Goal: Task Accomplishment & Management: Manage account settings

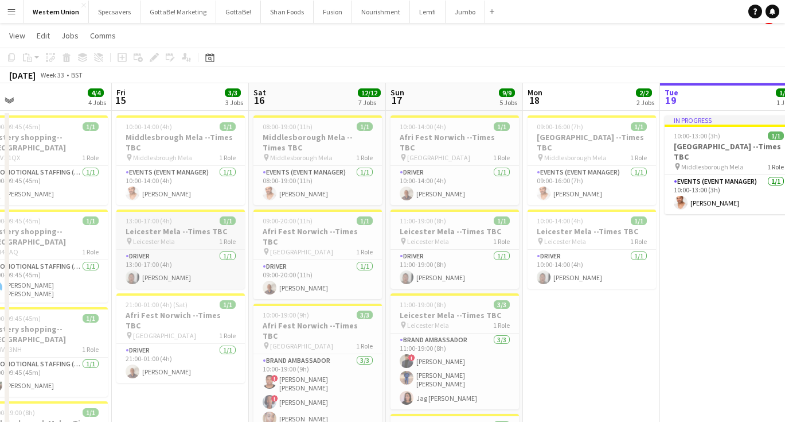
scroll to position [22, 0]
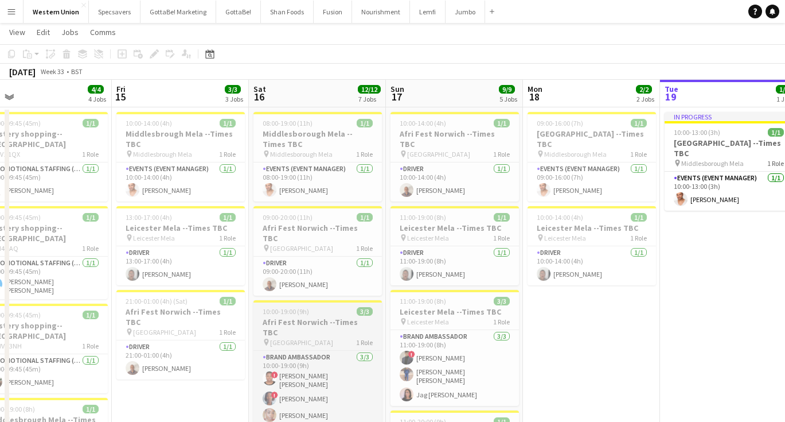
click at [316, 317] on h3 "Afri Fest Norwich --Times TBC" at bounding box center [318, 327] width 128 height 21
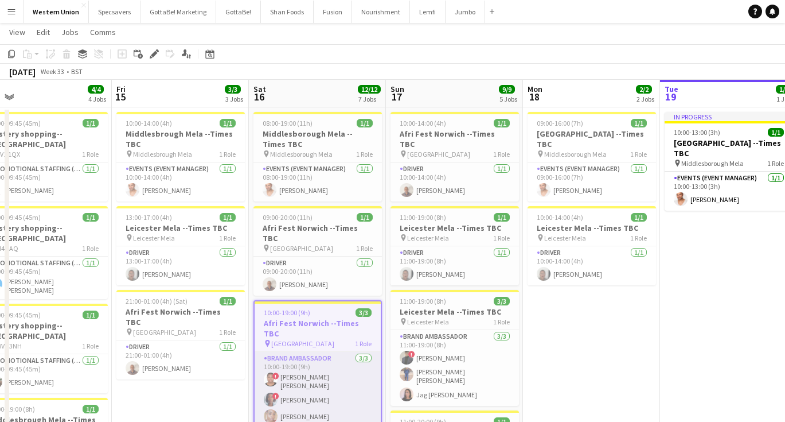
click at [316, 352] on app-card-role "Brand Ambassador 3/3 10:00-19:00 (9h) ! Abiola Michael Bucknor ! Toyosi Oguntoy…" at bounding box center [318, 390] width 126 height 76
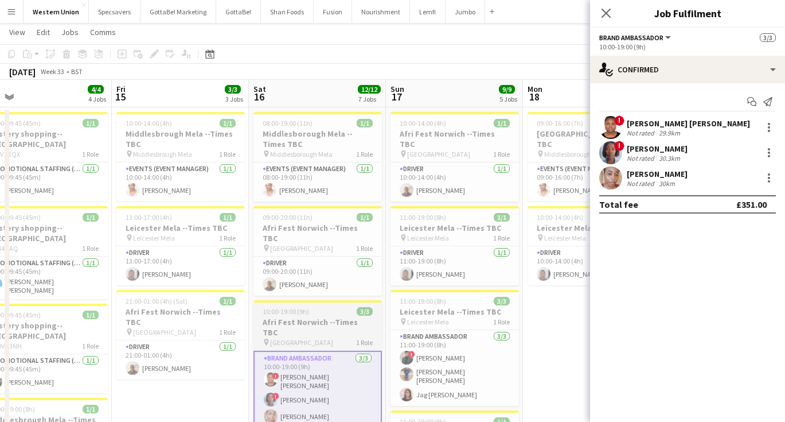
click at [305, 307] on span "10:00-19:00 (9h)" at bounding box center [286, 311] width 46 height 9
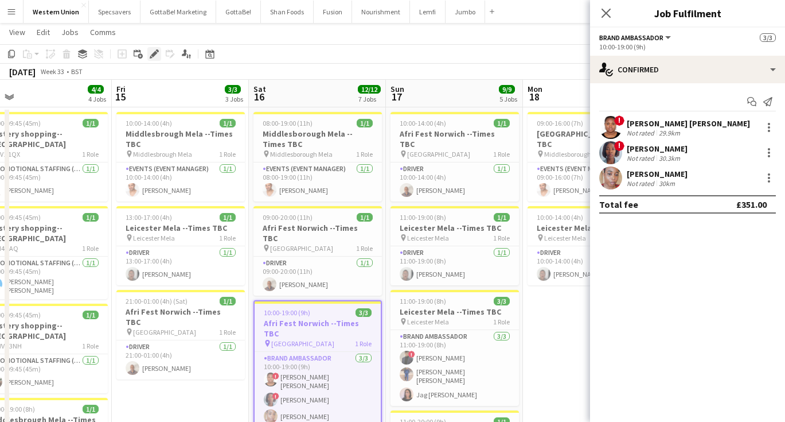
click at [149, 53] on div "Edit" at bounding box center [154, 54] width 14 height 14
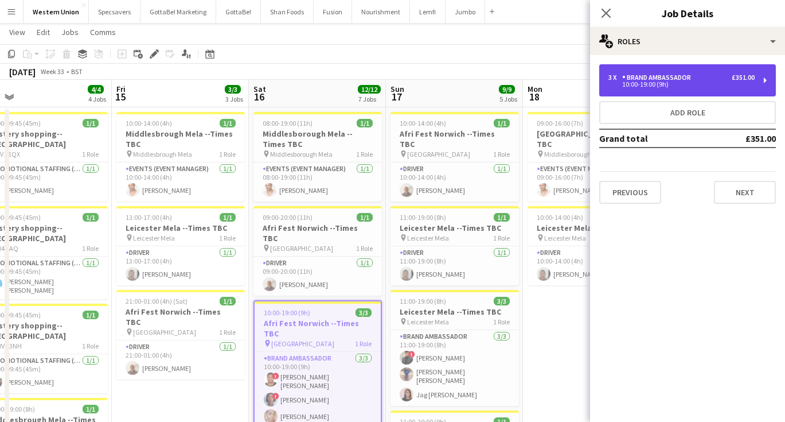
click at [688, 77] on div "Brand Ambassador" at bounding box center [658, 77] width 73 height 8
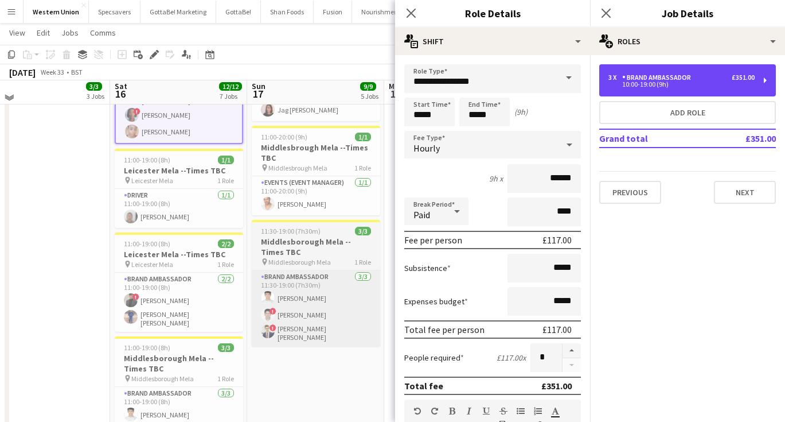
scroll to position [310, 0]
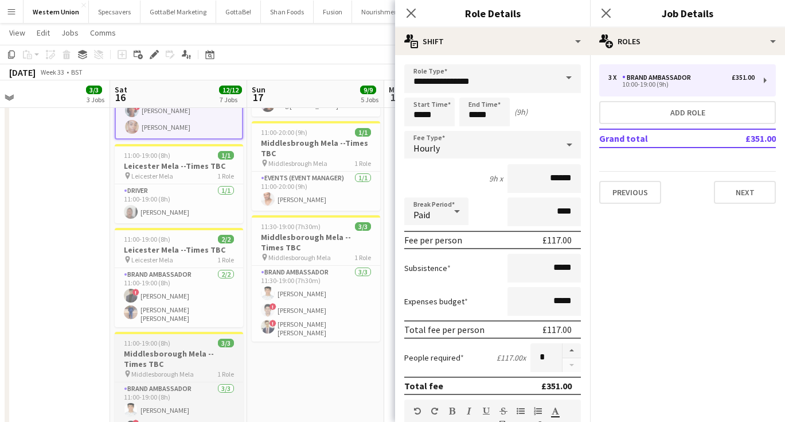
click at [174, 338] on div "11:00-19:00 (8h) 3/3" at bounding box center [179, 342] width 128 height 9
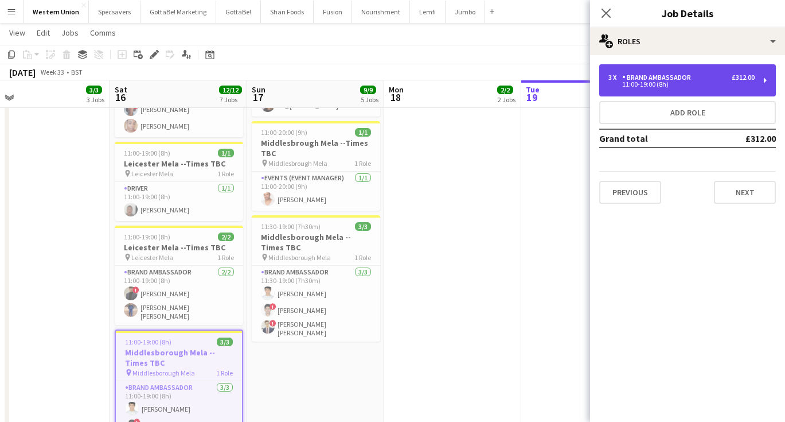
click at [689, 79] on div "Brand Ambassador" at bounding box center [658, 77] width 73 height 8
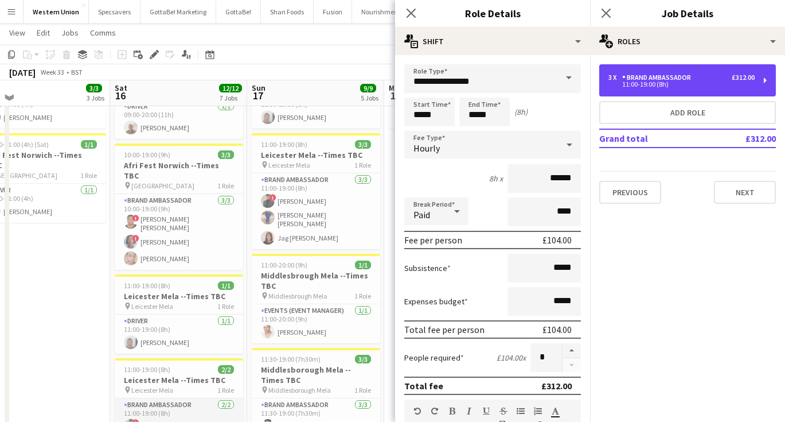
scroll to position [176, 0]
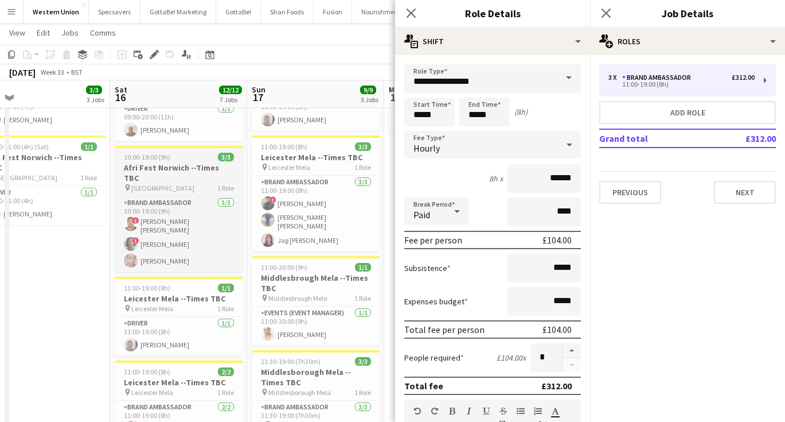
click at [170, 162] on h3 "Afri Fest Norwich --Times TBC" at bounding box center [179, 172] width 128 height 21
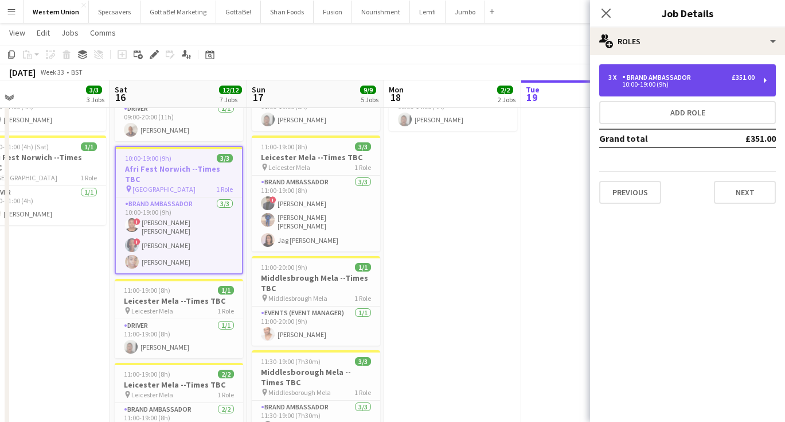
click at [658, 78] on div "Brand Ambassador" at bounding box center [658, 77] width 73 height 8
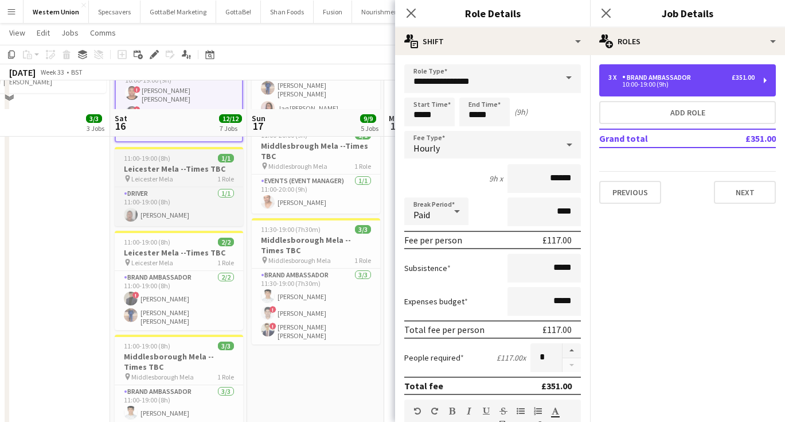
scroll to position [355, 0]
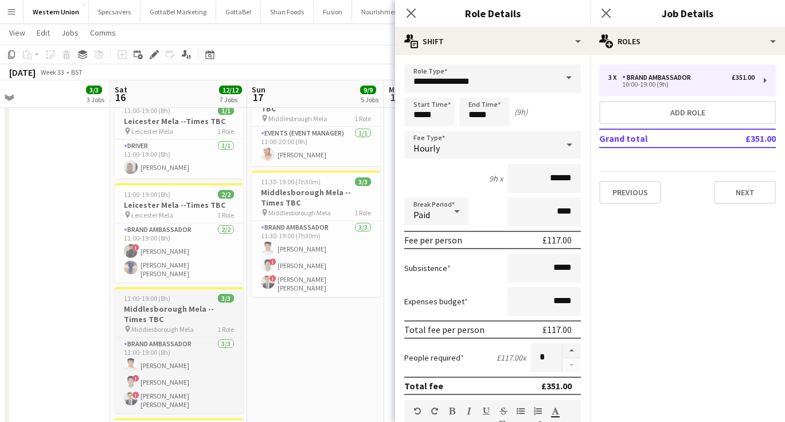
click at [173, 303] on h3 "Middlesborough Mela --Times TBC" at bounding box center [179, 313] width 128 height 21
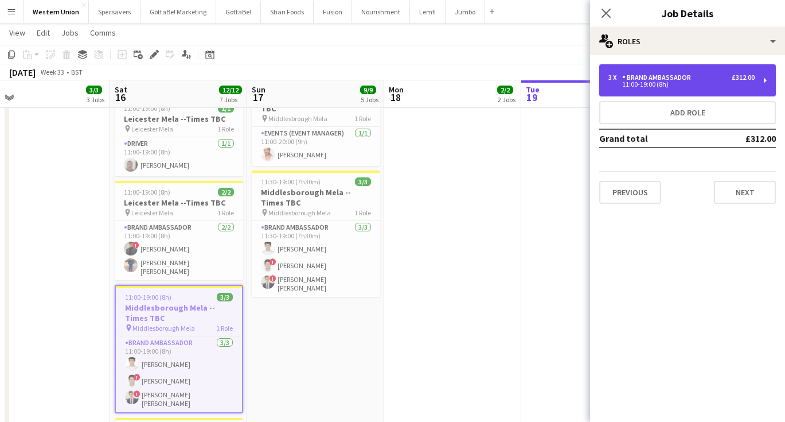
click at [664, 86] on div "11:00-19:00 (8h)" at bounding box center [682, 84] width 146 height 6
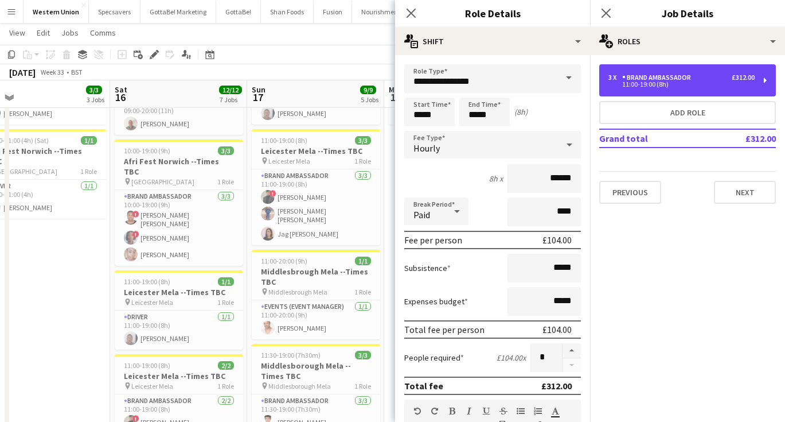
scroll to position [181, 0]
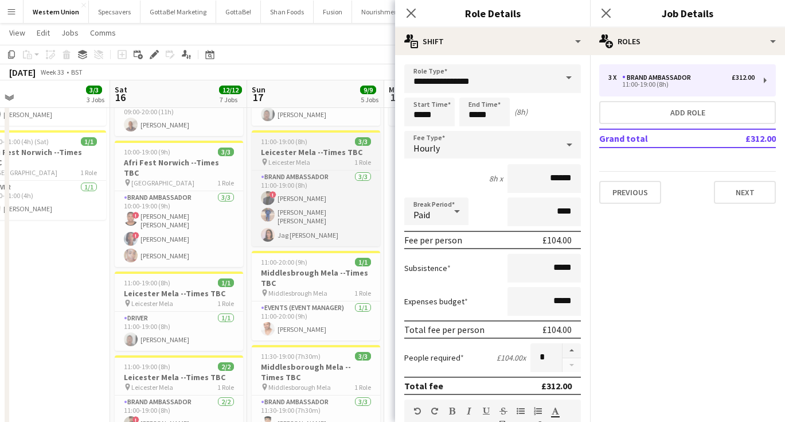
click at [316, 147] on h3 "Leicester Mela --Times TBC" at bounding box center [316, 152] width 128 height 10
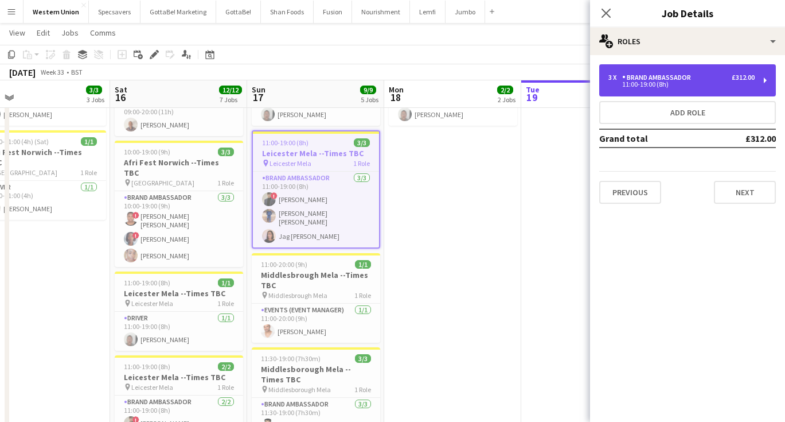
click at [620, 86] on div "11:00-19:00 (8h)" at bounding box center [682, 84] width 146 height 6
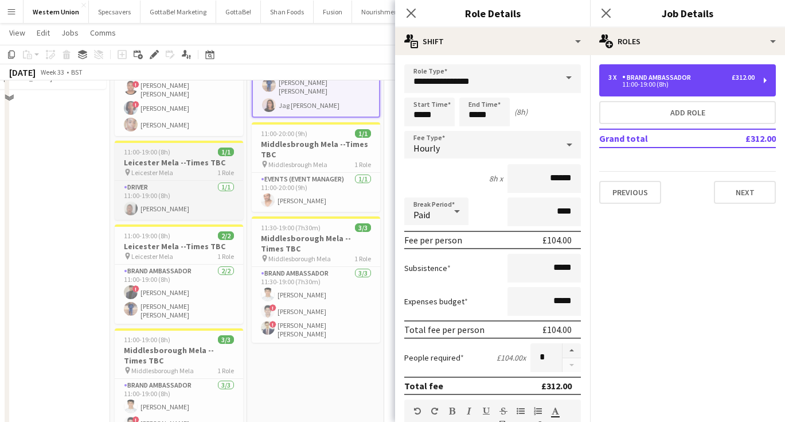
scroll to position [324, 0]
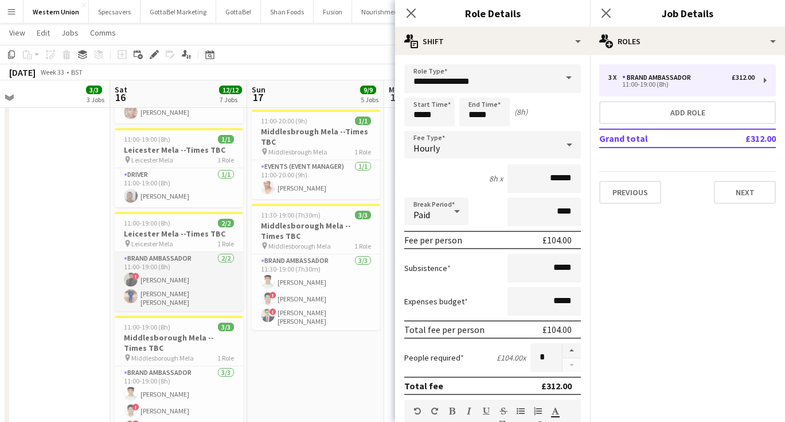
click at [167, 252] on app-card-role "Brand Ambassador 2/2 11:00-19:00 (8h) ! Aliasger Channiwala Syed Taimoor Shah S…" at bounding box center [179, 281] width 128 height 59
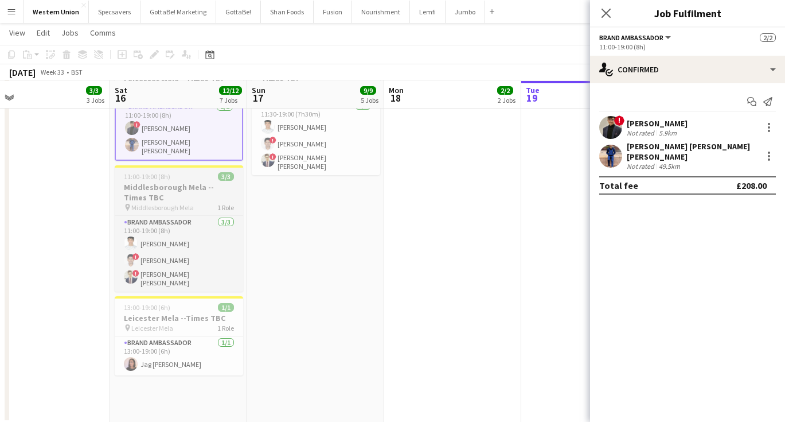
scroll to position [477, 0]
click at [179, 336] on app-card-role "Brand Ambassador 1/1 13:00-19:00 (6h) Jag Lagah" at bounding box center [179, 355] width 128 height 39
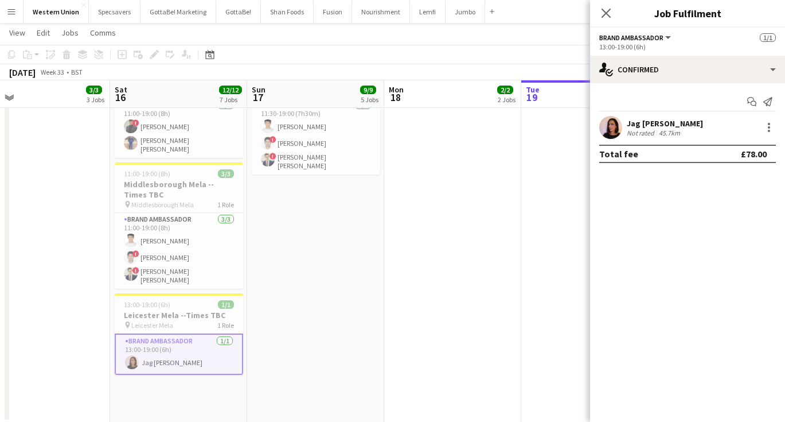
click at [279, 274] on app-date-cell "10:00-14:00 (4h) 1/1 Afri Fest Norwich --Times TBC pin Chapelfield Gardens 1 Ro…" at bounding box center [315, 36] width 137 height 771
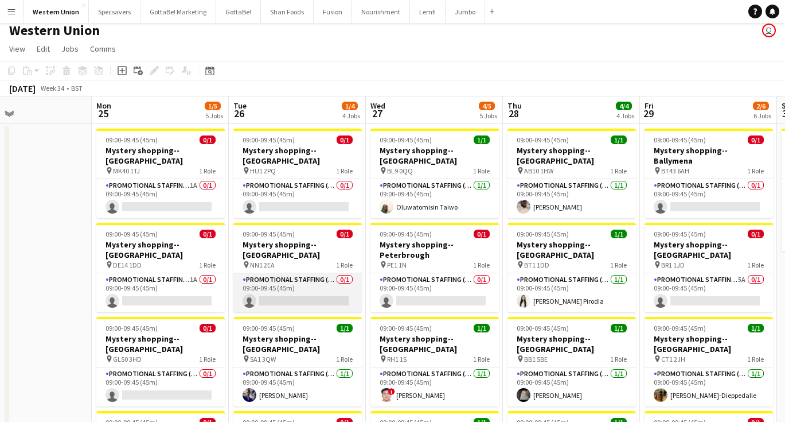
scroll to position [0, 305]
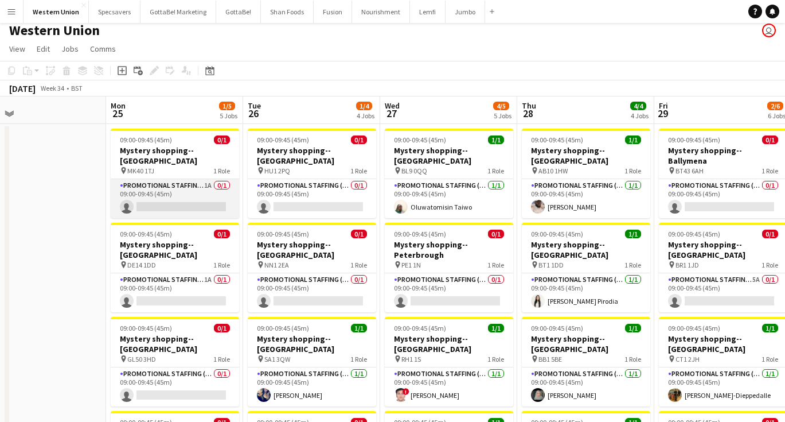
click at [172, 179] on app-card-role "Promotional Staffing (Mystery Shopper) 1A 0/1 09:00-09:45 (45m) single-neutral-…" at bounding box center [175, 198] width 128 height 39
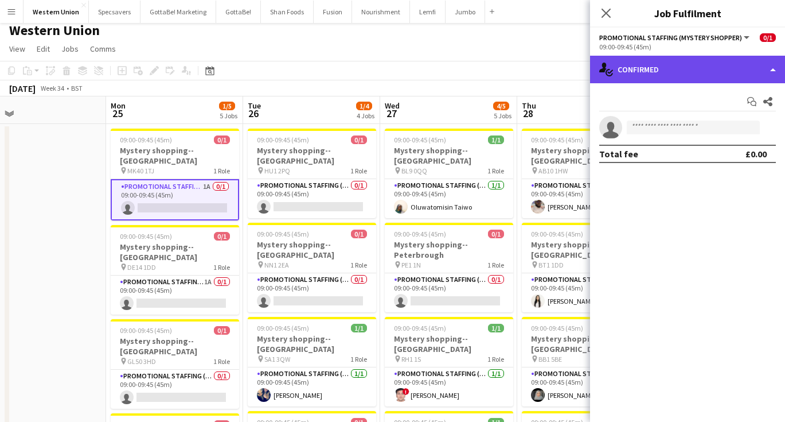
click at [677, 63] on div "single-neutral-actions-check-2 Confirmed" at bounding box center [687, 70] width 195 height 28
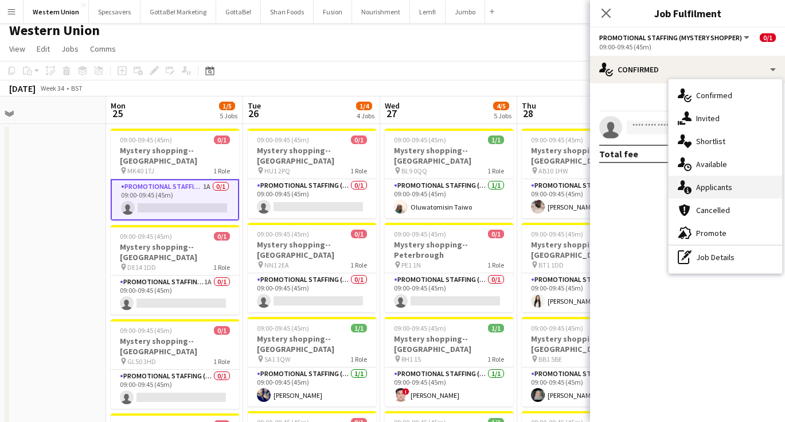
click at [726, 182] on div "single-neutral-actions-information Applicants" at bounding box center [726, 187] width 114 height 23
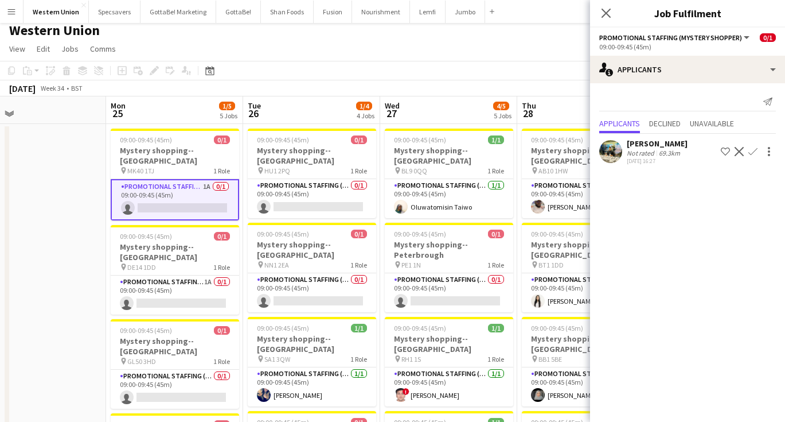
click at [653, 141] on div "[PERSON_NAME]" at bounding box center [657, 143] width 61 height 10
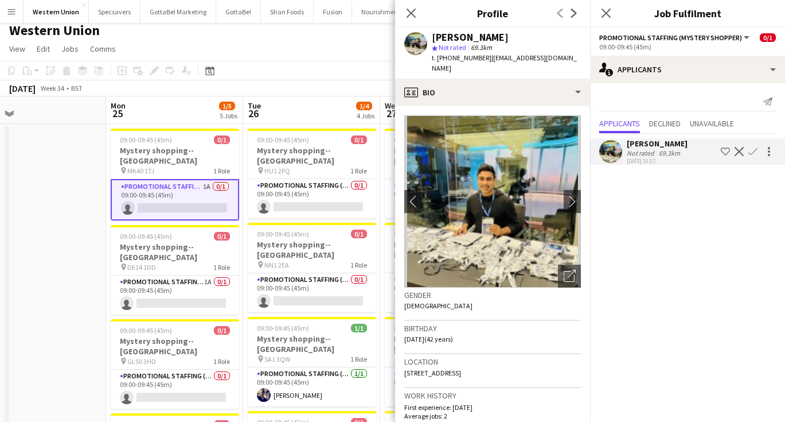
scroll to position [0, 0]
click at [572, 195] on app-icon "chevron-right" at bounding box center [573, 201] width 18 height 12
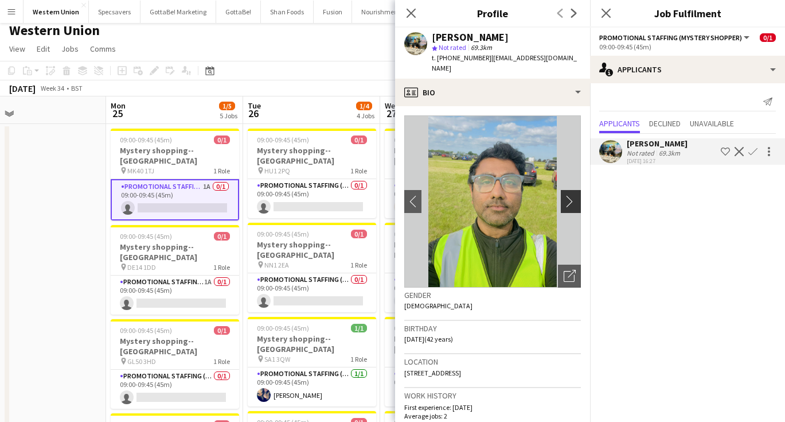
click at [572, 195] on app-icon "chevron-right" at bounding box center [573, 201] width 18 height 12
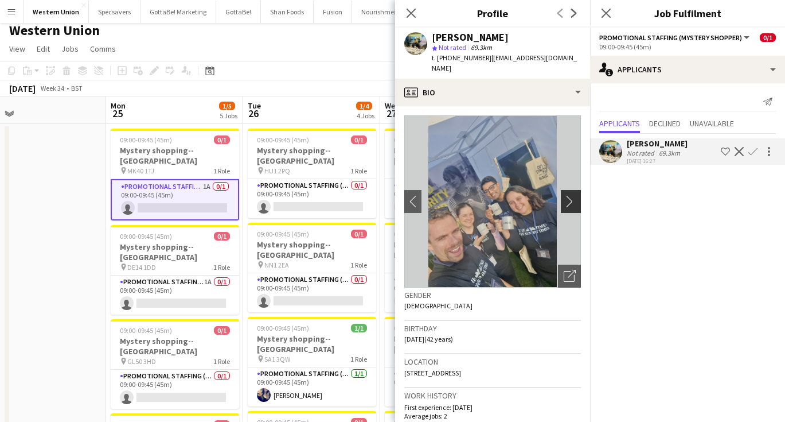
click at [572, 195] on app-icon "chevron-right" at bounding box center [573, 201] width 18 height 12
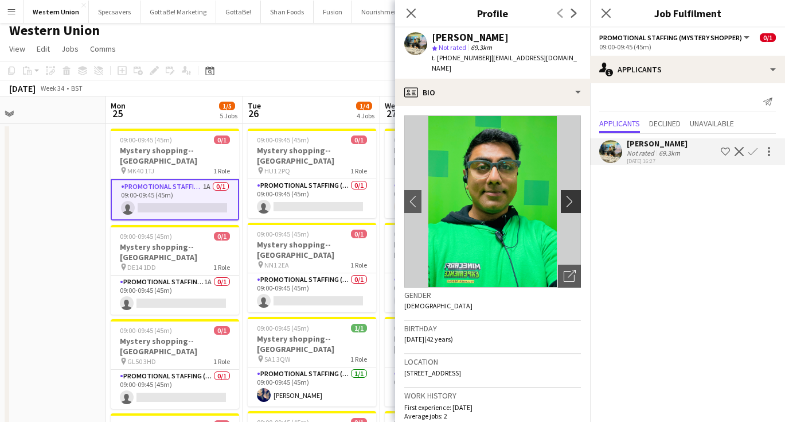
click at [572, 195] on app-icon "chevron-right" at bounding box center [573, 201] width 18 height 12
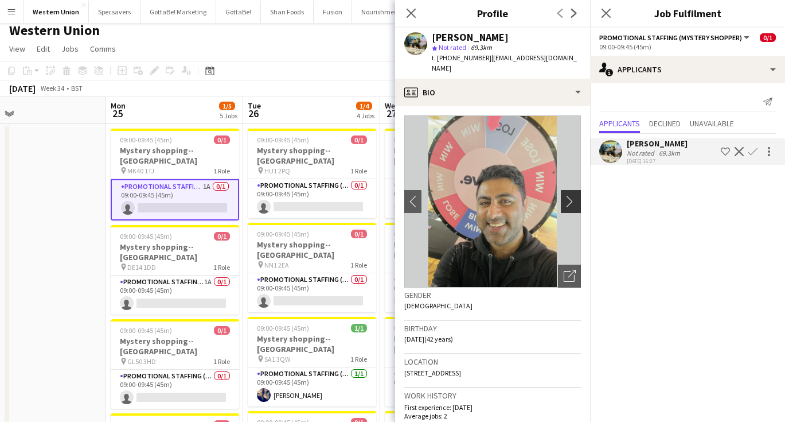
click at [572, 195] on app-icon "chevron-right" at bounding box center [573, 201] width 18 height 12
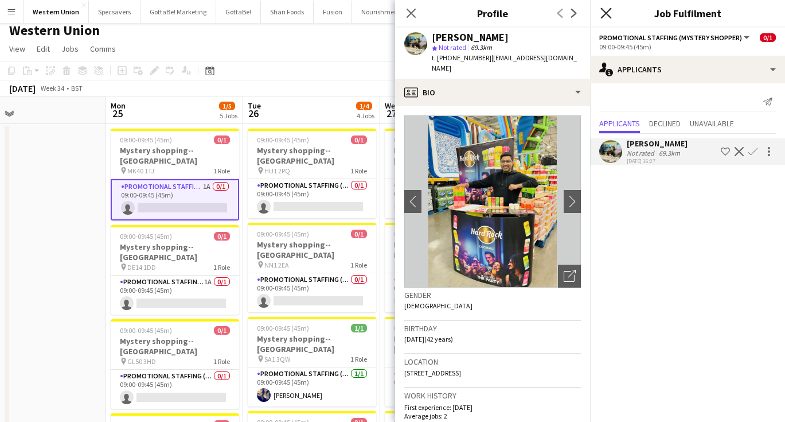
click at [604, 10] on icon "Close pop-in" at bounding box center [606, 12] width 11 height 11
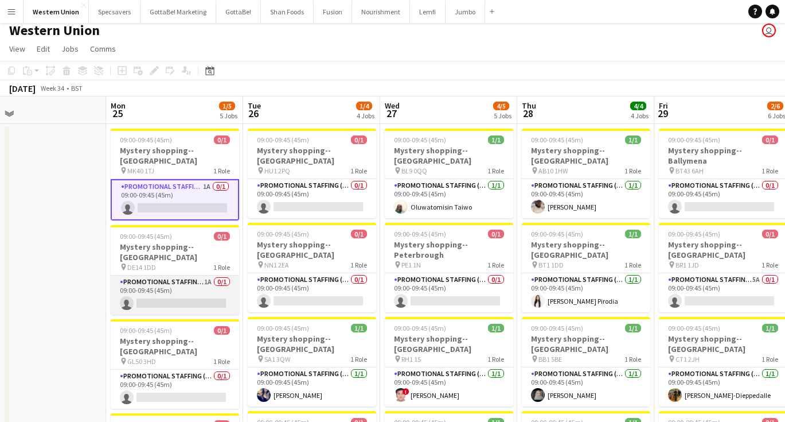
click at [198, 275] on app-card-role "Promotional Staffing (Mystery Shopper) 1A 0/1 09:00-09:45 (45m) single-neutral-…" at bounding box center [175, 294] width 128 height 39
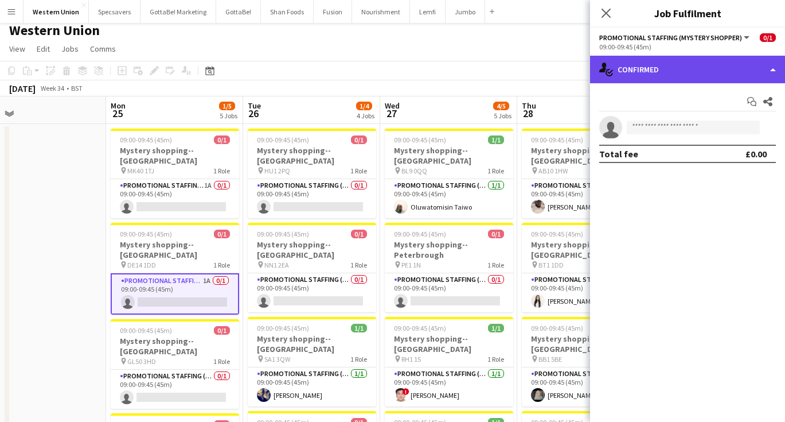
click at [665, 64] on div "single-neutral-actions-check-2 Confirmed" at bounding box center [687, 70] width 195 height 28
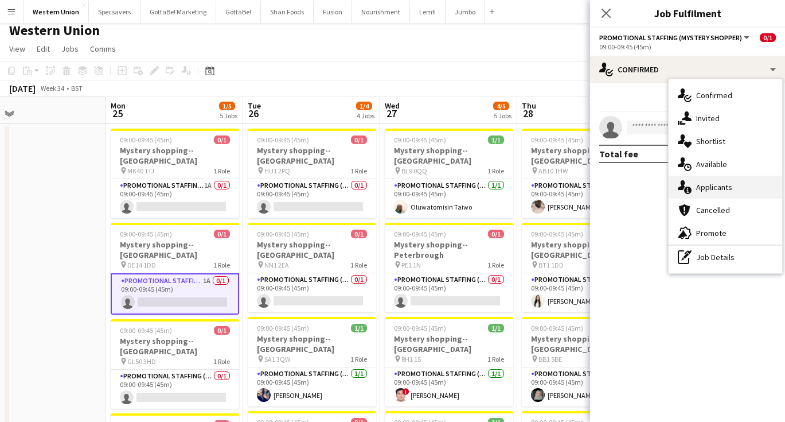
click at [718, 193] on div "single-neutral-actions-information Applicants" at bounding box center [726, 187] width 114 height 23
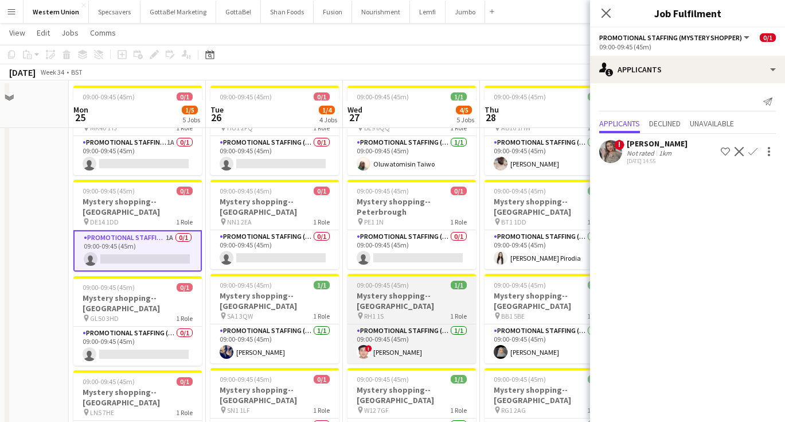
scroll to position [42, 0]
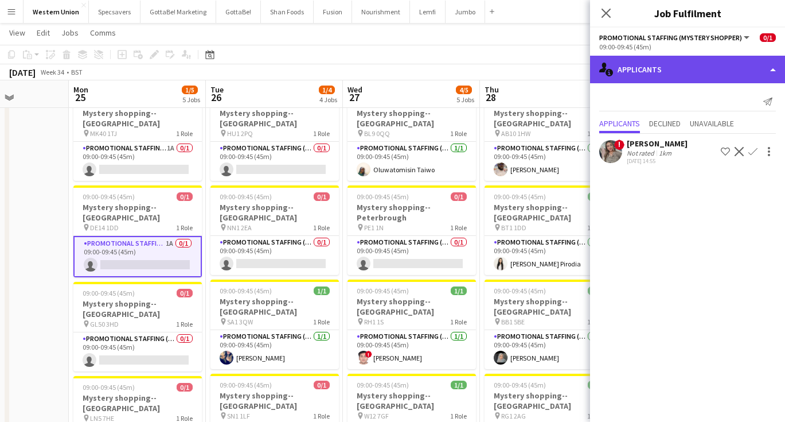
click at [685, 60] on div "single-neutral-actions-information Applicants" at bounding box center [687, 70] width 195 height 28
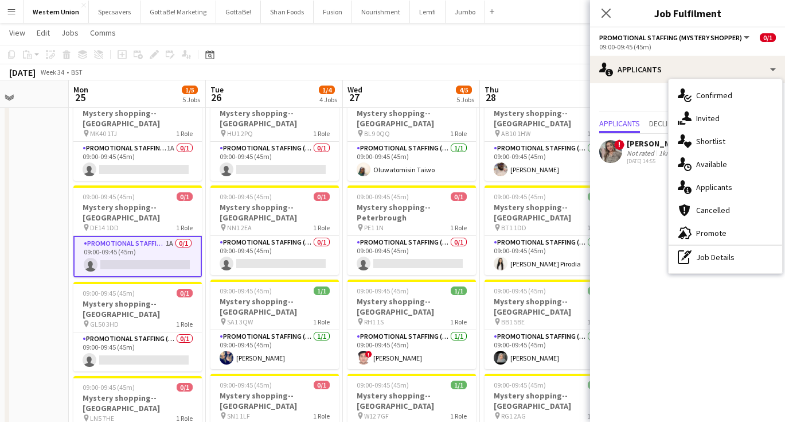
click at [511, 67] on div "August 2025 Week 34 • BST" at bounding box center [392, 72] width 785 height 16
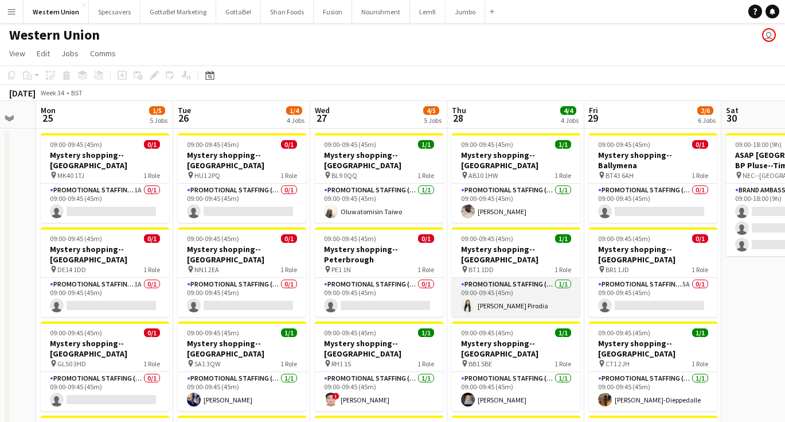
scroll to position [0, 0]
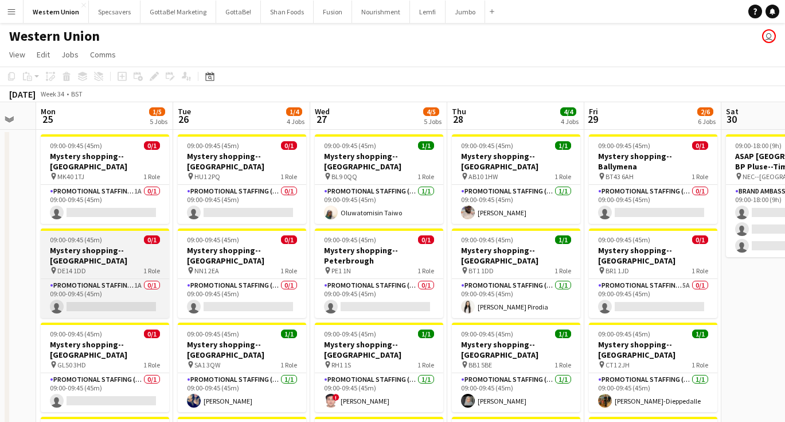
click at [102, 278] on div "Promotional Staffing (Mystery Shopper) 1A 0/1 09:00-09:45 (45m) single-neutral-…" at bounding box center [105, 298] width 128 height 40
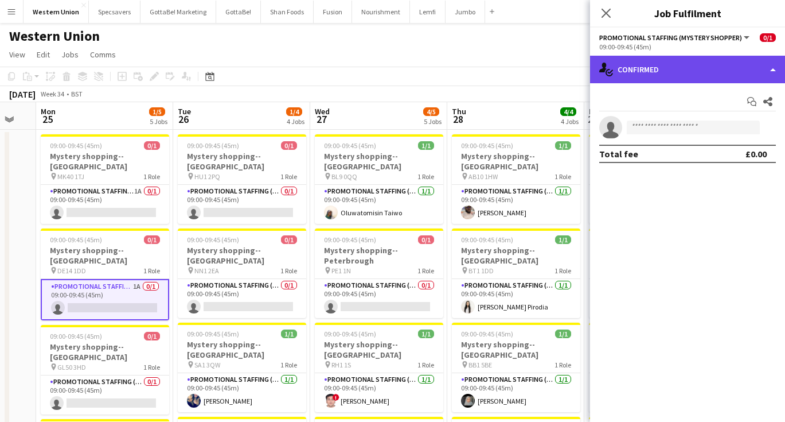
click at [706, 80] on div "single-neutral-actions-check-2 Confirmed" at bounding box center [687, 70] width 195 height 28
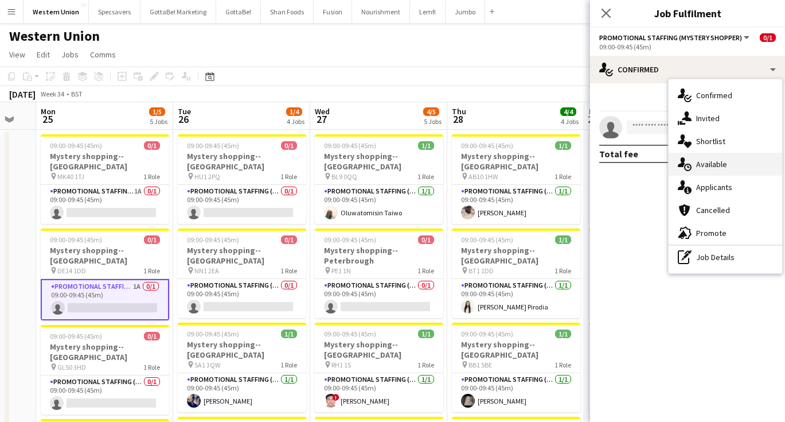
click at [738, 167] on div "single-neutral-actions-upload Available" at bounding box center [726, 164] width 114 height 23
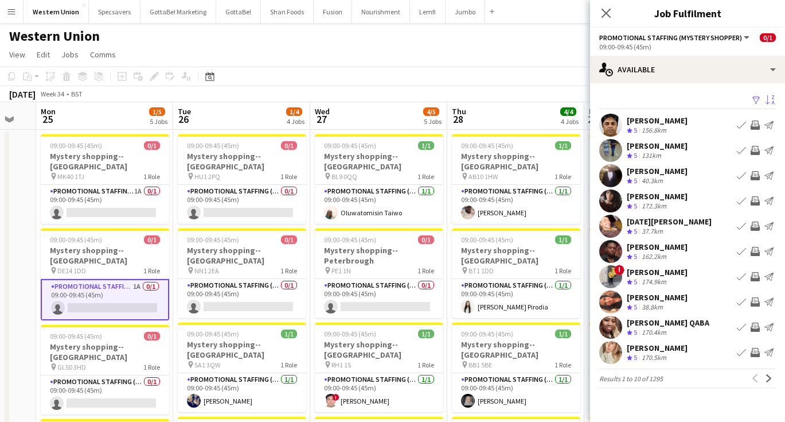
click at [770, 98] on app-icon "Sort asc" at bounding box center [770, 100] width 9 height 11
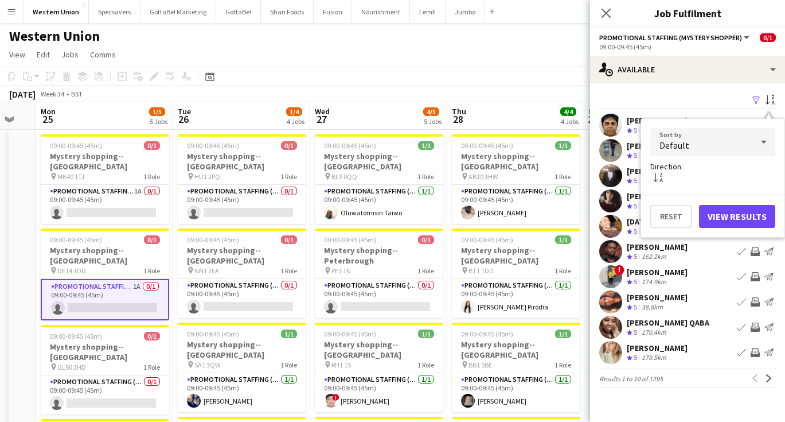
click at [724, 139] on div "Default" at bounding box center [701, 142] width 102 height 28
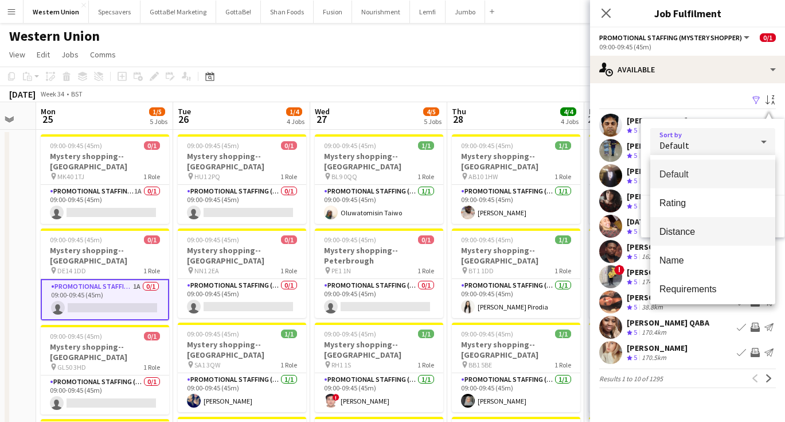
click at [691, 226] on span "Distance" at bounding box center [713, 231] width 107 height 11
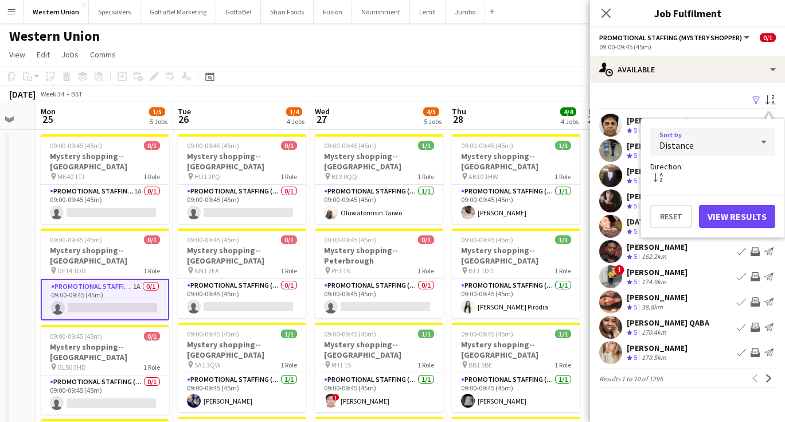
click at [731, 213] on button "View Results" at bounding box center [737, 216] width 76 height 23
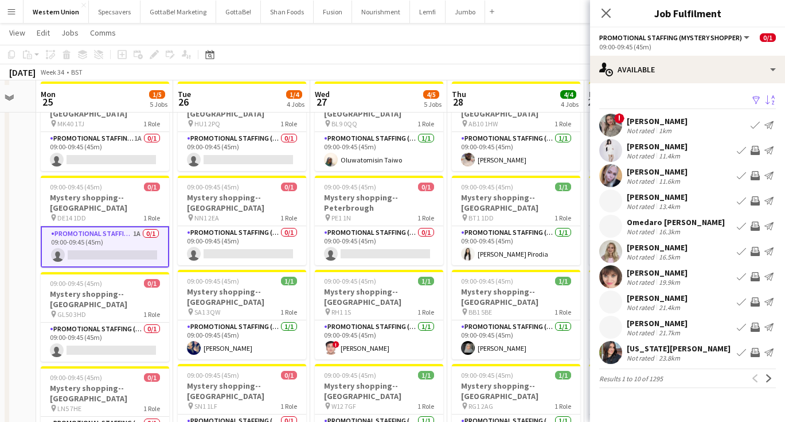
scroll to position [67, 0]
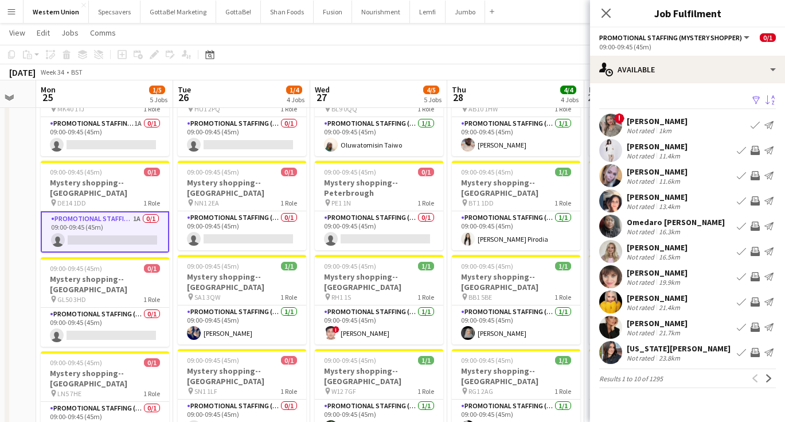
click at [658, 298] on div "Natalie Lisle" at bounding box center [657, 298] width 61 height 10
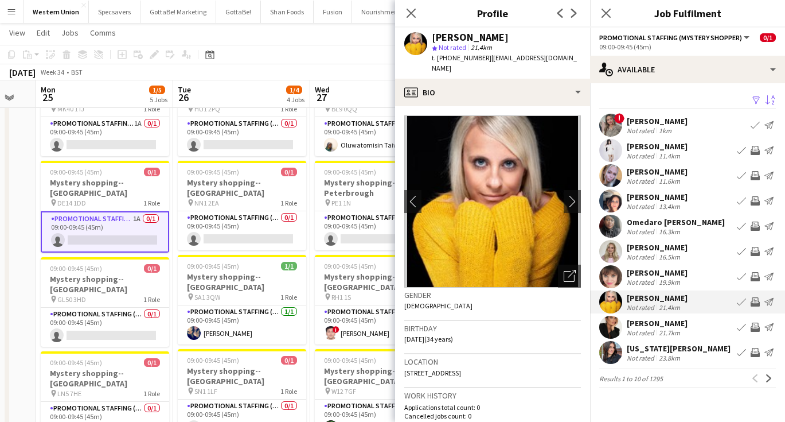
click at [644, 324] on div "Eleanor Bickley" at bounding box center [657, 323] width 61 height 10
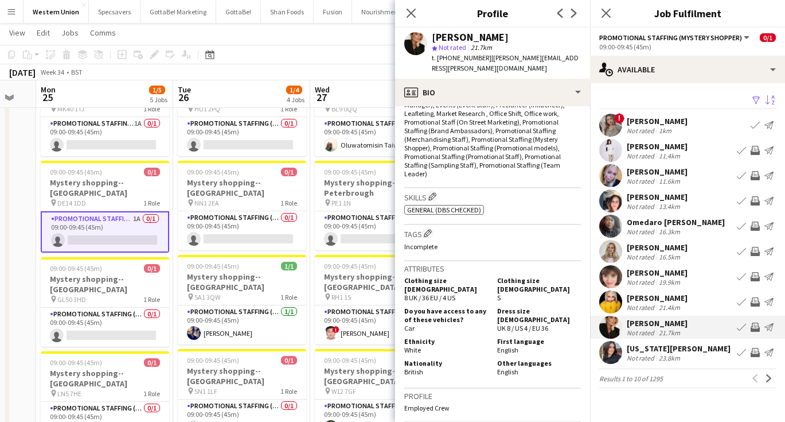
scroll to position [387, 0]
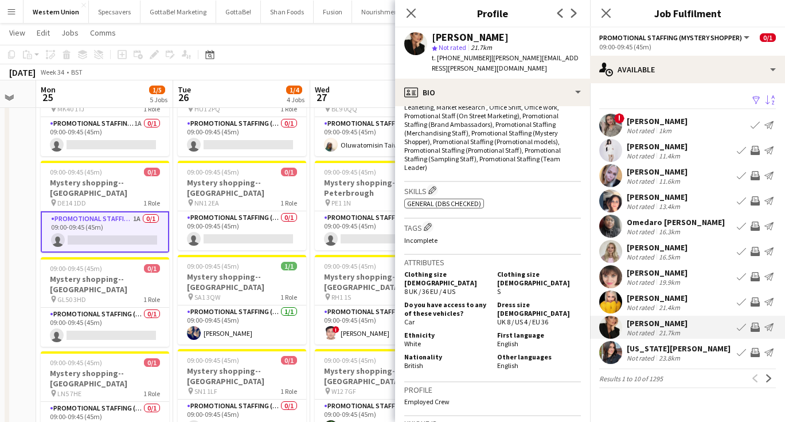
click at [658, 343] on div "Georgia Wilkinson" at bounding box center [679, 348] width 104 height 10
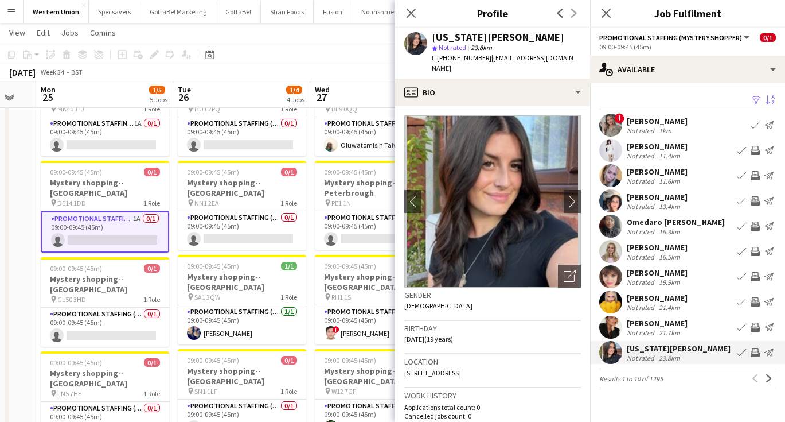
scroll to position [0, 0]
click at [657, 151] on div "11.4km" at bounding box center [670, 155] width 26 height 9
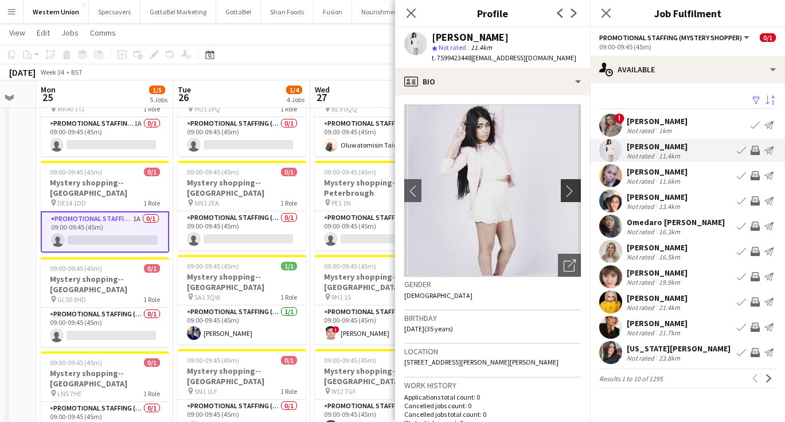
click at [575, 190] on button "chevron-right" at bounding box center [572, 190] width 23 height 23
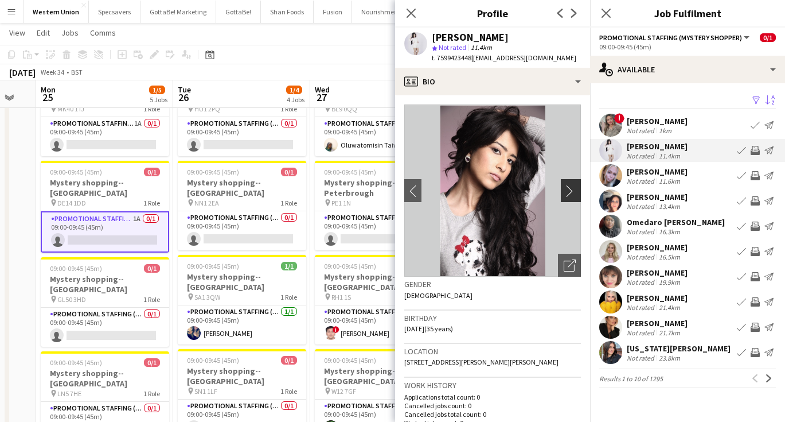
click at [575, 190] on button "chevron-right" at bounding box center [572, 190] width 23 height 23
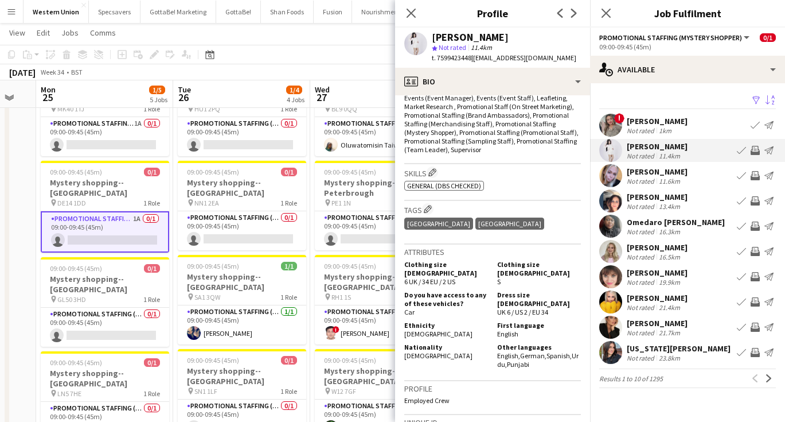
scroll to position [385, 0]
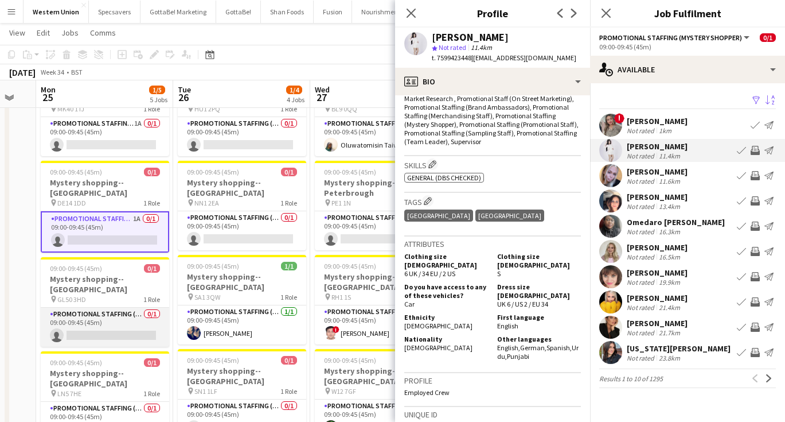
click at [120, 307] on app-card-role "Promotional Staffing (Mystery Shopper) 0/1 09:00-09:45 (45m) single-neutral-act…" at bounding box center [105, 326] width 128 height 39
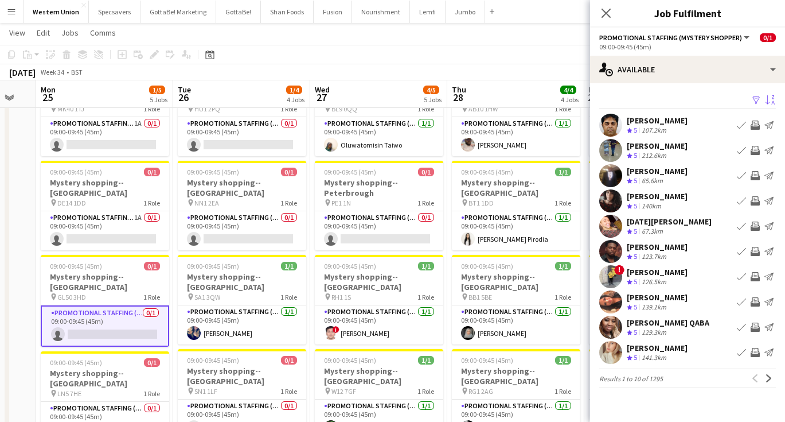
click at [770, 96] on app-icon "Sort asc" at bounding box center [770, 100] width 9 height 11
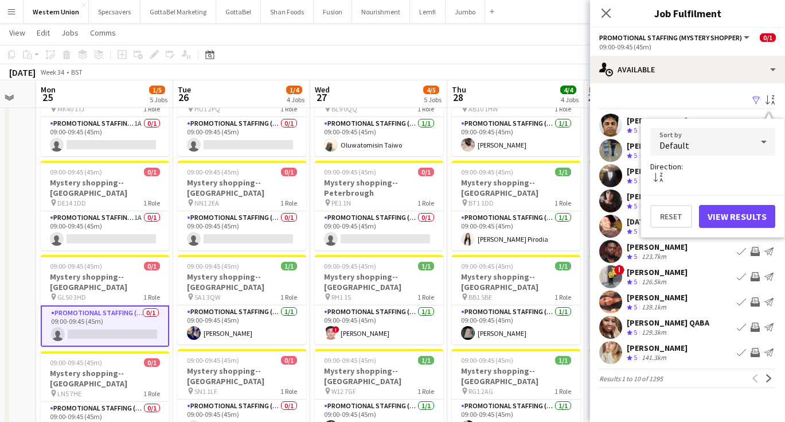
click at [723, 146] on div "Default" at bounding box center [701, 142] width 102 height 28
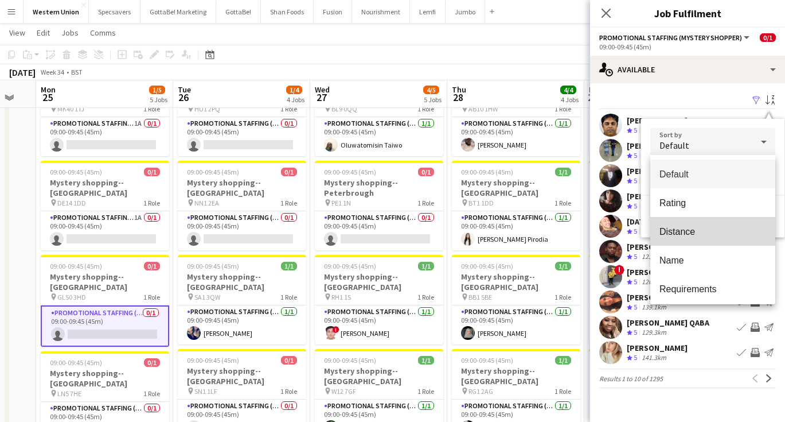
click at [680, 231] on span "Distance" at bounding box center [713, 231] width 107 height 11
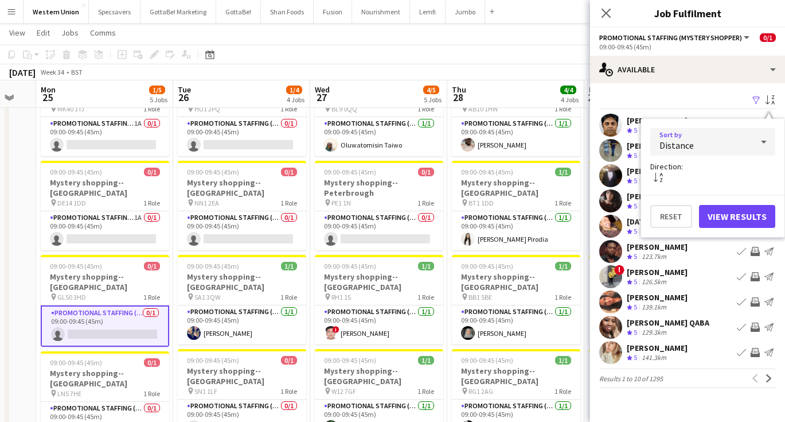
click at [738, 215] on button "View Results" at bounding box center [737, 216] width 76 height 23
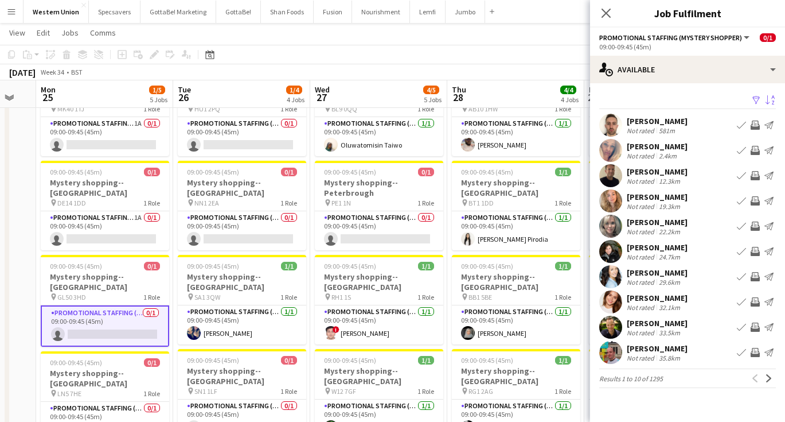
click at [660, 127] on div "581m" at bounding box center [667, 130] width 21 height 9
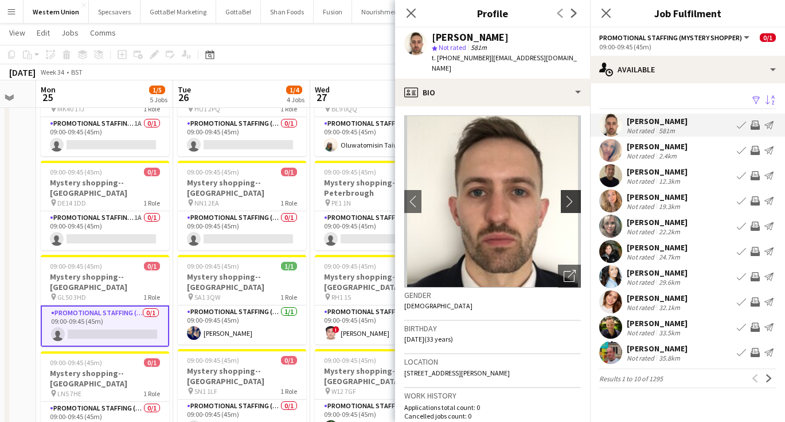
click at [568, 195] on app-icon "chevron-right" at bounding box center [573, 201] width 18 height 12
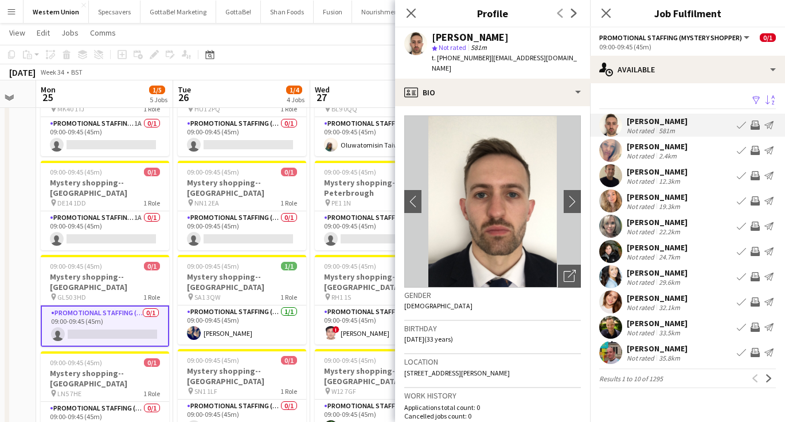
scroll to position [0, 0]
click at [570, 195] on app-icon "chevron-right" at bounding box center [573, 201] width 18 height 12
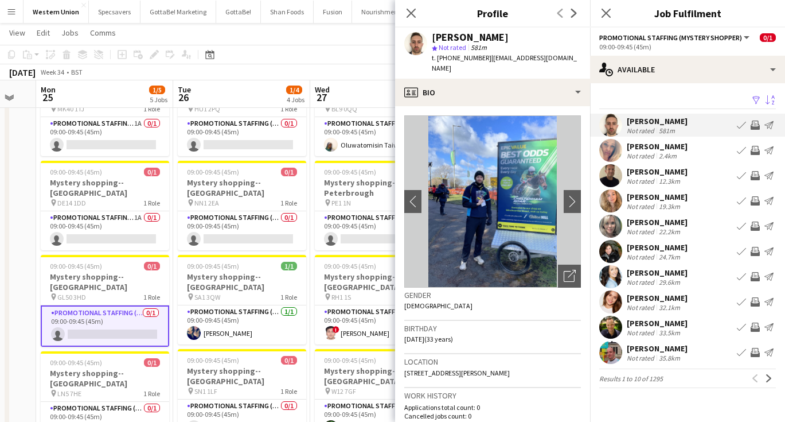
click at [637, 154] on div "Not rated" at bounding box center [642, 155] width 30 height 9
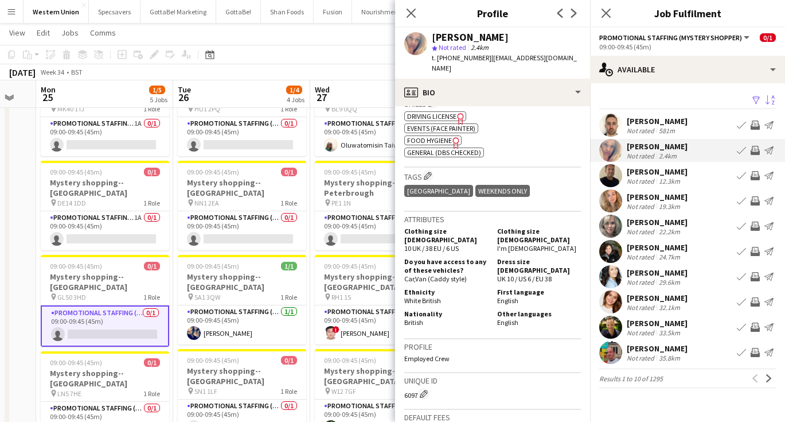
scroll to position [475, 0]
click at [674, 177] on div "12.3km" at bounding box center [670, 181] width 26 height 9
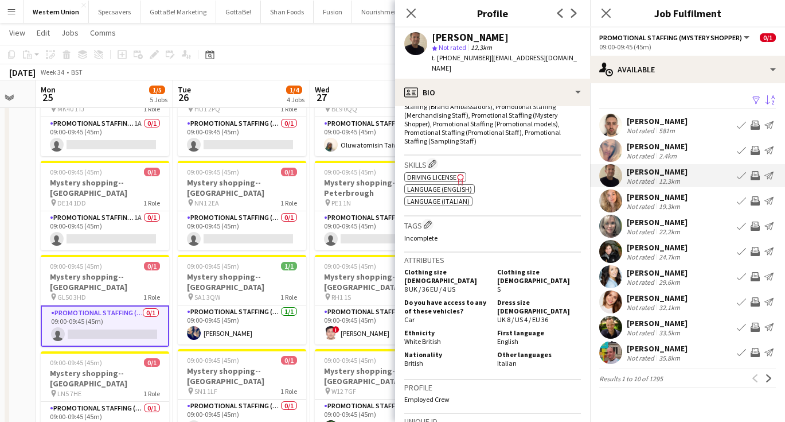
scroll to position [431, 0]
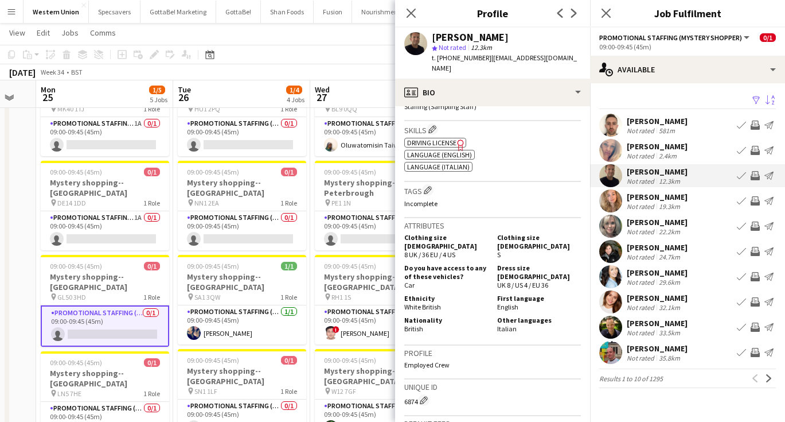
click at [661, 195] on div "[PERSON_NAME]" at bounding box center [657, 197] width 61 height 10
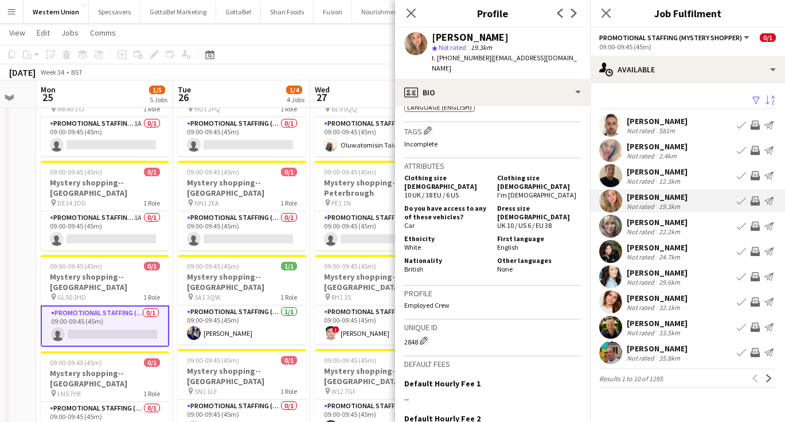
scroll to position [501, 0]
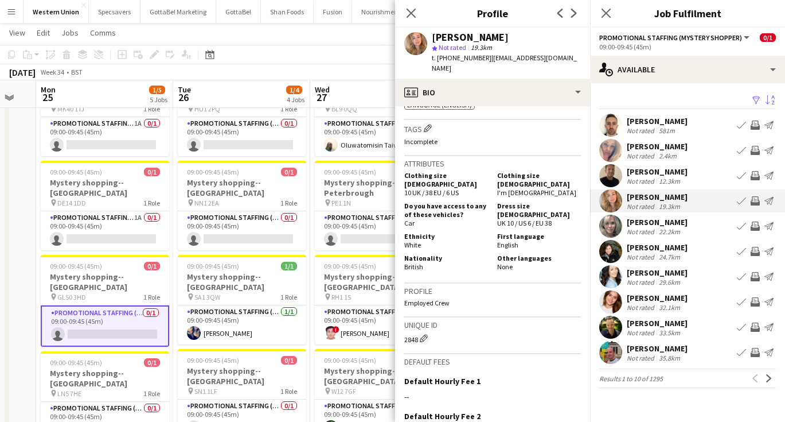
click at [638, 229] on div "Not rated" at bounding box center [642, 231] width 30 height 9
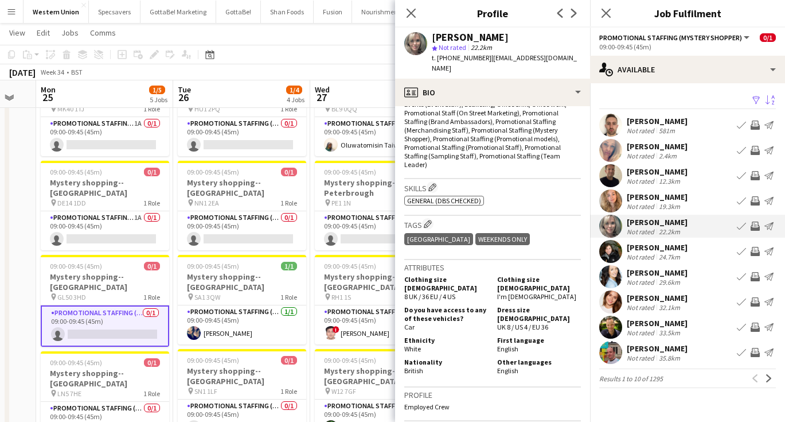
scroll to position [374, 0]
click at [664, 305] on div "32.1km" at bounding box center [670, 307] width 26 height 9
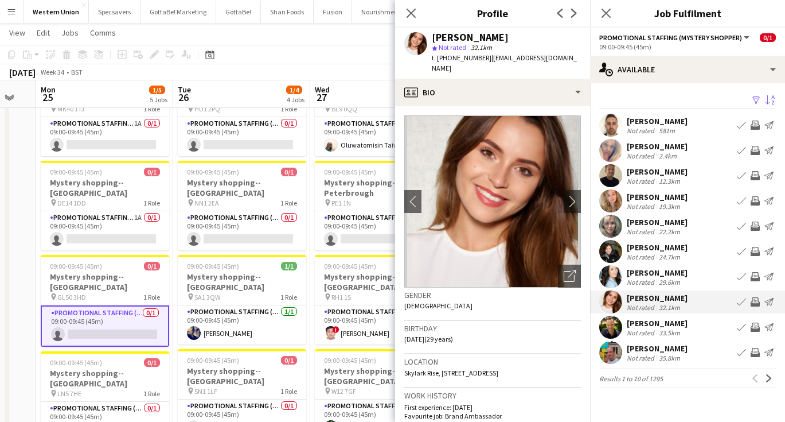
scroll to position [0, 0]
click at [572, 195] on app-icon "chevron-right" at bounding box center [573, 201] width 18 height 12
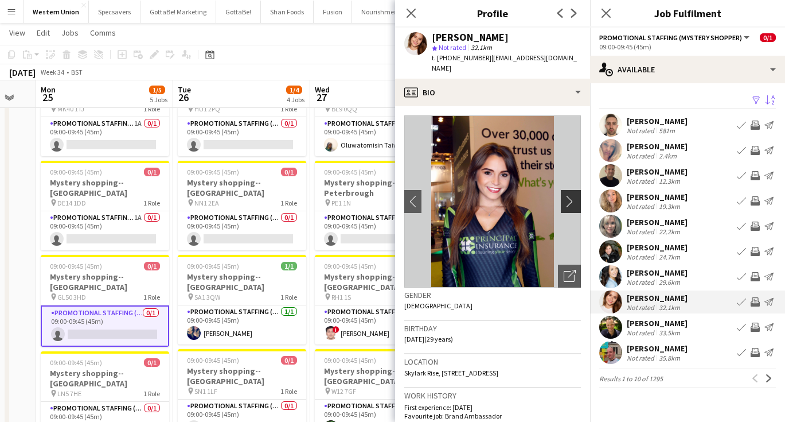
click at [572, 195] on app-icon "chevron-right" at bounding box center [573, 201] width 18 height 12
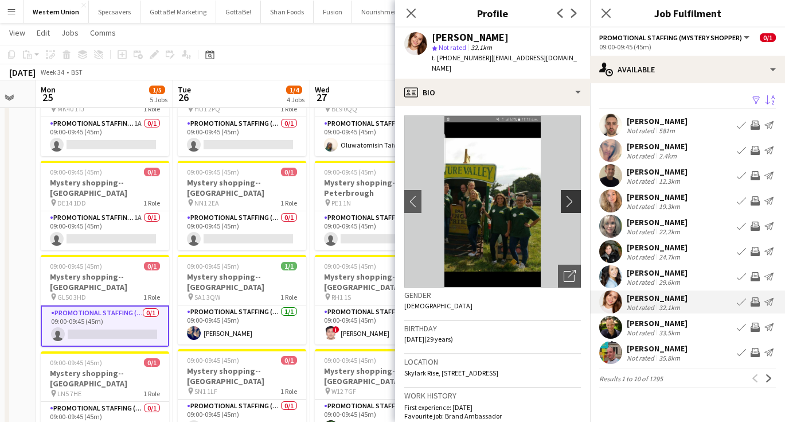
click at [572, 195] on app-icon "chevron-right" at bounding box center [573, 201] width 18 height 12
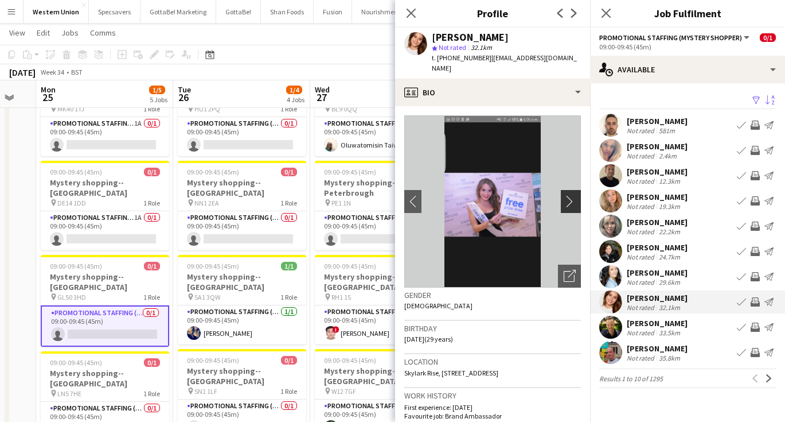
click at [572, 195] on app-icon "chevron-right" at bounding box center [573, 201] width 18 height 12
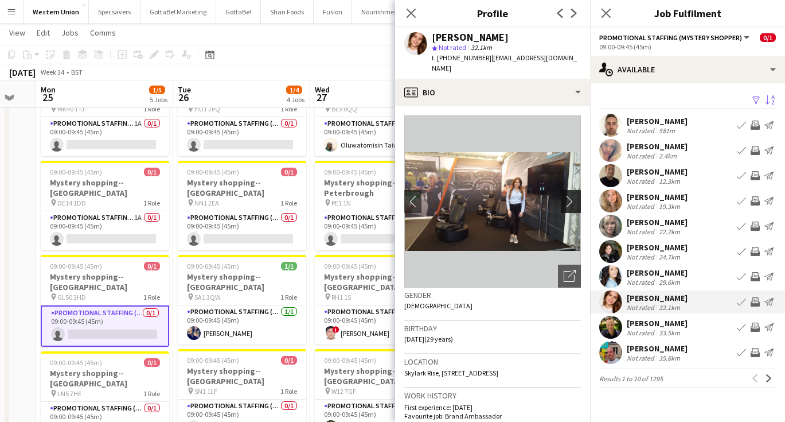
click at [572, 195] on app-icon "chevron-right" at bounding box center [573, 201] width 18 height 12
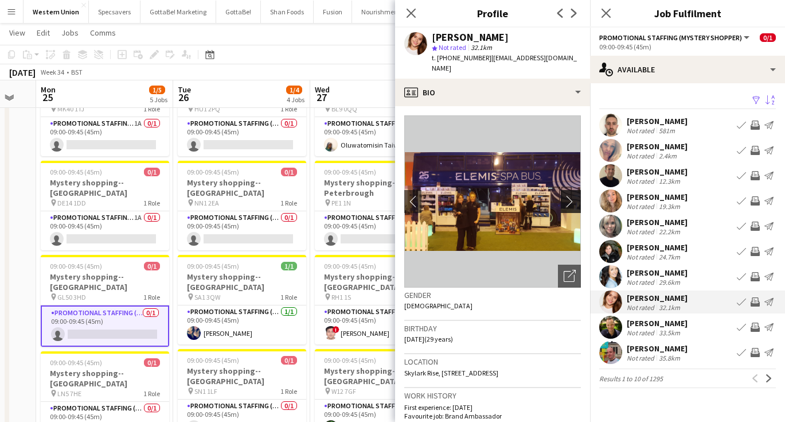
click at [572, 195] on app-icon "chevron-right" at bounding box center [573, 201] width 18 height 12
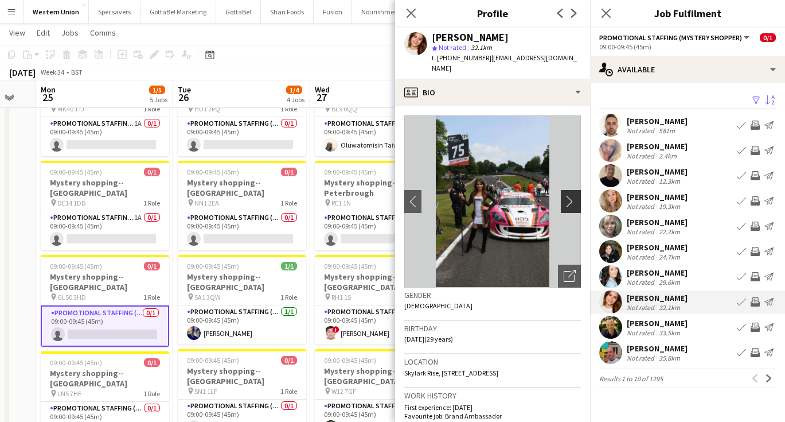
click at [572, 195] on app-icon "chevron-right" at bounding box center [573, 201] width 18 height 12
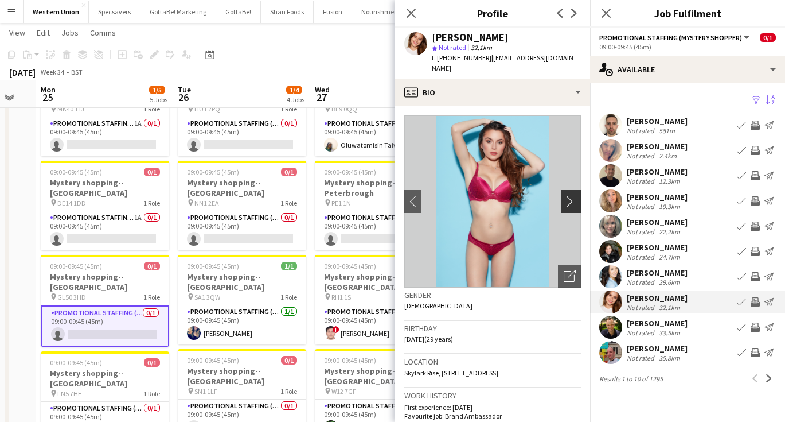
click at [572, 195] on app-icon "chevron-right" at bounding box center [573, 201] width 18 height 12
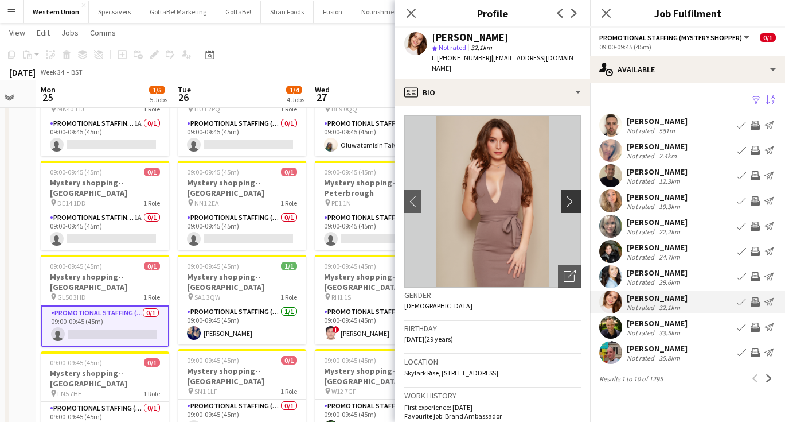
click at [572, 195] on app-icon "chevron-right" at bounding box center [573, 201] width 18 height 12
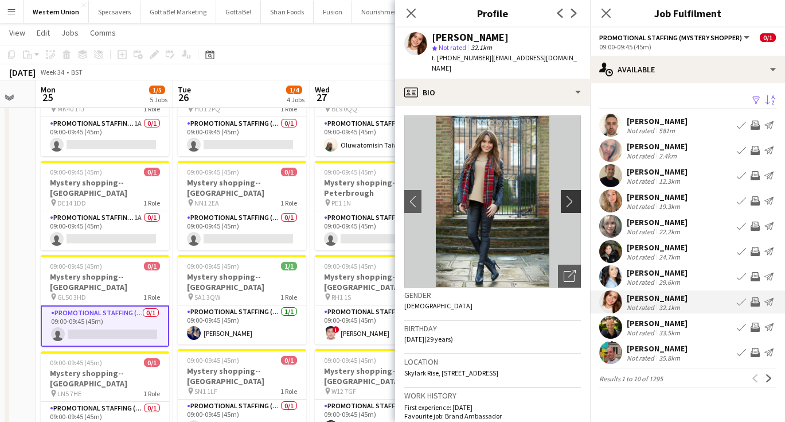
click at [572, 195] on app-icon "chevron-right" at bounding box center [573, 201] width 18 height 12
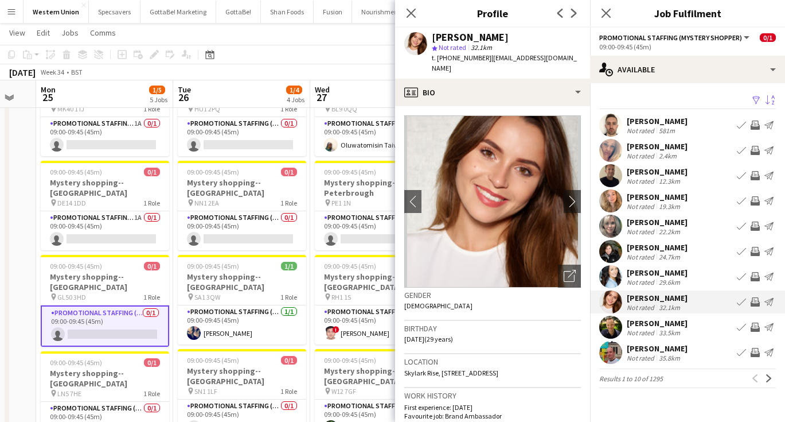
click at [662, 255] on div "24.7km" at bounding box center [670, 256] width 26 height 9
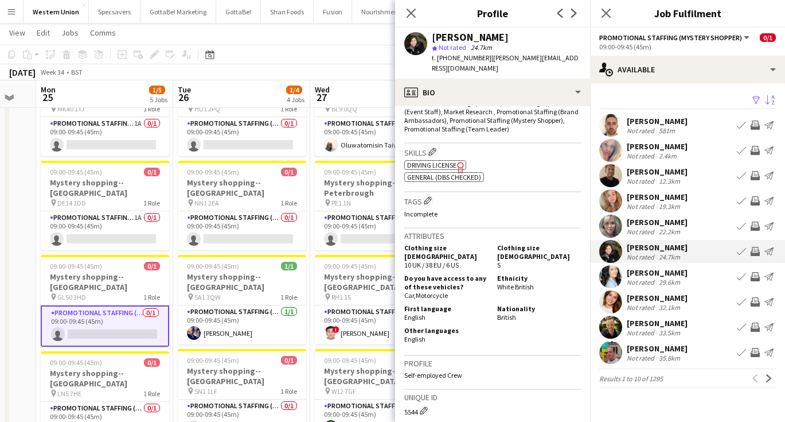
scroll to position [377, 0]
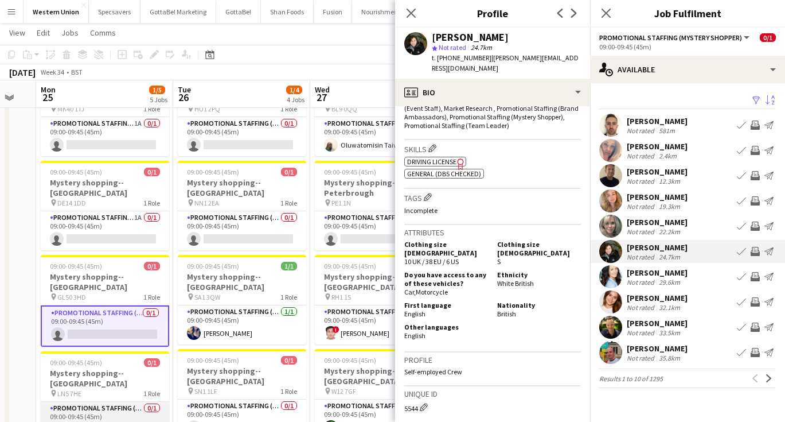
click at [100, 402] on app-card-role "Promotional Staffing (Mystery Shopper) 0/1 09:00-09:45 (45m) single-neutral-act…" at bounding box center [105, 421] width 128 height 39
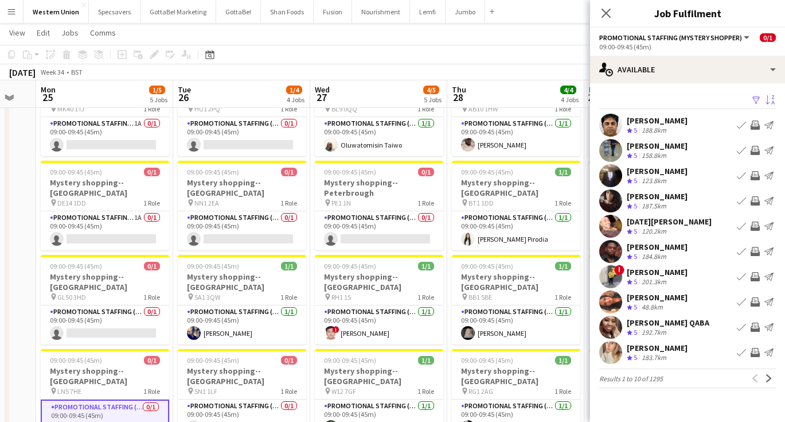
click at [769, 100] on app-icon "Sort asc" at bounding box center [770, 100] width 9 height 11
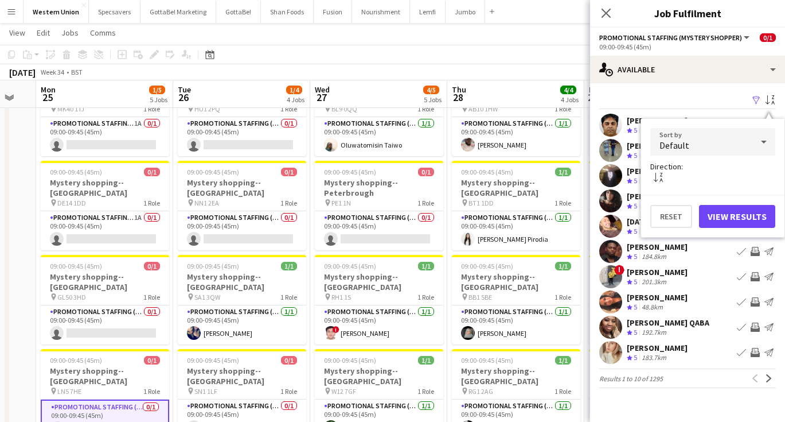
click at [727, 143] on div "Default" at bounding box center [701, 142] width 102 height 28
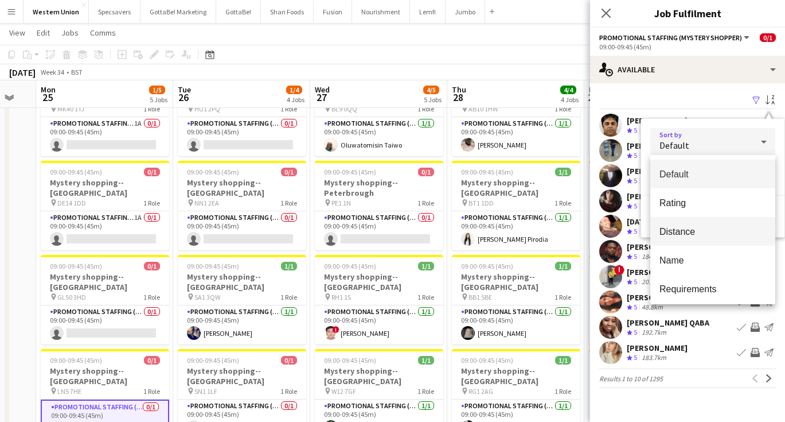
click at [680, 233] on span "Distance" at bounding box center [713, 231] width 107 height 11
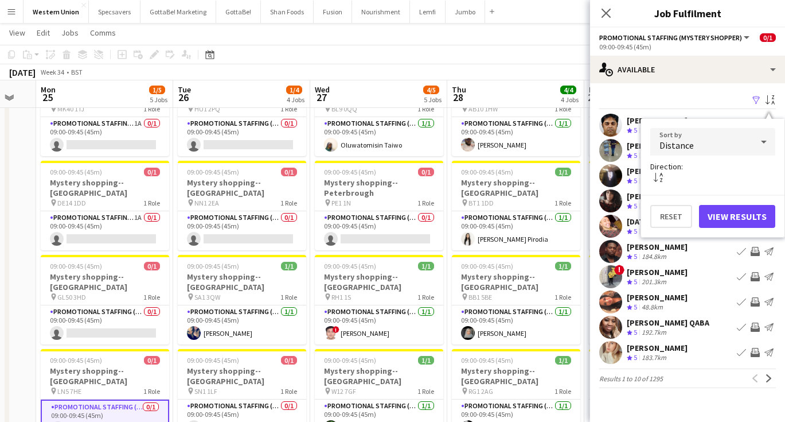
click at [734, 207] on button "View Results" at bounding box center [737, 216] width 76 height 23
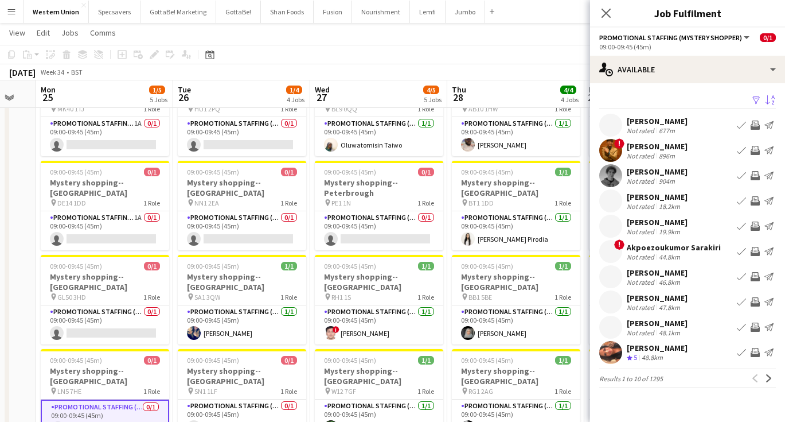
click at [634, 126] on div "Not rated" at bounding box center [642, 130] width 30 height 9
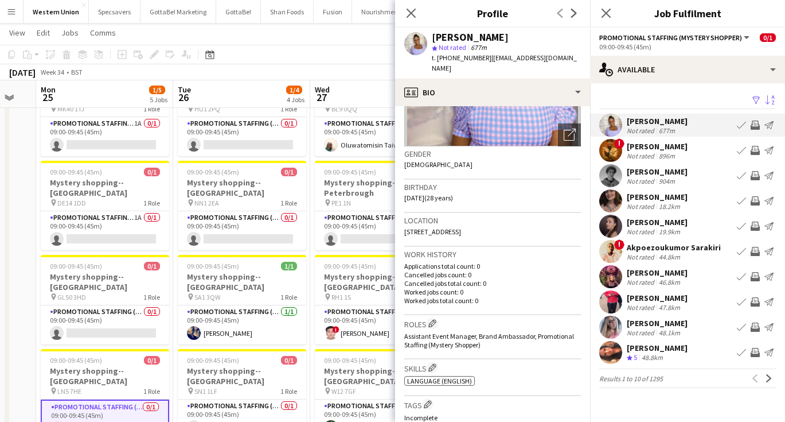
scroll to position [140, 0]
click at [655, 147] on div "Neelkumar Patel" at bounding box center [657, 146] width 61 height 10
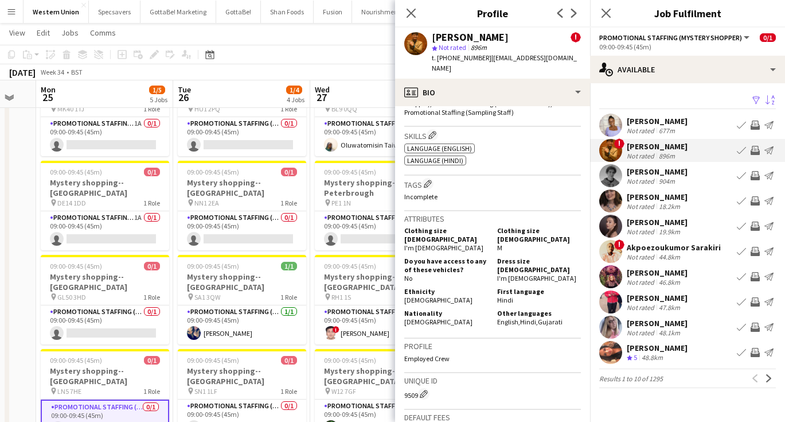
scroll to position [532, 0]
click at [653, 250] on div "Akpoezoukumor Sarakiri" at bounding box center [674, 247] width 94 height 10
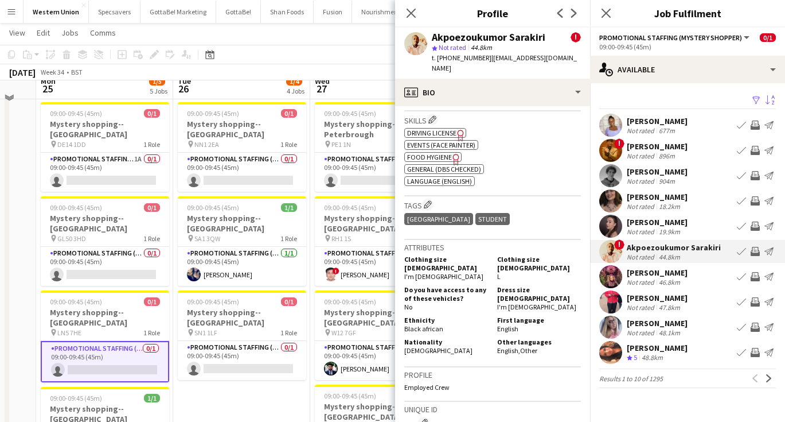
scroll to position [92, 0]
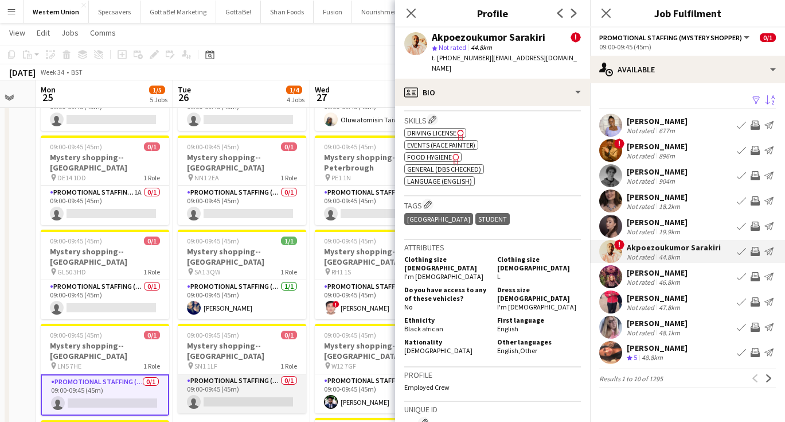
click at [253, 374] on app-card-role "Promotional Staffing (Mystery Shopper) 0/1 09:00-09:45 (45m) single-neutral-act…" at bounding box center [242, 393] width 128 height 39
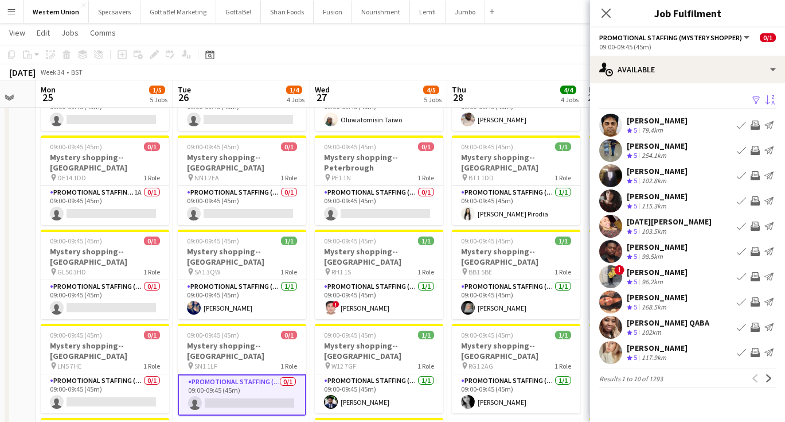
click at [769, 97] on app-icon "Sort asc" at bounding box center [770, 100] width 9 height 11
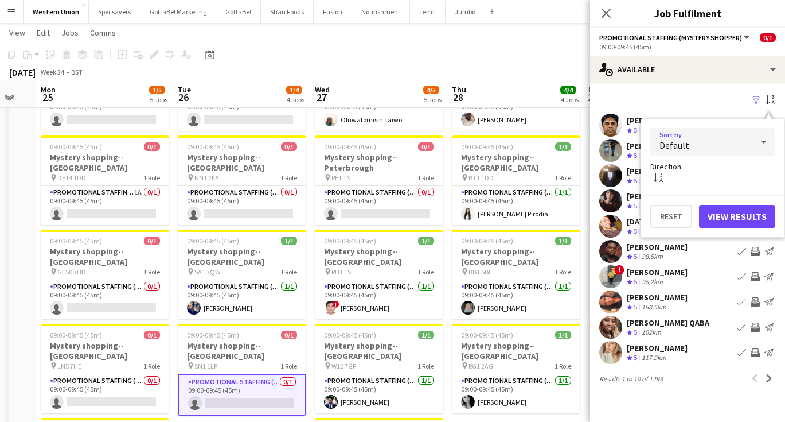
click at [722, 145] on div "Default" at bounding box center [701, 142] width 102 height 28
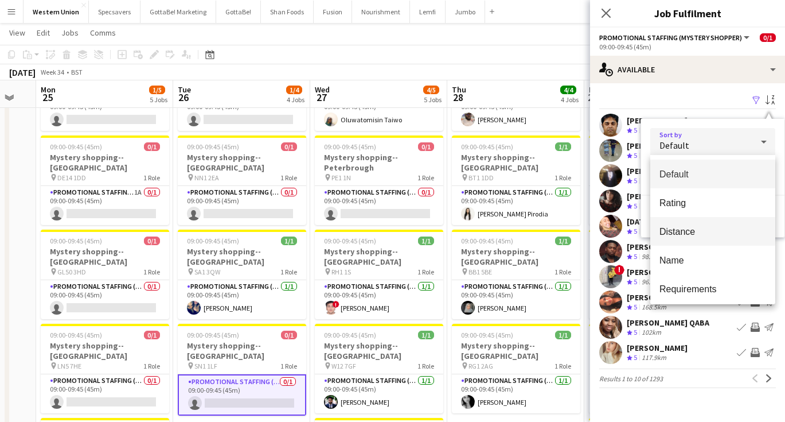
click at [695, 227] on span "Distance" at bounding box center [713, 231] width 107 height 11
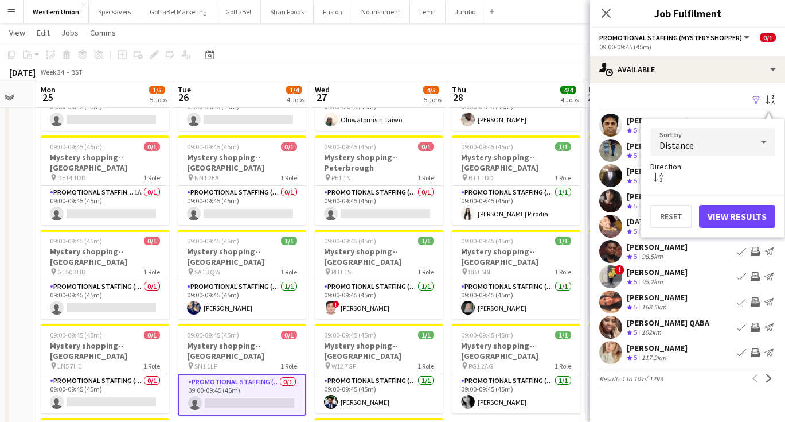
click at [732, 208] on button "View Results" at bounding box center [737, 216] width 76 height 23
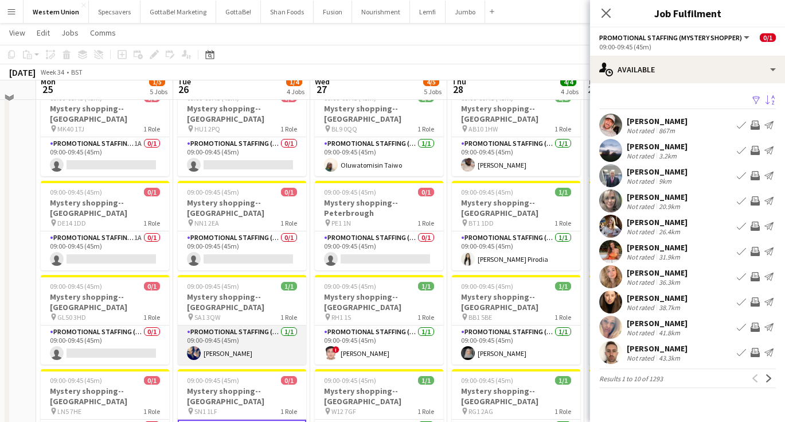
scroll to position [38, 0]
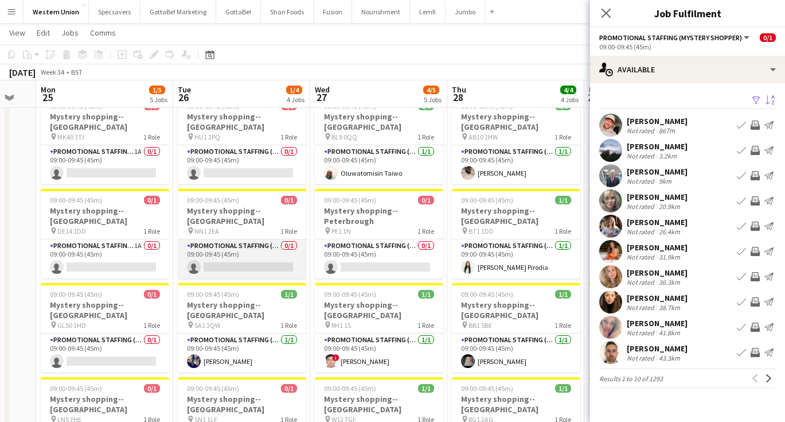
click at [239, 244] on app-card-role "Promotional Staffing (Mystery Shopper) 0/1 09:00-09:45 (45m) single-neutral-act…" at bounding box center [242, 258] width 128 height 39
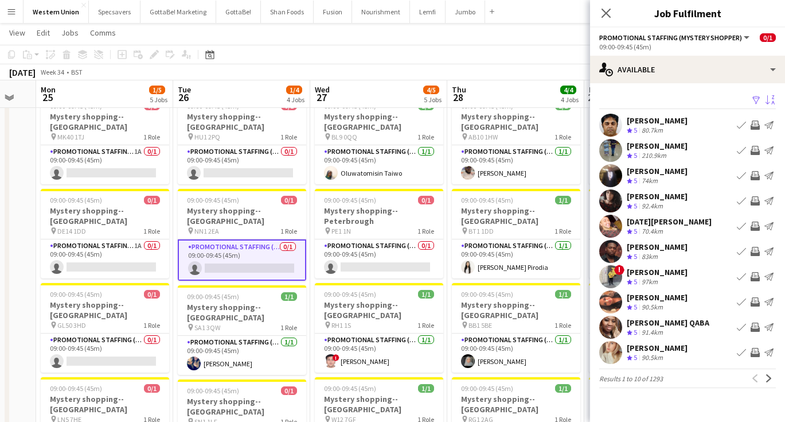
click at [770, 96] on app-icon "Sort asc" at bounding box center [770, 100] width 9 height 11
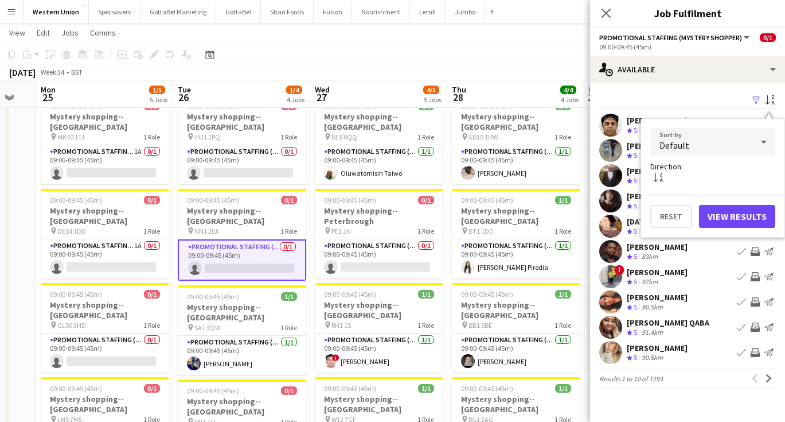
click at [733, 140] on div "Default" at bounding box center [701, 142] width 102 height 28
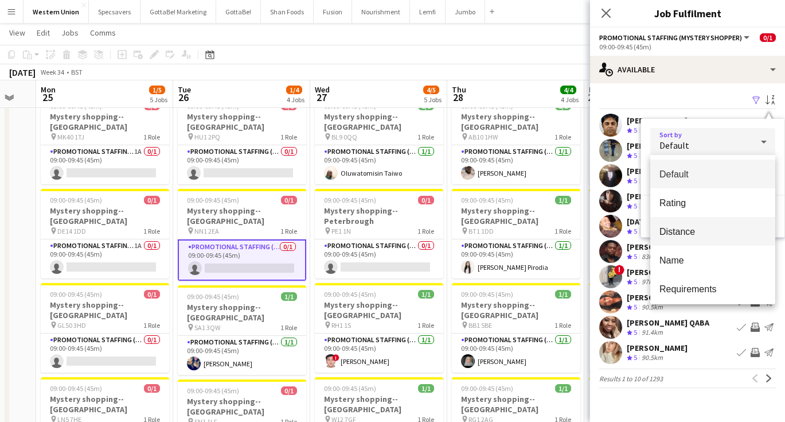
click at [694, 235] on span "Distance" at bounding box center [713, 231] width 107 height 11
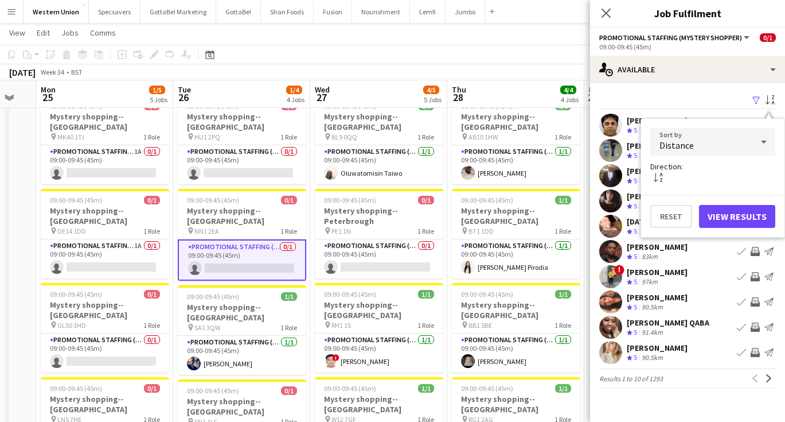
click at [735, 222] on button "View Results" at bounding box center [737, 216] width 76 height 23
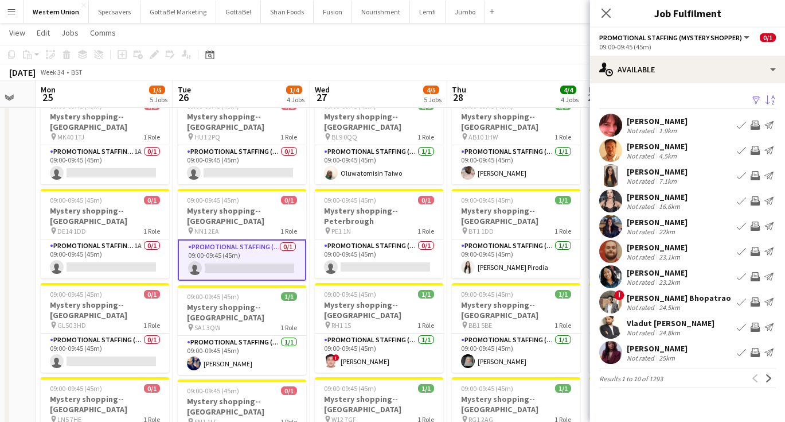
click at [653, 130] on div "Not rated" at bounding box center [642, 130] width 30 height 9
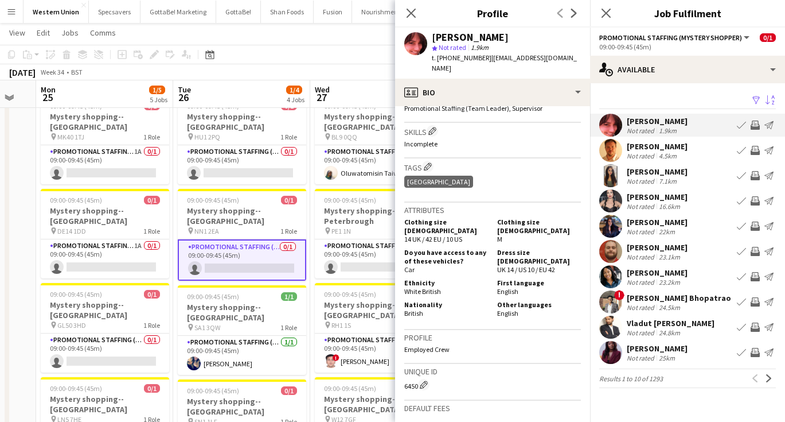
scroll to position [421, 0]
click at [646, 146] on div "[PERSON_NAME]" at bounding box center [657, 146] width 61 height 10
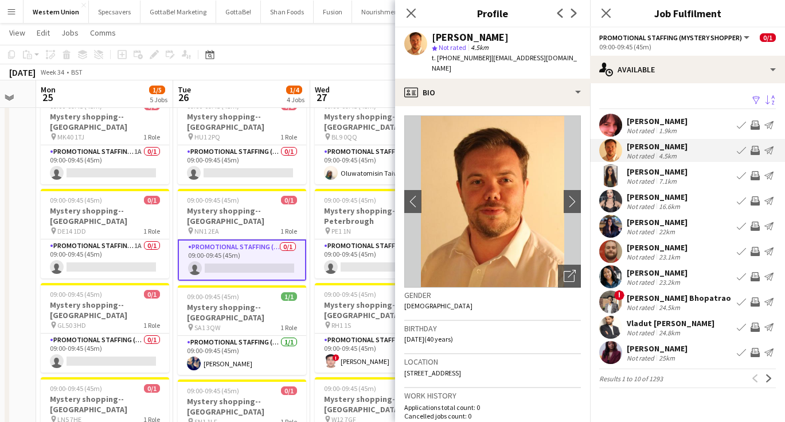
scroll to position [0, 0]
click at [665, 180] on div "7.1km" at bounding box center [668, 181] width 22 height 9
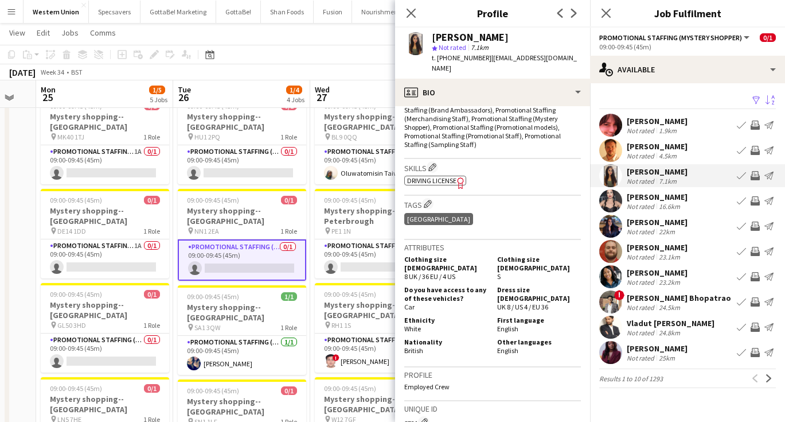
scroll to position [394, 0]
click at [661, 206] on div "16.6km" at bounding box center [670, 206] width 26 height 9
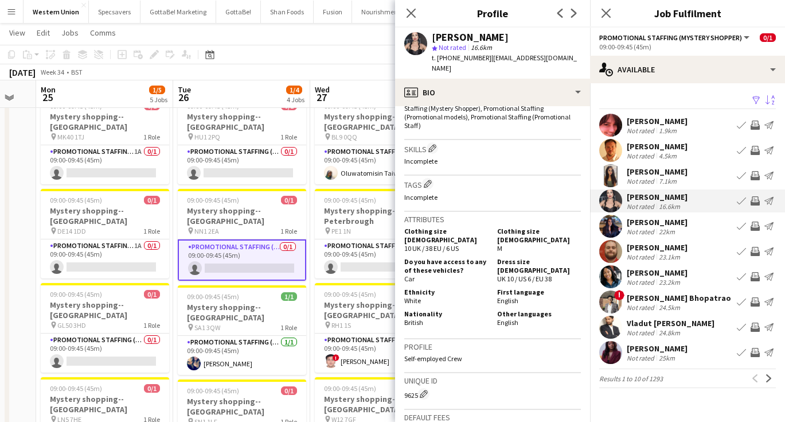
scroll to position [409, 0]
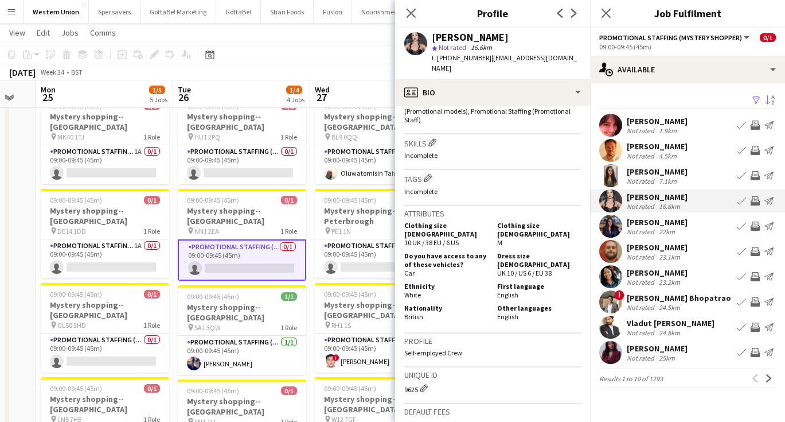
click at [653, 228] on div "Not rated" at bounding box center [642, 231] width 30 height 9
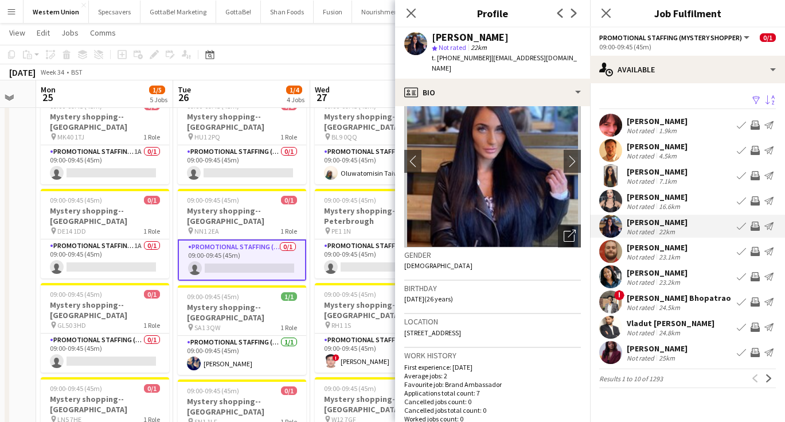
scroll to position [40, 0]
click at [650, 252] on div "Not rated" at bounding box center [642, 256] width 30 height 9
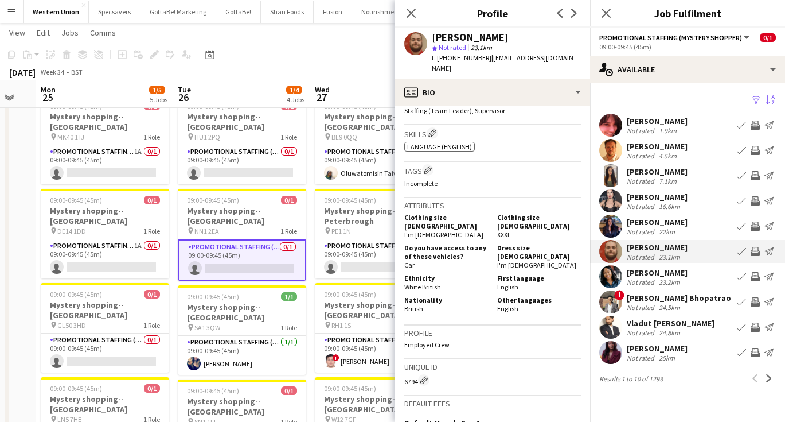
scroll to position [437, 0]
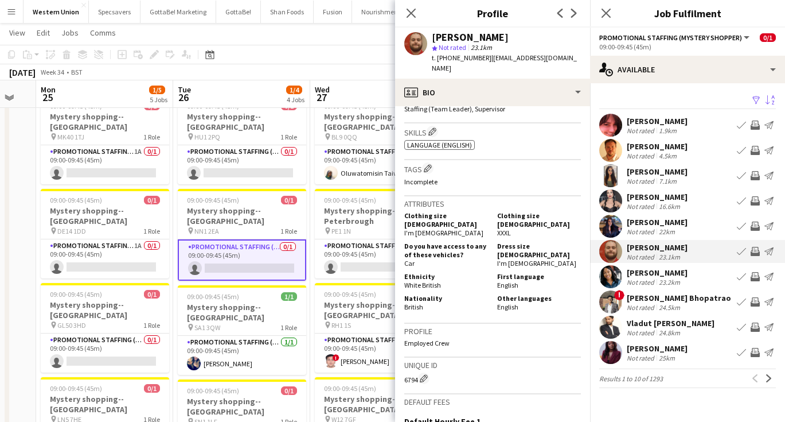
click at [647, 270] on div "[PERSON_NAME]" at bounding box center [657, 272] width 61 height 10
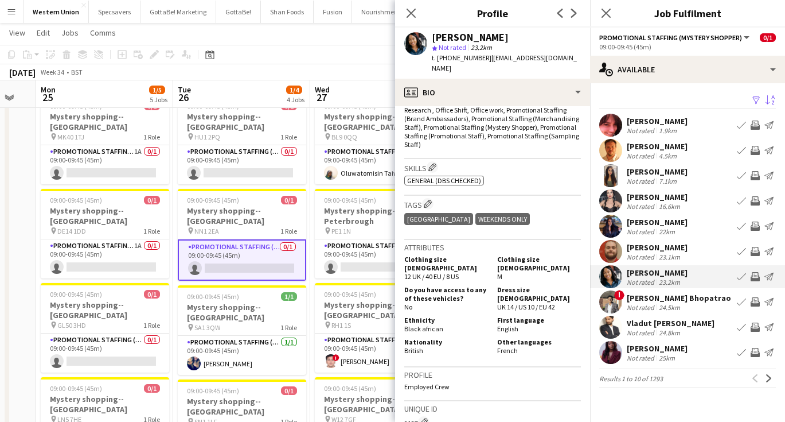
scroll to position [343, 0]
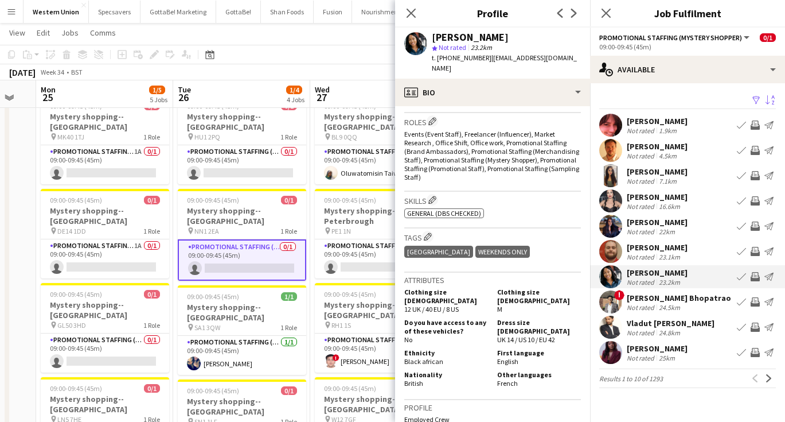
click at [659, 330] on div "24.8km" at bounding box center [670, 332] width 26 height 9
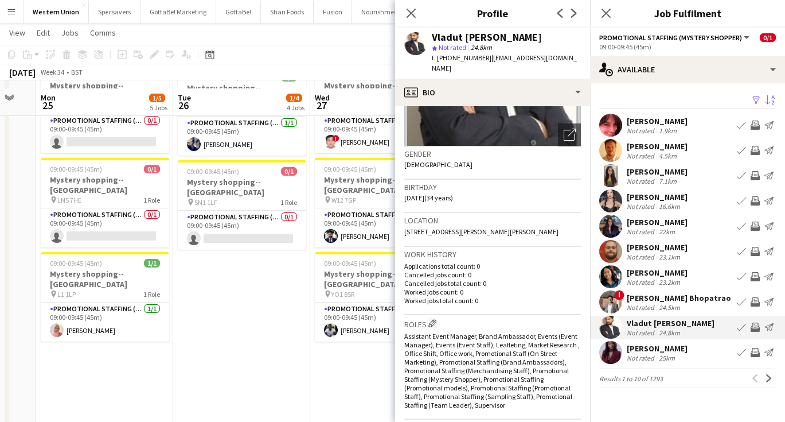
scroll to position [286, 0]
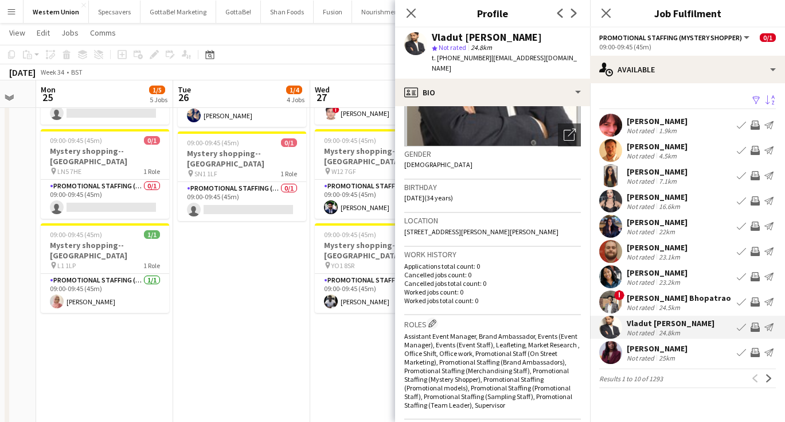
click at [661, 352] on div "[PERSON_NAME]" at bounding box center [657, 348] width 61 height 10
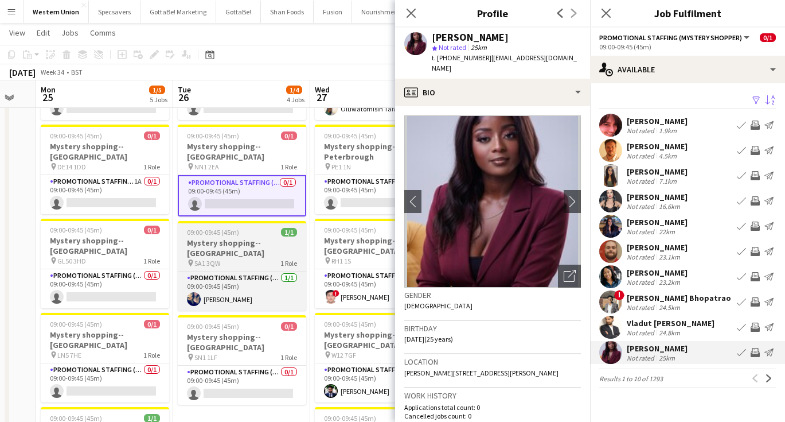
scroll to position [103, 0]
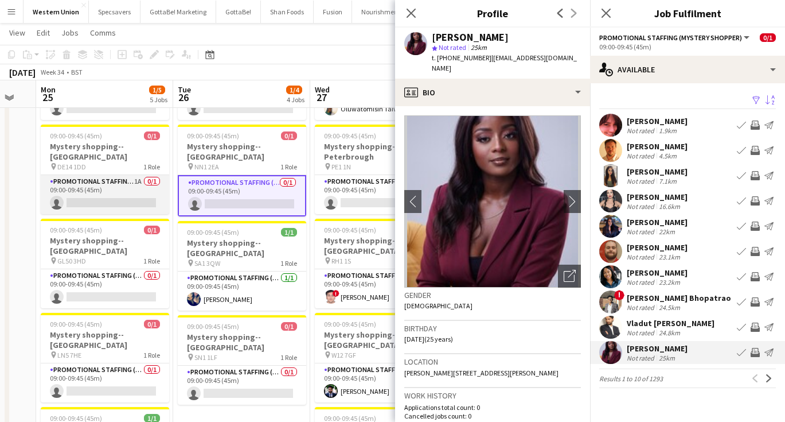
click at [135, 175] on app-card-role "Promotional Staffing (Mystery Shopper) 1A 0/1 09:00-09:45 (45m) single-neutral-…" at bounding box center [105, 194] width 128 height 39
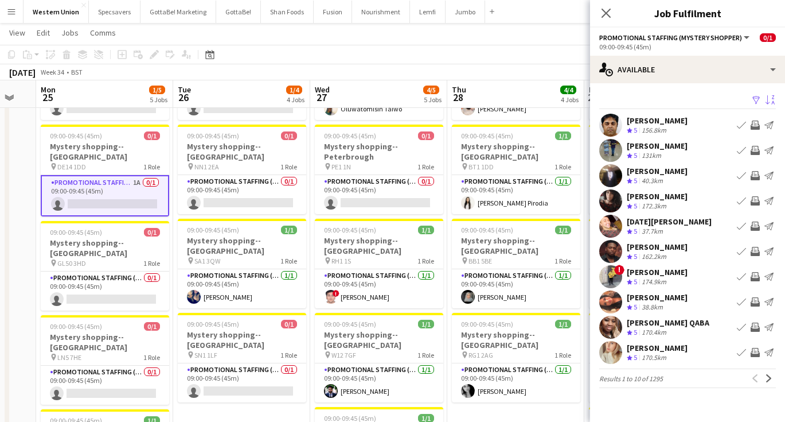
click at [773, 99] on app-icon "Sort asc" at bounding box center [770, 100] width 9 height 11
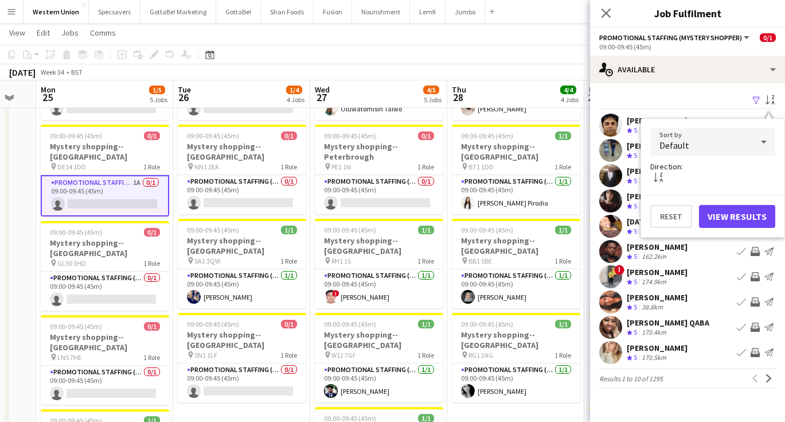
click at [738, 146] on div "Default" at bounding box center [701, 142] width 102 height 28
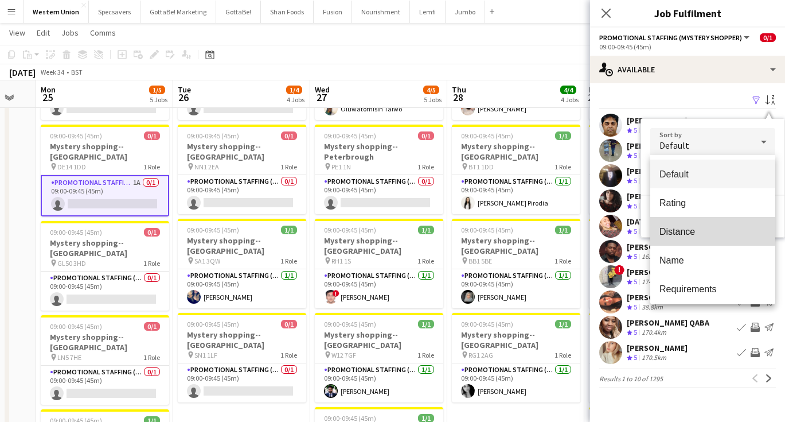
click at [702, 227] on span "Distance" at bounding box center [713, 231] width 107 height 11
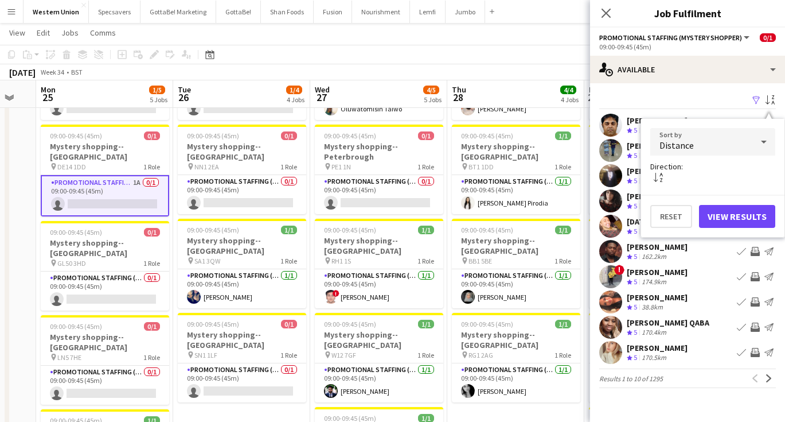
click at [736, 210] on button "View Results" at bounding box center [737, 216] width 76 height 23
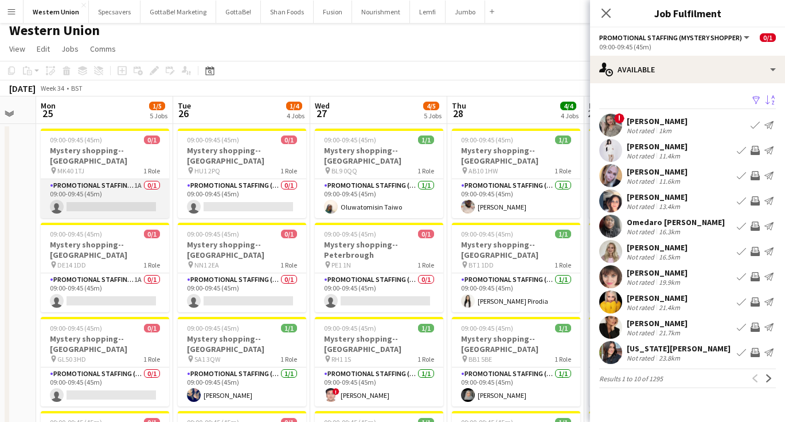
scroll to position [7, 0]
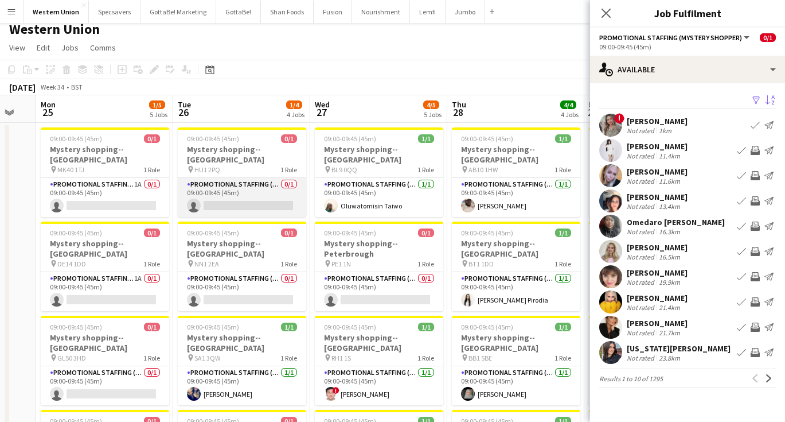
click at [239, 188] on app-card-role "Promotional Staffing (Mystery Shopper) 0/1 09:00-09:45 (45m) single-neutral-act…" at bounding box center [242, 197] width 128 height 39
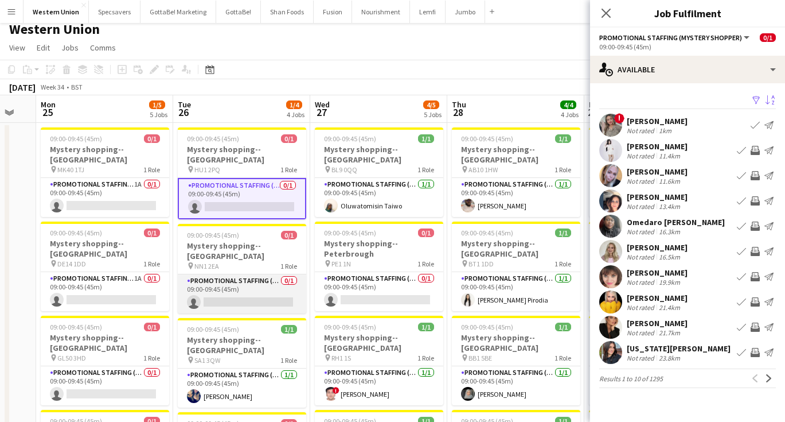
click at [244, 278] on app-card-role "Promotional Staffing (Mystery Shopper) 0/1 09:00-09:45 (45m) single-neutral-act…" at bounding box center [242, 293] width 128 height 39
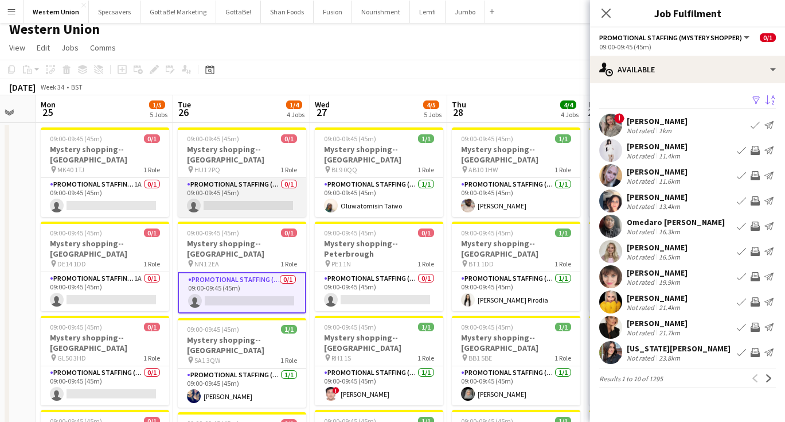
click at [259, 189] on app-card-role "Promotional Staffing (Mystery Shopper) 0/1 09:00-09:45 (45m) single-neutral-act…" at bounding box center [242, 197] width 128 height 39
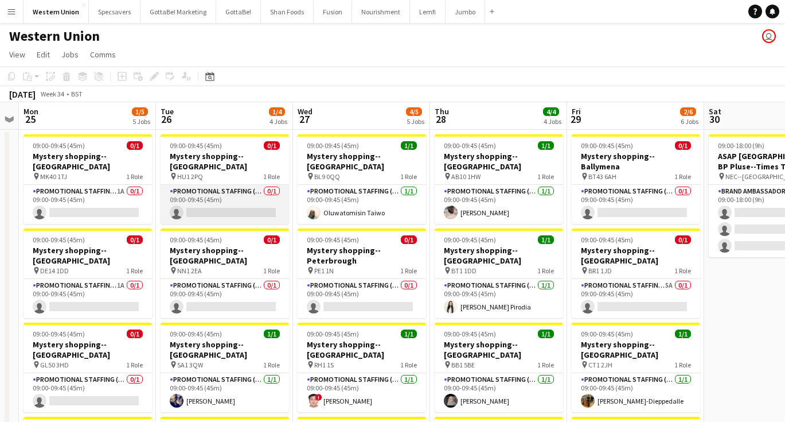
click at [234, 198] on app-card-role "Promotional Staffing (Mystery Shopper) 0/1 09:00-09:45 (45m) single-neutral-act…" at bounding box center [225, 204] width 128 height 39
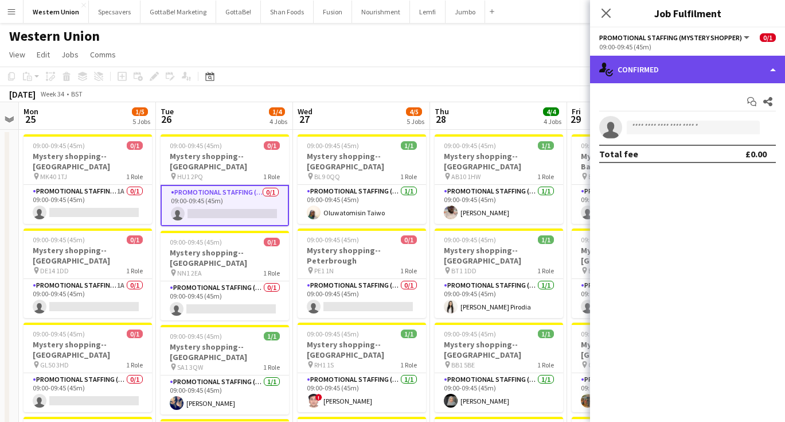
click at [667, 77] on div "single-neutral-actions-check-2 Confirmed" at bounding box center [687, 70] width 195 height 28
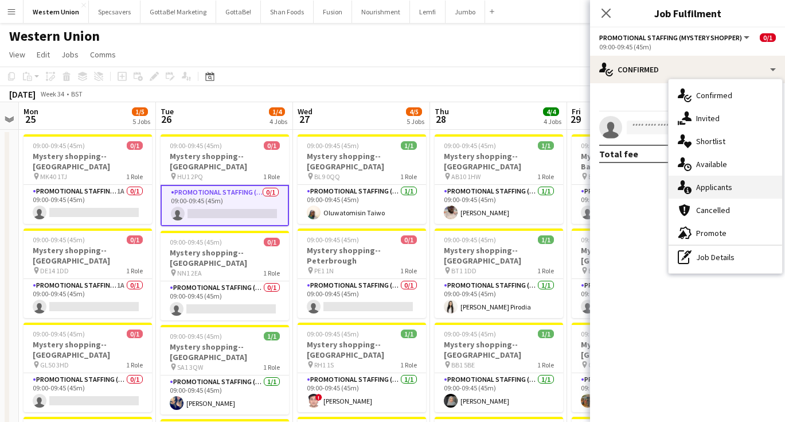
click at [716, 186] on div "single-neutral-actions-information Applicants" at bounding box center [726, 187] width 114 height 23
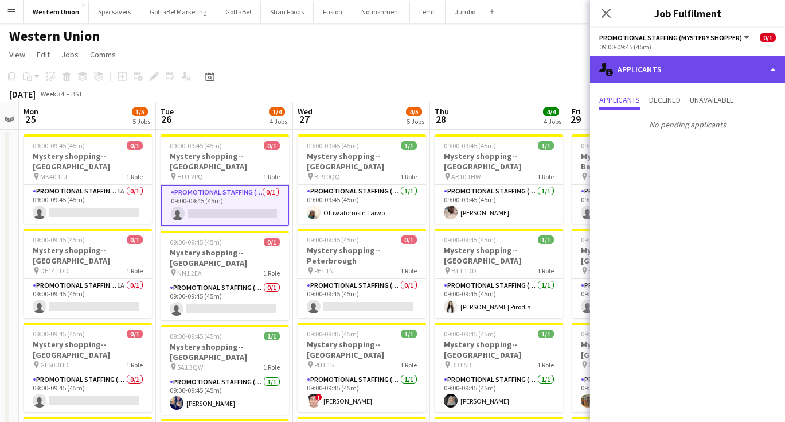
click at [680, 75] on div "single-neutral-actions-information Applicants" at bounding box center [687, 70] width 195 height 28
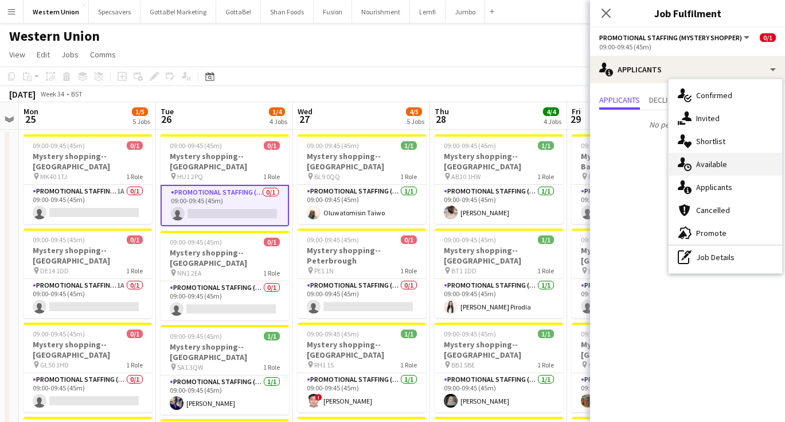
click at [712, 163] on div "single-neutral-actions-upload Available" at bounding box center [726, 164] width 114 height 23
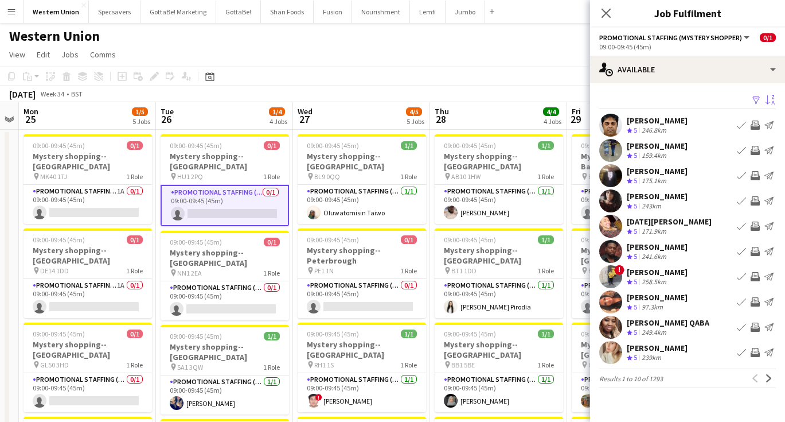
click at [768, 95] on app-icon "Sort asc" at bounding box center [770, 100] width 9 height 11
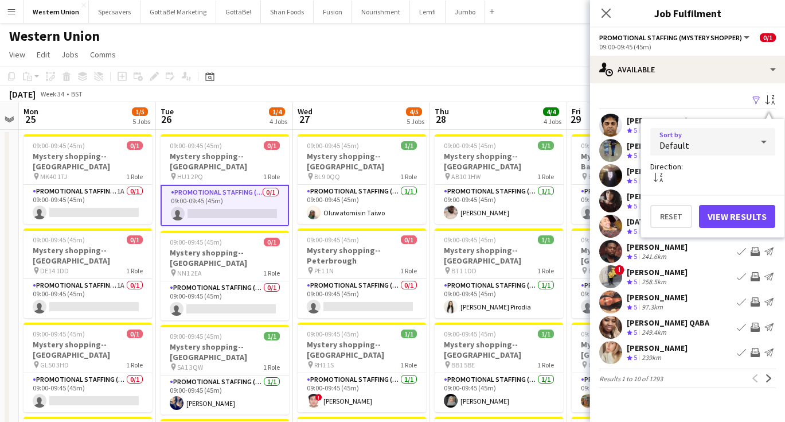
click at [702, 139] on div "Default" at bounding box center [701, 142] width 102 height 28
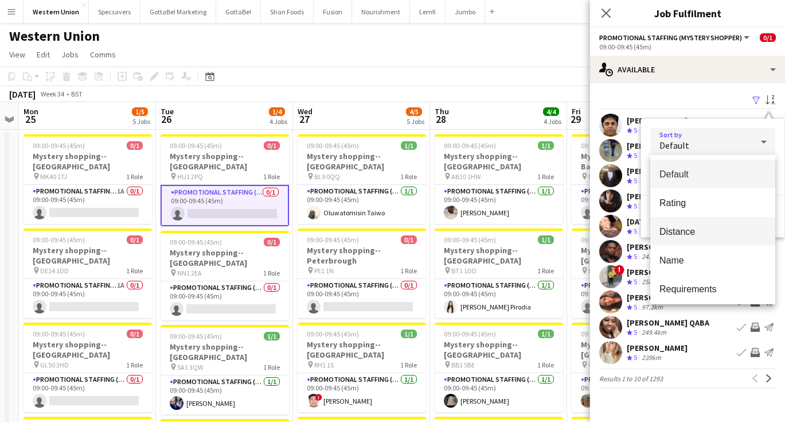
click at [676, 232] on span "Distance" at bounding box center [713, 231] width 107 height 11
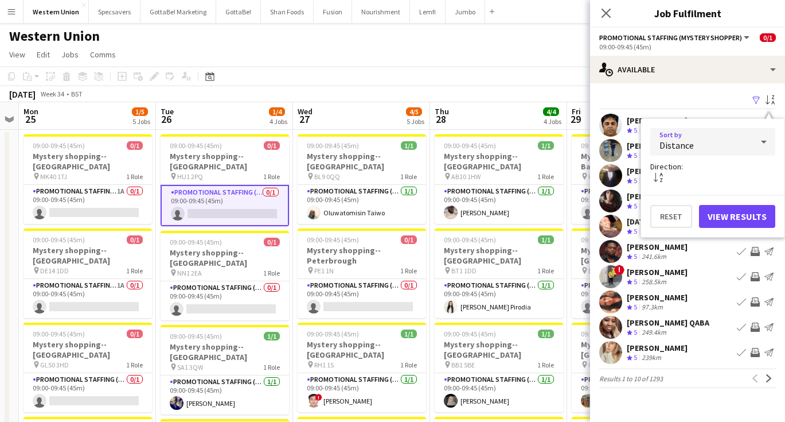
click at [738, 221] on button "View Results" at bounding box center [737, 216] width 76 height 23
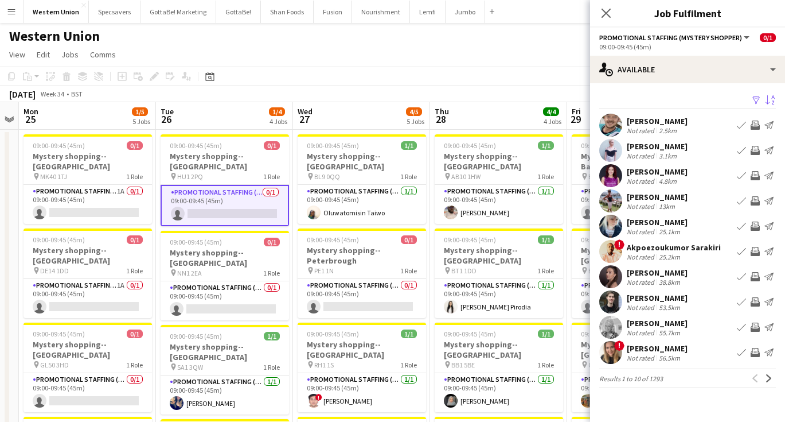
click at [650, 117] on div "[PERSON_NAME]" at bounding box center [657, 121] width 61 height 10
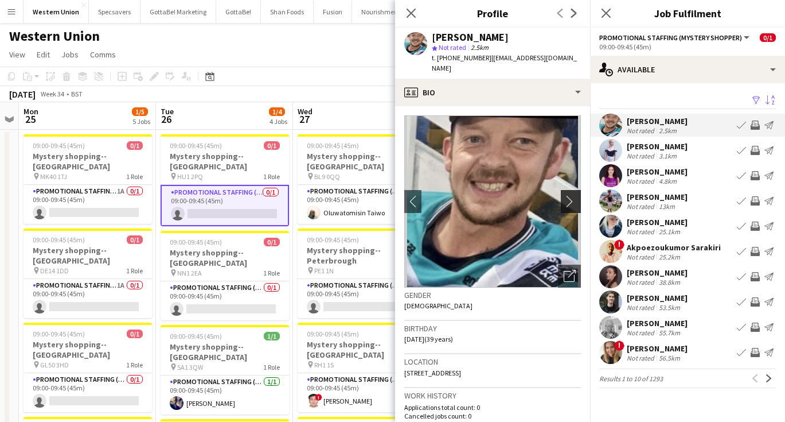
click at [570, 195] on app-icon "chevron-right" at bounding box center [573, 201] width 18 height 12
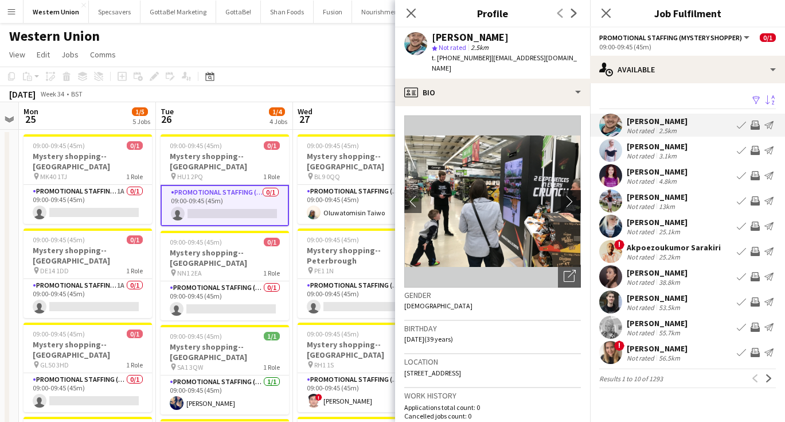
click at [570, 195] on app-icon "chevron-right" at bounding box center [573, 201] width 18 height 12
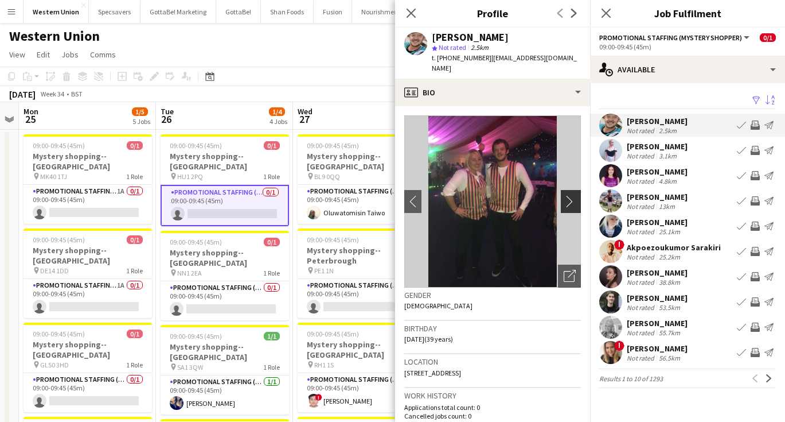
click at [570, 195] on app-icon "chevron-right" at bounding box center [573, 201] width 18 height 12
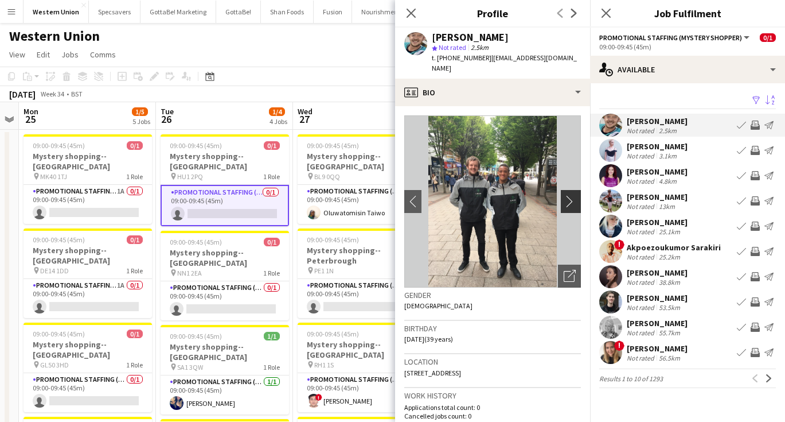
click at [570, 195] on app-icon "chevron-right" at bounding box center [573, 201] width 18 height 12
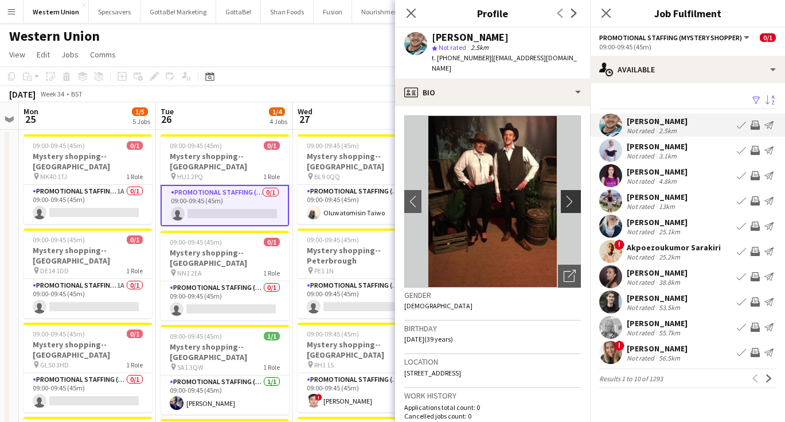
click at [570, 195] on app-icon "chevron-right" at bounding box center [573, 201] width 18 height 12
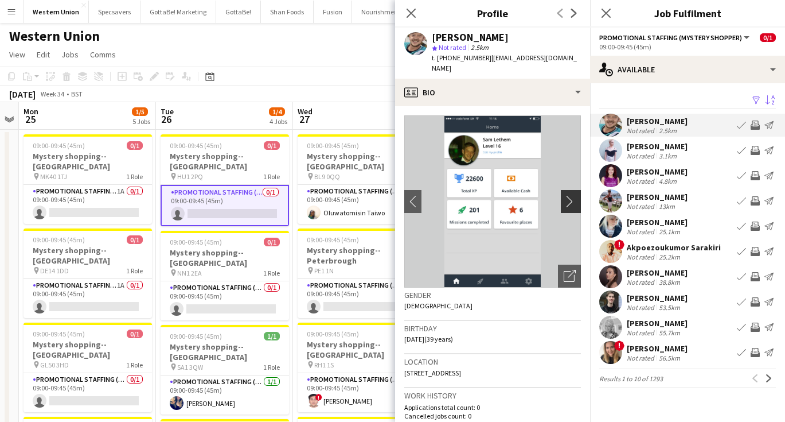
click at [571, 195] on app-icon "chevron-right" at bounding box center [573, 201] width 18 height 12
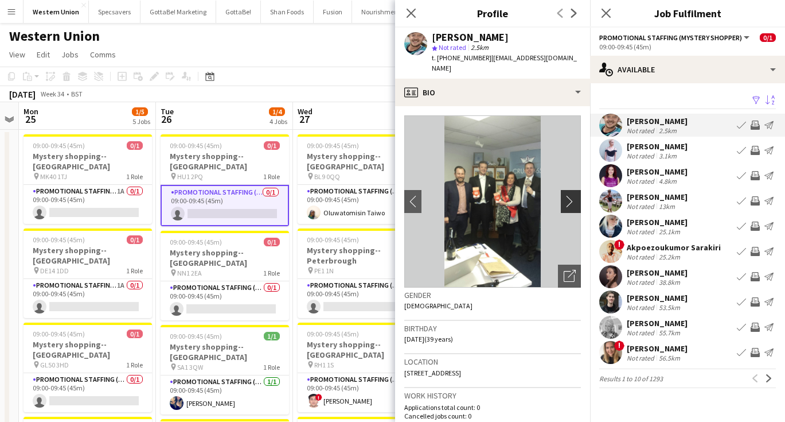
click at [571, 195] on app-icon "chevron-right" at bounding box center [573, 201] width 18 height 12
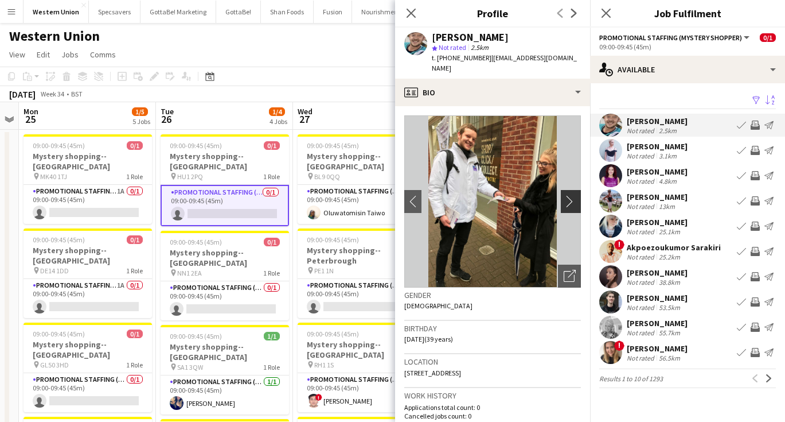
click at [571, 195] on app-icon "chevron-right" at bounding box center [573, 201] width 18 height 12
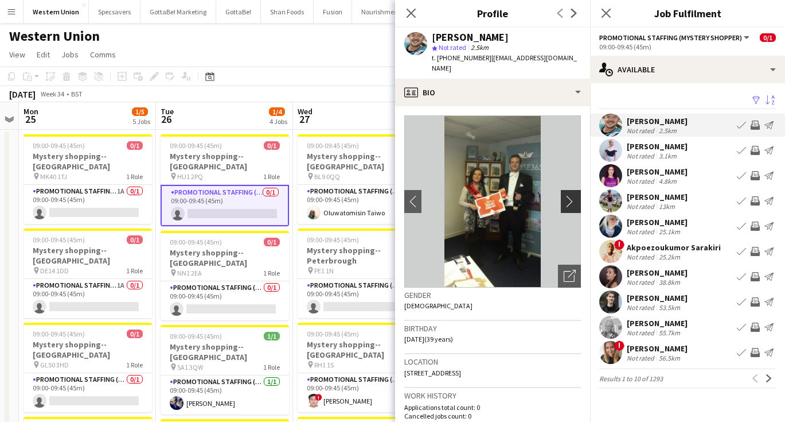
click at [571, 195] on app-icon "chevron-right" at bounding box center [573, 201] width 18 height 12
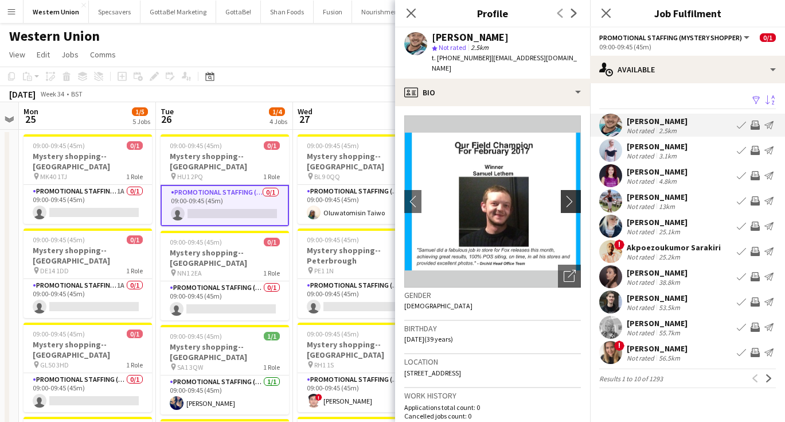
click at [571, 195] on app-icon "chevron-right" at bounding box center [573, 201] width 18 height 12
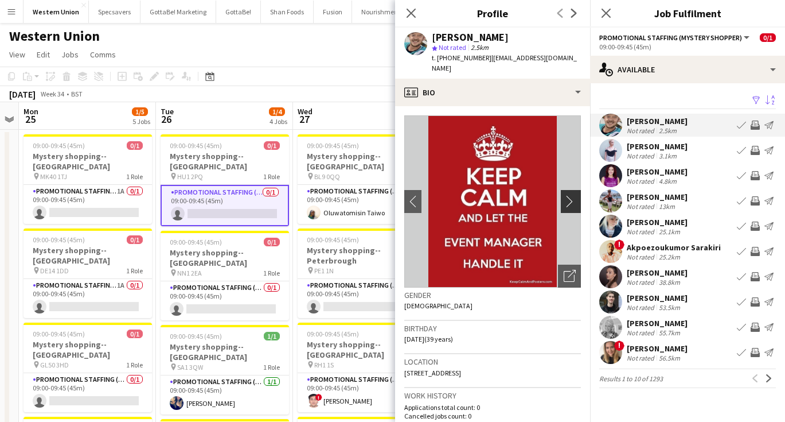
click at [571, 195] on app-icon "chevron-right" at bounding box center [573, 201] width 18 height 12
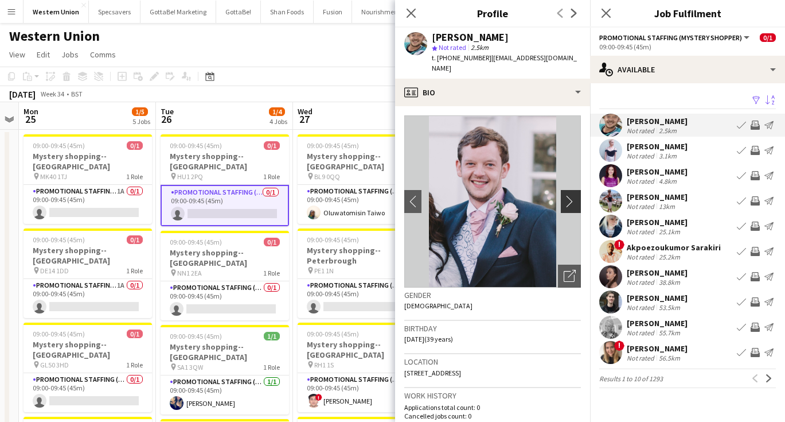
click at [571, 195] on app-icon "chevron-right" at bounding box center [573, 201] width 18 height 12
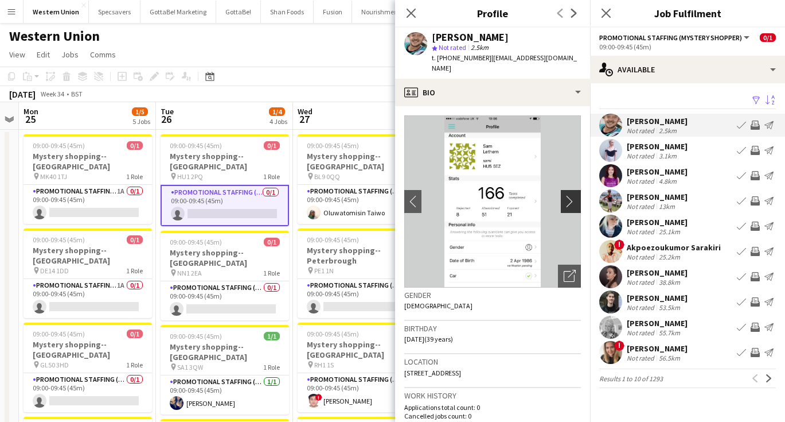
click at [571, 195] on app-icon "chevron-right" at bounding box center [573, 201] width 18 height 12
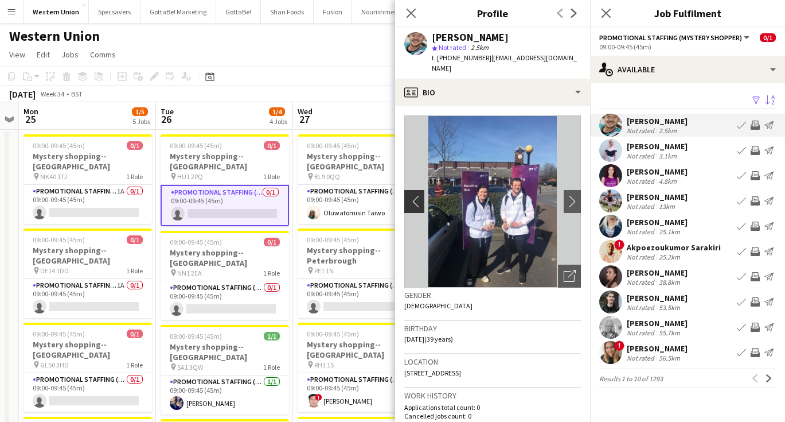
click at [413, 195] on app-icon "chevron-left" at bounding box center [413, 201] width 18 height 12
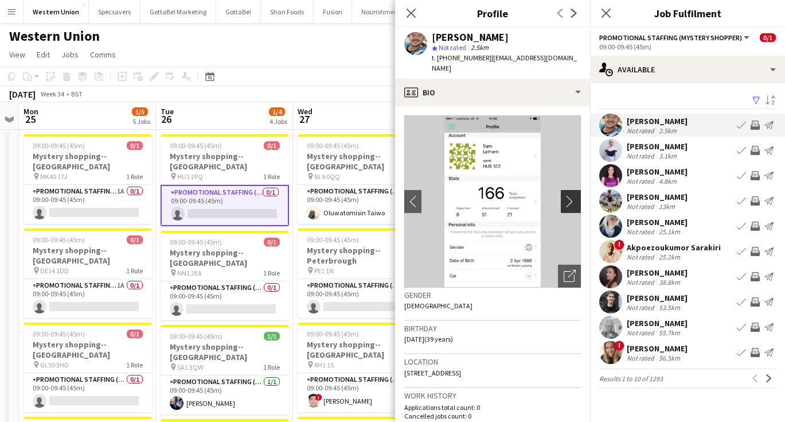
click at [567, 195] on app-icon "chevron-right" at bounding box center [573, 201] width 18 height 12
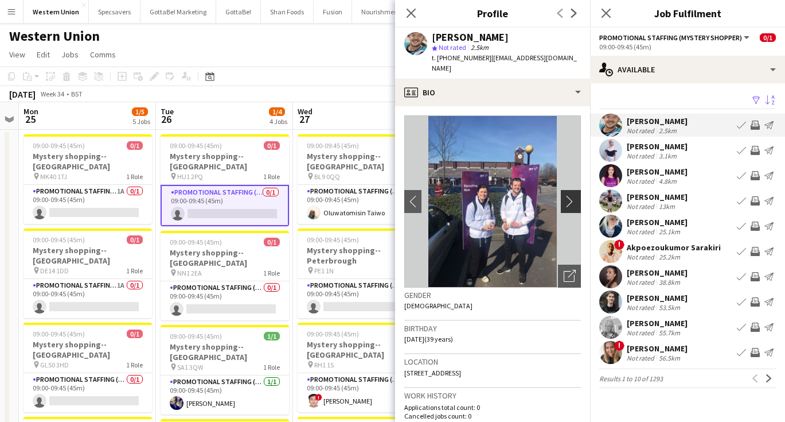
click at [567, 195] on app-icon "chevron-right" at bounding box center [573, 201] width 18 height 12
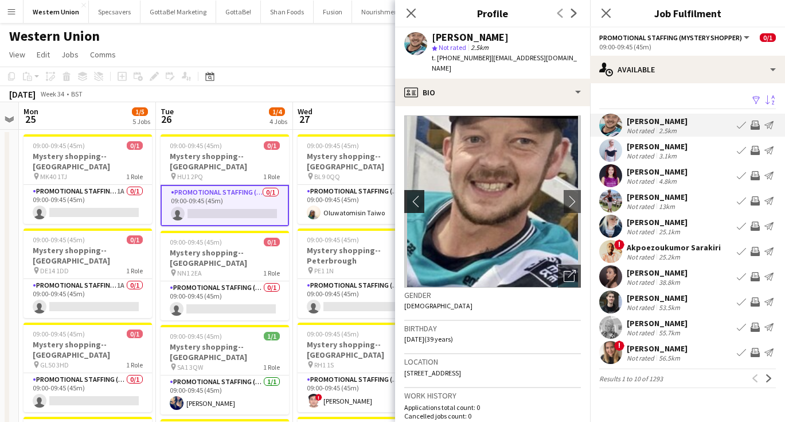
click at [410, 195] on app-icon "chevron-left" at bounding box center [413, 201] width 18 height 12
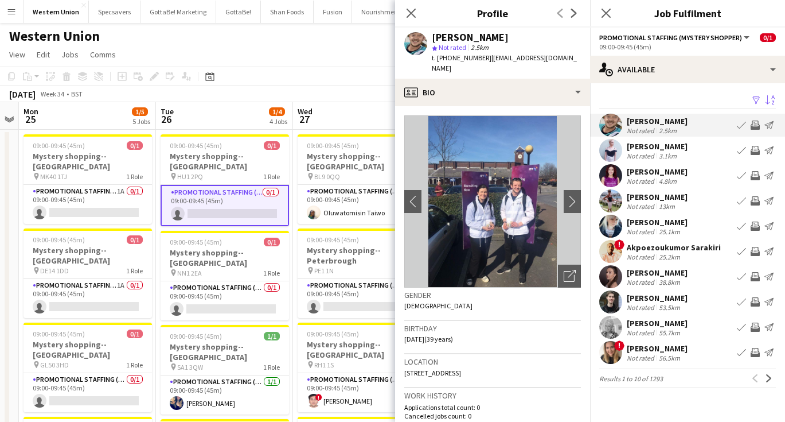
click at [642, 151] on div "Not rated" at bounding box center [642, 155] width 30 height 9
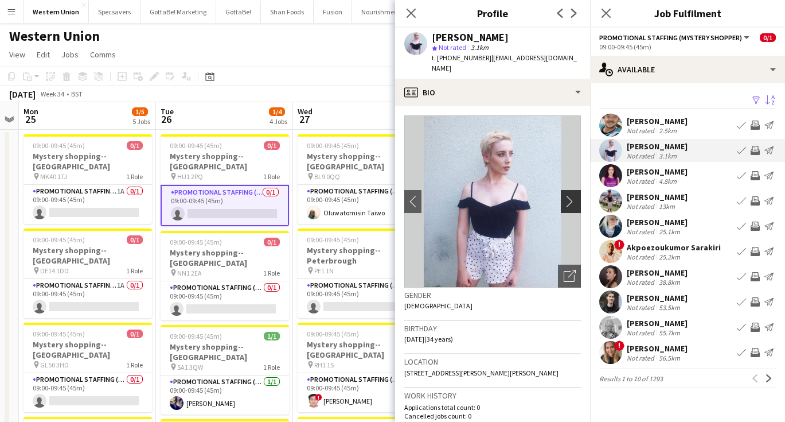
click at [571, 195] on app-icon "chevron-right" at bounding box center [573, 201] width 18 height 12
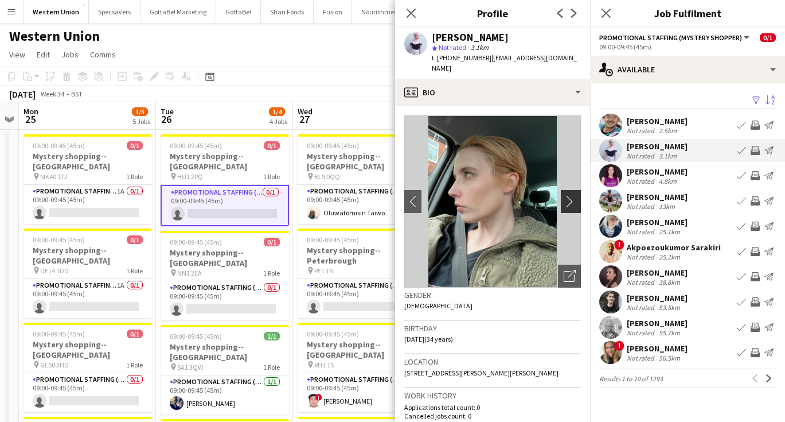
click at [571, 195] on app-icon "chevron-right" at bounding box center [573, 201] width 18 height 12
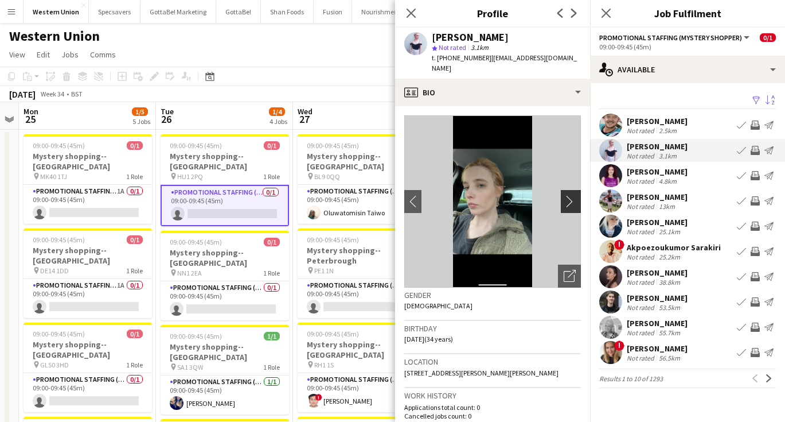
click at [571, 195] on app-icon "chevron-right" at bounding box center [573, 201] width 18 height 12
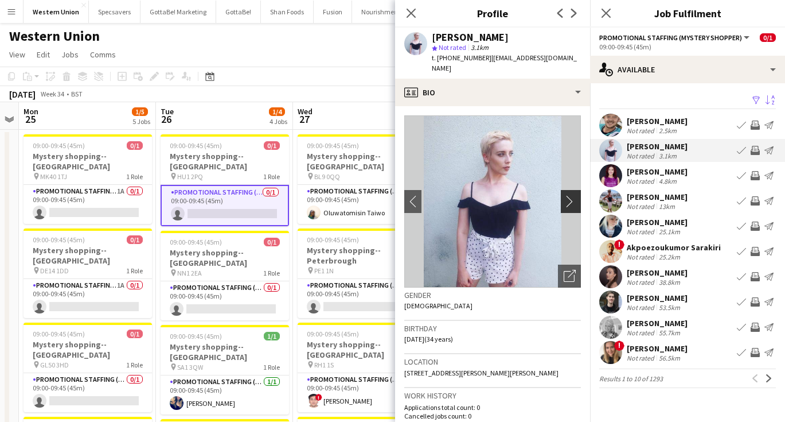
click at [575, 196] on app-icon "chevron-right" at bounding box center [573, 201] width 18 height 12
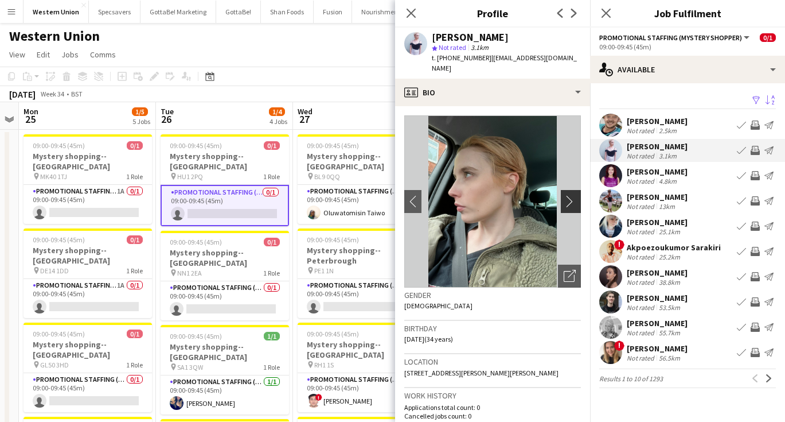
click at [575, 196] on app-icon "chevron-right" at bounding box center [573, 201] width 18 height 12
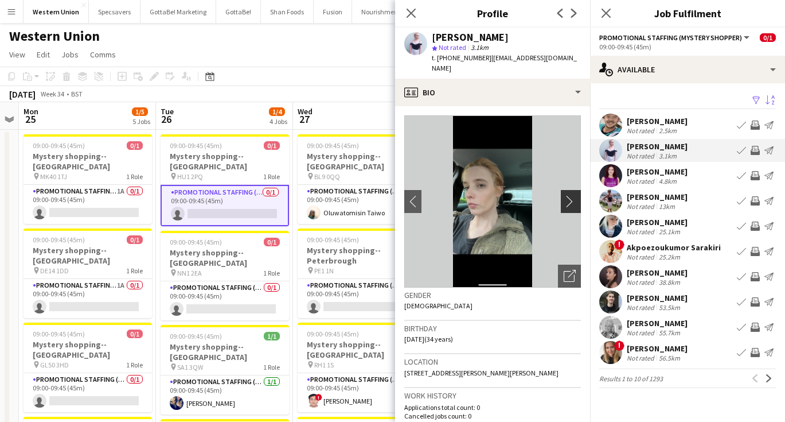
click at [575, 196] on app-icon "chevron-right" at bounding box center [573, 201] width 18 height 12
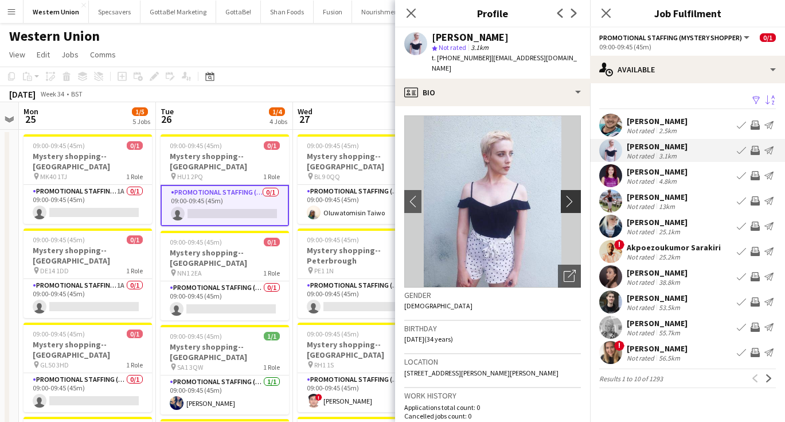
click at [575, 196] on app-icon "chevron-right" at bounding box center [573, 201] width 18 height 12
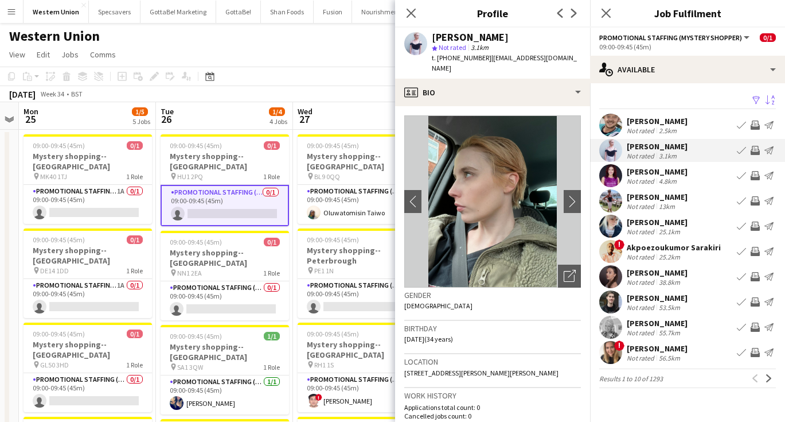
click at [640, 177] on div "Not rated" at bounding box center [642, 181] width 30 height 9
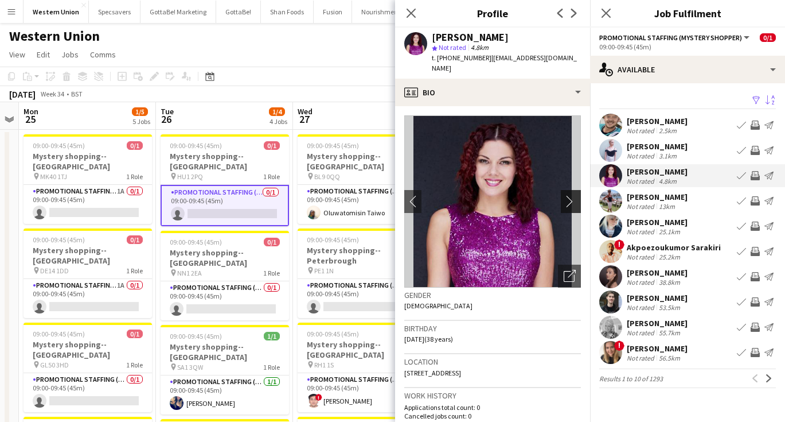
click at [568, 190] on button "chevron-right" at bounding box center [572, 201] width 23 height 23
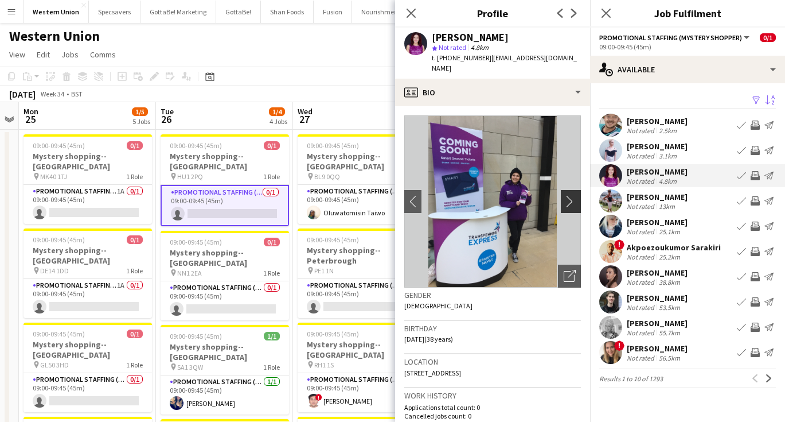
click at [568, 190] on button "chevron-right" at bounding box center [572, 201] width 23 height 23
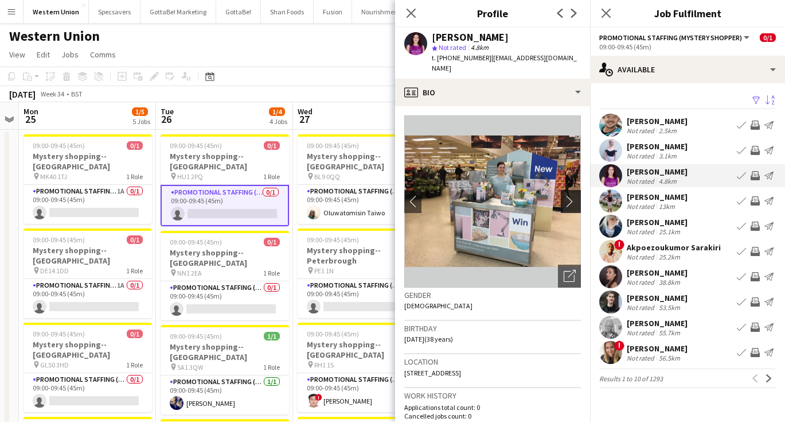
click at [568, 190] on button "chevron-right" at bounding box center [572, 201] width 23 height 23
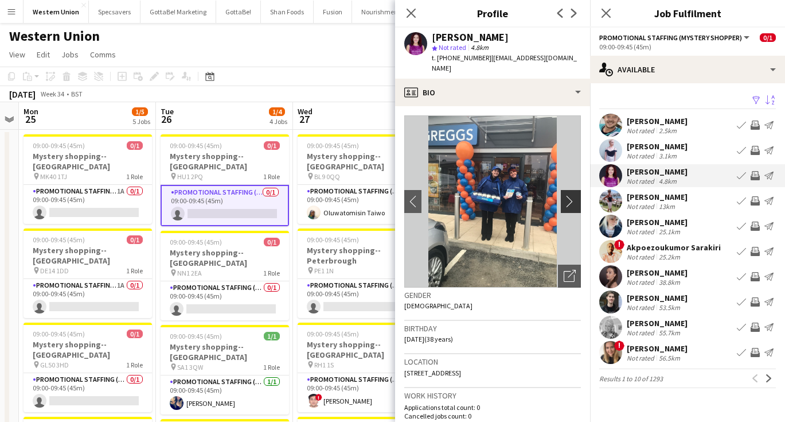
click at [568, 190] on button "chevron-right" at bounding box center [572, 201] width 23 height 23
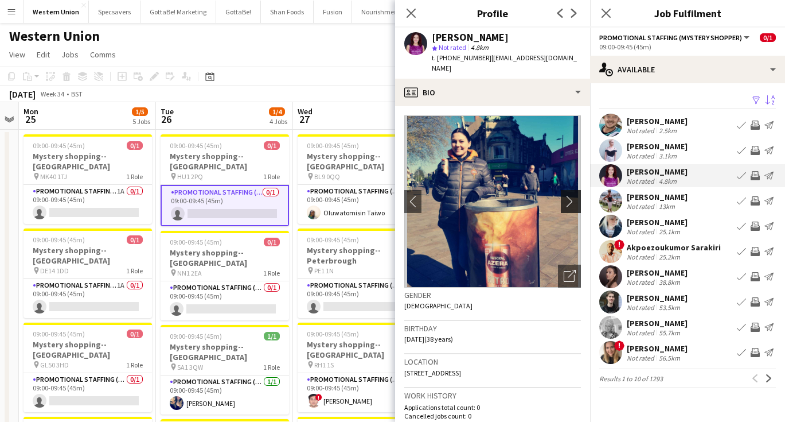
click at [568, 190] on button "chevron-right" at bounding box center [572, 201] width 23 height 23
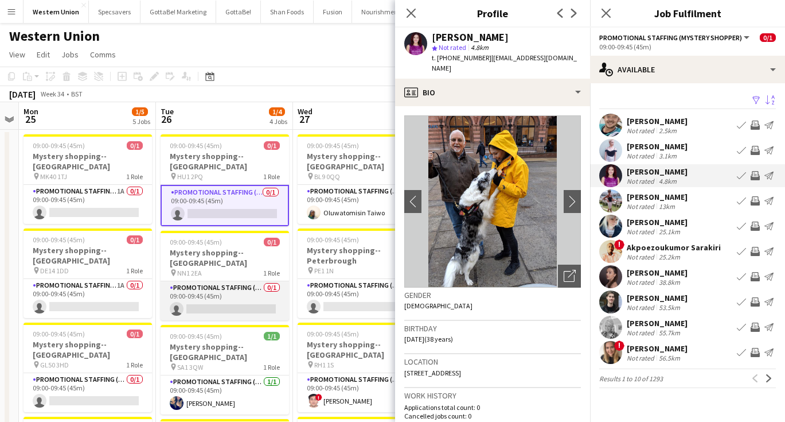
click at [225, 281] on app-card-role "Promotional Staffing (Mystery Shopper) 0/1 09:00-09:45 (45m) single-neutral-act…" at bounding box center [225, 300] width 128 height 39
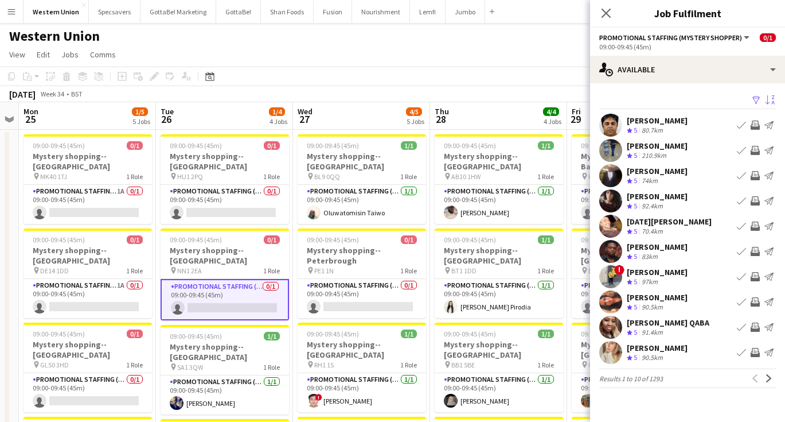
click at [770, 95] on app-icon "Sort asc" at bounding box center [770, 100] width 9 height 11
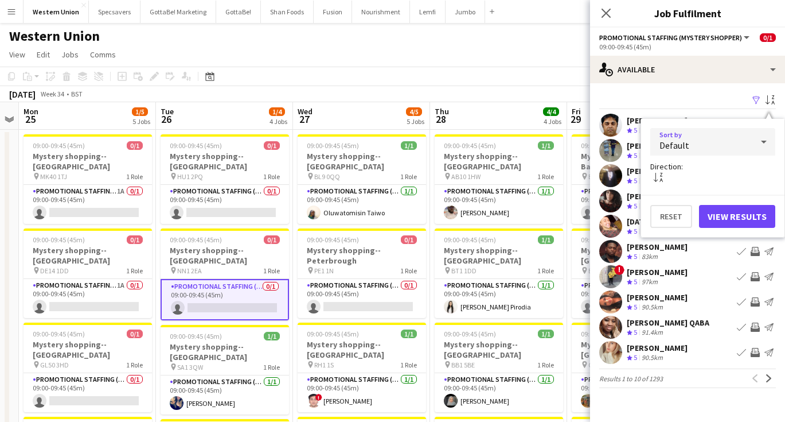
click at [730, 146] on div "Default" at bounding box center [701, 142] width 102 height 28
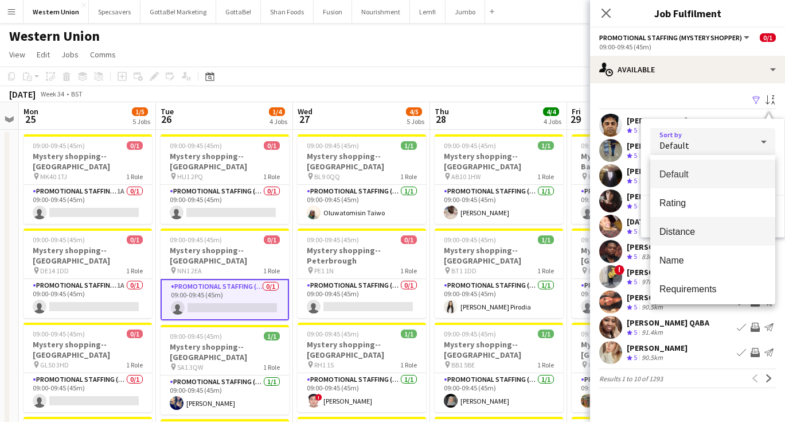
click at [706, 228] on span "Distance" at bounding box center [713, 231] width 107 height 11
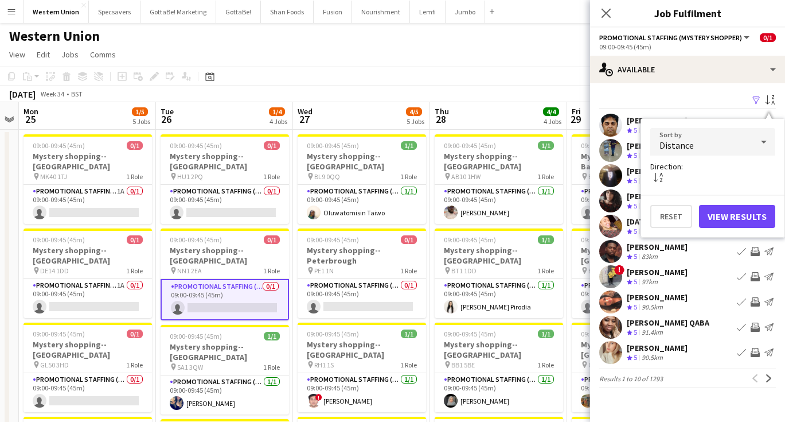
click at [741, 209] on button "View Results" at bounding box center [737, 216] width 76 height 23
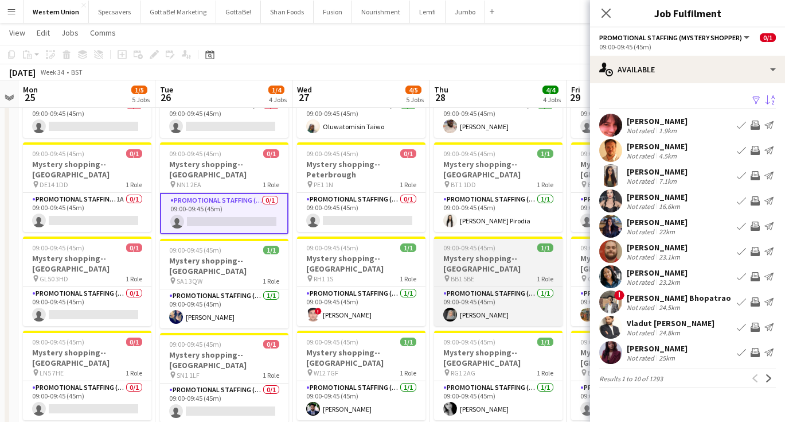
scroll to position [87, 0]
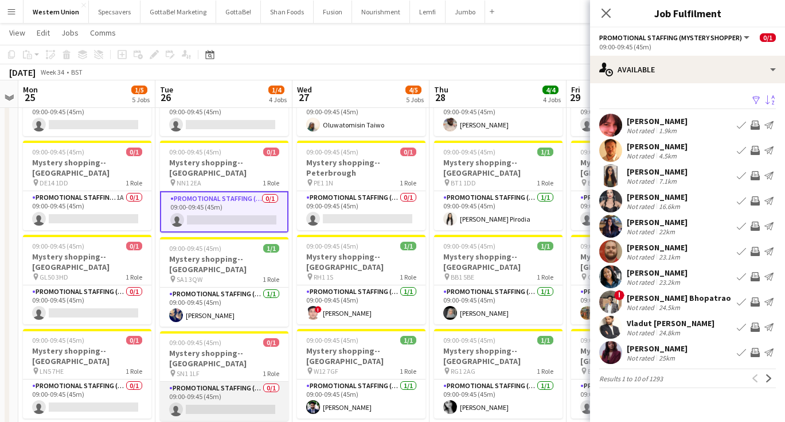
click at [194, 381] on app-card-role "Promotional Staffing (Mystery Shopper) 0/1 09:00-09:45 (45m) single-neutral-act…" at bounding box center [224, 400] width 128 height 39
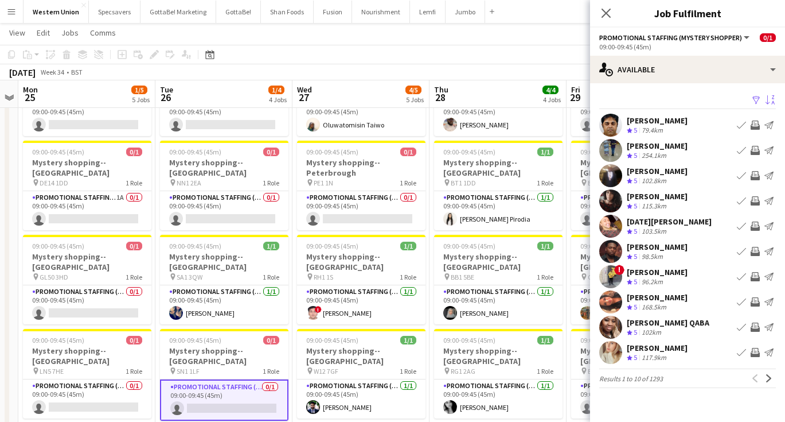
click at [769, 100] on app-icon "Sort asc" at bounding box center [770, 100] width 9 height 11
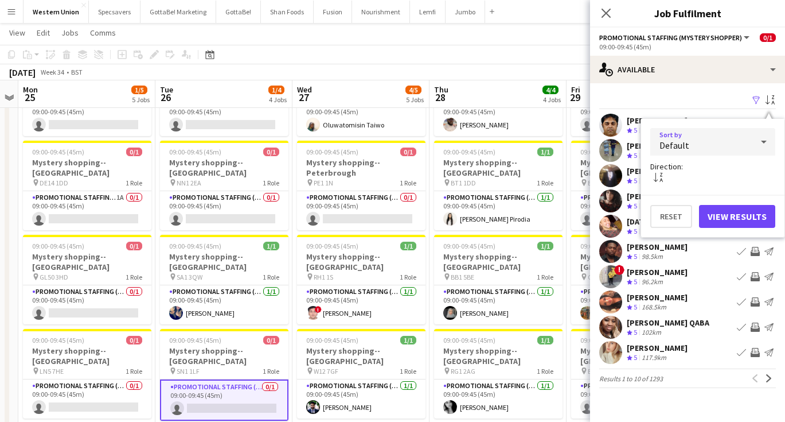
click at [743, 137] on div "Default" at bounding box center [701, 142] width 102 height 28
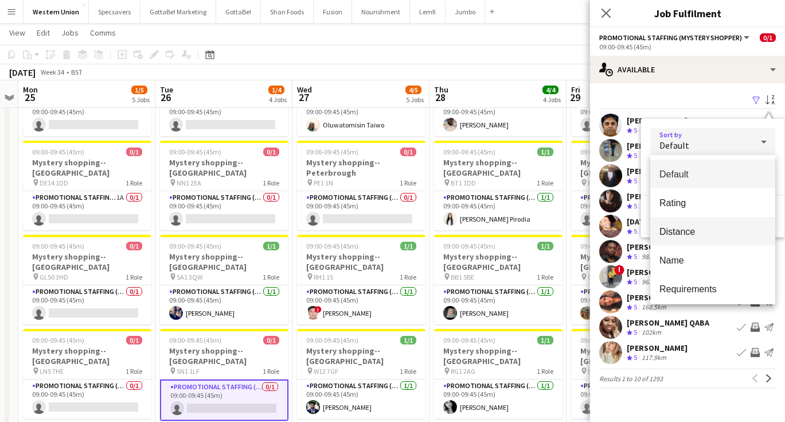
click at [698, 232] on span "Distance" at bounding box center [713, 231] width 107 height 11
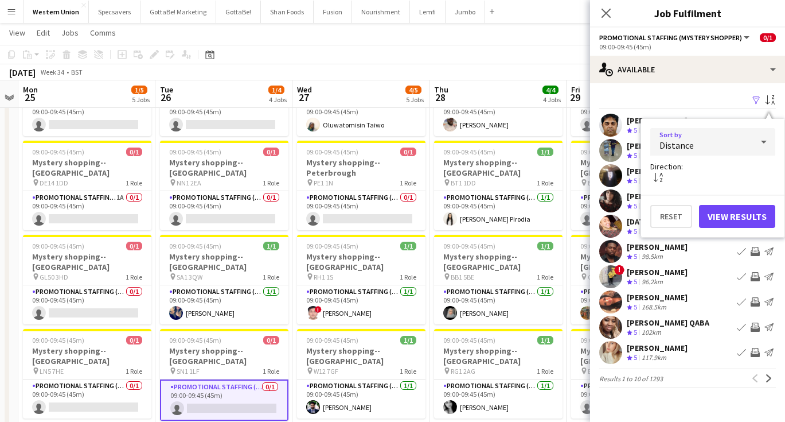
click at [738, 216] on button "View Results" at bounding box center [737, 216] width 76 height 23
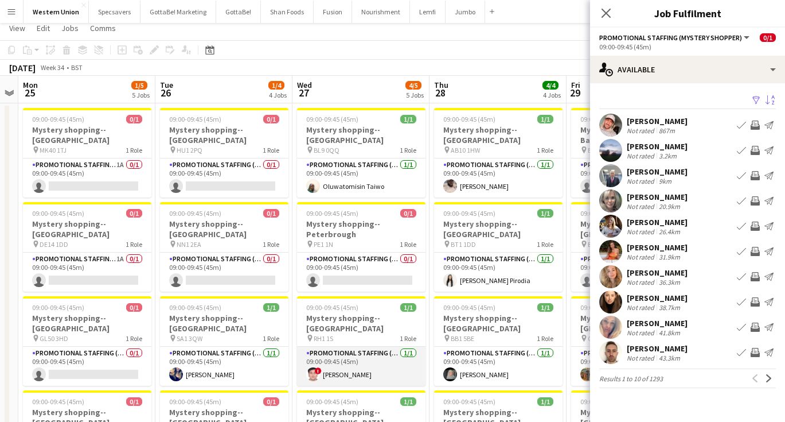
scroll to position [0, 0]
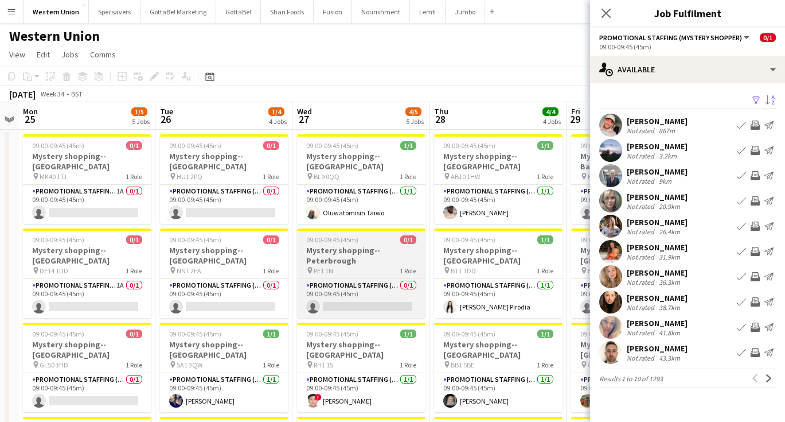
click at [373, 267] on app-job-card "09:00-09:45 (45m) 0/1 Mystery shopping--[GEOGRAPHIC_DATA] pin PE1 1N 1 Role Pro…" at bounding box center [361, 272] width 128 height 89
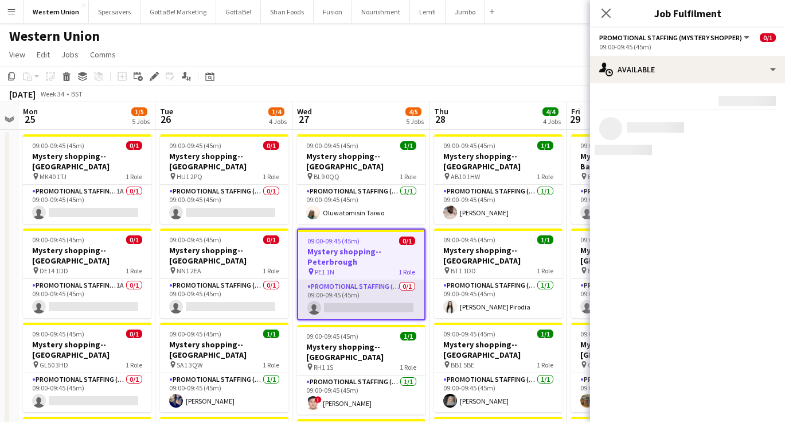
click at [375, 281] on app-card-role "Promotional Staffing (Mystery Shopper) 0/1 09:00-09:45 (45m) single-neutral-act…" at bounding box center [361, 299] width 126 height 39
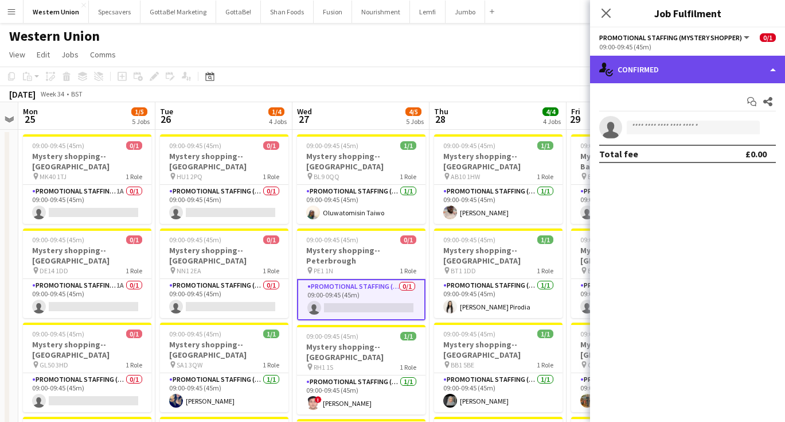
click at [704, 71] on div "single-neutral-actions-check-2 Confirmed" at bounding box center [687, 70] width 195 height 28
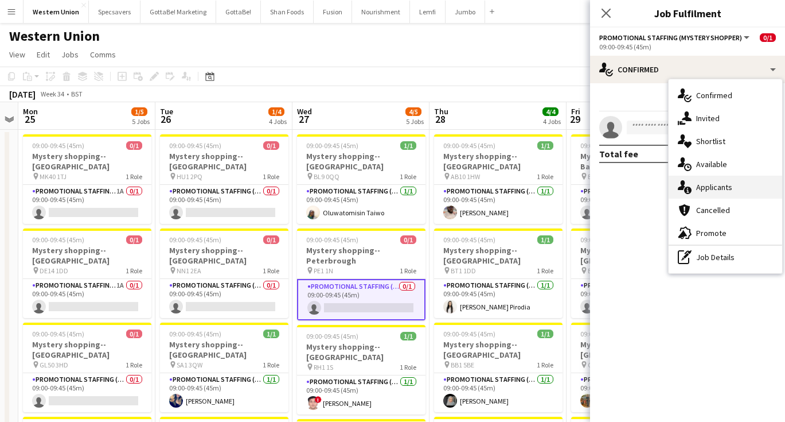
click at [726, 185] on div "single-neutral-actions-information Applicants" at bounding box center [726, 187] width 114 height 23
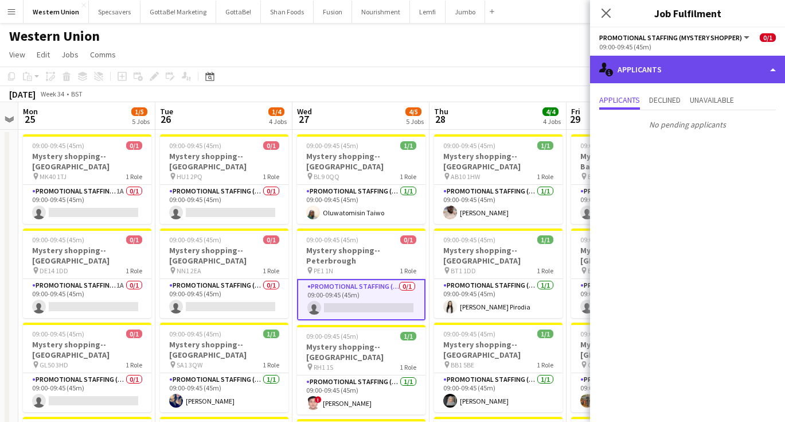
click at [671, 68] on div "single-neutral-actions-information Applicants" at bounding box center [687, 70] width 195 height 28
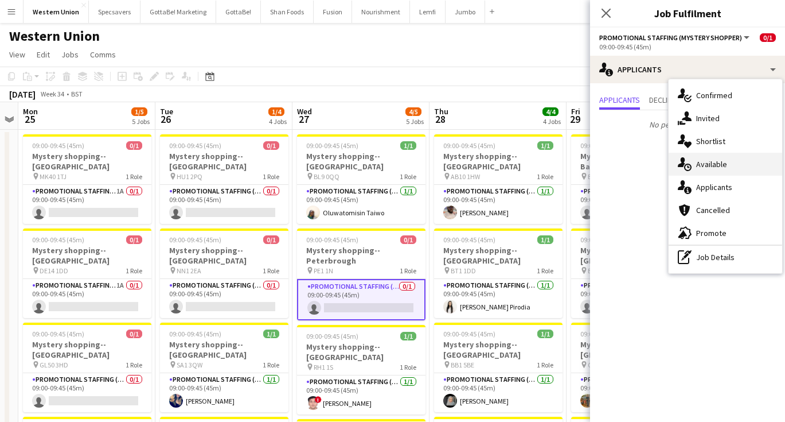
click at [696, 158] on div "single-neutral-actions-upload Available" at bounding box center [726, 164] width 114 height 23
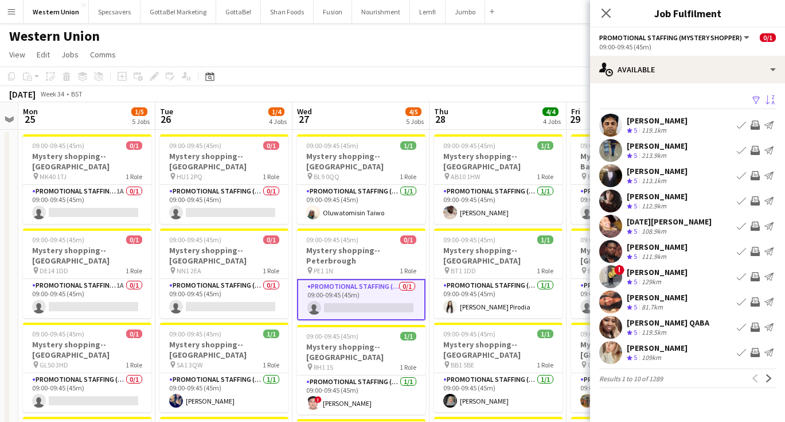
click at [766, 98] on app-icon "Sort asc" at bounding box center [770, 100] width 9 height 11
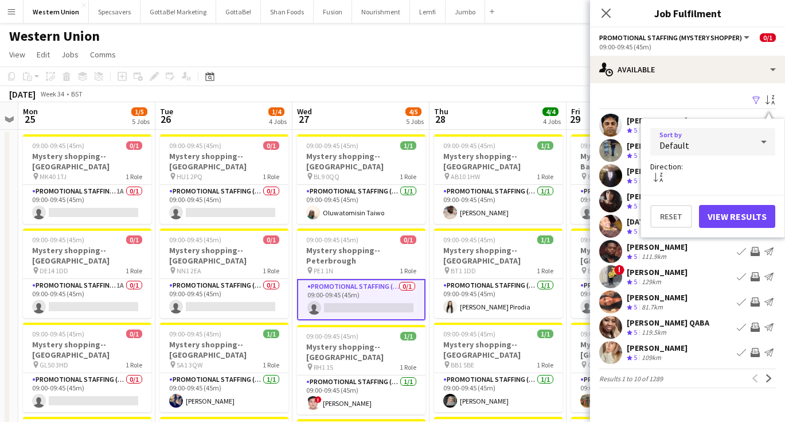
click at [733, 136] on div "Default" at bounding box center [701, 142] width 102 height 28
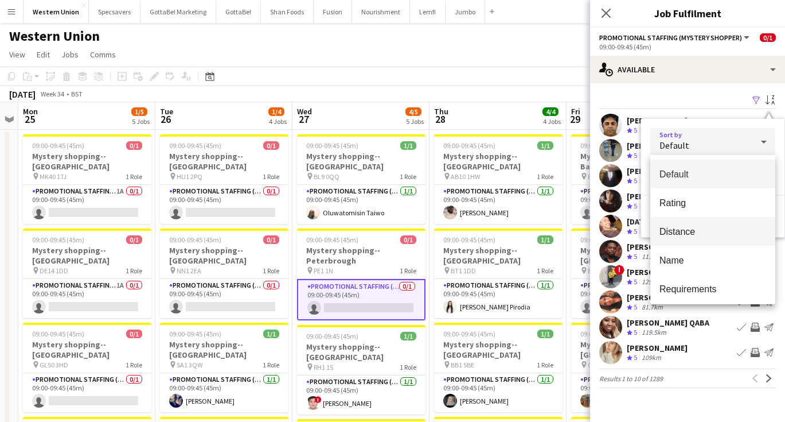
click at [685, 235] on span "Distance" at bounding box center [713, 231] width 107 height 11
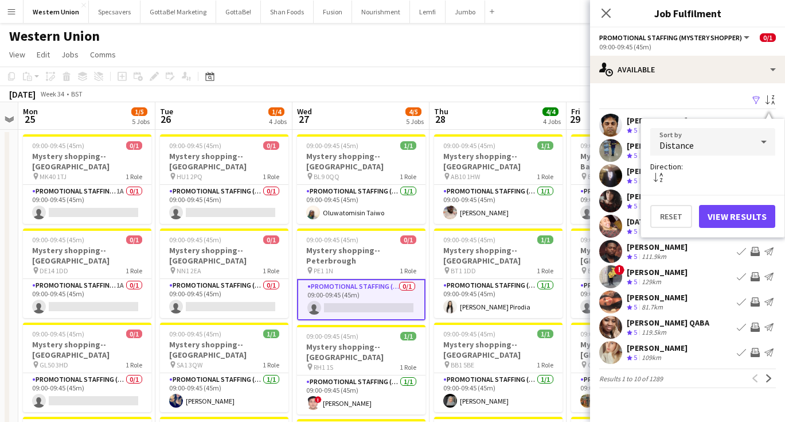
click at [741, 221] on button "View Results" at bounding box center [737, 216] width 76 height 23
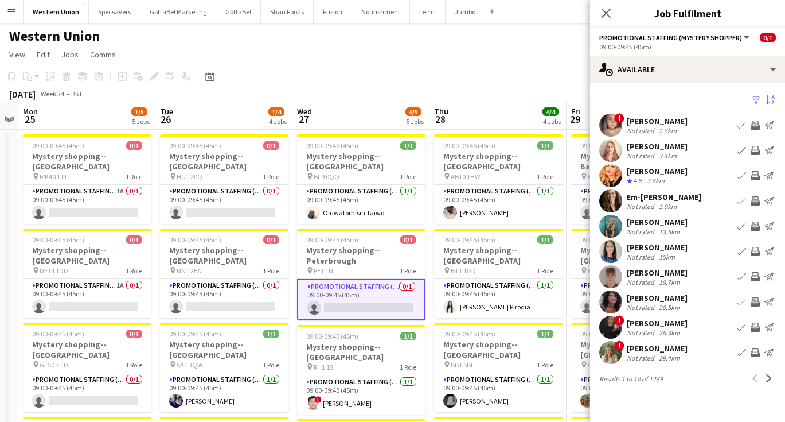
click at [689, 223] on div "[PERSON_NAME] Not rated 13.5km Book crew Invite crew Send notification" at bounding box center [687, 226] width 195 height 23
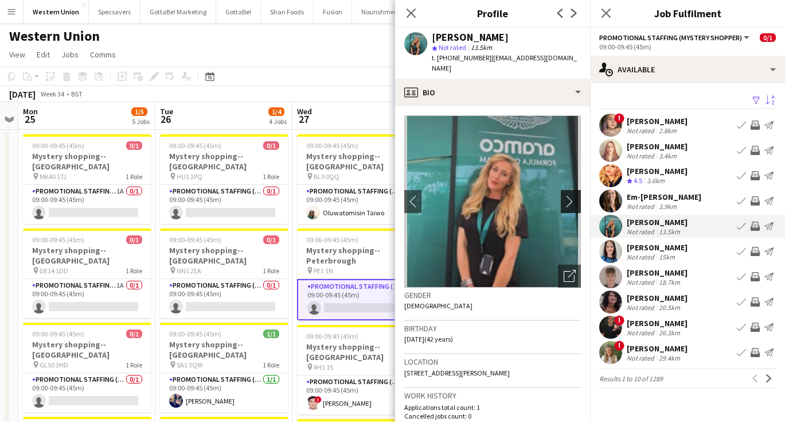
click at [569, 195] on app-icon "chevron-right" at bounding box center [573, 201] width 18 height 12
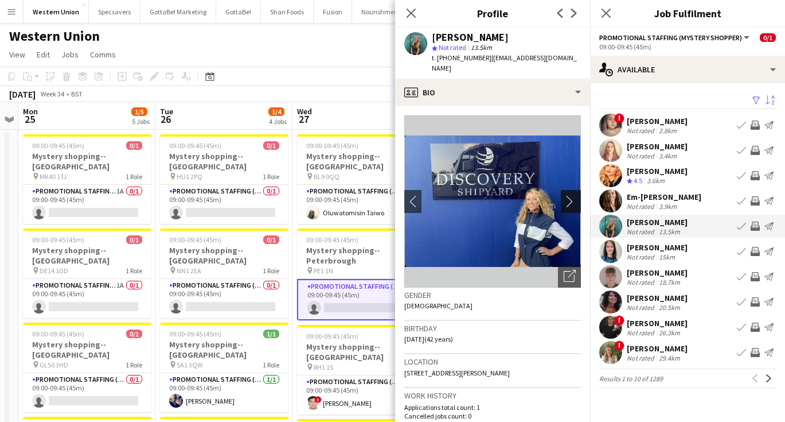
click at [569, 195] on app-icon "chevron-right" at bounding box center [573, 201] width 18 height 12
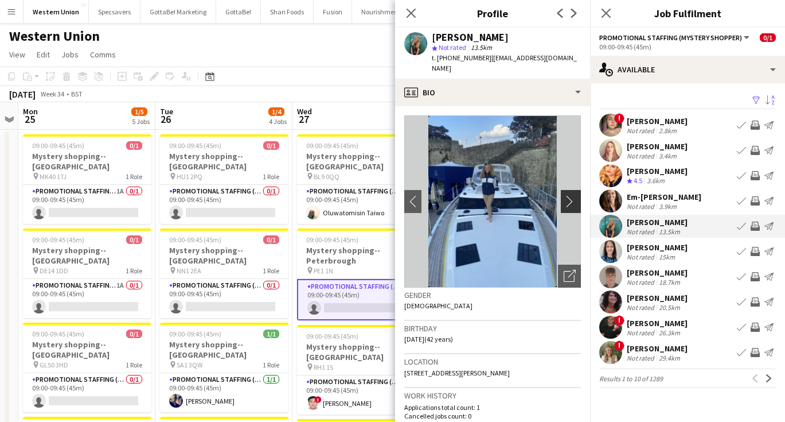
click at [569, 195] on app-icon "chevron-right" at bounding box center [573, 201] width 18 height 12
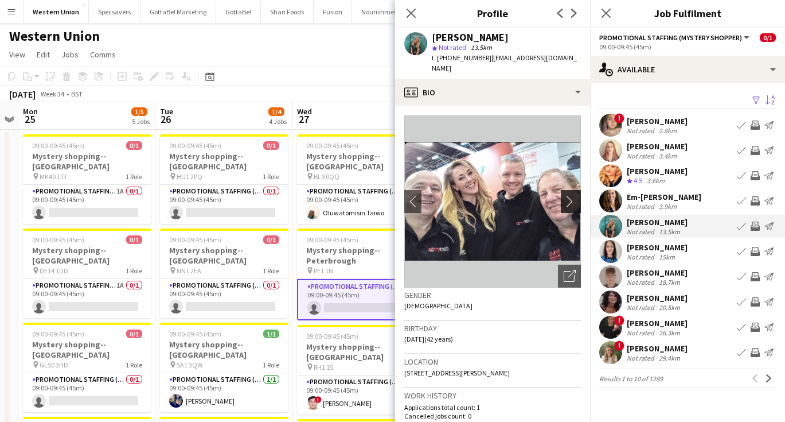
click at [569, 195] on app-icon "chevron-right" at bounding box center [573, 201] width 18 height 12
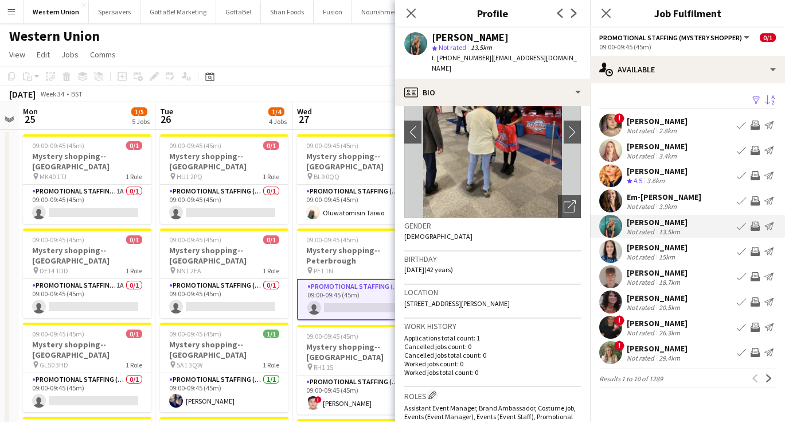
scroll to position [33, 0]
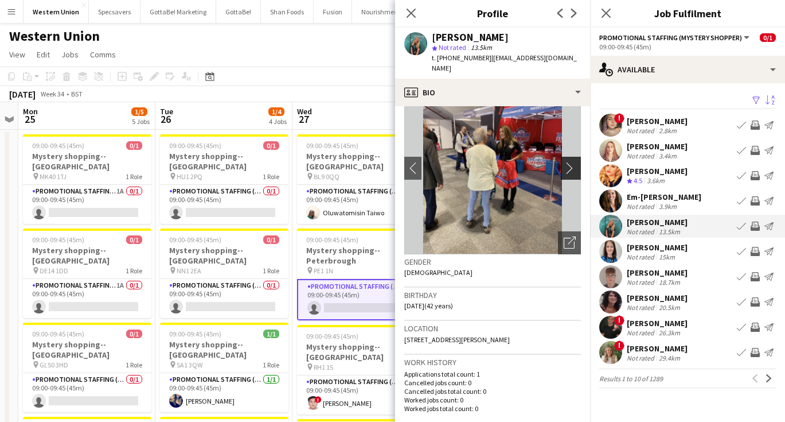
click at [576, 157] on button "chevron-right" at bounding box center [572, 168] width 23 height 23
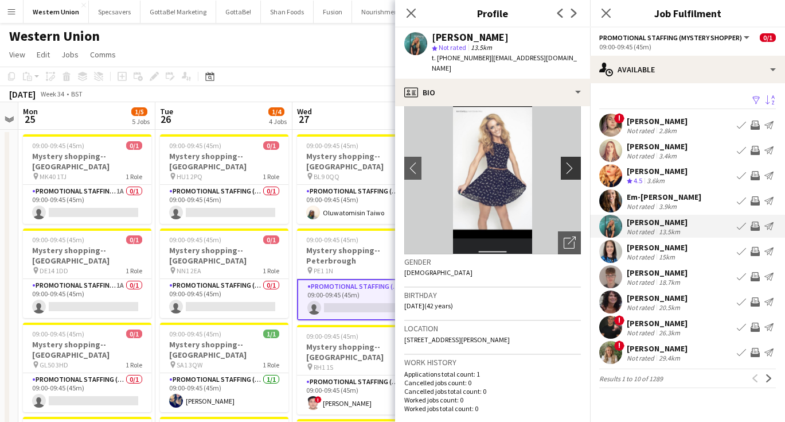
click at [576, 157] on button "chevron-right" at bounding box center [572, 168] width 23 height 23
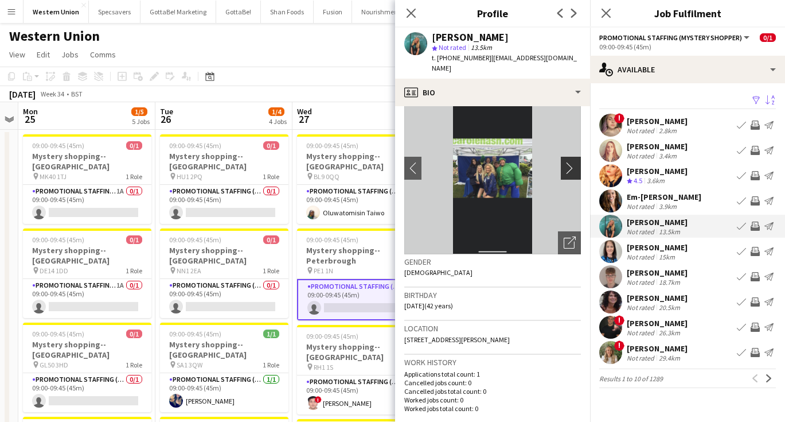
click at [576, 157] on button "chevron-right" at bounding box center [572, 168] width 23 height 23
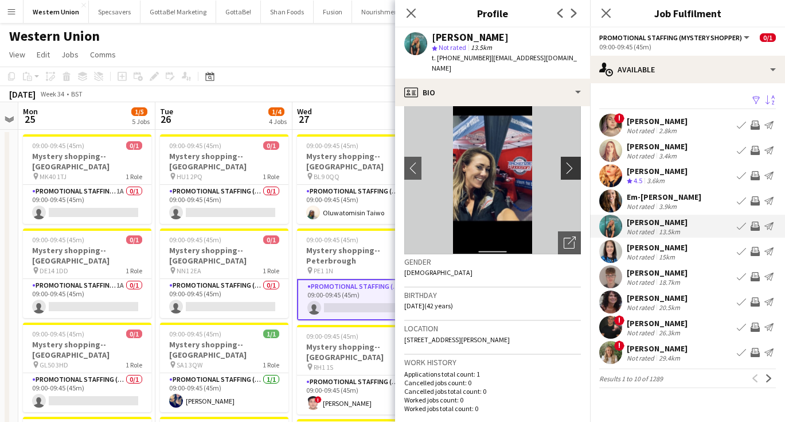
click at [576, 157] on button "chevron-right" at bounding box center [572, 168] width 23 height 23
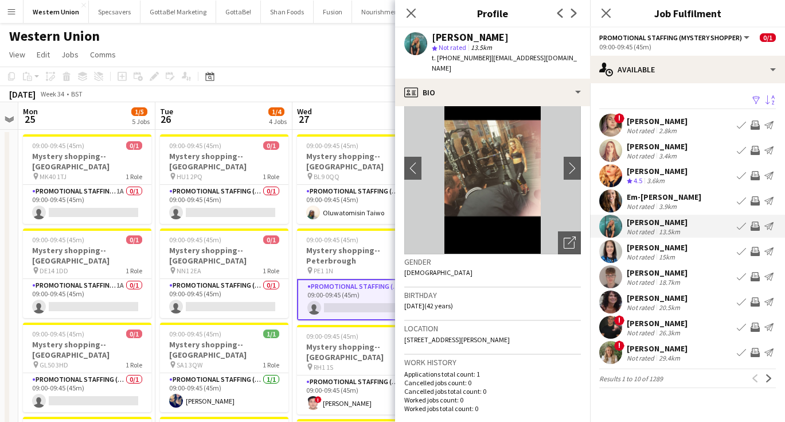
click at [680, 254] on div "[PERSON_NAME] Not rated 15km Book crew Invite crew Send notification" at bounding box center [687, 251] width 195 height 23
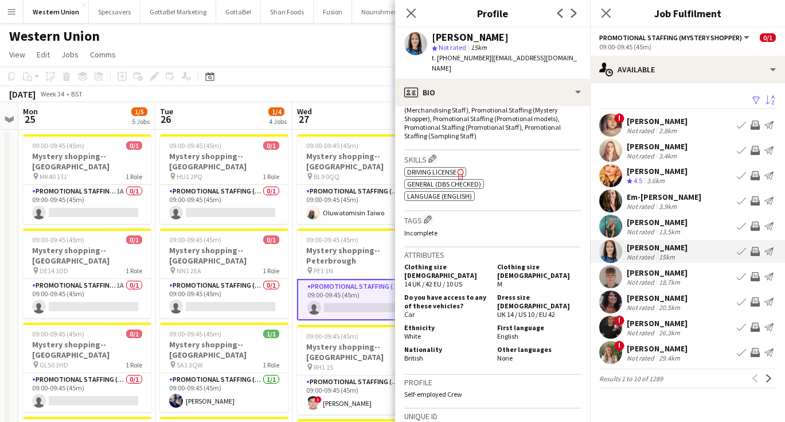
scroll to position [405, 0]
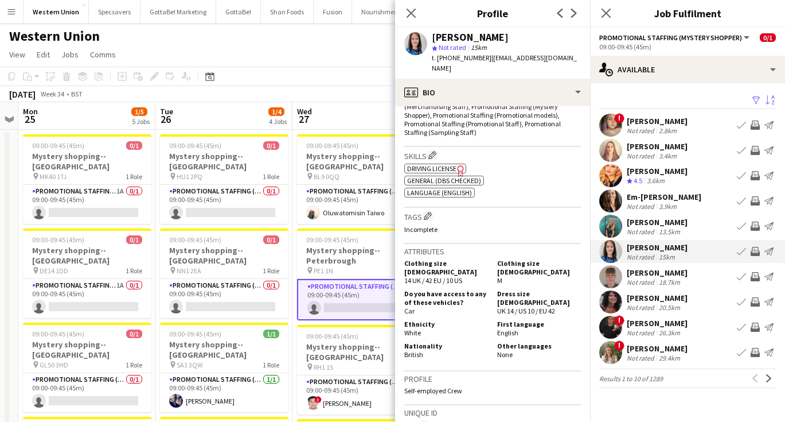
click at [671, 278] on div "18.7km" at bounding box center [670, 282] width 26 height 9
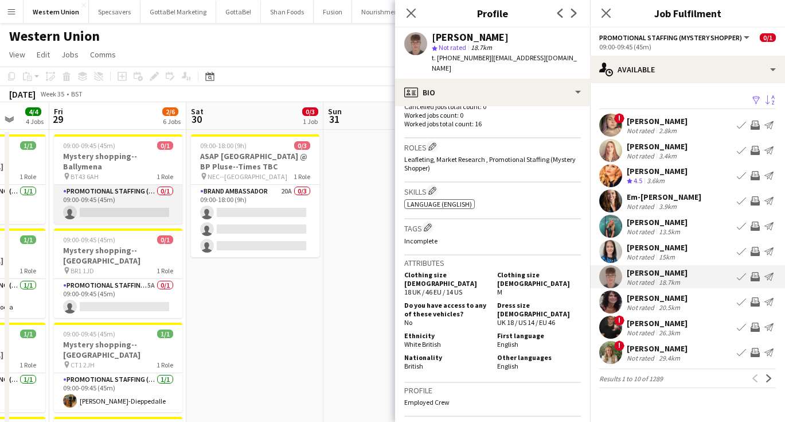
scroll to position [0, 0]
click at [126, 188] on app-card-role "Promotional Staffing (Mystery Shopper) 0/1 09:00-09:45 (45m) single-neutral-act…" at bounding box center [118, 204] width 128 height 39
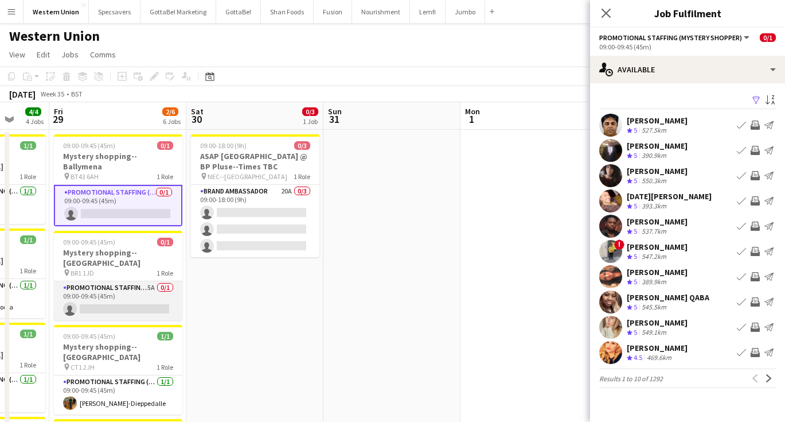
click at [122, 285] on app-card-role "Promotional Staffing (Mystery Shopper) 5A 0/1 09:00-09:45 (45m) single-neutral-…" at bounding box center [118, 300] width 128 height 39
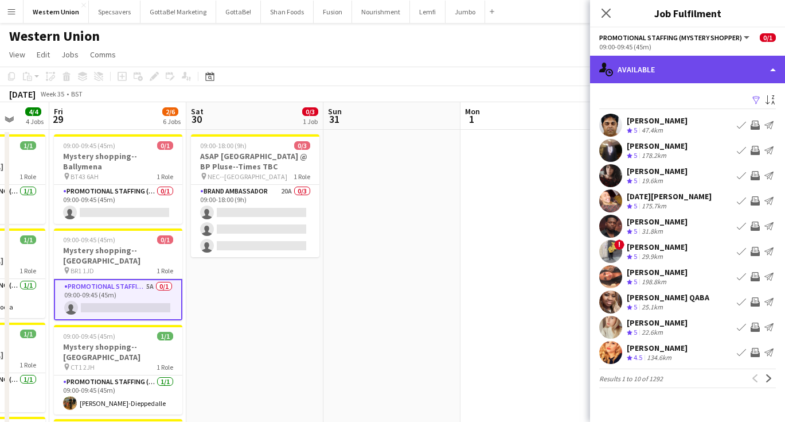
click at [712, 62] on div "single-neutral-actions-upload Available" at bounding box center [687, 70] width 195 height 28
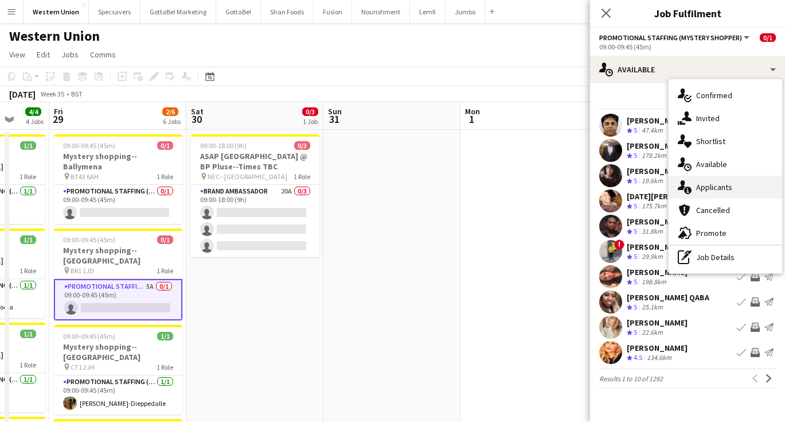
click at [707, 188] on div "single-neutral-actions-information Applicants" at bounding box center [726, 187] width 114 height 23
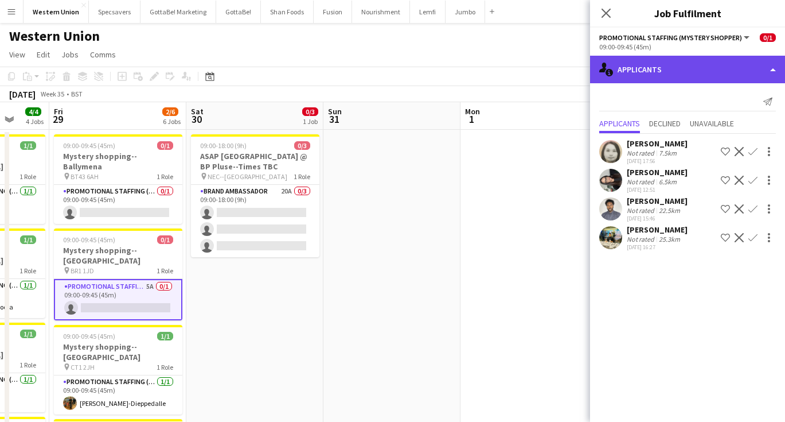
click at [704, 77] on div "single-neutral-actions-information Applicants" at bounding box center [687, 70] width 195 height 28
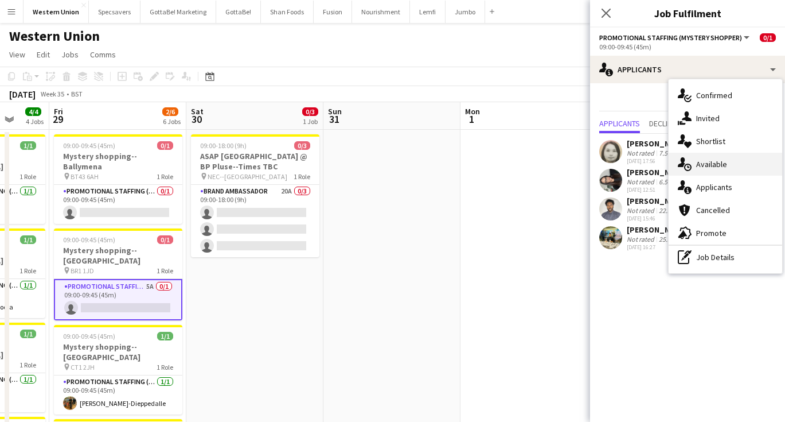
click at [720, 162] on div "single-neutral-actions-upload Available" at bounding box center [726, 164] width 114 height 23
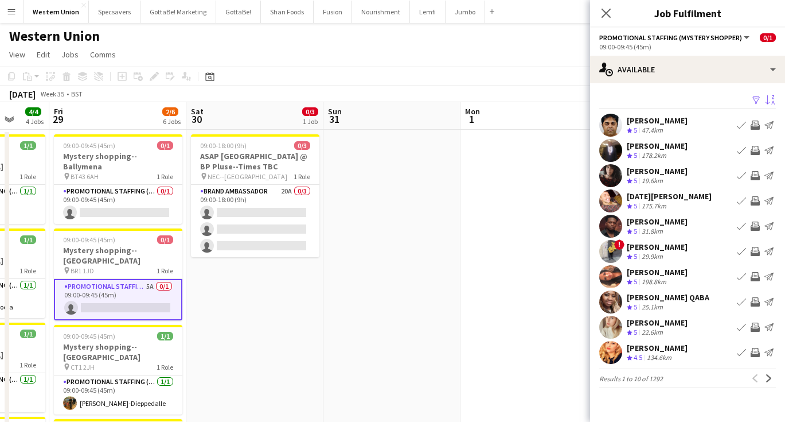
click at [770, 100] on app-icon "Sort asc" at bounding box center [770, 100] width 9 height 11
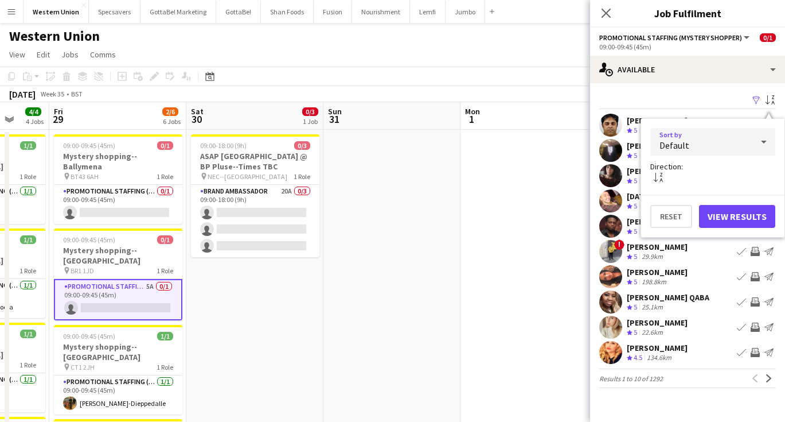
click at [712, 143] on div "Default" at bounding box center [701, 142] width 102 height 28
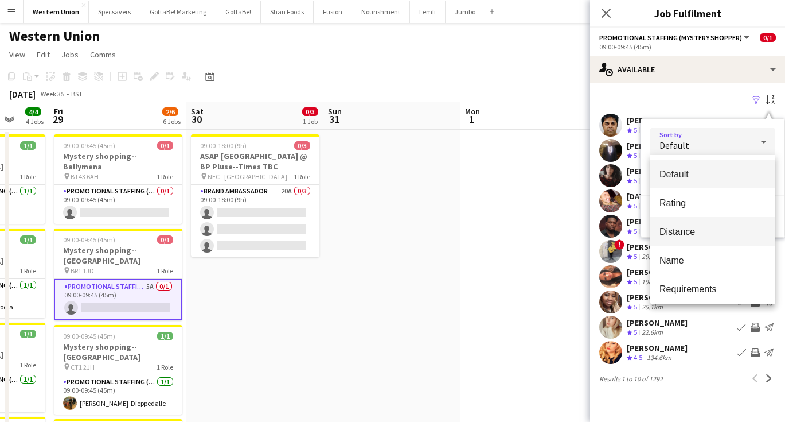
click at [690, 226] on span "Distance" at bounding box center [713, 231] width 107 height 11
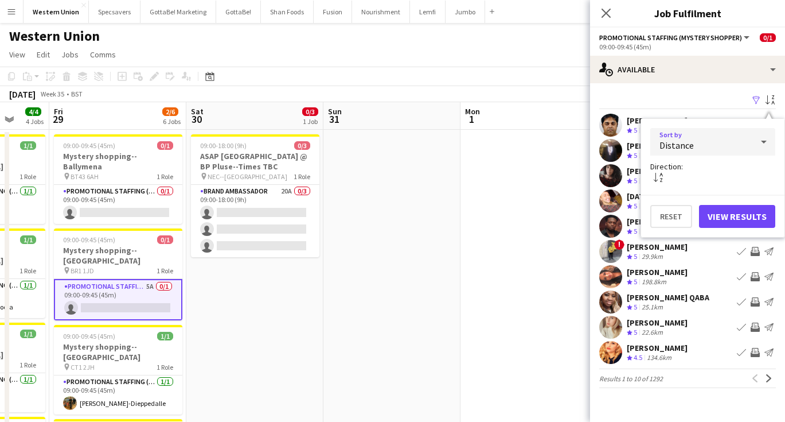
click at [722, 220] on button "View Results" at bounding box center [737, 216] width 76 height 23
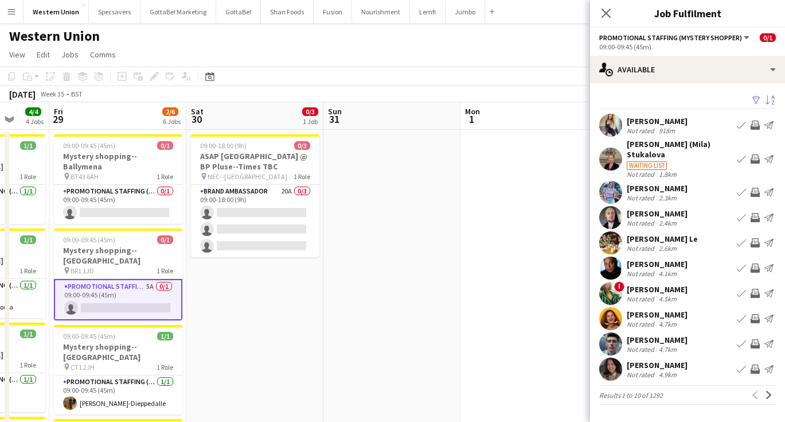
click at [665, 360] on div "[PERSON_NAME]" at bounding box center [657, 365] width 61 height 10
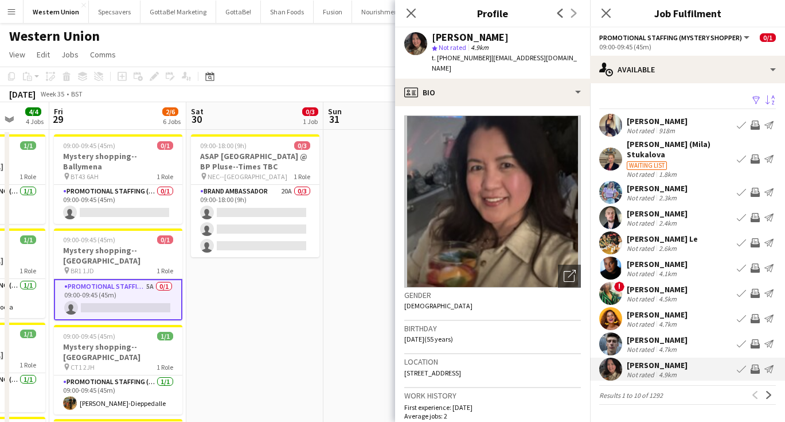
click at [641, 193] on div "Not rated" at bounding box center [642, 197] width 30 height 9
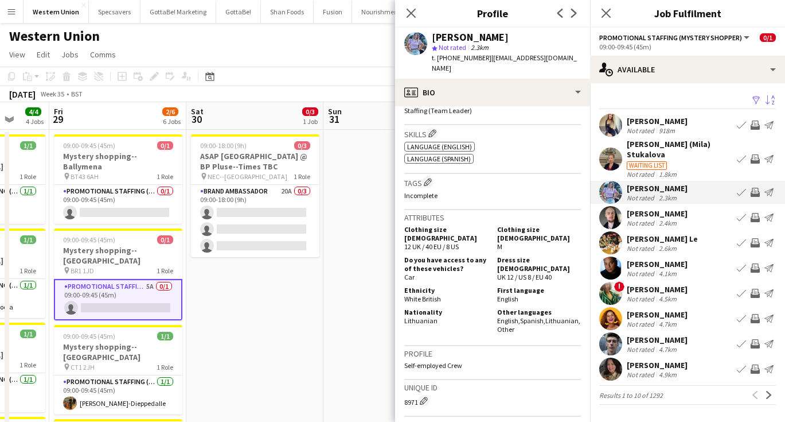
scroll to position [436, 0]
click at [671, 284] on div "[PERSON_NAME]" at bounding box center [657, 289] width 61 height 10
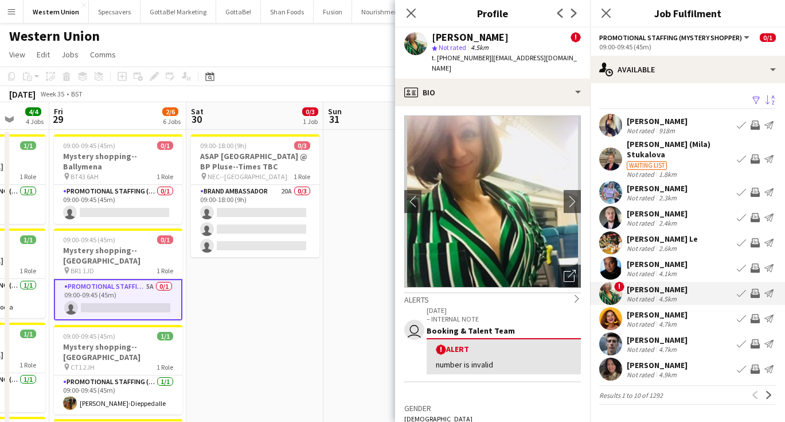
click at [653, 360] on div "[PERSON_NAME]" at bounding box center [657, 365] width 61 height 10
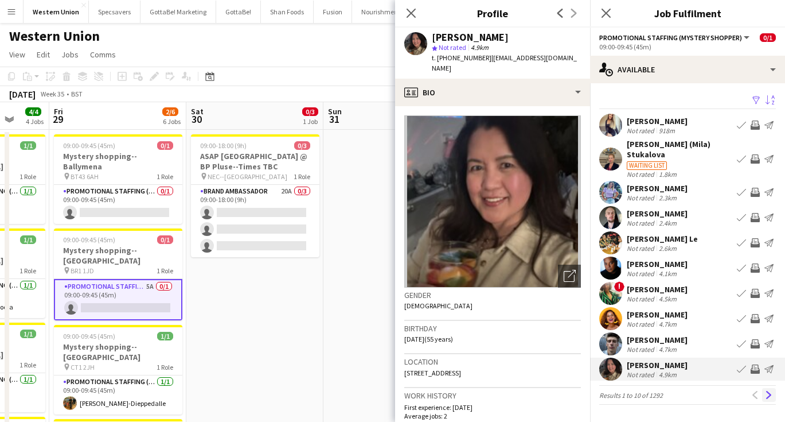
click at [763, 388] on button "Next" at bounding box center [769, 395] width 14 height 14
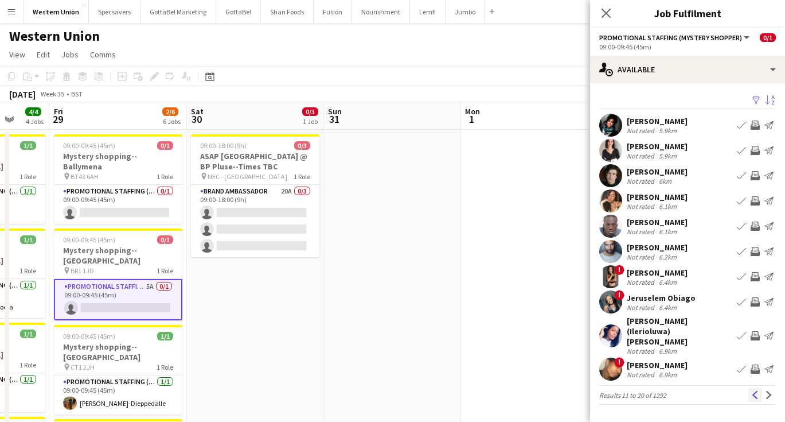
click at [757, 391] on app-icon "Previous" at bounding box center [755, 395] width 8 height 8
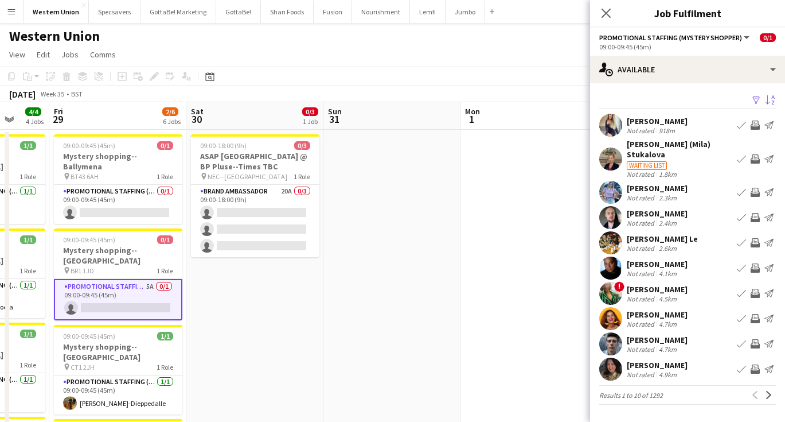
click at [670, 360] on div "[PERSON_NAME]" at bounding box center [657, 365] width 61 height 10
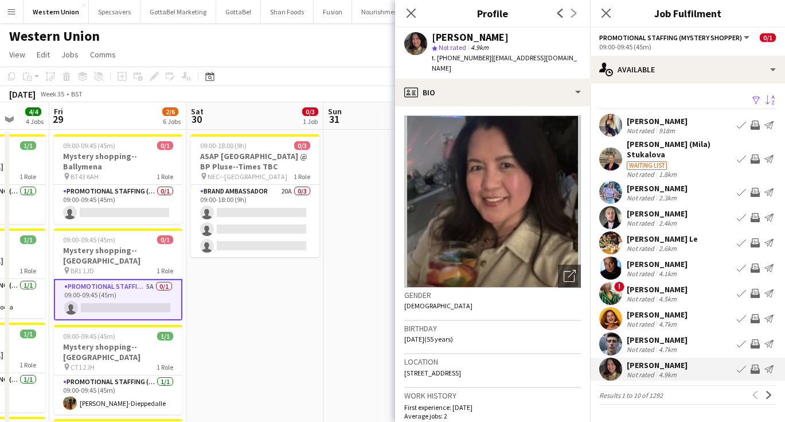
drag, startPoint x: 462, startPoint y: 360, endPoint x: 578, endPoint y: 364, distance: 115.9
click at [578, 364] on div "Location [STREET_ADDRESS]" at bounding box center [492, 370] width 177 height 33
copy span "[STREET_ADDRESS]"
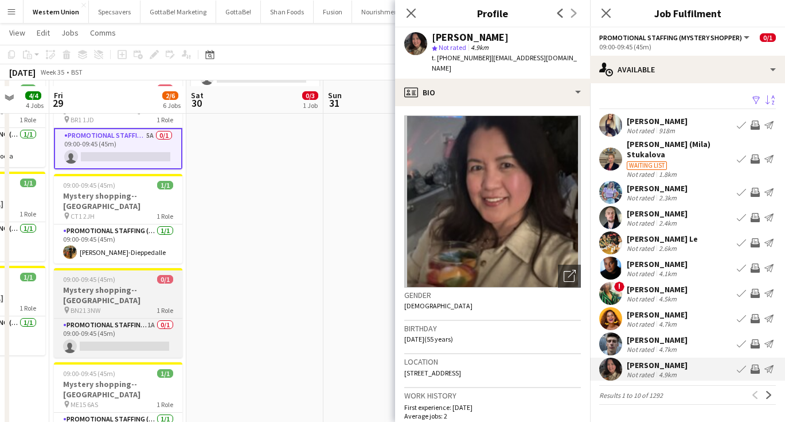
scroll to position [156, 0]
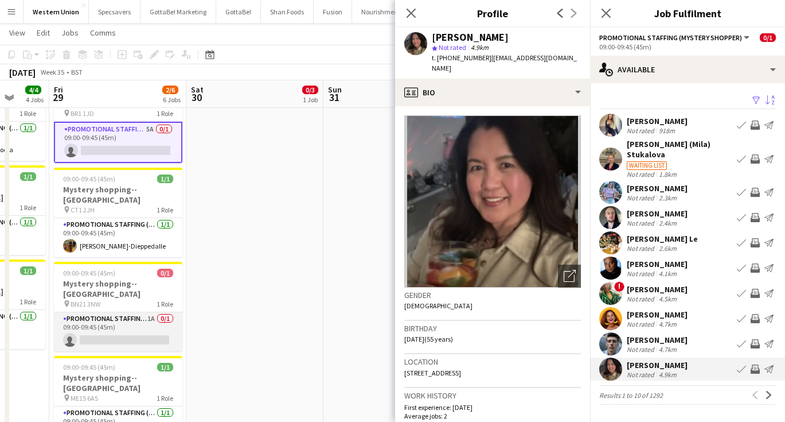
click at [126, 312] on app-card-role "Promotional Staffing (Mystery Shopper) 1A 0/1 09:00-09:45 (45m) single-neutral-…" at bounding box center [118, 331] width 128 height 39
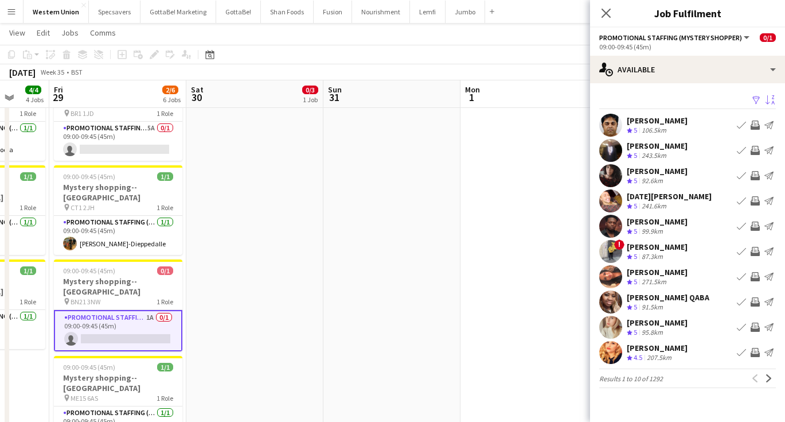
click at [771, 99] on app-icon "Sort asc" at bounding box center [770, 100] width 9 height 11
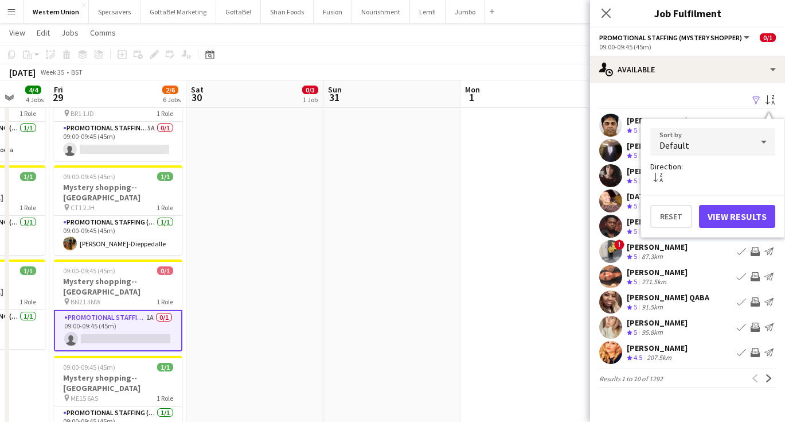
click at [745, 142] on div "Default" at bounding box center [701, 142] width 102 height 28
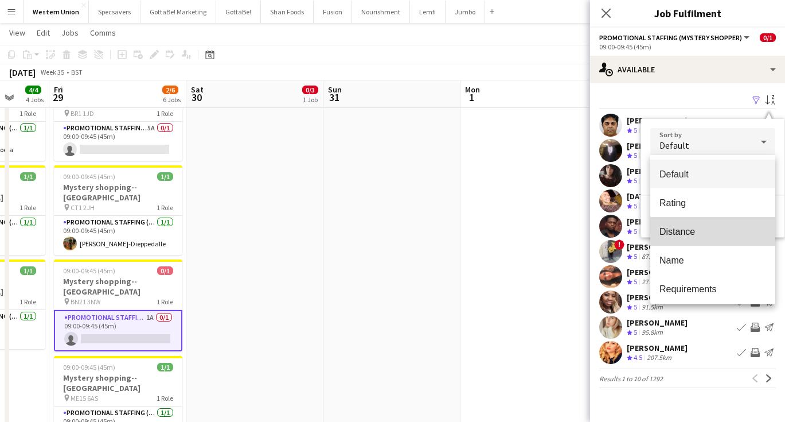
click at [710, 233] on span "Distance" at bounding box center [713, 231] width 107 height 11
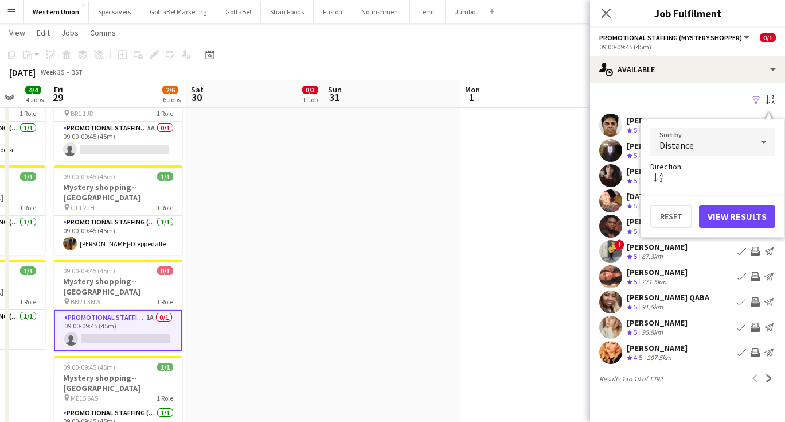
click at [719, 219] on button "View Results" at bounding box center [737, 216] width 76 height 23
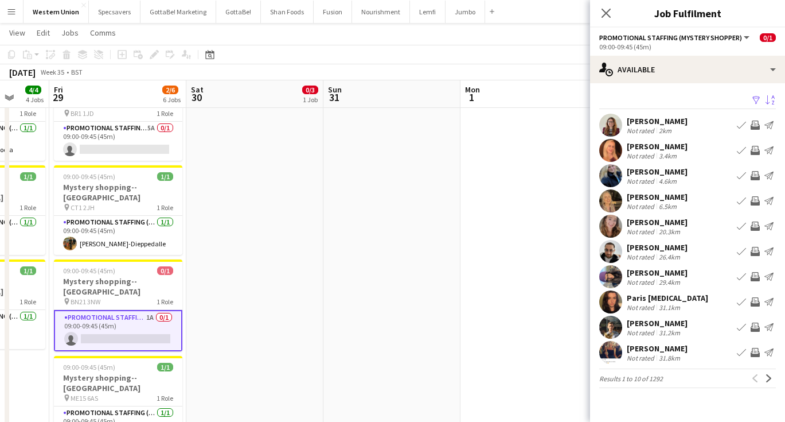
click at [667, 122] on div "[PERSON_NAME]" at bounding box center [657, 121] width 61 height 10
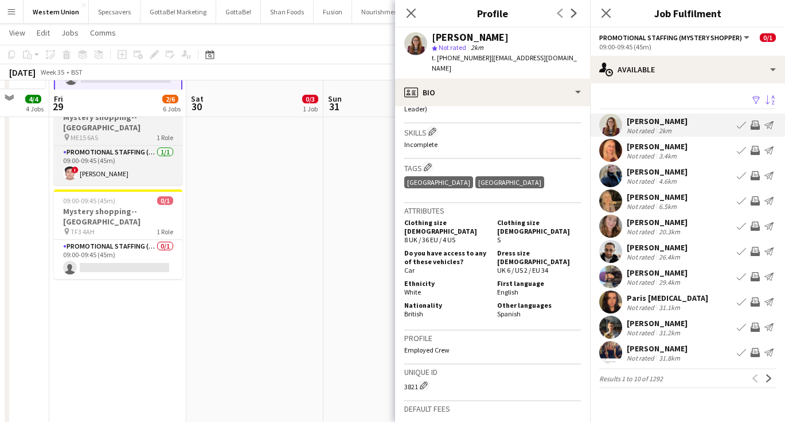
scroll to position [450, 0]
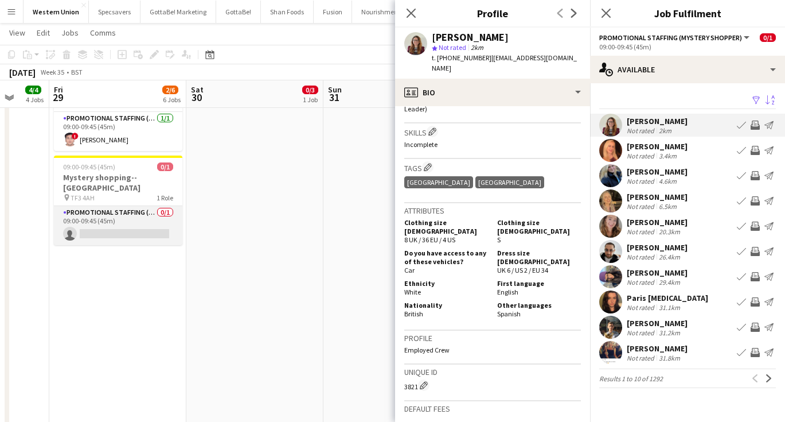
click at [103, 206] on app-card-role "Promotional Staffing (Mystery Shopper) 0/1 09:00-09:45 (45m) single-neutral-act…" at bounding box center [118, 225] width 128 height 39
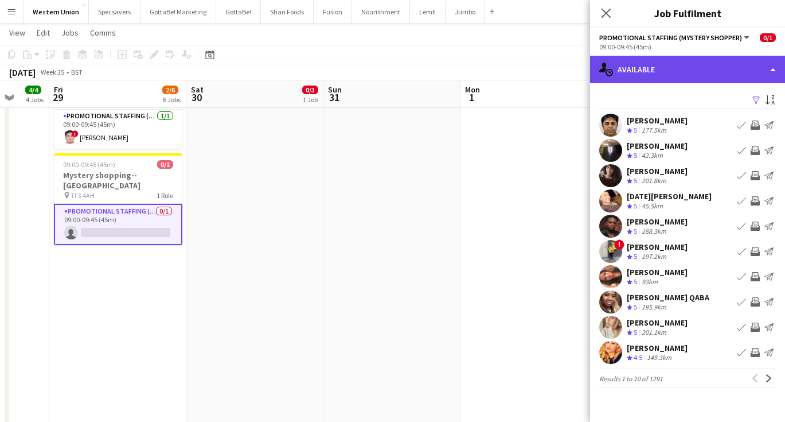
click at [702, 69] on div "single-neutral-actions-upload Available" at bounding box center [687, 70] width 195 height 28
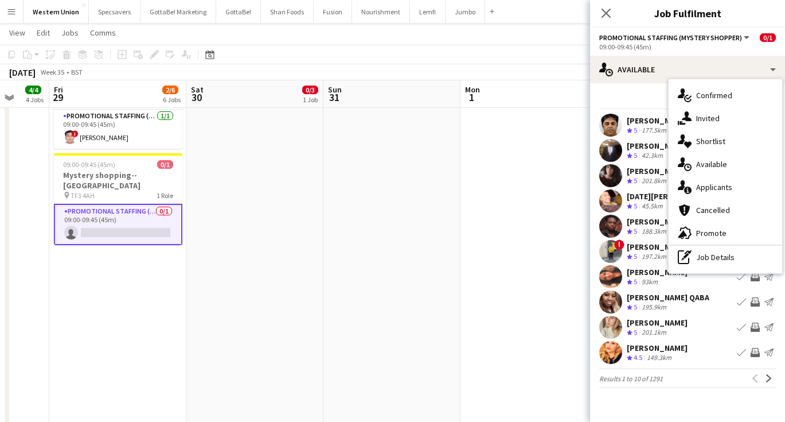
click at [641, 90] on div "Filter Sort asc [PERSON_NAME] Crew rating 5 177.5km Book crew Invite crew Send …" at bounding box center [687, 242] width 195 height 318
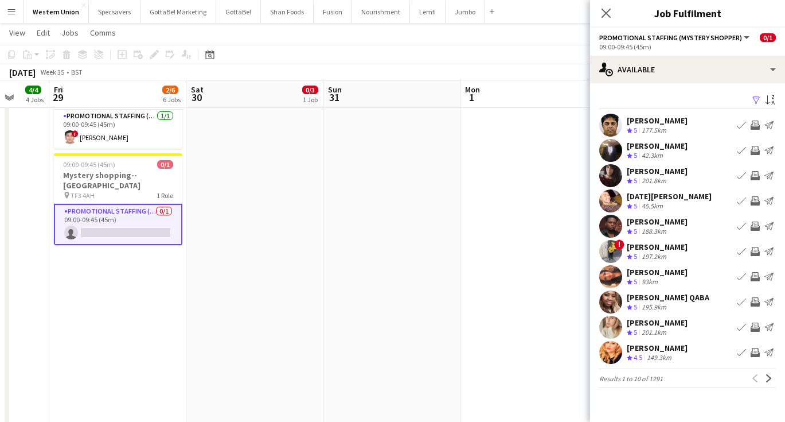
click at [776, 98] on app-available-tab "Filter Sort asc [PERSON_NAME] Crew rating 5 177.5km Book crew Invite crew Send …" at bounding box center [687, 239] width 195 height 295
click at [770, 98] on app-icon "Sort asc" at bounding box center [770, 100] width 9 height 11
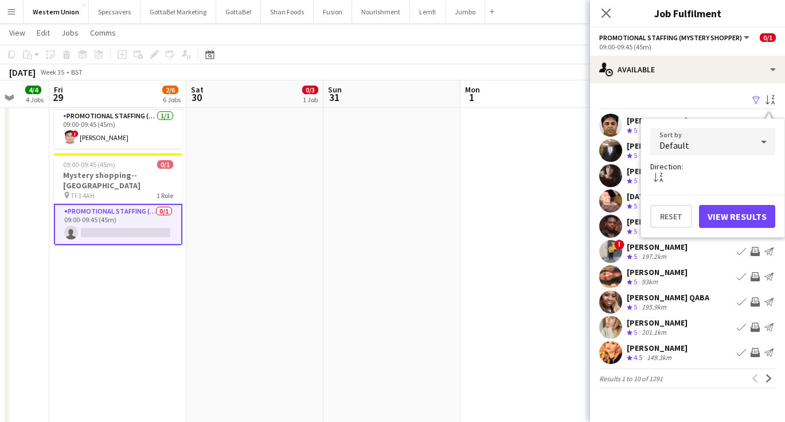
click at [728, 144] on div "Default" at bounding box center [701, 142] width 102 height 28
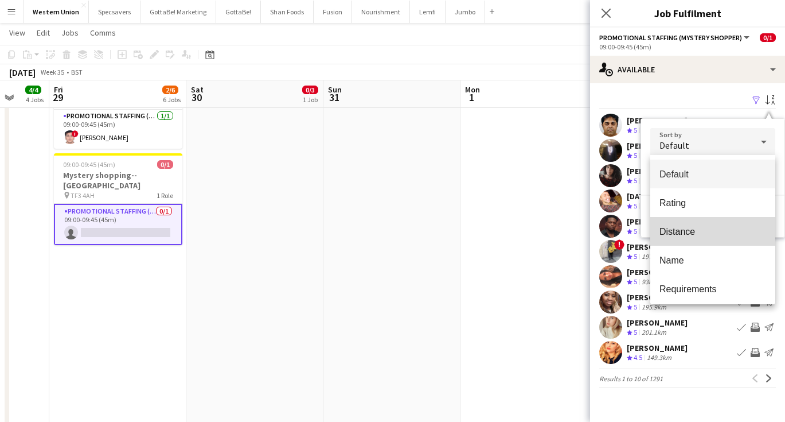
click at [709, 231] on span "Distance" at bounding box center [713, 231] width 107 height 11
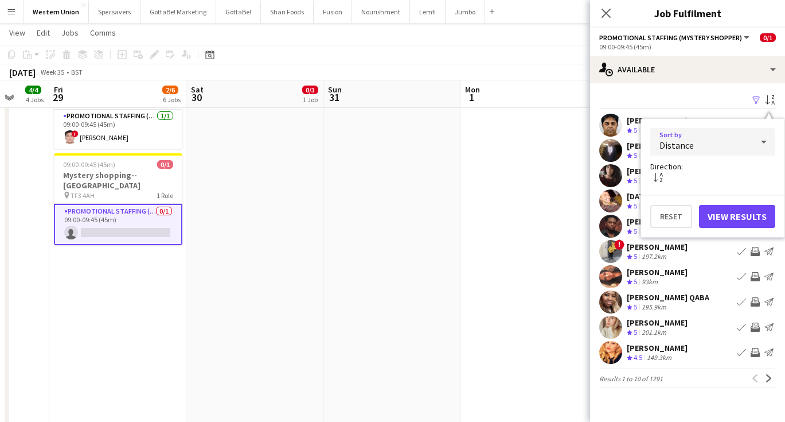
click at [728, 212] on button "View Results" at bounding box center [737, 216] width 76 height 23
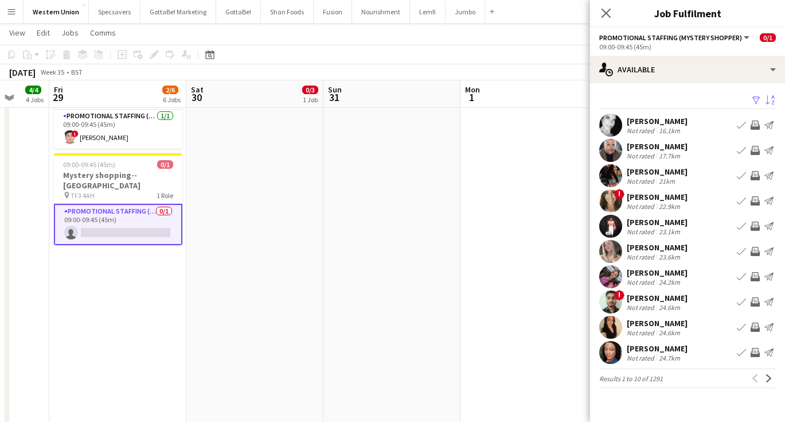
click at [673, 251] on div "[PERSON_NAME]" at bounding box center [657, 247] width 61 height 10
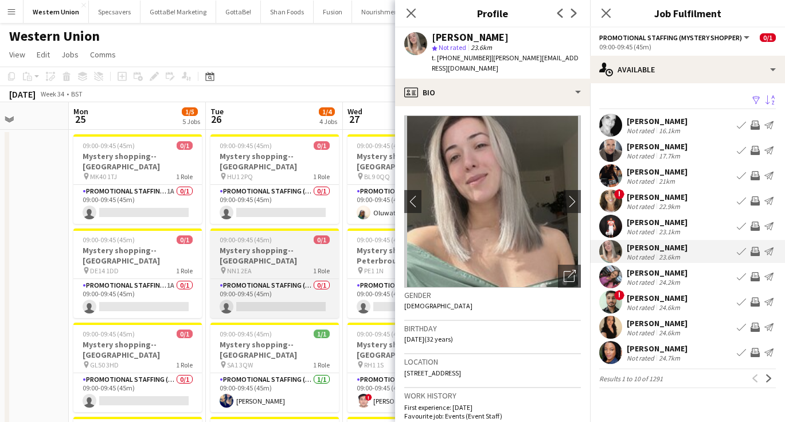
scroll to position [0, 344]
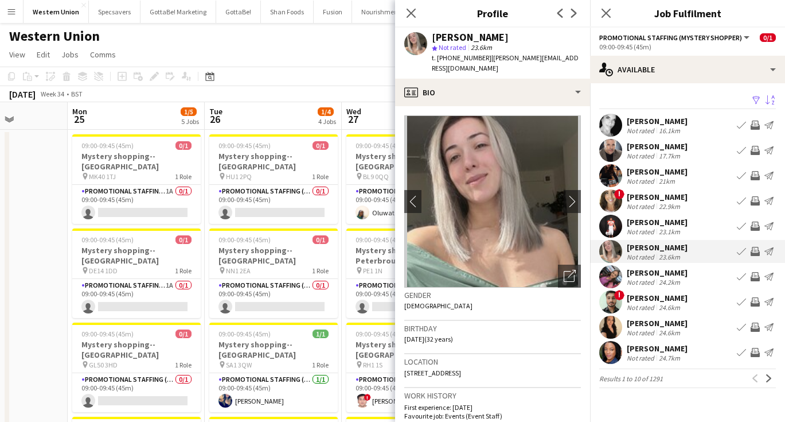
click at [289, 76] on app-toolbar "Copy Paste Paste Command V Paste with crew Command Shift V Paste linked Job [GE…" at bounding box center [392, 77] width 785 height 20
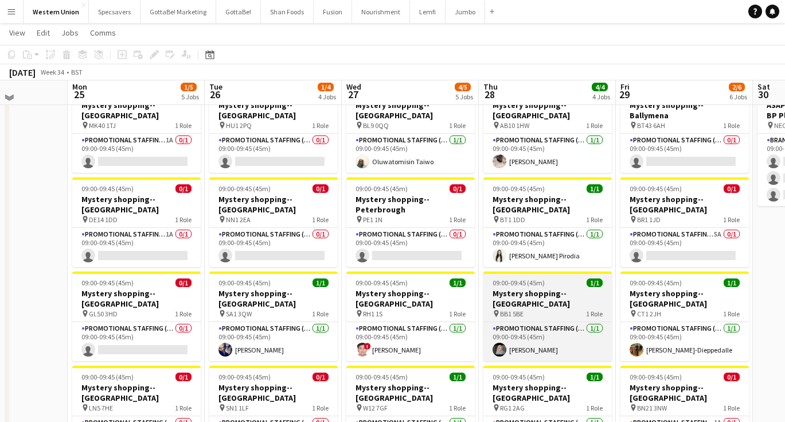
scroll to position [57, 0]
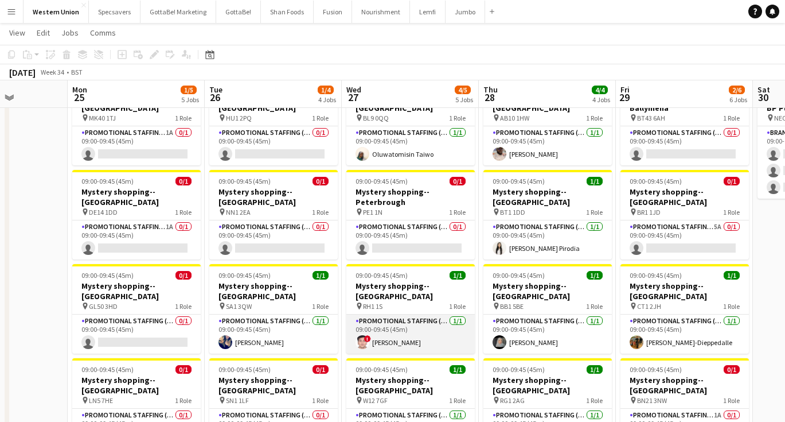
click at [422, 325] on app-card-role "Promotional Staffing (Mystery Shopper) [DATE] 09:00-09:45 (45m) ! [PERSON_NAME]" at bounding box center [410, 333] width 128 height 39
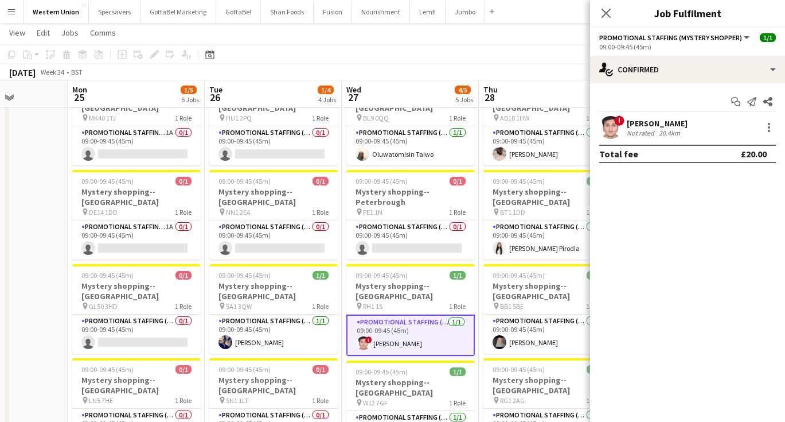
click at [694, 117] on div "! [PERSON_NAME] Not rated 20.4km" at bounding box center [687, 127] width 195 height 23
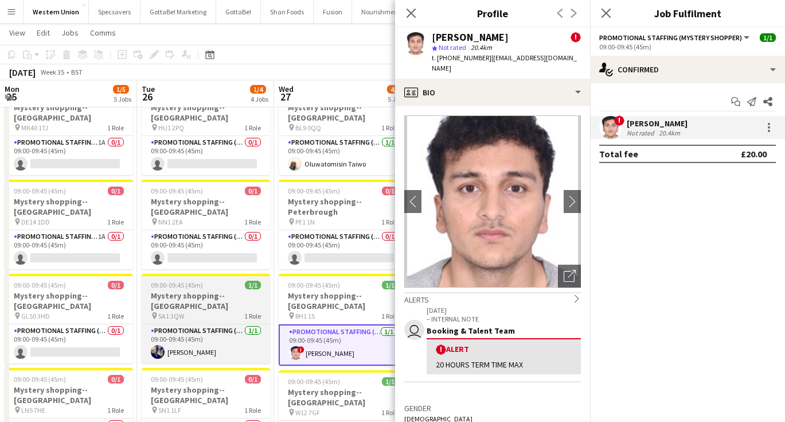
scroll to position [46, 0]
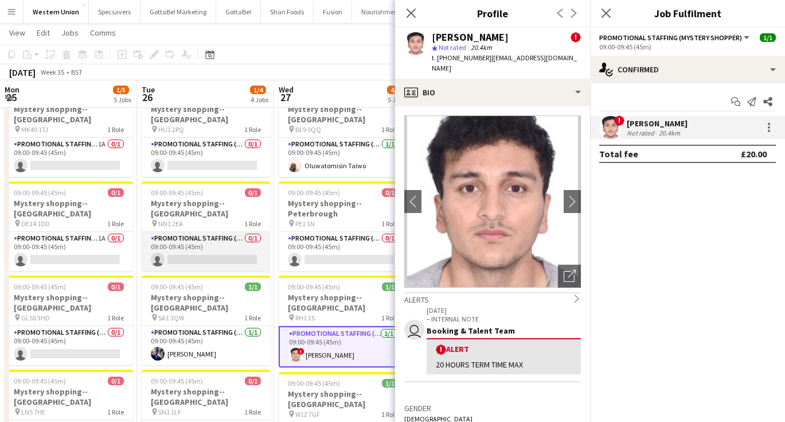
click at [207, 232] on app-card-role "Promotional Staffing (Mystery Shopper) 0/1 09:00-09:45 (45m) single-neutral-act…" at bounding box center [206, 251] width 128 height 39
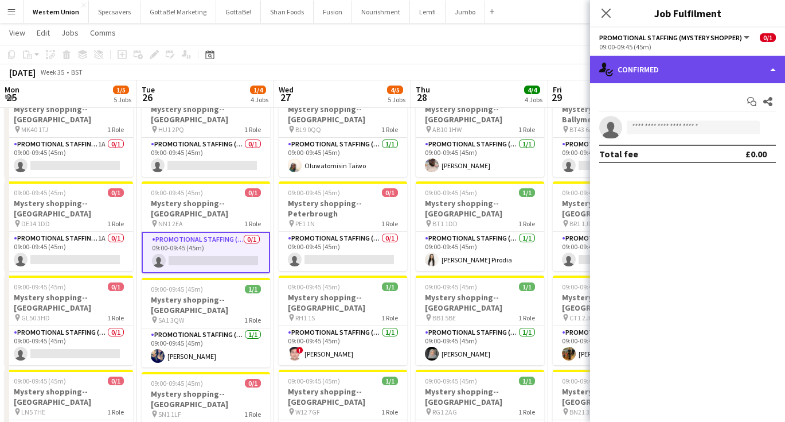
click at [640, 71] on div "single-neutral-actions-check-2 Confirmed" at bounding box center [687, 70] width 195 height 28
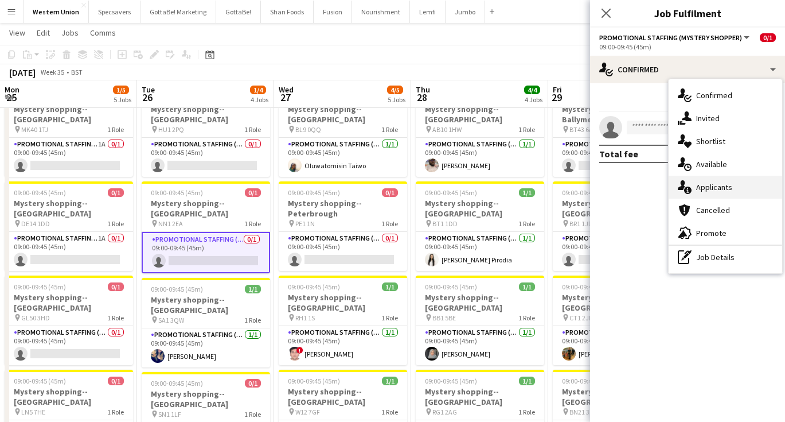
click at [715, 178] on div "single-neutral-actions-information Applicants" at bounding box center [726, 187] width 114 height 23
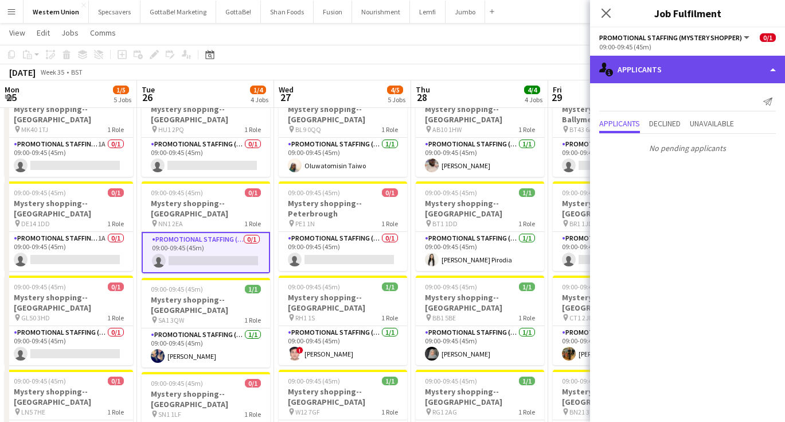
click at [690, 62] on div "single-neutral-actions-information Applicants" at bounding box center [687, 70] width 195 height 28
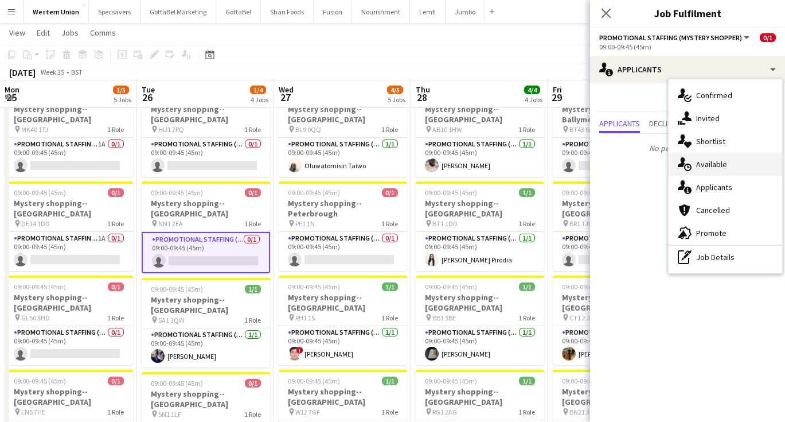
click at [720, 161] on div "single-neutral-actions-upload Available" at bounding box center [726, 164] width 114 height 23
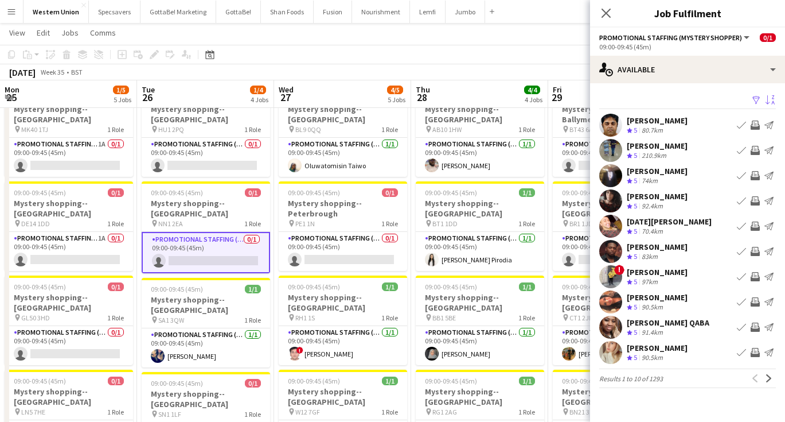
click at [772, 101] on app-icon "Sort asc" at bounding box center [770, 100] width 9 height 11
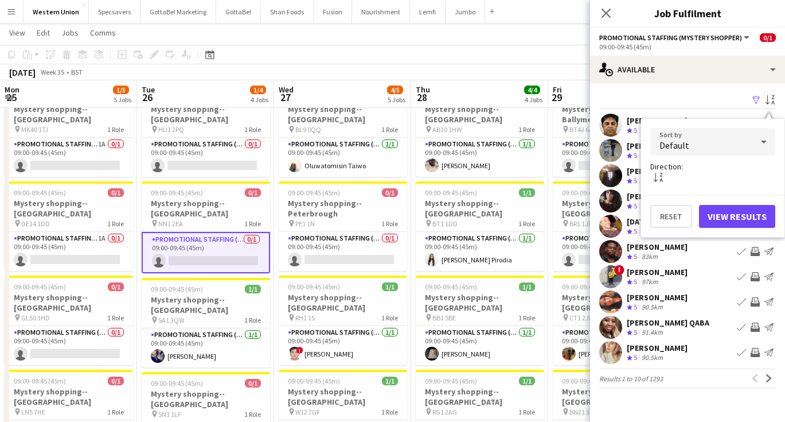
click at [724, 147] on div "Default" at bounding box center [701, 142] width 102 height 28
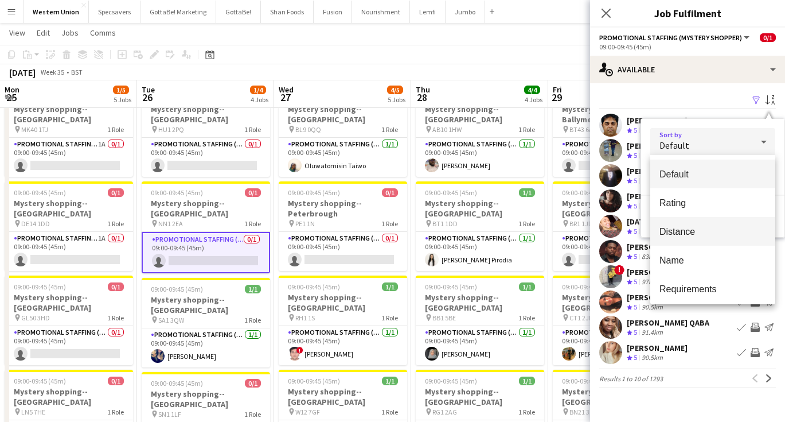
click at [702, 235] on span "Distance" at bounding box center [713, 231] width 107 height 11
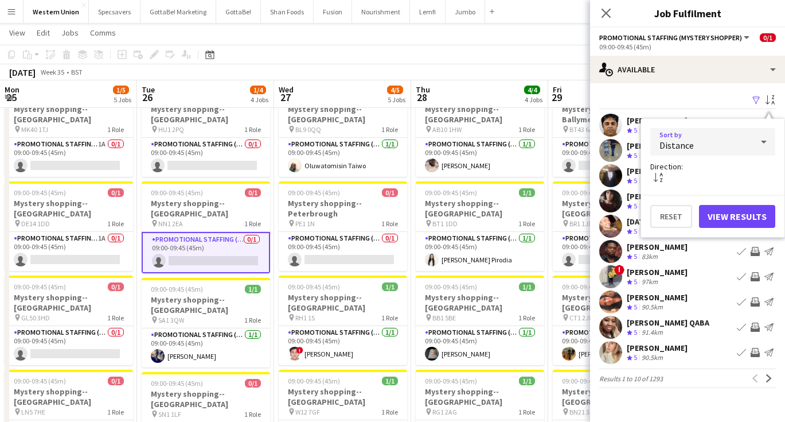
click at [744, 215] on button "View Results" at bounding box center [737, 216] width 76 height 23
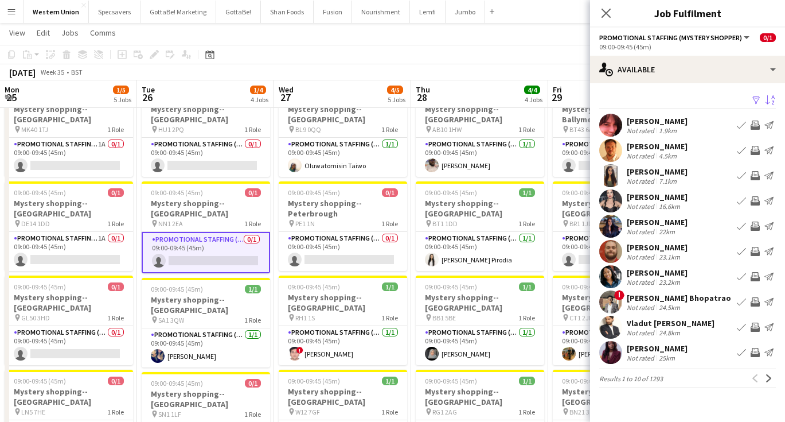
click at [657, 330] on div "24.8km" at bounding box center [670, 332] width 26 height 9
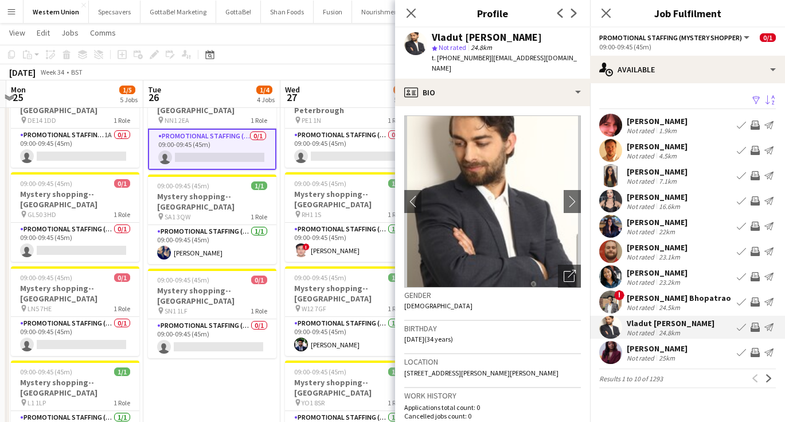
scroll to position [0, 406]
click at [281, 343] on app-date-cell "09:00-09:45 (45m) 1/1 Mystery shopping--[GEOGRAPHIC_DATA] pin BL9 0QQ 1 Role Pr…" at bounding box center [347, 364] width 137 height 771
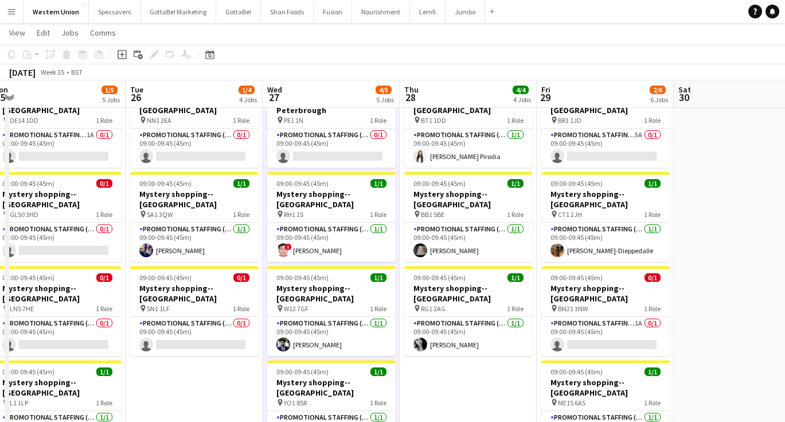
scroll to position [0, 437]
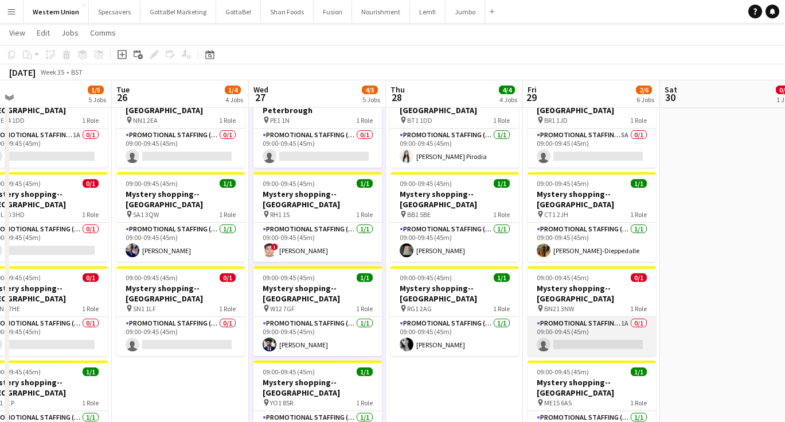
click at [566, 317] on app-card-role "Promotional Staffing (Mystery Shopper) 1A 0/1 09:00-09:45 (45m) single-neutral-…" at bounding box center [592, 336] width 128 height 39
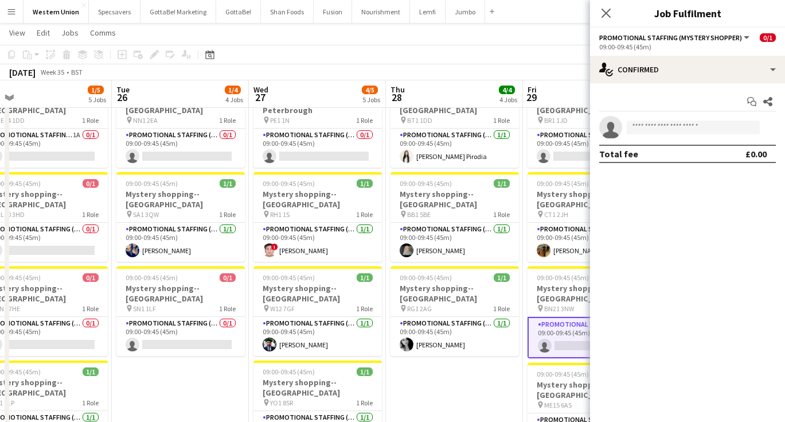
click at [426, 387] on app-date-cell "09:00-09:45 (45m) 1/1 Mystery shopping--[GEOGRAPHIC_DATA] pin AB10 1HW 1 Role P…" at bounding box center [454, 364] width 137 height 771
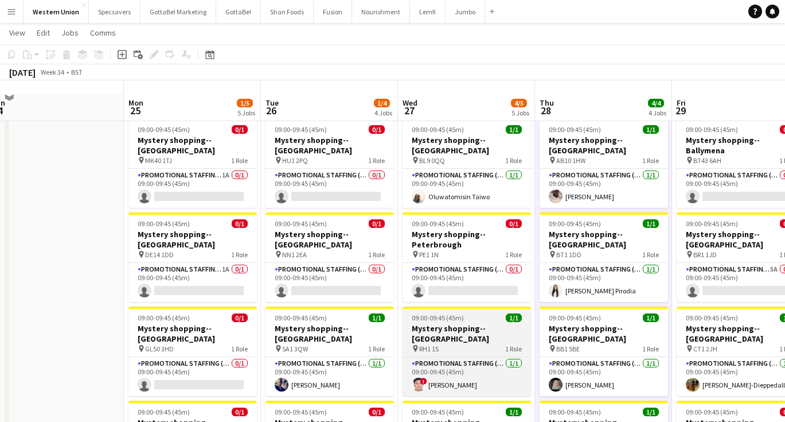
scroll to position [14, 0]
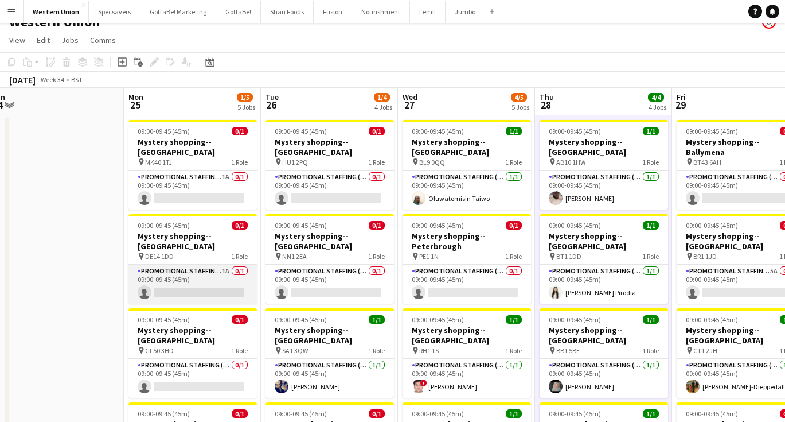
click at [183, 264] on app-card-role "Promotional Staffing (Mystery Shopper) 1A 0/1 09:00-09:45 (45m) single-neutral-…" at bounding box center [192, 283] width 128 height 39
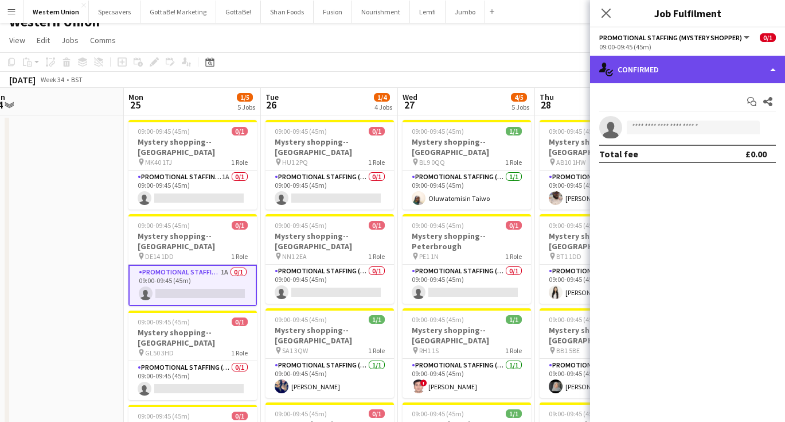
click at [684, 75] on div "single-neutral-actions-check-2 Confirmed" at bounding box center [687, 70] width 195 height 28
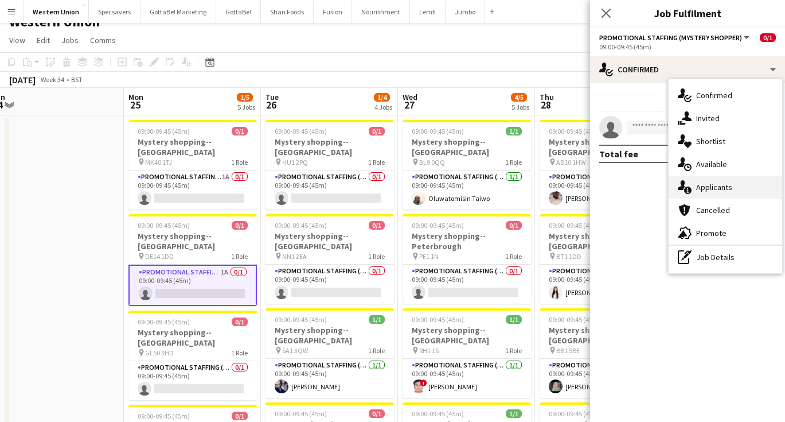
click at [704, 183] on div "single-neutral-actions-information Applicants" at bounding box center [726, 187] width 114 height 23
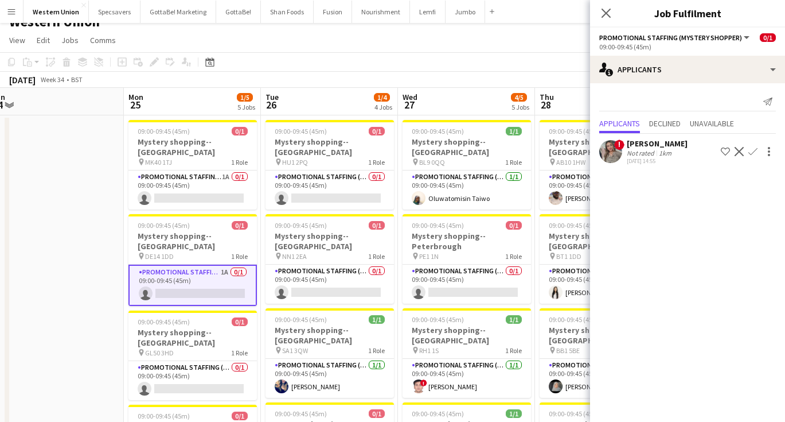
click at [649, 157] on div "[DATE] 14:55" at bounding box center [657, 160] width 61 height 7
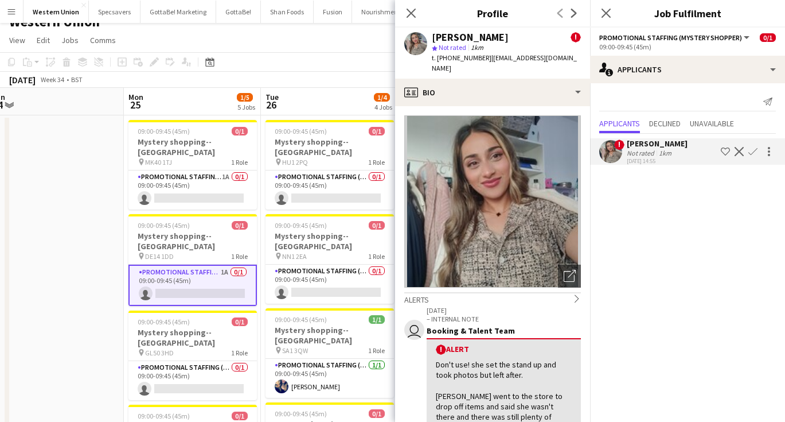
scroll to position [0, 0]
click at [606, 15] on icon "Close pop-in" at bounding box center [606, 12] width 11 height 11
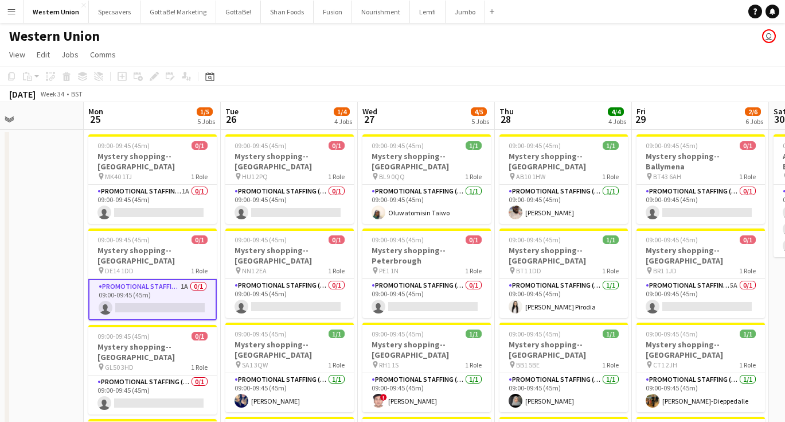
scroll to position [0, 325]
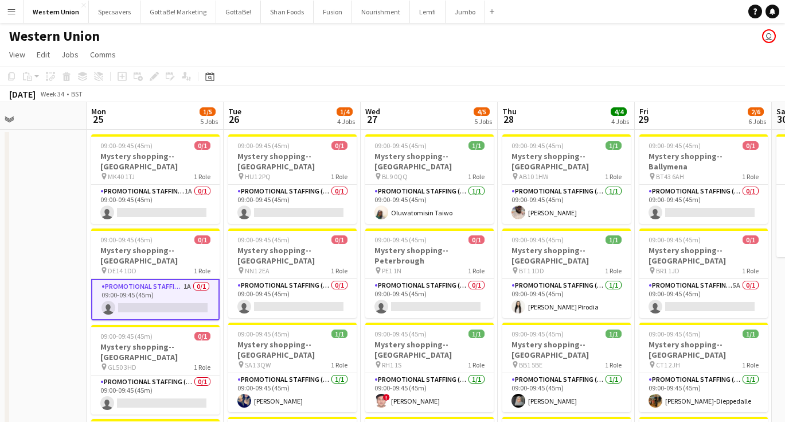
click at [15, 20] on button "Menu" at bounding box center [11, 11] width 23 height 23
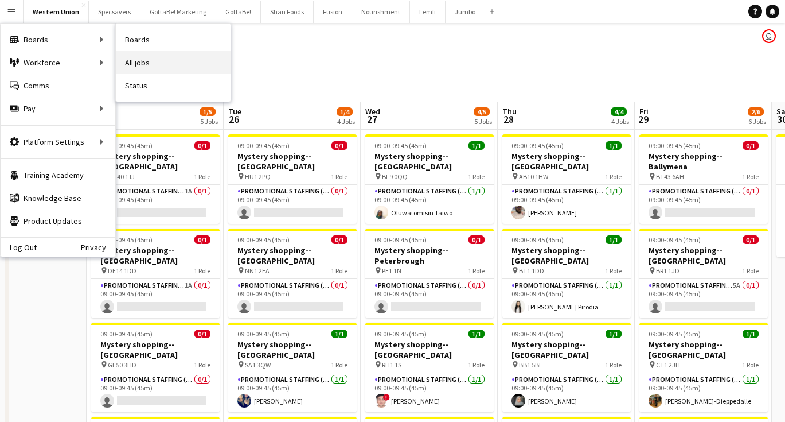
click at [145, 54] on link "All jobs" at bounding box center [173, 62] width 115 height 23
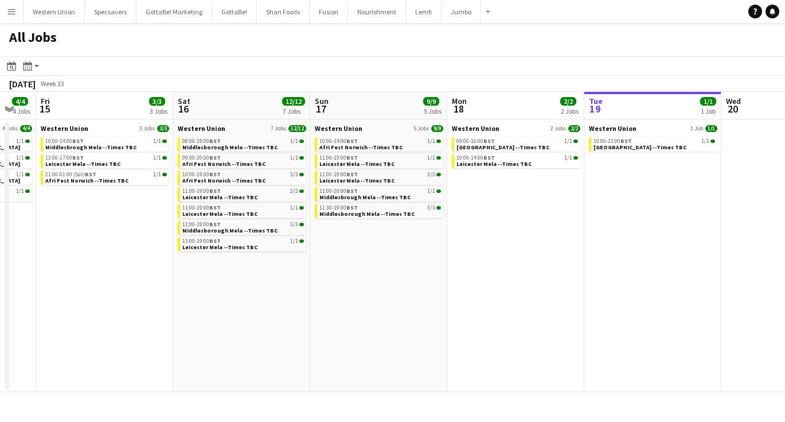
scroll to position [0, 376]
click at [13, 13] on app-icon "Menu" at bounding box center [11, 11] width 9 height 9
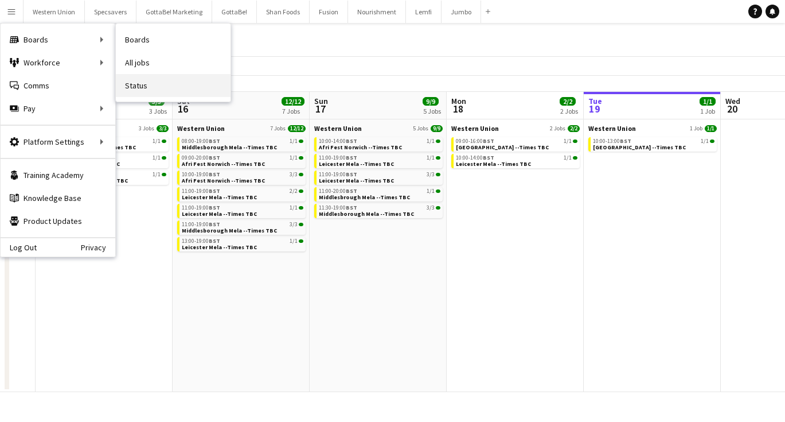
click at [141, 80] on link "Status" at bounding box center [173, 85] width 115 height 23
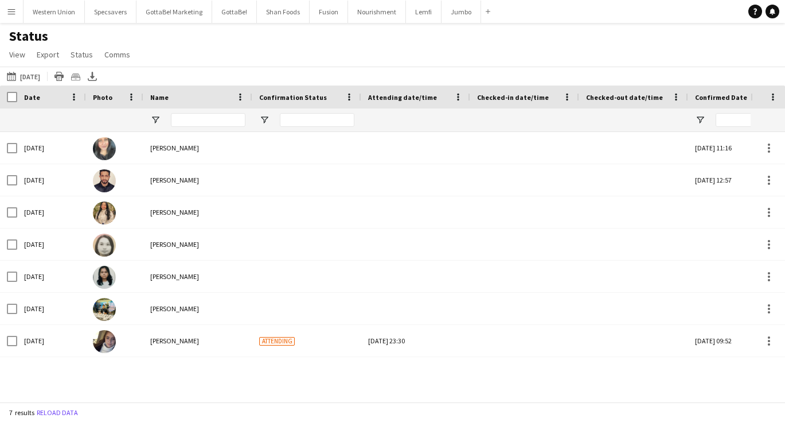
type input "*********"
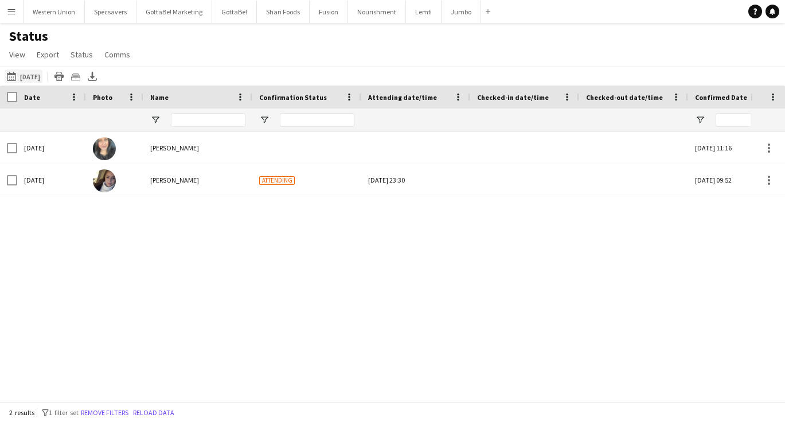
click at [33, 80] on button "[DATE] to [DATE] [DATE]" at bounding box center [24, 76] width 38 height 14
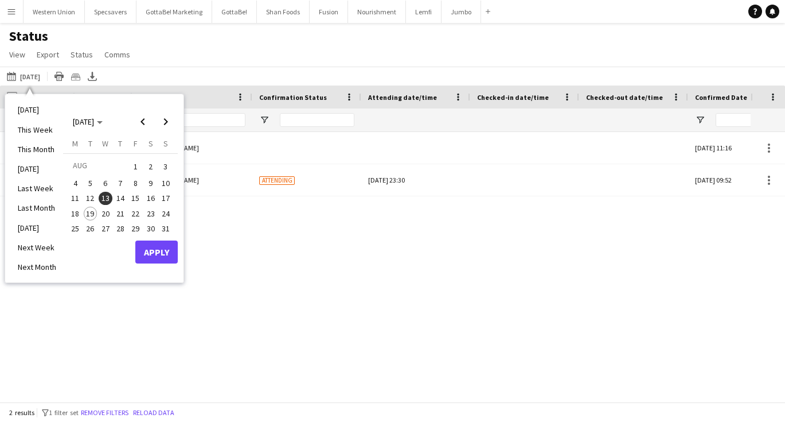
click at [124, 199] on span "14" at bounding box center [121, 199] width 14 height 14
click at [163, 245] on button "Apply" at bounding box center [156, 251] width 42 height 23
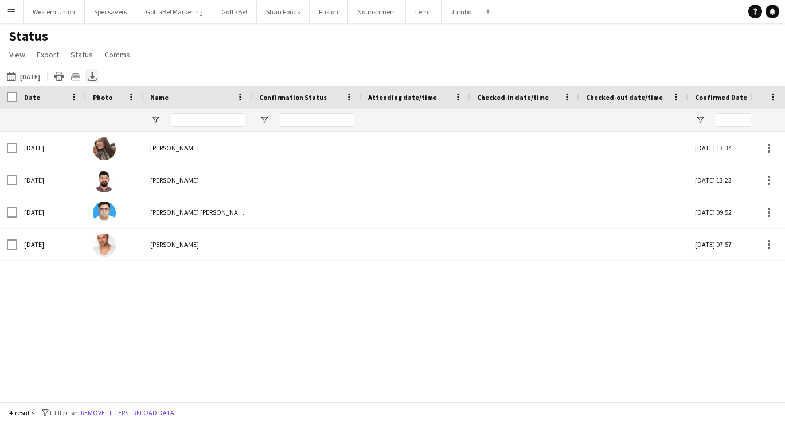
click at [97, 75] on icon "Export XLSX" at bounding box center [92, 76] width 9 height 9
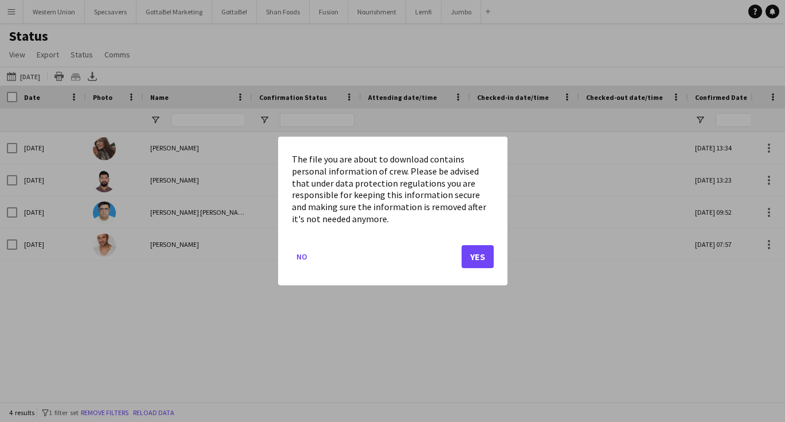
click at [483, 259] on button "Yes" at bounding box center [478, 256] width 32 height 23
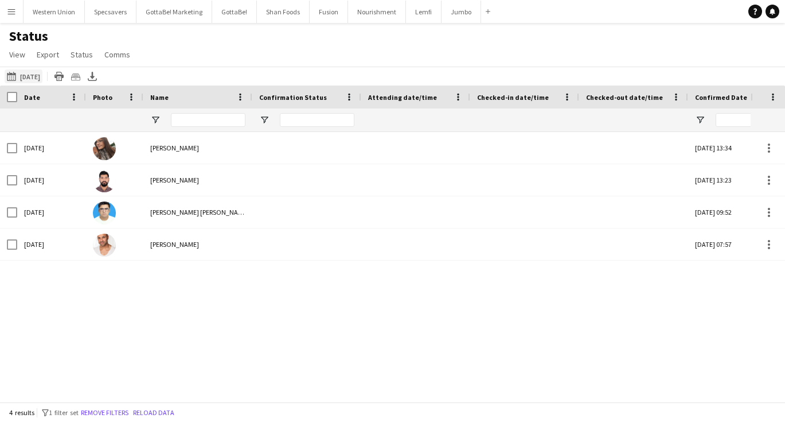
click at [38, 75] on button "[DATE] to [DATE] [DATE]" at bounding box center [24, 76] width 38 height 14
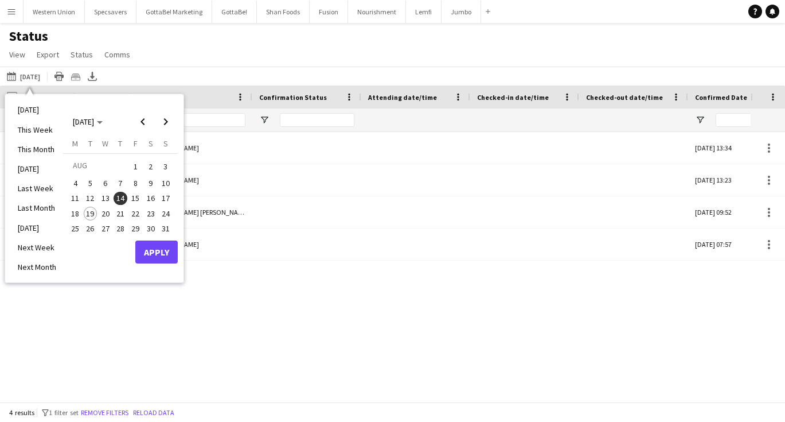
click at [131, 194] on span "15" at bounding box center [135, 199] width 14 height 14
click at [158, 247] on button "Apply" at bounding box center [156, 251] width 42 height 23
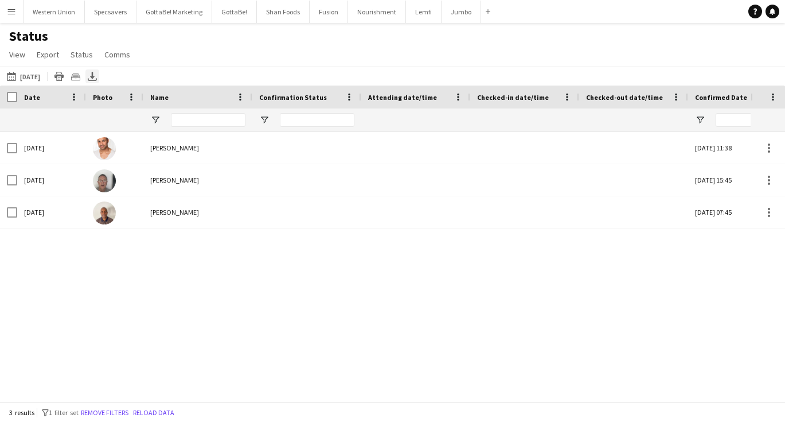
click at [97, 72] on icon "Export XLSX" at bounding box center [92, 76] width 9 height 9
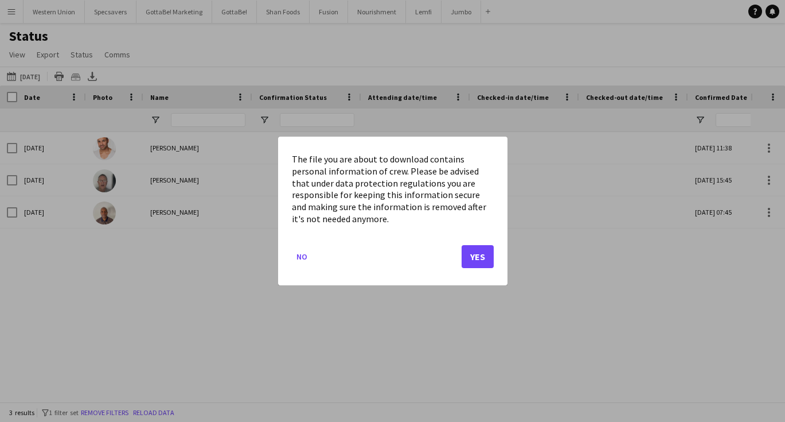
click at [482, 255] on button "Yes" at bounding box center [478, 256] width 32 height 23
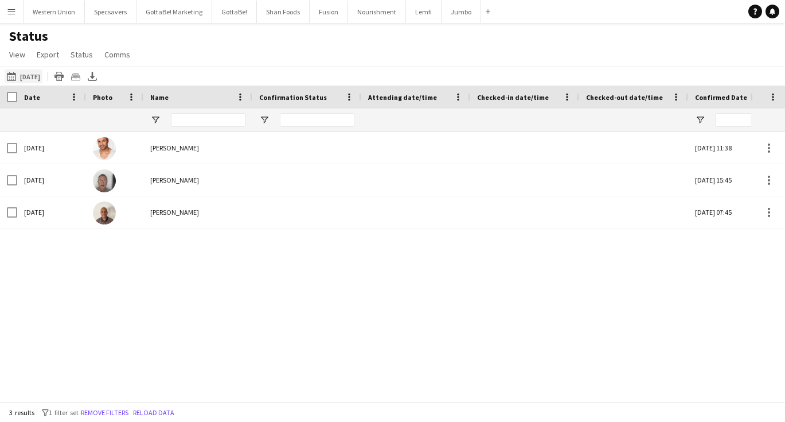
click at [28, 77] on button "[DATE] to [DATE] [DATE]" at bounding box center [24, 76] width 38 height 14
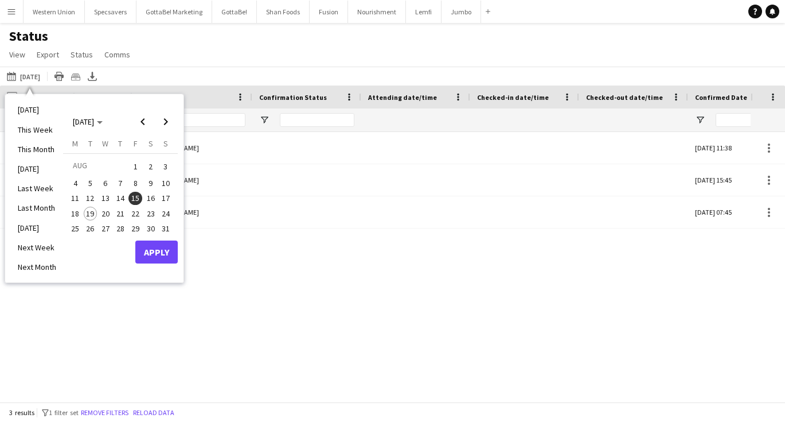
click at [150, 196] on span "16" at bounding box center [151, 199] width 14 height 14
click at [165, 252] on button "Apply" at bounding box center [156, 251] width 42 height 23
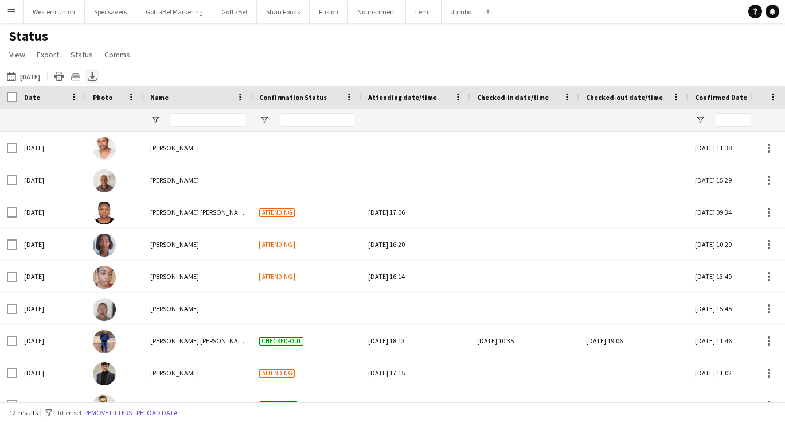
click at [97, 76] on icon "Export XLSX" at bounding box center [92, 76] width 9 height 9
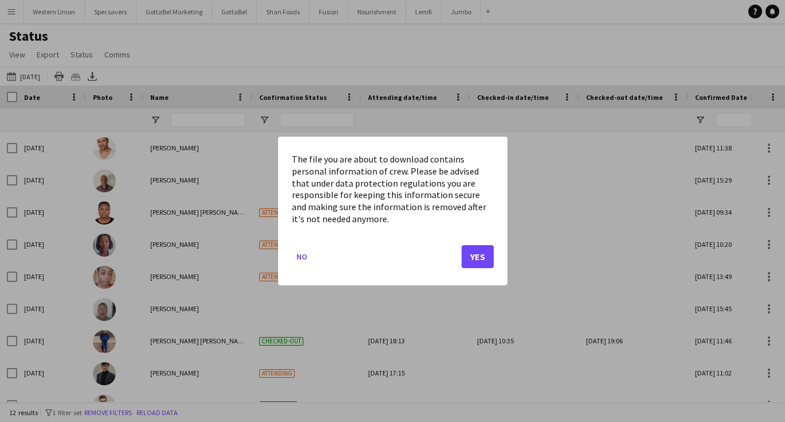
click at [483, 255] on button "Yes" at bounding box center [478, 256] width 32 height 23
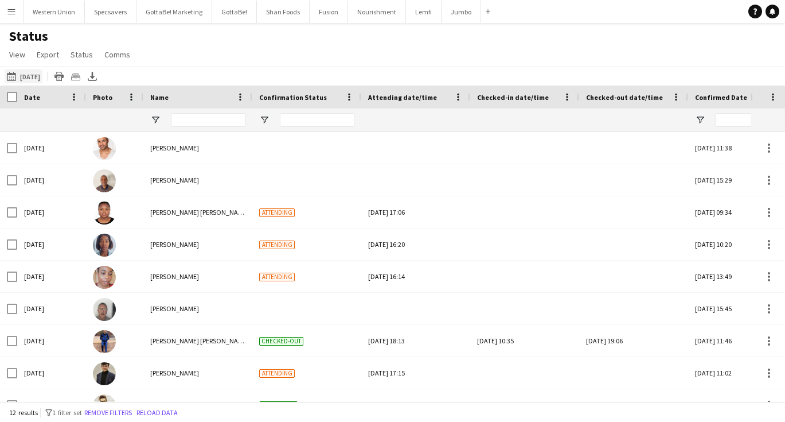
click at [35, 75] on button "[DATE] to [DATE] [DATE]" at bounding box center [24, 76] width 38 height 14
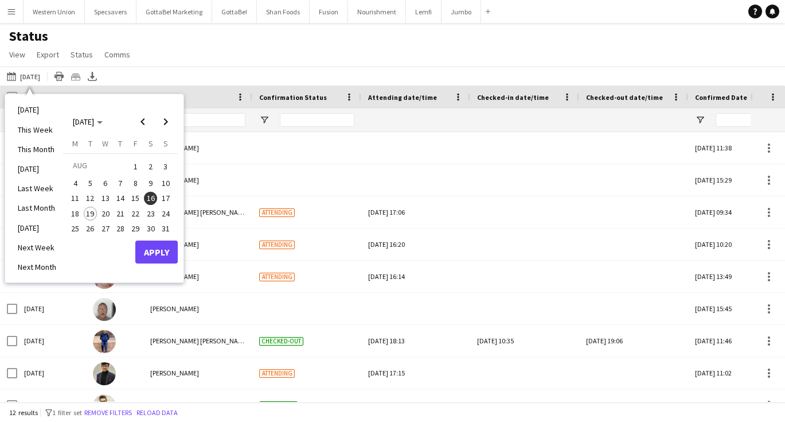
click at [165, 195] on span "17" at bounding box center [166, 199] width 14 height 14
click at [156, 251] on button "Apply" at bounding box center [156, 251] width 42 height 23
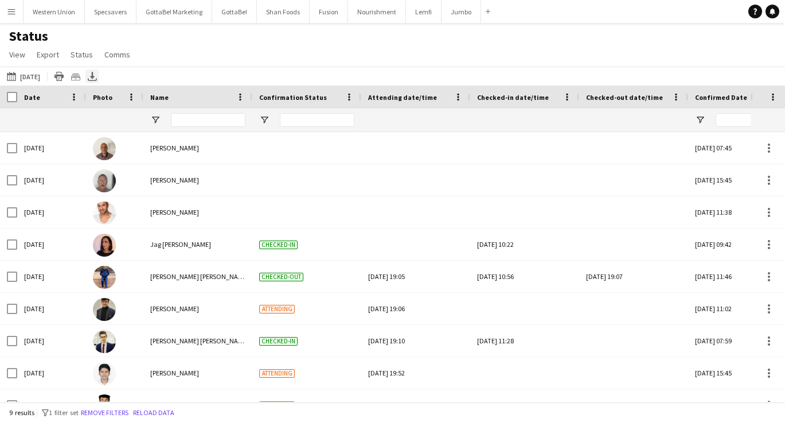
click at [95, 76] on icon at bounding box center [92, 75] width 5 height 7
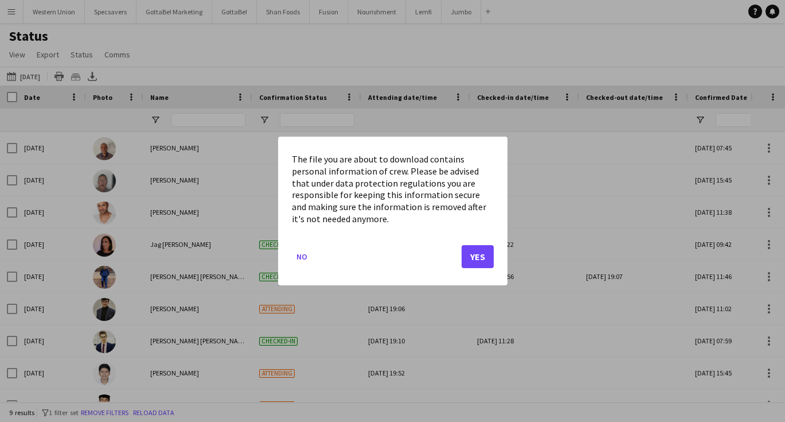
click at [472, 252] on button "Yes" at bounding box center [478, 256] width 32 height 23
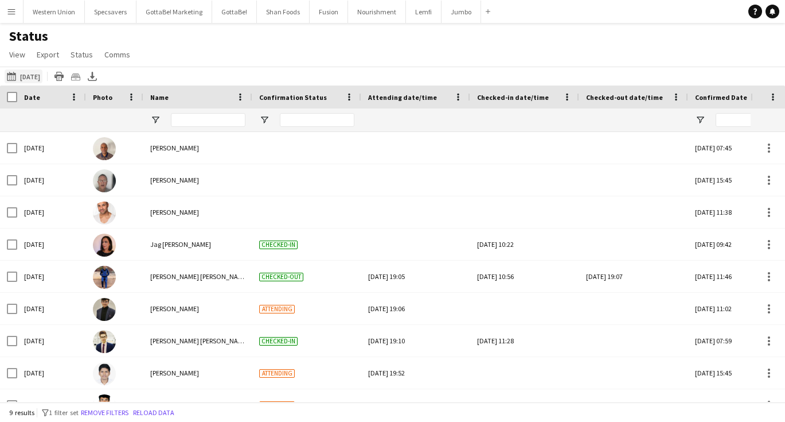
click at [28, 76] on button "[DATE] to [DATE] [DATE]" at bounding box center [24, 76] width 38 height 14
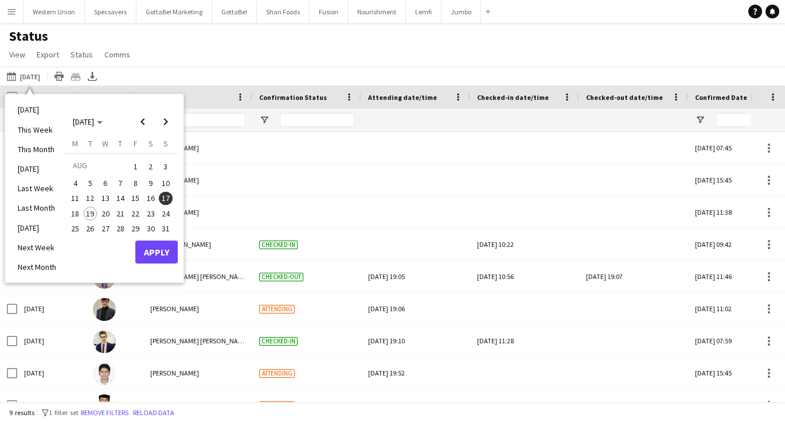
click at [75, 211] on span "18" at bounding box center [75, 214] width 14 height 14
click at [163, 248] on button "Apply" at bounding box center [156, 251] width 42 height 23
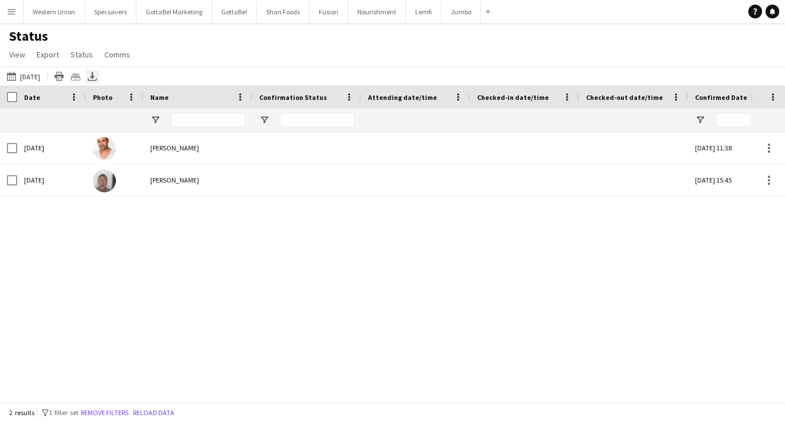
click at [97, 72] on icon "Export XLSX" at bounding box center [92, 76] width 9 height 9
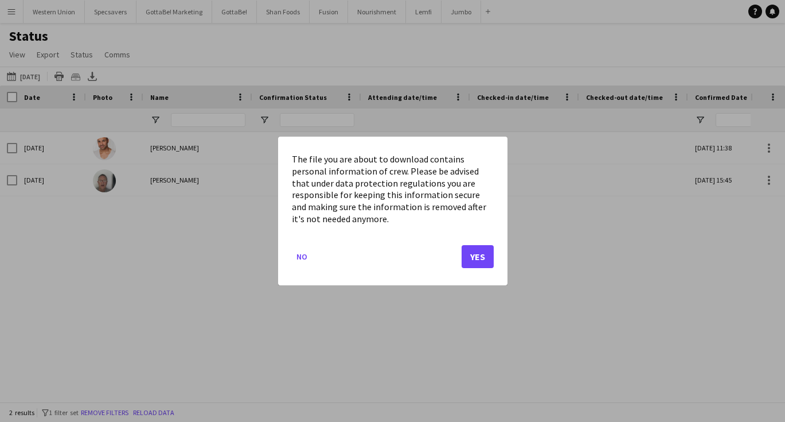
click at [475, 256] on button "Yes" at bounding box center [478, 256] width 32 height 23
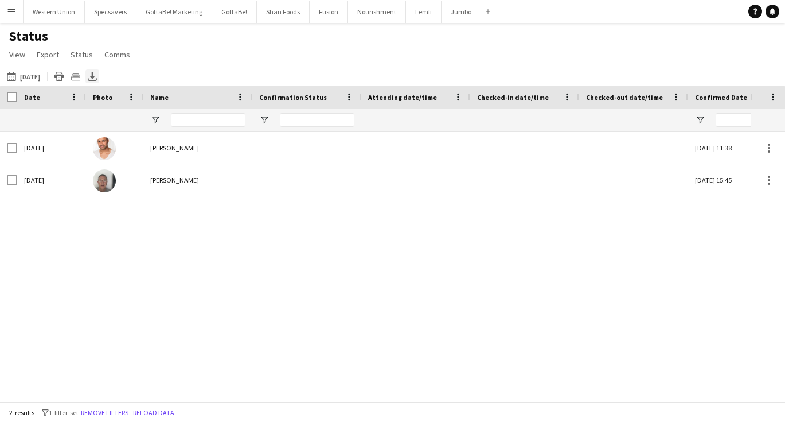
click at [95, 76] on icon at bounding box center [92, 75] width 5 height 7
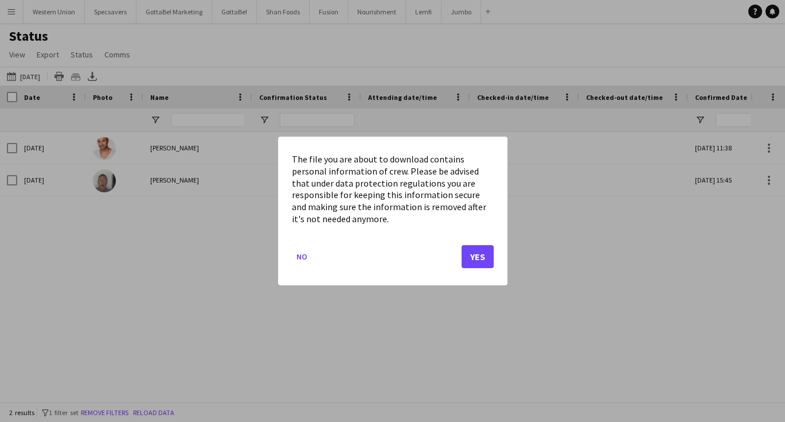
click at [482, 256] on button "Yes" at bounding box center [478, 256] width 32 height 23
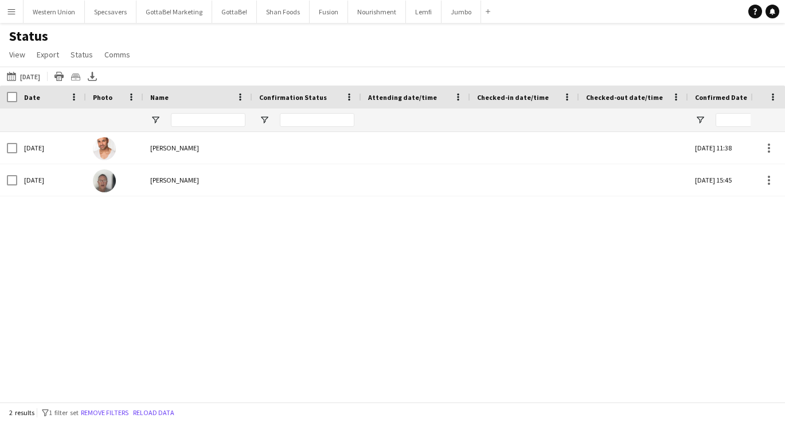
click at [202, 56] on div "Status View Views Default view New view Update view Delete view Edit name Custo…" at bounding box center [392, 47] width 785 height 39
click at [19, 76] on app-icon "[DATE] to [DATE]" at bounding box center [13, 76] width 13 height 9
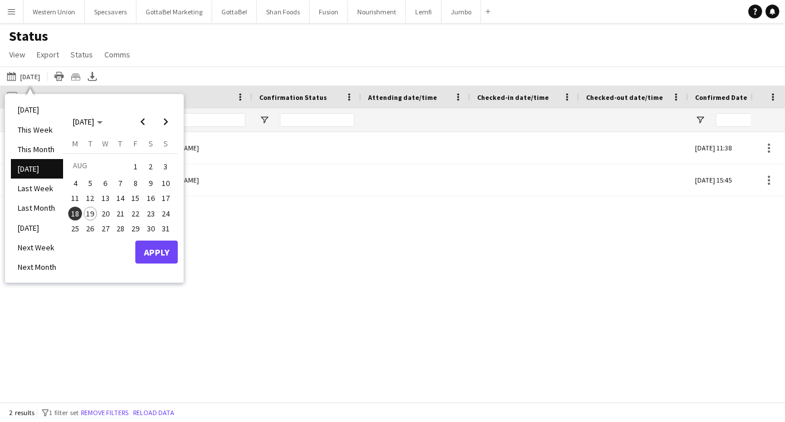
click at [90, 211] on span "19" at bounding box center [91, 214] width 14 height 14
click at [169, 255] on button "Apply" at bounding box center [156, 251] width 42 height 23
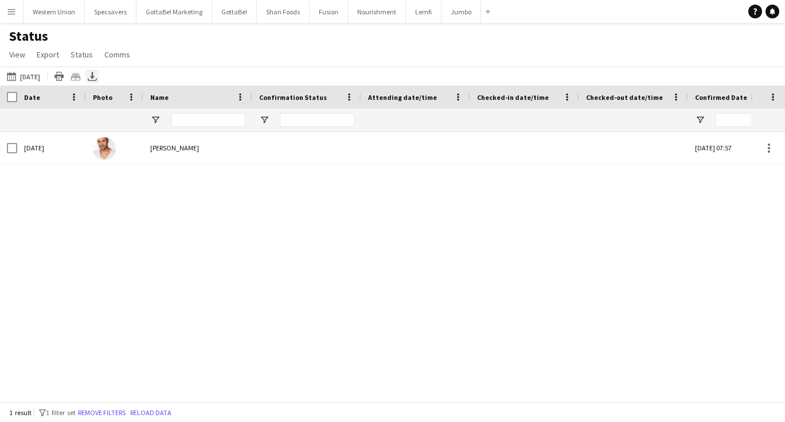
click at [89, 75] on icon "Export XLSX" at bounding box center [92, 76] width 9 height 9
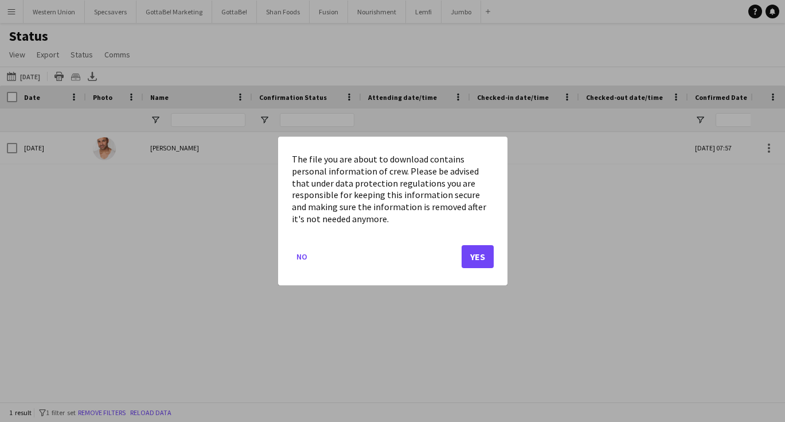
click at [477, 257] on button "Yes" at bounding box center [478, 256] width 32 height 23
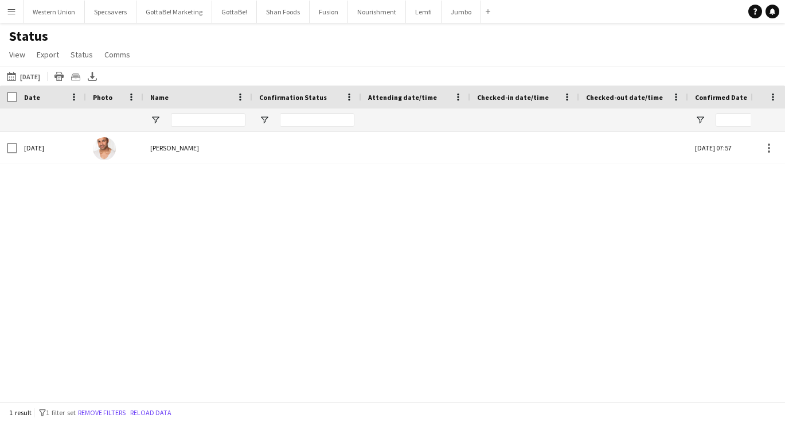
click at [684, 323] on div "[DATE] [PERSON_NAME] [DATE] 07:57 Confirmed 8510" at bounding box center [375, 267] width 751 height 270
click at [28, 76] on button "[DATE] to [DATE] [DATE]" at bounding box center [24, 76] width 38 height 14
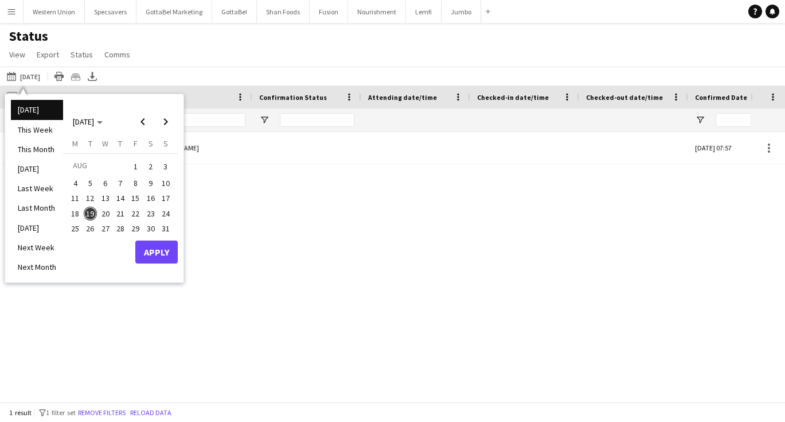
click at [151, 196] on span "16" at bounding box center [151, 199] width 14 height 14
click at [159, 247] on button "Apply" at bounding box center [156, 251] width 42 height 23
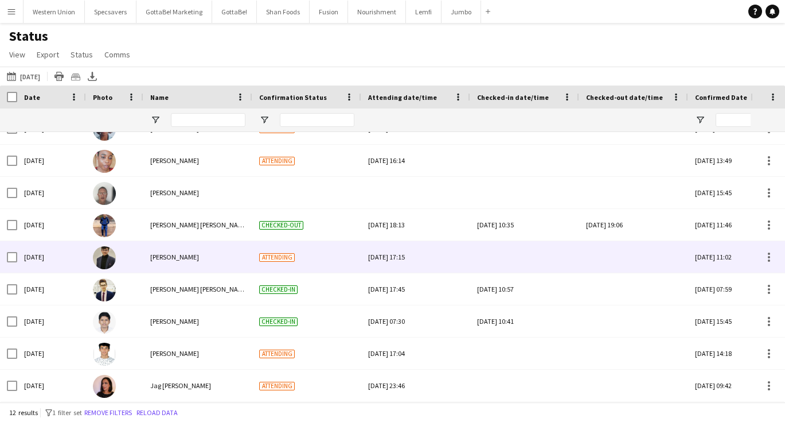
scroll to position [116, 0]
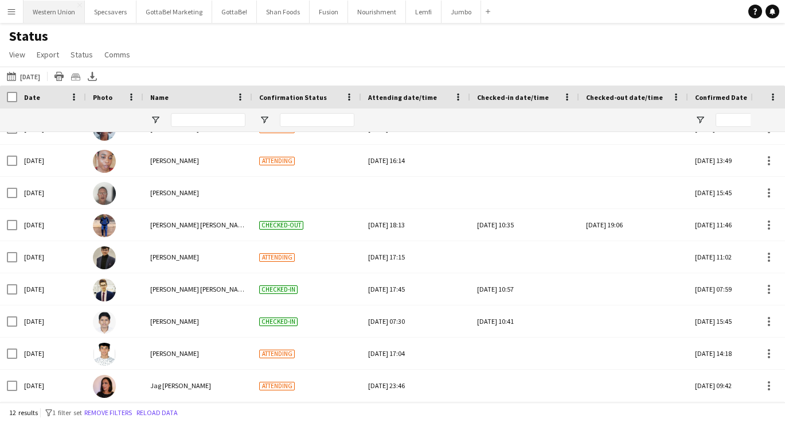
click at [48, 18] on button "Western Union Close" at bounding box center [54, 12] width 61 height 22
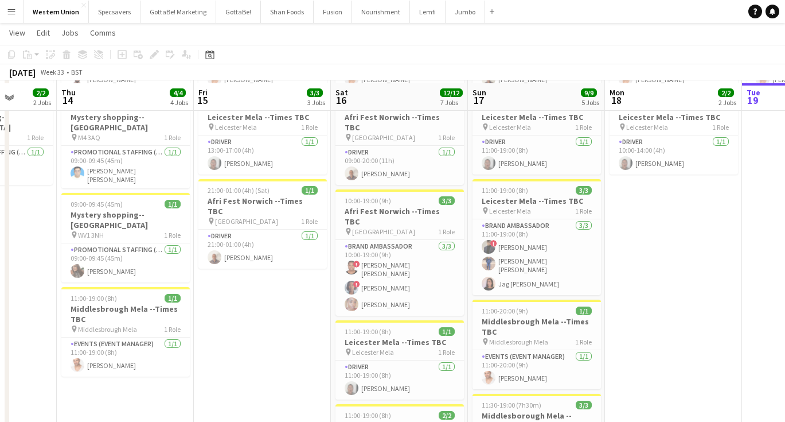
scroll to position [131, 0]
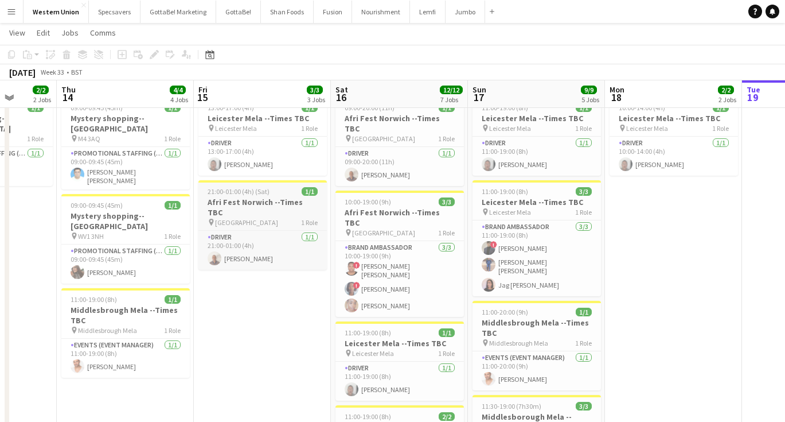
click at [261, 200] on h3 "Afri Fest Norwich --Times TBC" at bounding box center [262, 207] width 128 height 21
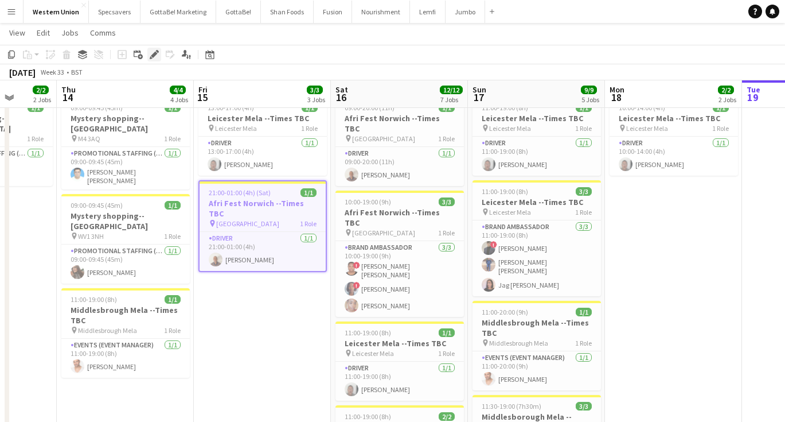
click at [150, 54] on icon "Edit" at bounding box center [154, 54] width 9 height 9
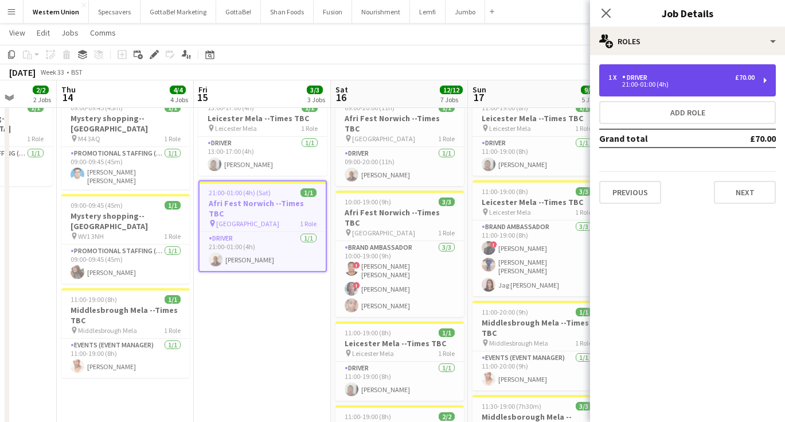
click at [704, 83] on div "21:00-01:00 (4h)" at bounding box center [682, 84] width 146 height 6
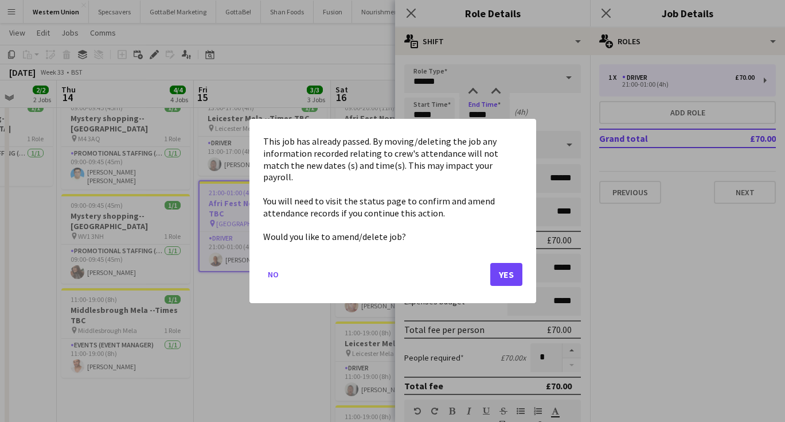
scroll to position [0, 0]
click at [502, 269] on button "Yes" at bounding box center [506, 274] width 32 height 23
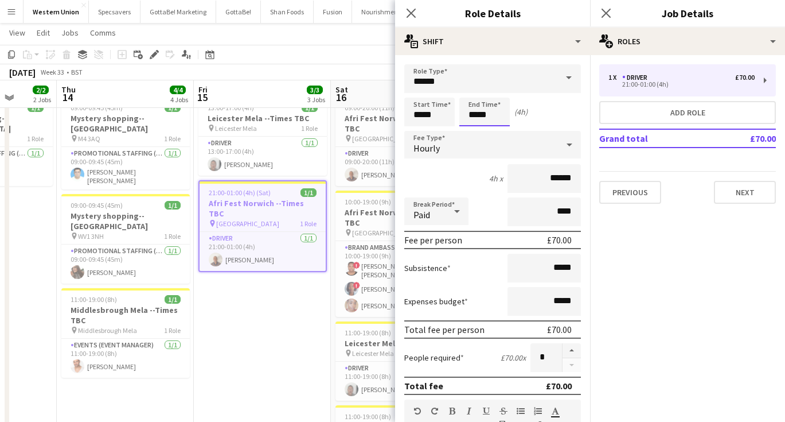
scroll to position [131, 0]
type input "*****"
click at [537, 109] on div "Start Time ***** End Time ***** (6h)" at bounding box center [492, 112] width 177 height 29
click at [605, 14] on icon at bounding box center [606, 12] width 11 height 11
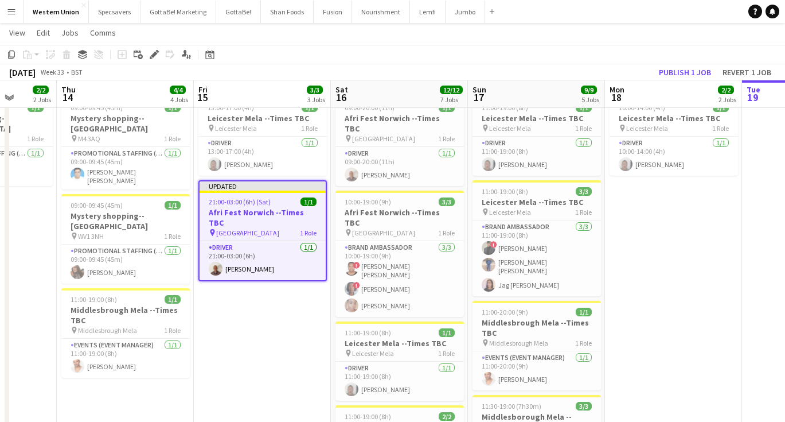
click at [267, 318] on app-date-cell "10:00-14:00 (4h) 1/1 Middlesbrough Mela --Times TBC pin Middlesbrough Mela 1 Ro…" at bounding box center [262, 383] width 137 height 771
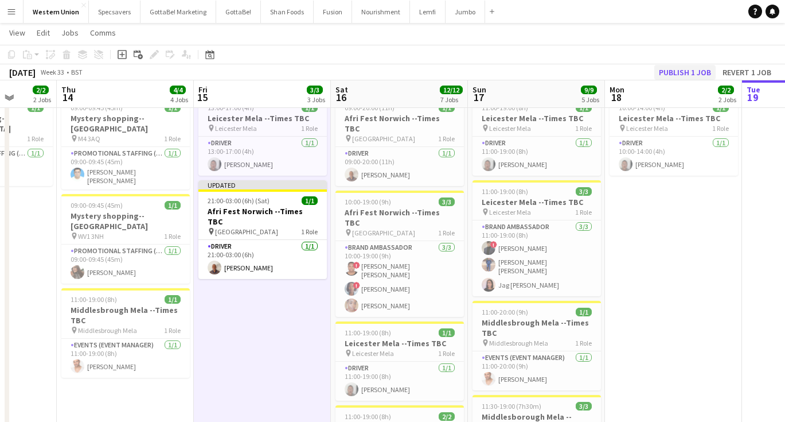
click at [696, 74] on button "Publish 1 job" at bounding box center [685, 72] width 61 height 15
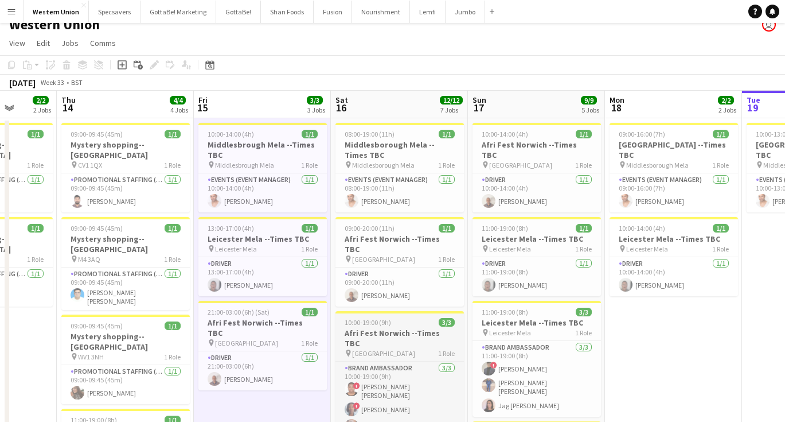
scroll to position [12, 0]
click at [516, 160] on span "[GEOGRAPHIC_DATA]" at bounding box center [520, 164] width 63 height 9
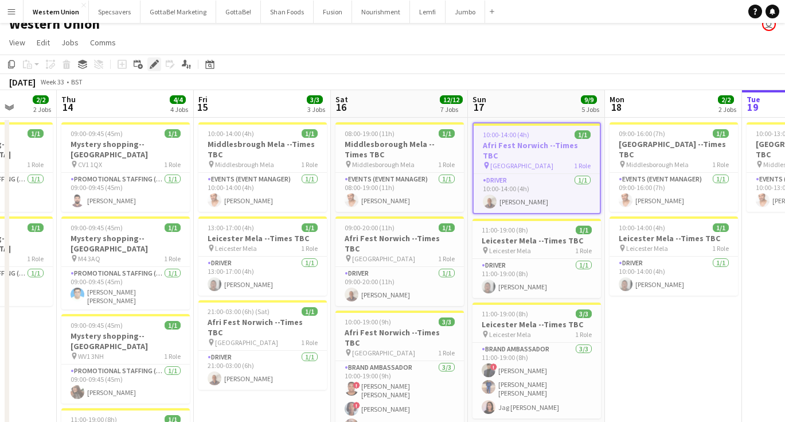
click at [153, 65] on icon at bounding box center [154, 64] width 6 height 6
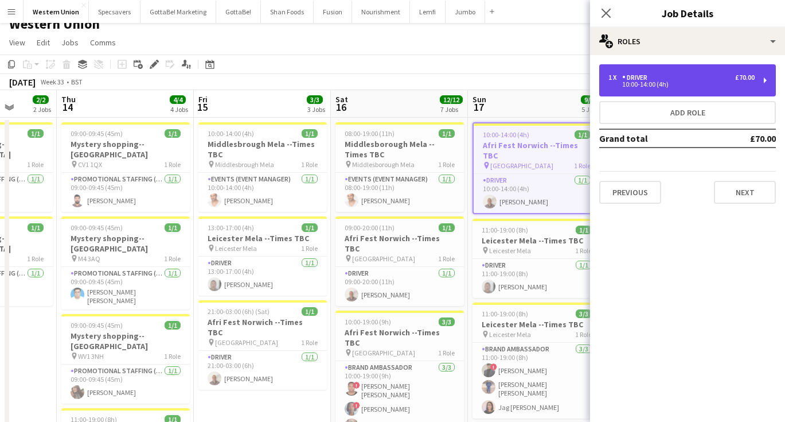
click at [692, 85] on div "10:00-14:00 (4h)" at bounding box center [682, 84] width 146 height 6
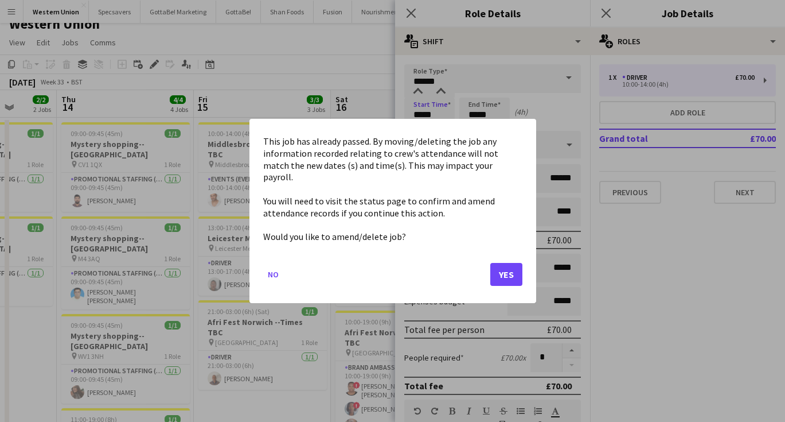
click at [501, 269] on button "Yes" at bounding box center [506, 274] width 32 height 23
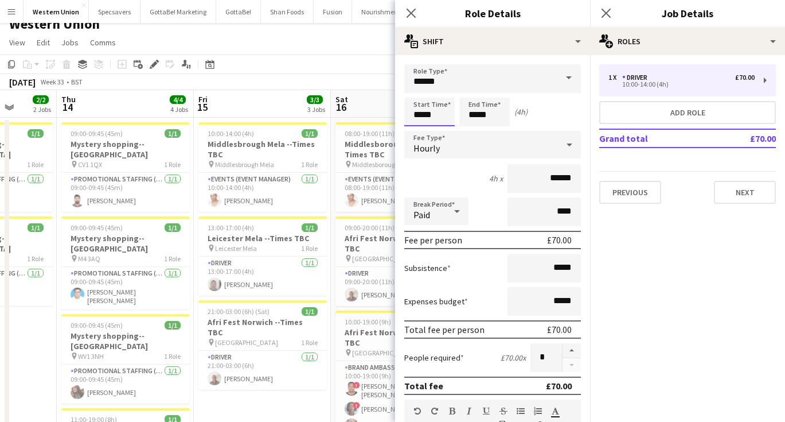
scroll to position [12, 0]
type input "*****"
click at [607, 10] on icon "Close pop-in" at bounding box center [606, 12] width 11 height 11
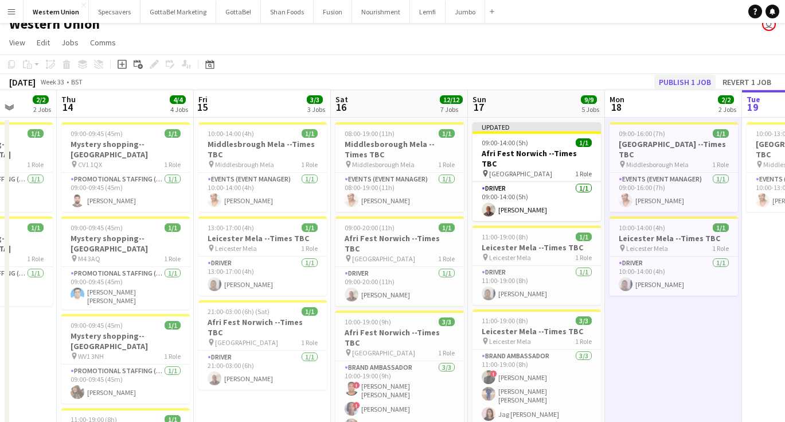
click at [688, 84] on button "Publish 1 job" at bounding box center [685, 82] width 61 height 15
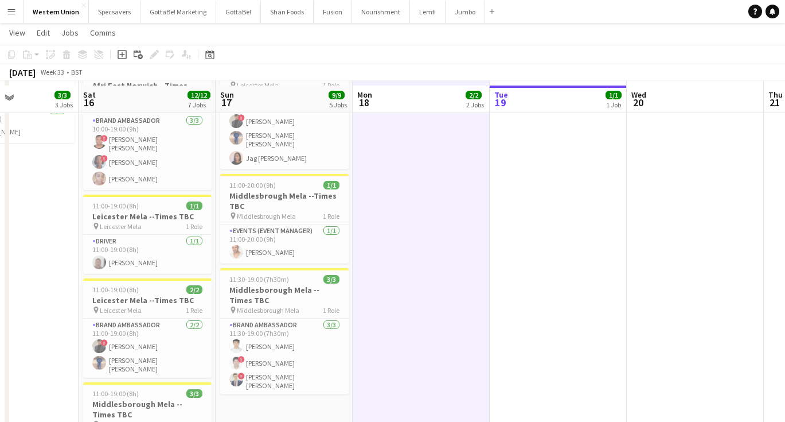
scroll to position [256, 0]
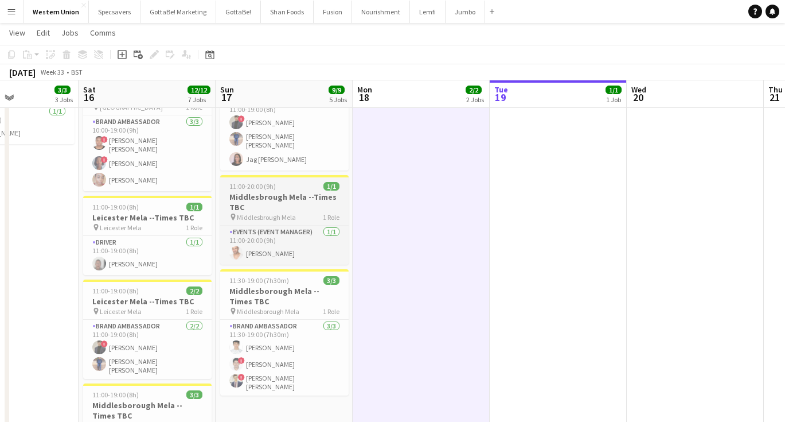
click at [263, 182] on span "11:00-20:00 (9h)" at bounding box center [252, 186] width 46 height 9
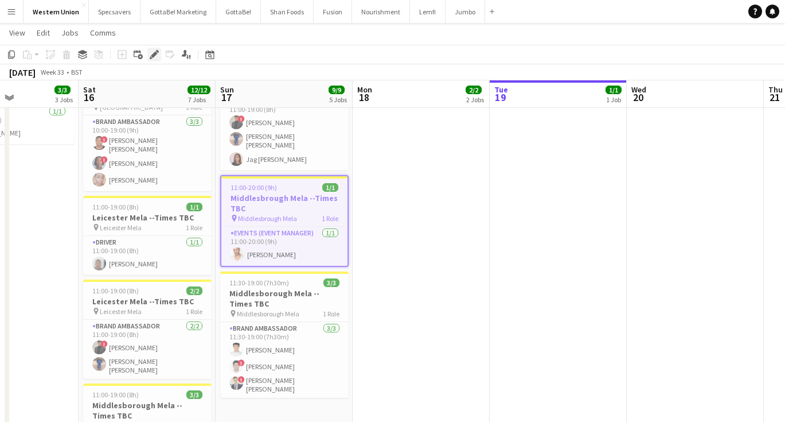
click at [155, 56] on icon at bounding box center [154, 55] width 6 height 6
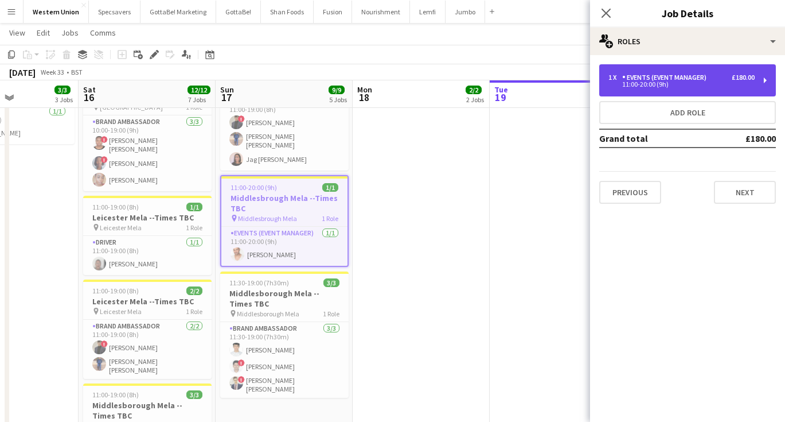
click at [687, 83] on div "11:00-20:00 (9h)" at bounding box center [682, 84] width 146 height 6
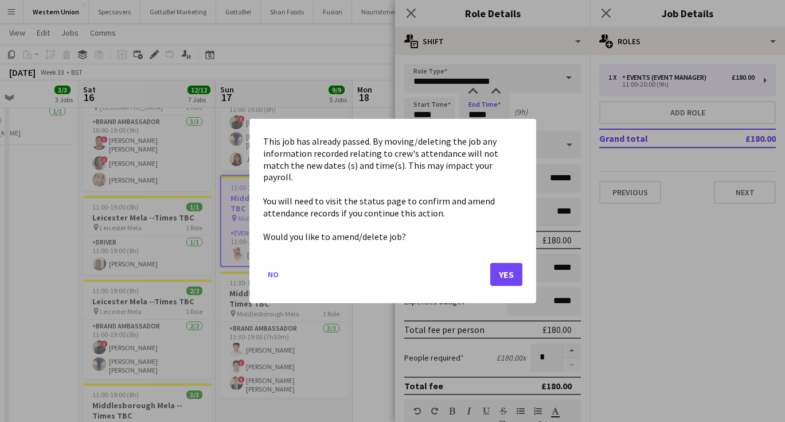
scroll to position [0, 0]
drag, startPoint x: 488, startPoint y: 114, endPoint x: 478, endPoint y: 114, distance: 9.8
click at [503, 264] on button "Yes" at bounding box center [506, 274] width 32 height 23
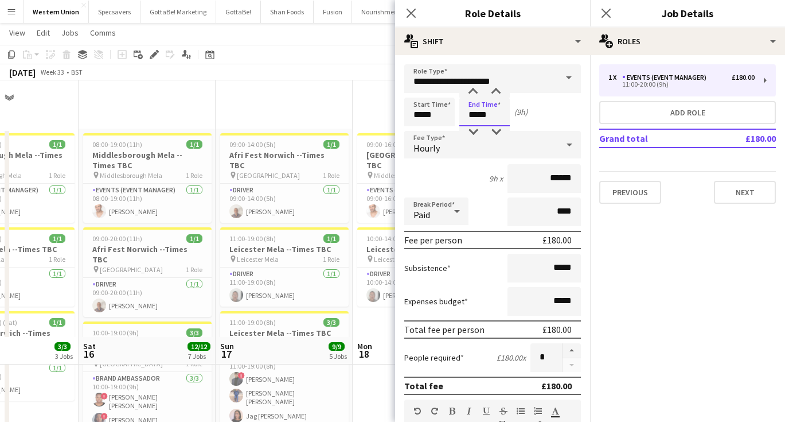
scroll to position [256, 0]
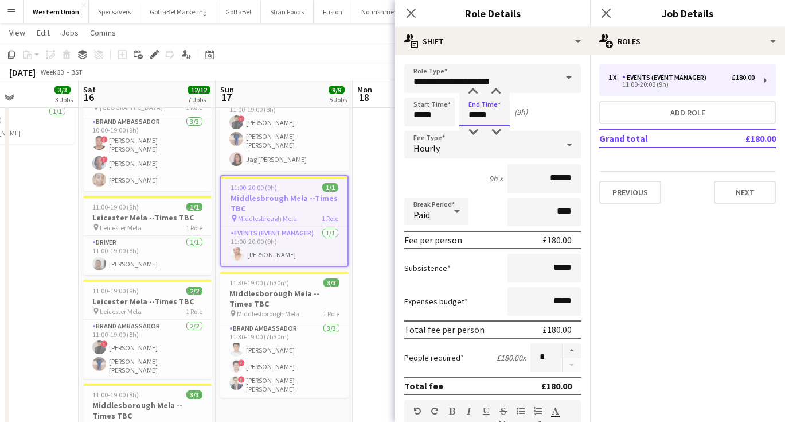
drag, startPoint x: 499, startPoint y: 119, endPoint x: 474, endPoint y: 116, distance: 24.8
click at [474, 116] on input "*****" at bounding box center [484, 112] width 50 height 29
type input "*****"
click at [609, 11] on icon at bounding box center [606, 12] width 11 height 11
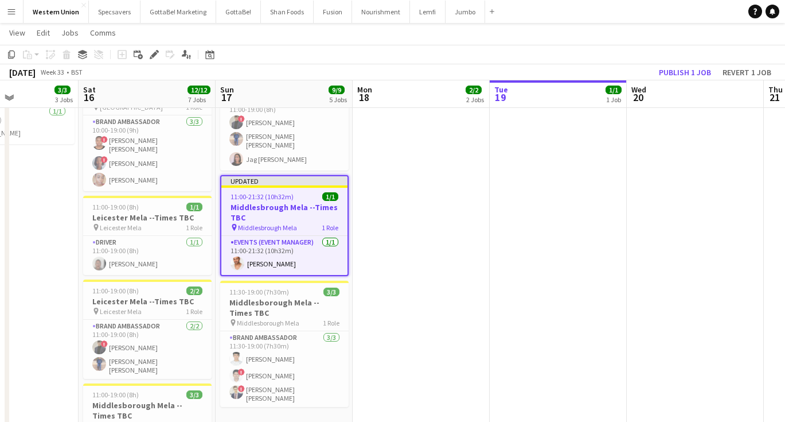
click at [439, 215] on app-date-cell "09:00-16:00 (7h) 1/1 [GEOGRAPHIC_DATA] --Times TBC pin Middlesborough Mela 1 Ro…" at bounding box center [421, 257] width 137 height 771
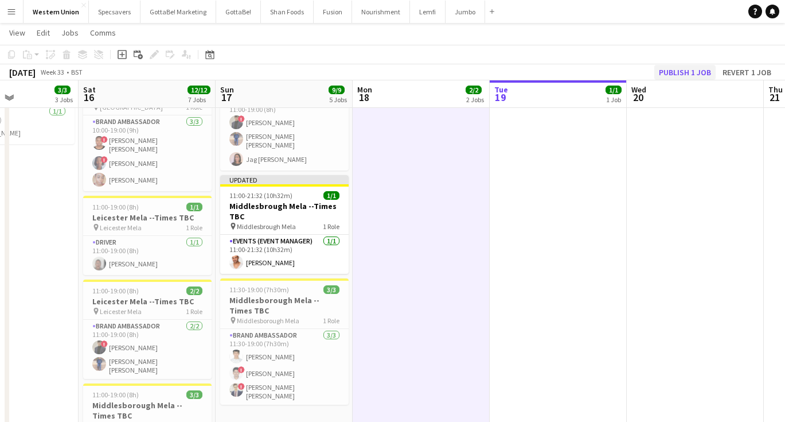
click at [699, 71] on button "Publish 1 job" at bounding box center [685, 72] width 61 height 15
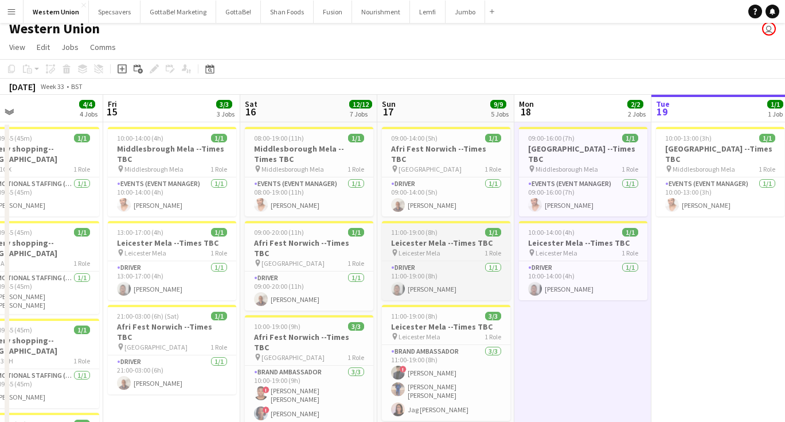
scroll to position [1, 0]
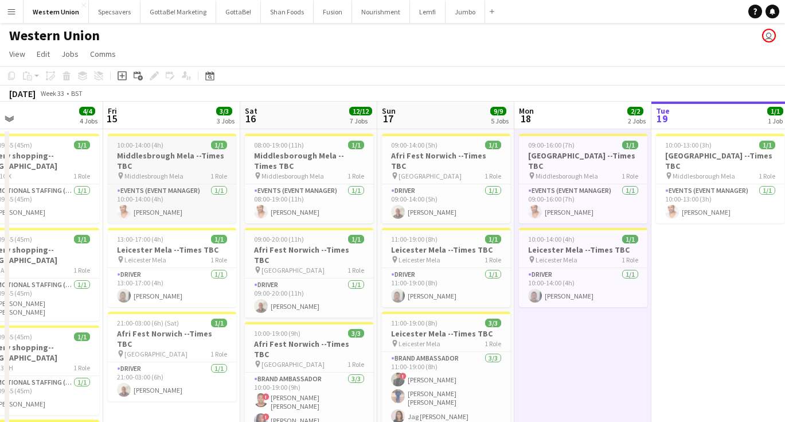
click at [136, 153] on h3 "Middlesbrough Mela --Times TBC" at bounding box center [172, 160] width 128 height 21
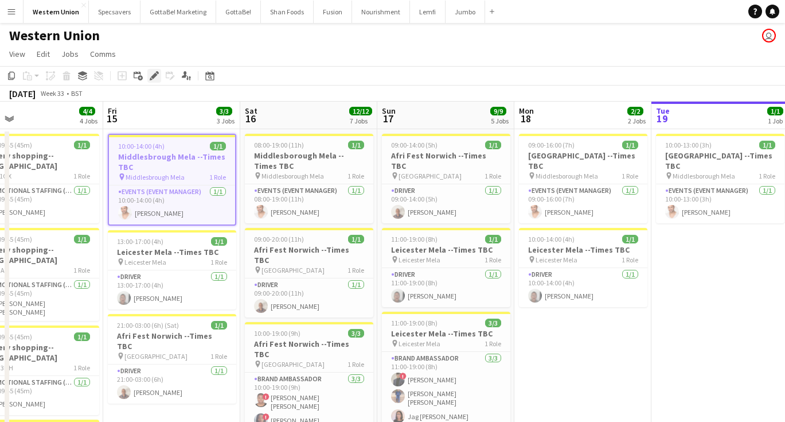
click at [153, 73] on icon "Edit" at bounding box center [154, 75] width 9 height 9
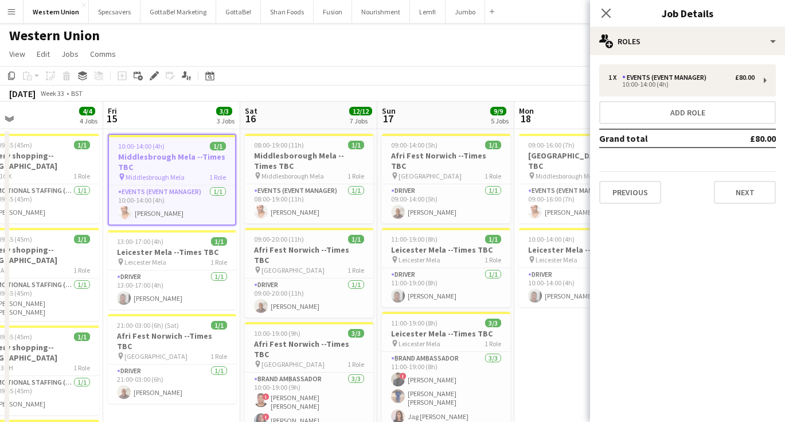
click at [617, 96] on div "1 x Events (Event Manager) £80.00 10:00-14:00 (4h) Add role Grand total £80.00 …" at bounding box center [687, 133] width 195 height 139
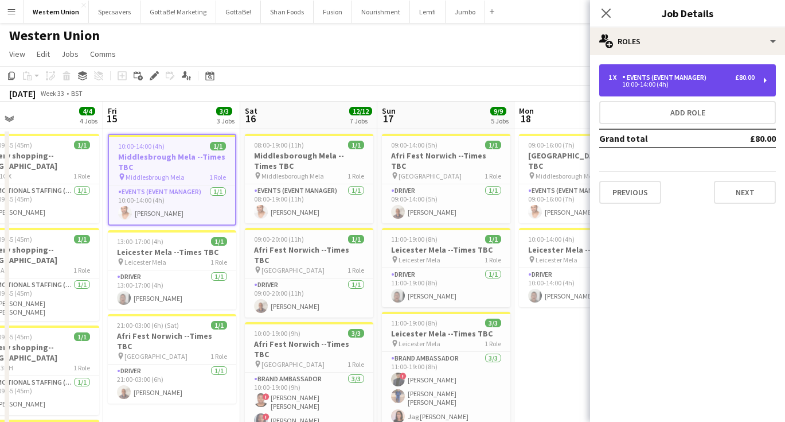
click at [621, 88] on div "1 x Events (Event Manager) £80.00 10:00-14:00 (4h)" at bounding box center [687, 80] width 177 height 32
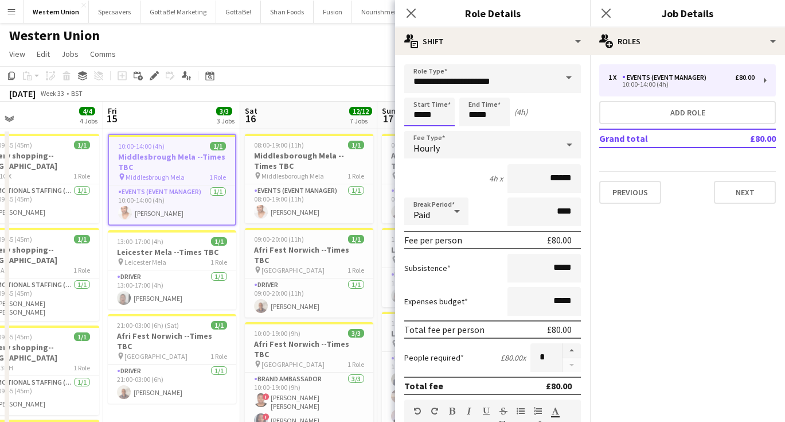
scroll to position [0, 0]
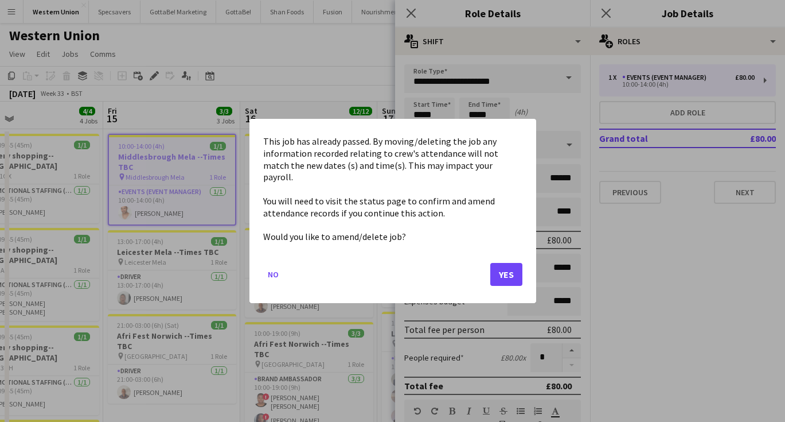
drag, startPoint x: 435, startPoint y: 113, endPoint x: 414, endPoint y: 114, distance: 21.2
click at [511, 269] on button "Yes" at bounding box center [506, 274] width 32 height 23
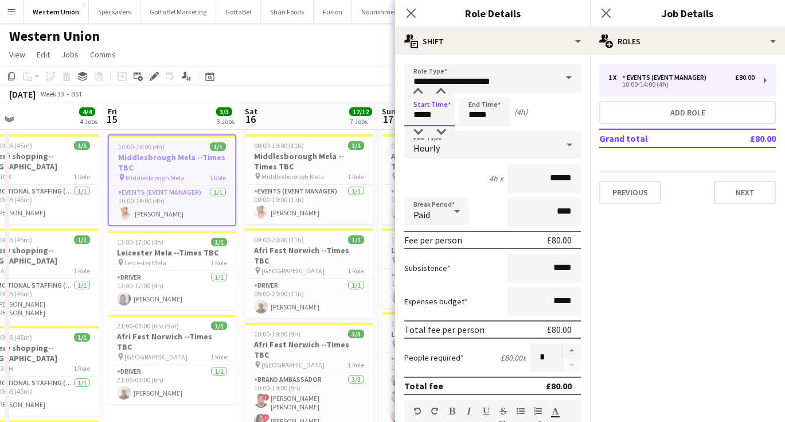
scroll to position [1, 0]
drag, startPoint x: 439, startPoint y: 116, endPoint x: 408, endPoint y: 115, distance: 31.0
click at [408, 115] on input "*****" at bounding box center [429, 112] width 50 height 29
type input "*****"
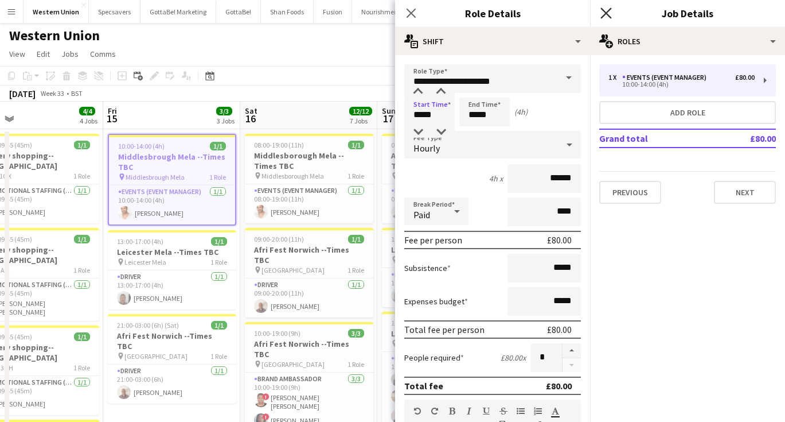
click at [607, 11] on icon "Close pop-in" at bounding box center [606, 12] width 11 height 11
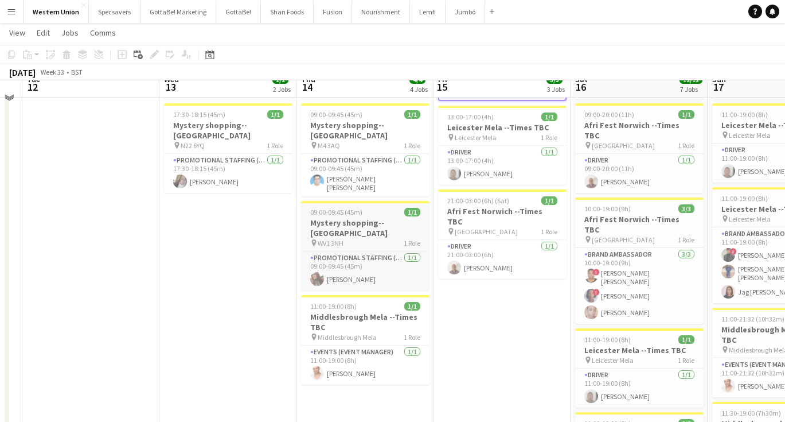
scroll to position [176, 0]
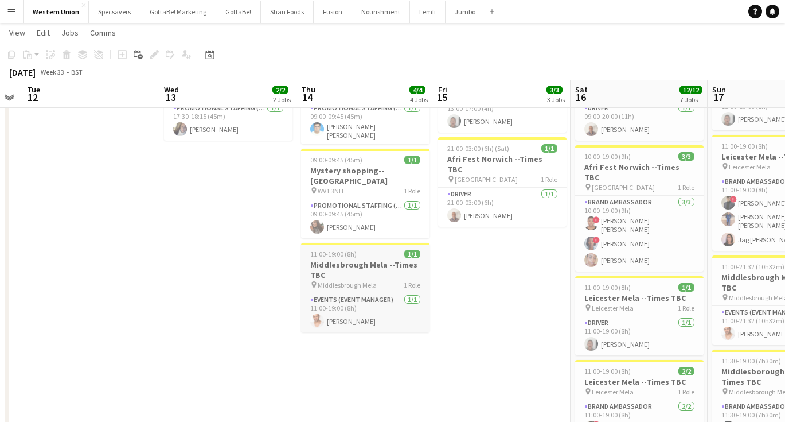
click at [348, 281] on span "Middlesbrough Mela" at bounding box center [347, 285] width 59 height 9
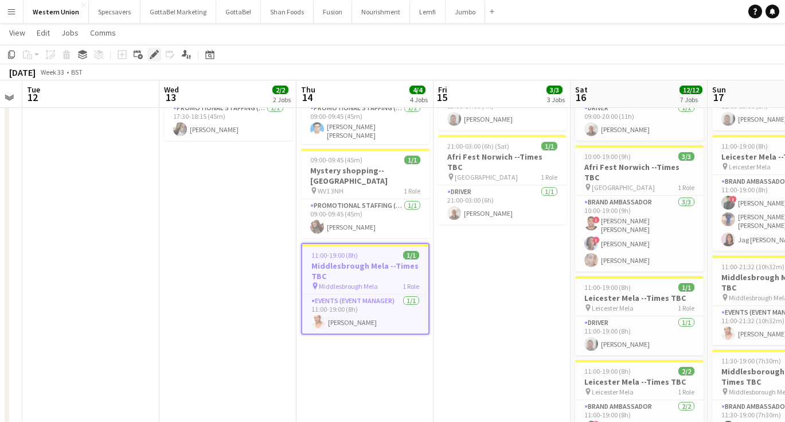
click at [149, 56] on div "Edit" at bounding box center [154, 55] width 14 height 14
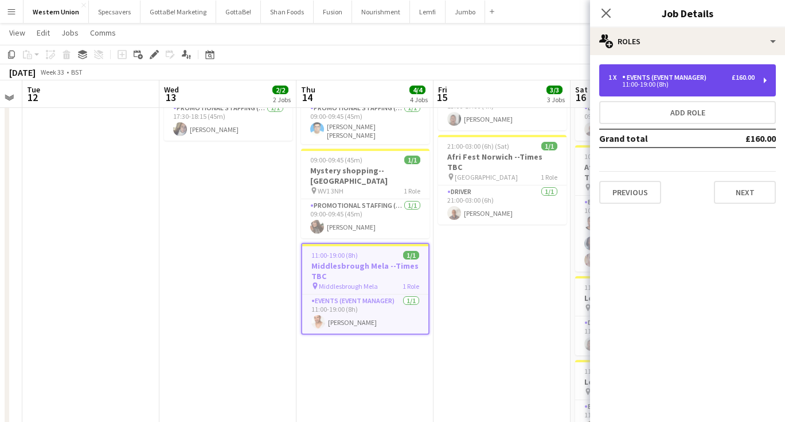
click at [690, 75] on div "Events (Event Manager)" at bounding box center [666, 77] width 89 height 8
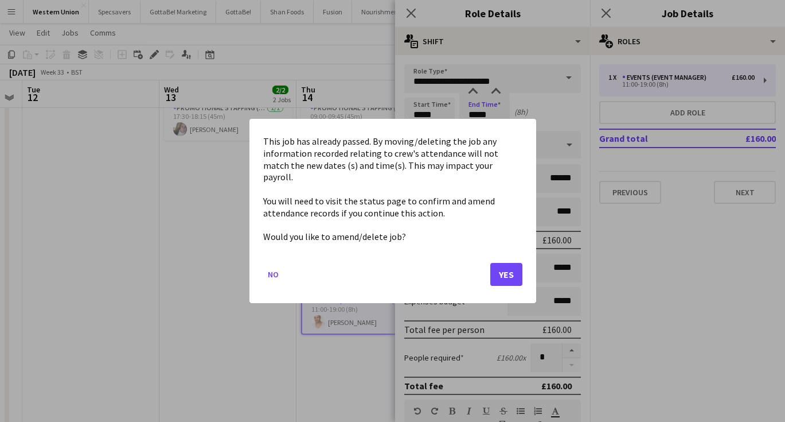
scroll to position [0, 0]
drag, startPoint x: 494, startPoint y: 116, endPoint x: 458, endPoint y: 115, distance: 35.6
click at [502, 270] on button "Yes" at bounding box center [506, 274] width 32 height 23
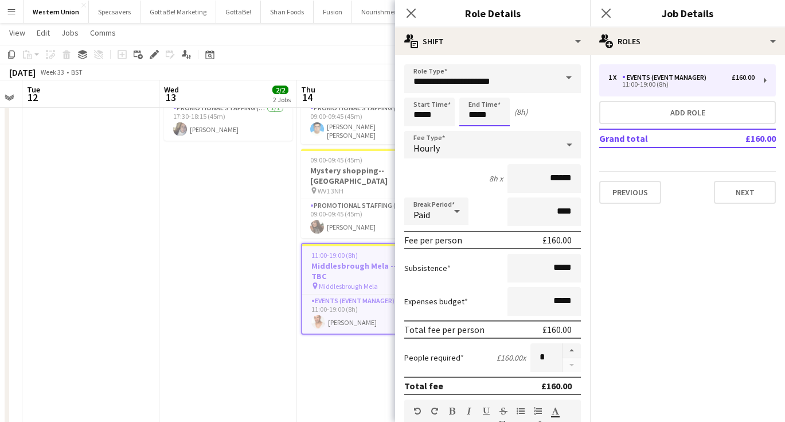
scroll to position [176, 0]
type input "*****"
click at [439, 116] on input "*****" at bounding box center [429, 112] width 50 height 29
drag, startPoint x: 439, startPoint y: 116, endPoint x: 412, endPoint y: 116, distance: 27.0
click at [412, 116] on input "*****" at bounding box center [429, 112] width 50 height 29
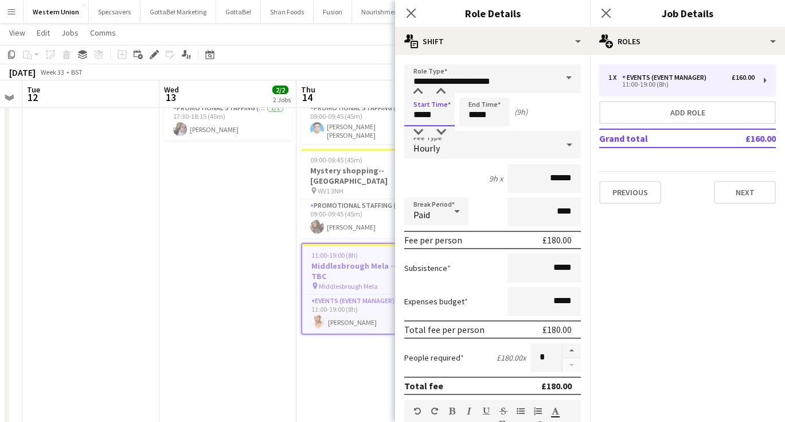
type input "*****"
click at [610, 10] on icon at bounding box center [606, 12] width 11 height 11
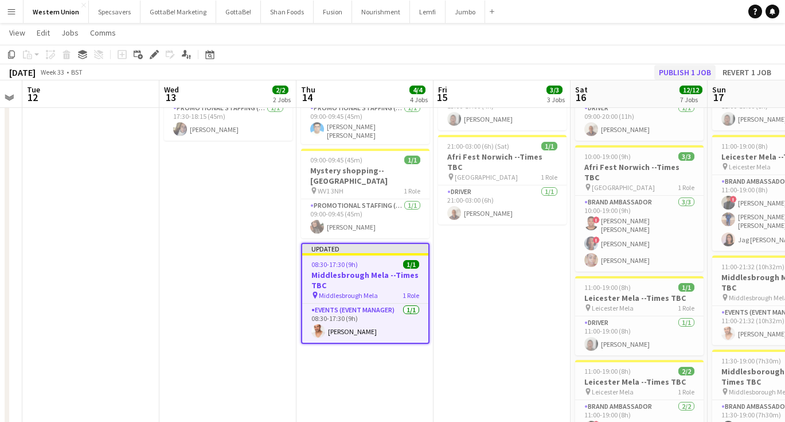
click at [677, 68] on button "Publish 1 job" at bounding box center [685, 72] width 61 height 15
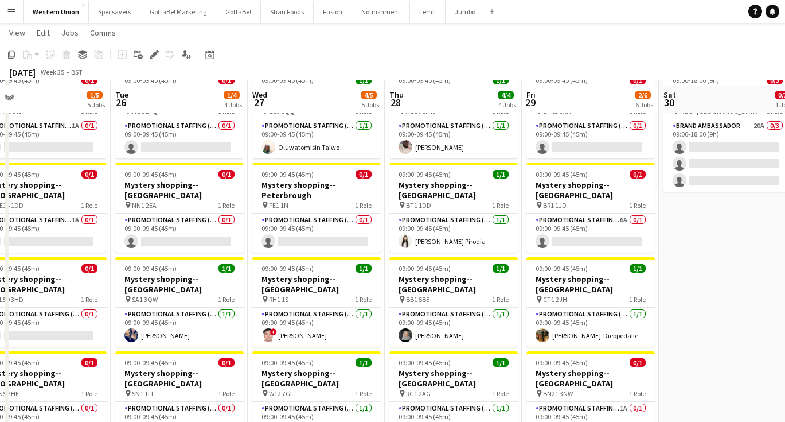
scroll to position [44, 0]
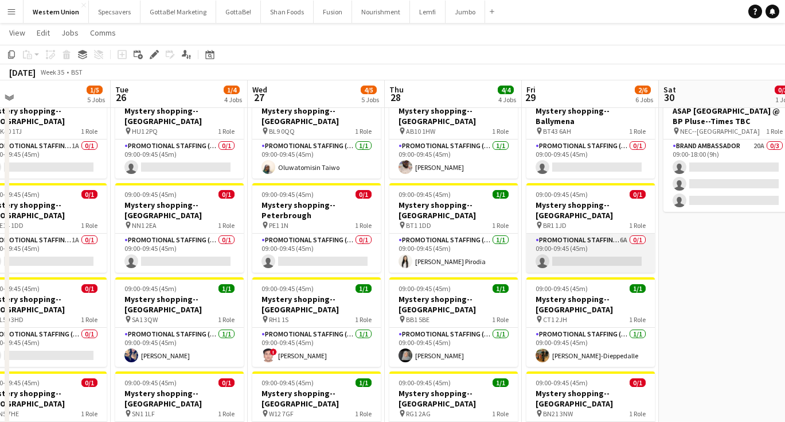
click at [599, 233] on app-card-role "Promotional Staffing (Mystery Shopper) 6A 0/1 09:00-09:45 (45m) single-neutral-…" at bounding box center [591, 252] width 128 height 39
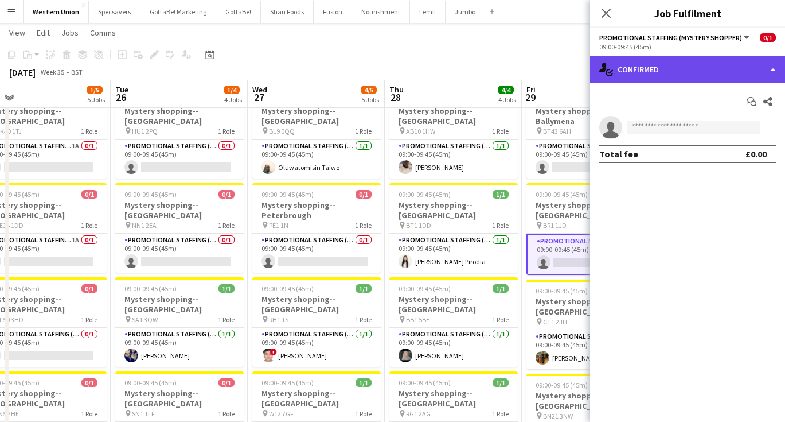
click at [692, 69] on div "single-neutral-actions-check-2 Confirmed" at bounding box center [687, 70] width 195 height 28
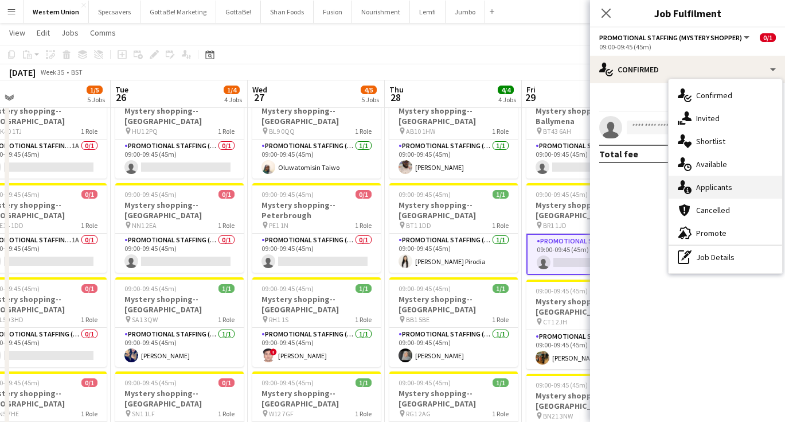
click at [718, 188] on div "single-neutral-actions-information Applicants" at bounding box center [726, 187] width 114 height 23
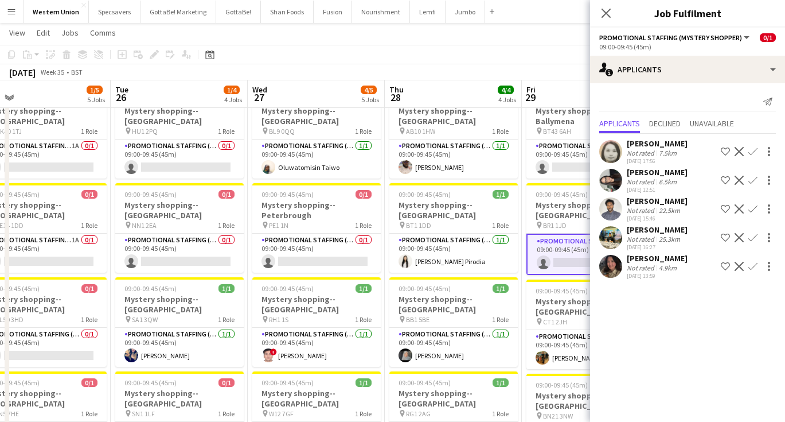
click at [750, 263] on app-icon "Confirm" at bounding box center [753, 266] width 9 height 9
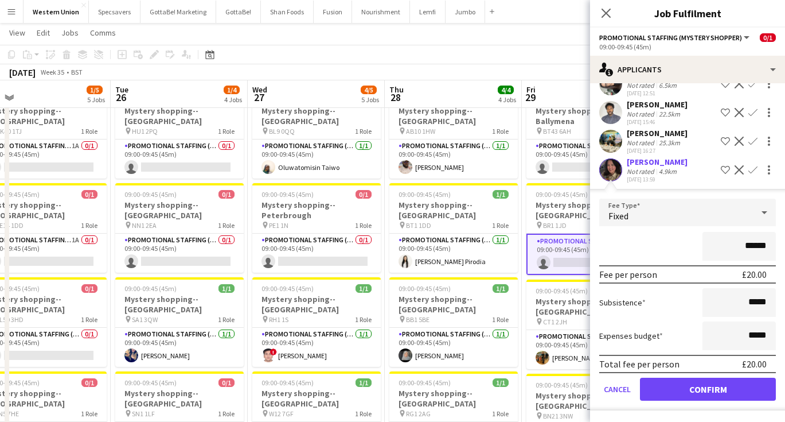
scroll to position [96, 0]
click at [684, 395] on button "Confirm" at bounding box center [708, 388] width 136 height 23
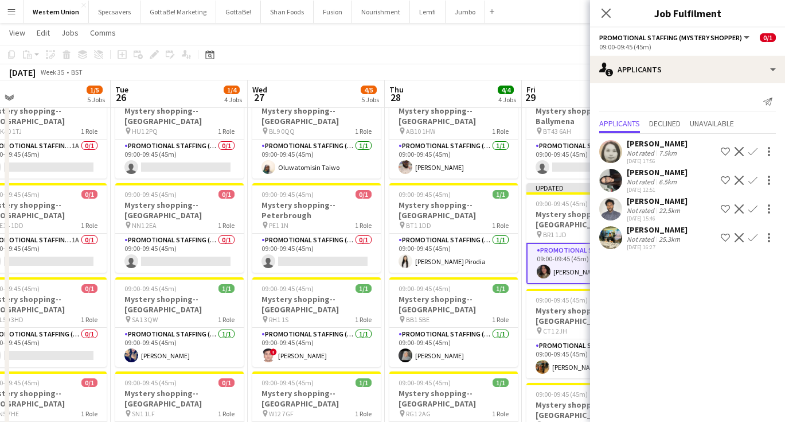
scroll to position [0, 0]
click at [520, 50] on app-toolbar "Copy Paste Paste Command V Paste with crew Command Shift V Paste linked Job [GE…" at bounding box center [392, 55] width 785 height 20
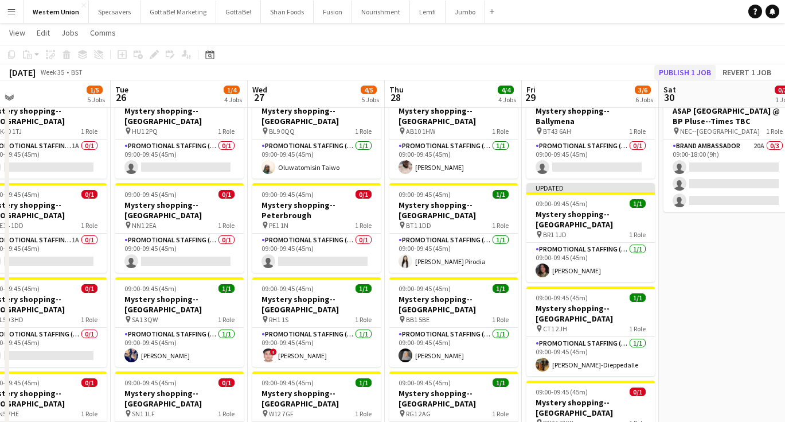
click at [688, 69] on button "Publish 1 job" at bounding box center [685, 72] width 61 height 15
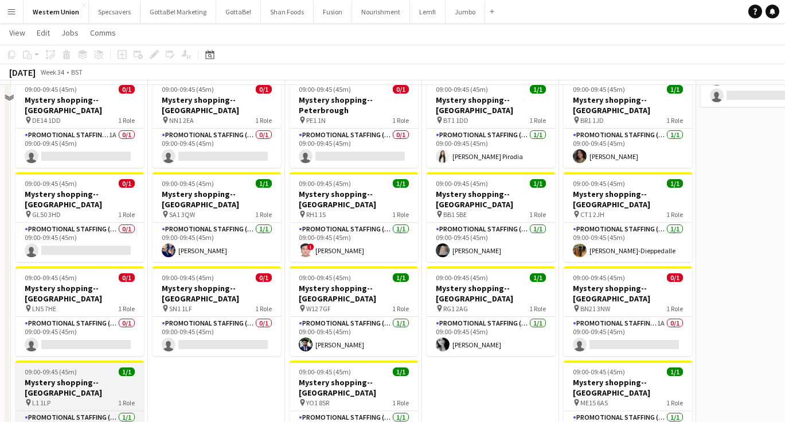
scroll to position [161, 0]
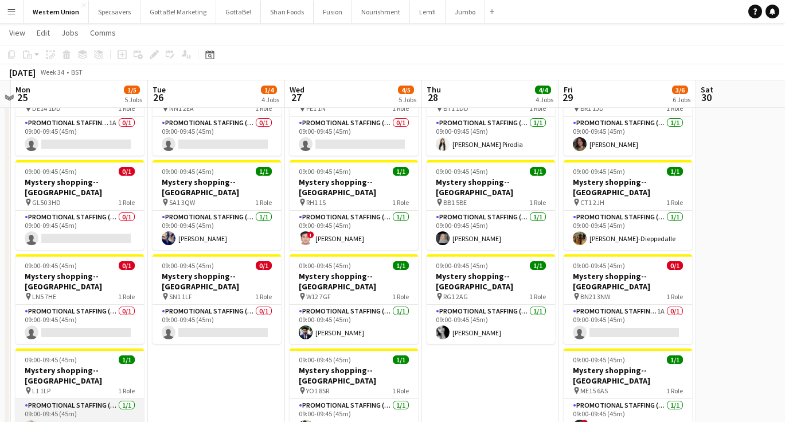
click at [61, 399] on app-card-role "Promotional Staffing (Mystery Shopper) [DATE] 09:00-09:45 (45m) [PERSON_NAME]" at bounding box center [79, 418] width 128 height 39
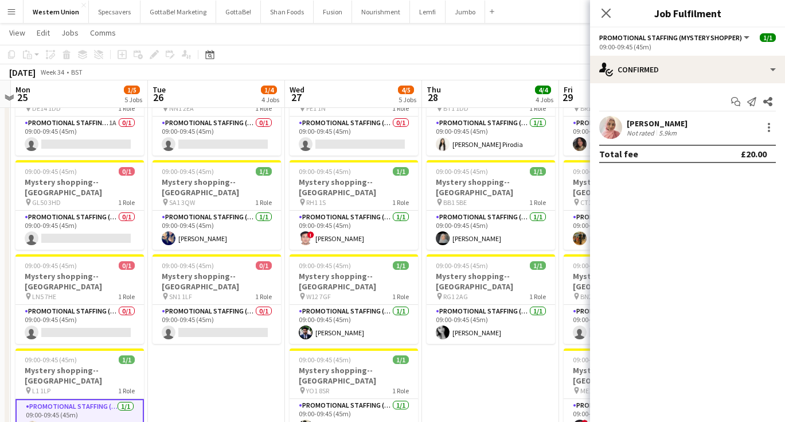
click at [661, 123] on div "[PERSON_NAME]" at bounding box center [657, 123] width 61 height 10
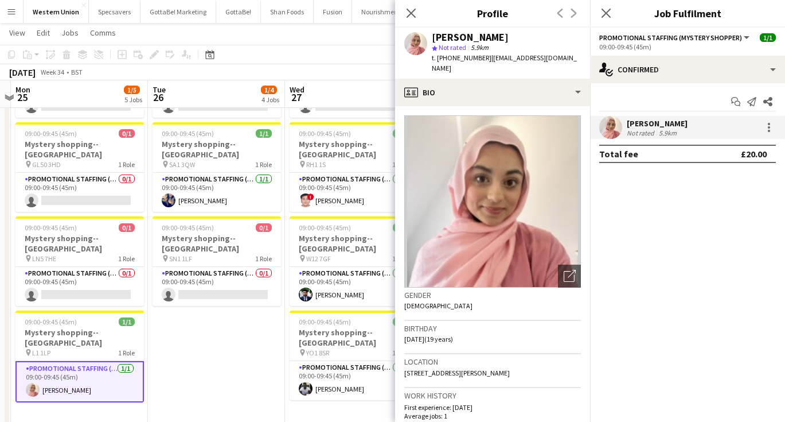
scroll to position [198, 0]
click at [414, 11] on icon "Close pop-in" at bounding box center [411, 12] width 11 height 11
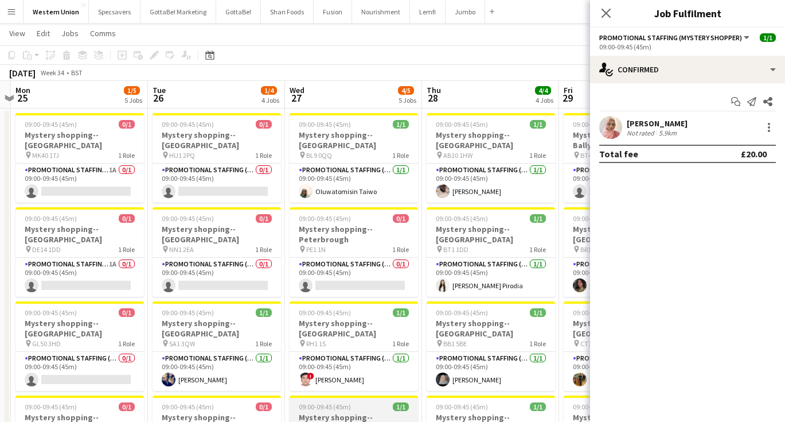
scroll to position [20, 0]
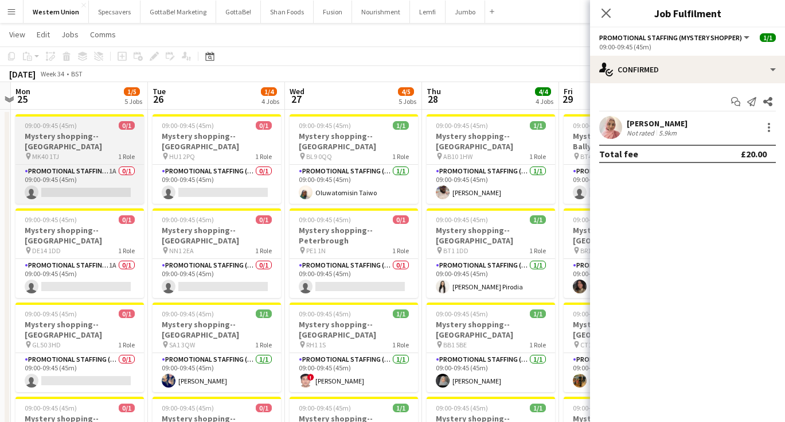
click at [67, 126] on span "09:00-09:45 (45m)" at bounding box center [51, 125] width 52 height 9
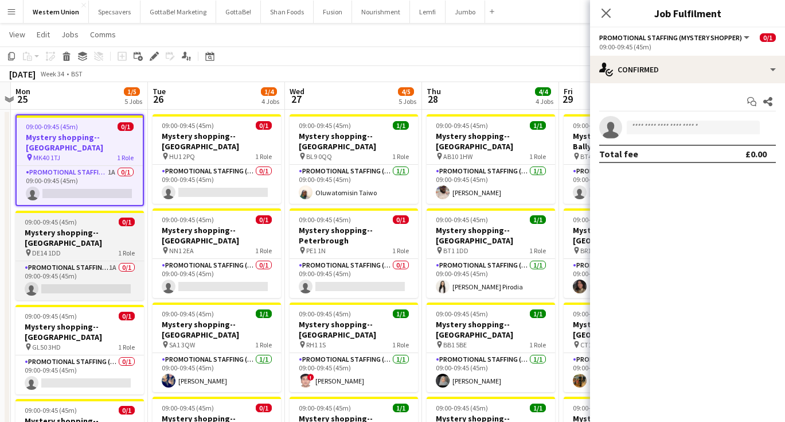
click at [76, 227] on h3 "Mystery shopping--[GEOGRAPHIC_DATA]" at bounding box center [79, 237] width 128 height 21
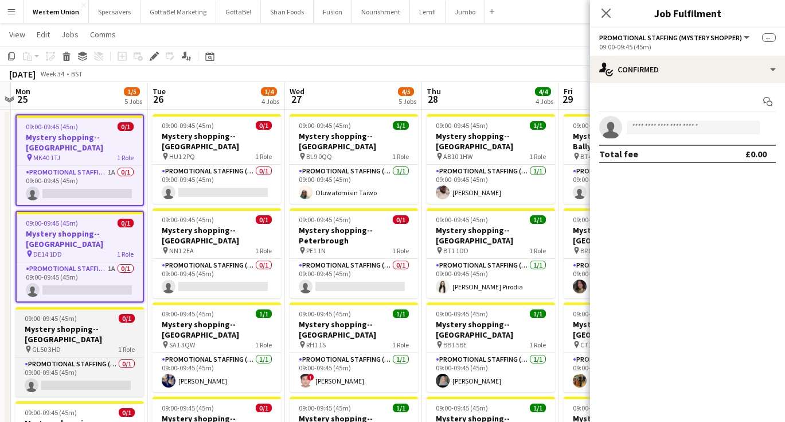
click at [75, 324] on h3 "Mystery shopping--[GEOGRAPHIC_DATA]" at bounding box center [79, 334] width 128 height 21
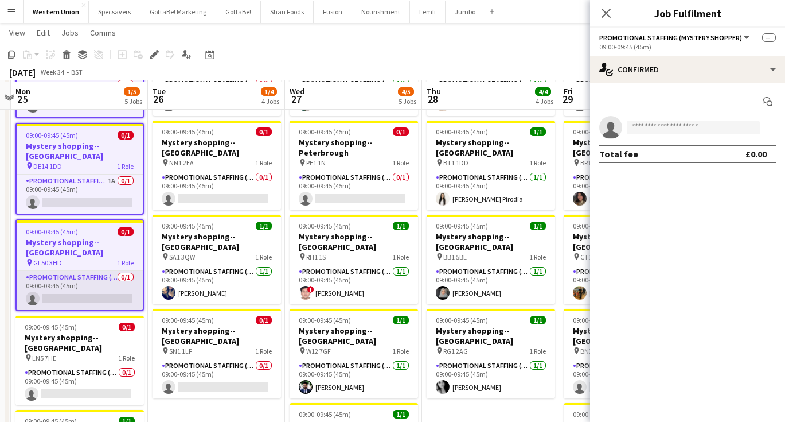
scroll to position [109, 0]
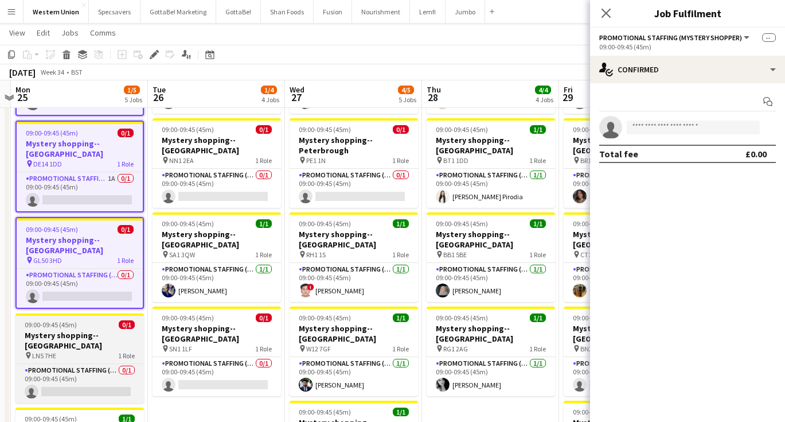
click at [86, 320] on div "09:00-09:45 (45m) 0/1" at bounding box center [79, 324] width 128 height 9
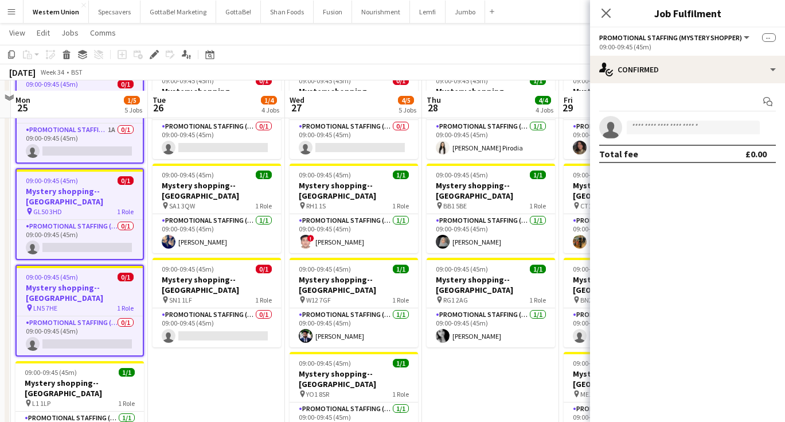
scroll to position [174, 0]
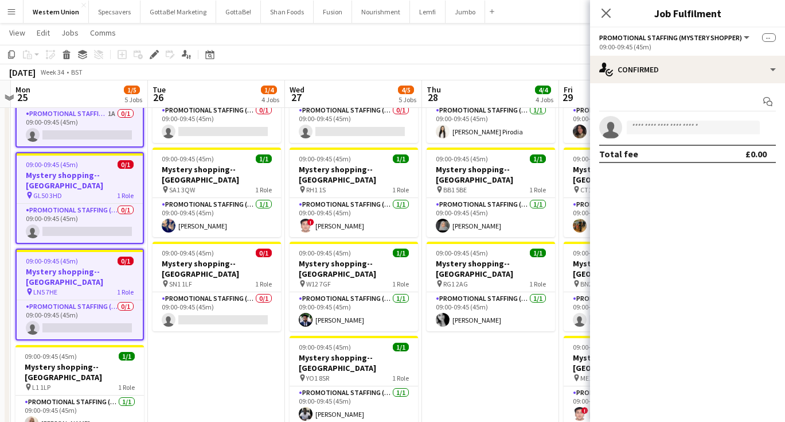
click at [193, 335] on app-date-cell "09:00-09:45 (45m) 0/1 Mystery shopping--[GEOGRAPHIC_DATA] pin HU1 2PQ 1 Role Pr…" at bounding box center [216, 340] width 137 height 771
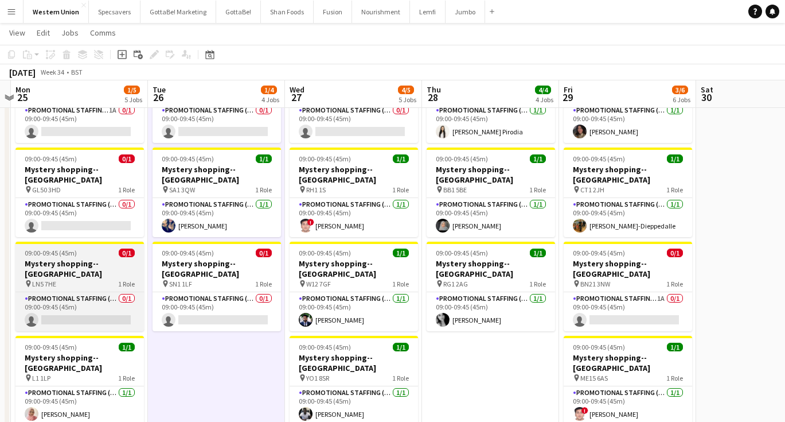
click at [56, 258] on h3 "Mystery shopping--[GEOGRAPHIC_DATA]" at bounding box center [79, 268] width 128 height 21
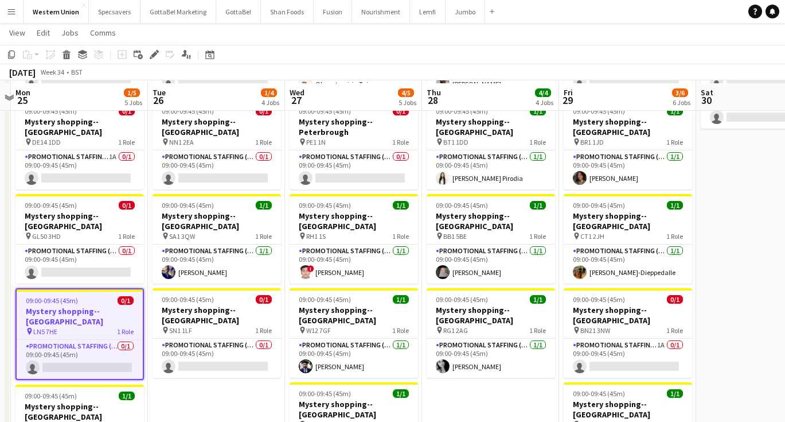
scroll to position [121, 0]
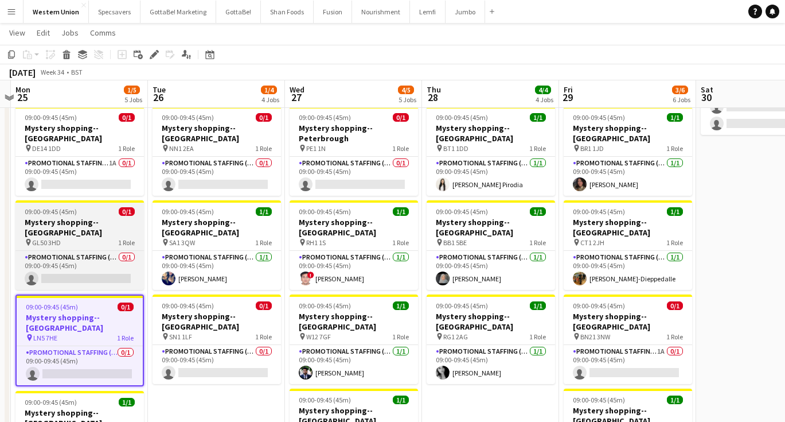
click at [81, 217] on h3 "Mystery shopping--[GEOGRAPHIC_DATA]" at bounding box center [79, 227] width 128 height 21
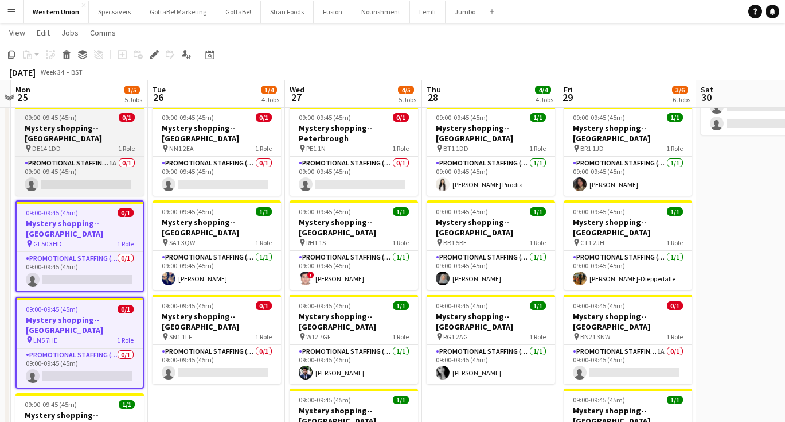
click at [84, 123] on h3 "Mystery shopping--[GEOGRAPHIC_DATA]" at bounding box center [79, 133] width 128 height 21
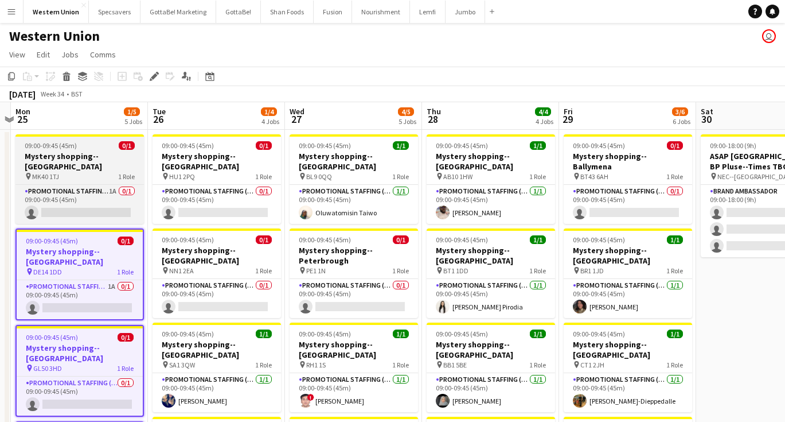
scroll to position [0, 0]
click at [88, 150] on app-job-card "09:00-09:45 (45m) 0/1 Mystery shopping--[GEOGRAPHIC_DATA] pin MK40 1TJ 1 Role P…" at bounding box center [79, 178] width 128 height 89
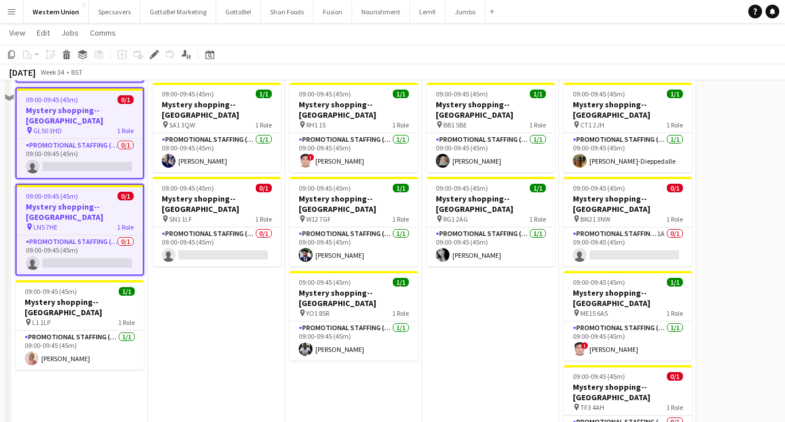
scroll to position [252, 0]
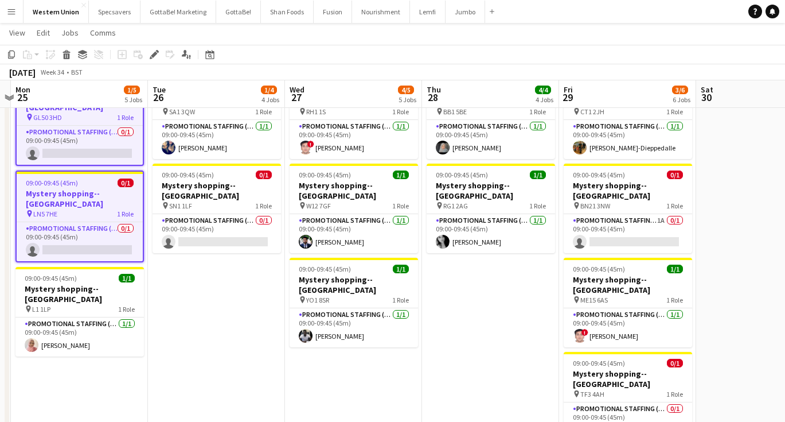
click at [211, 259] on app-date-cell "09:00-09:45 (45m) 0/1 Mystery shopping--[GEOGRAPHIC_DATA] pin HU1 2PQ 1 Role Pr…" at bounding box center [216, 262] width 137 height 771
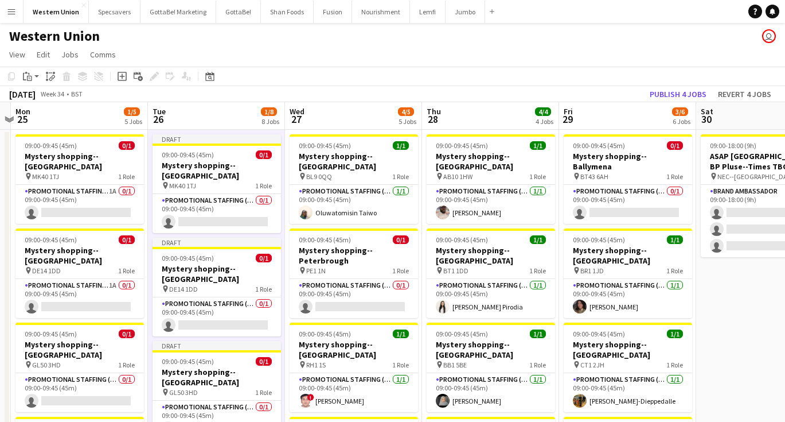
scroll to position [0, 0]
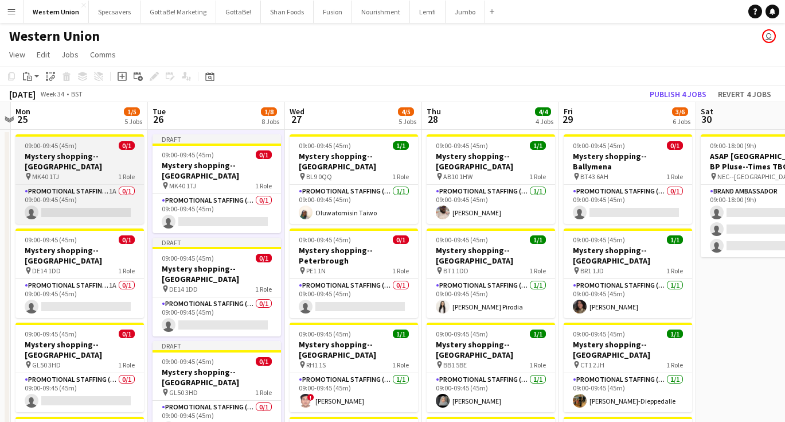
click at [87, 147] on div "09:00-09:45 (45m) 0/1" at bounding box center [79, 145] width 128 height 9
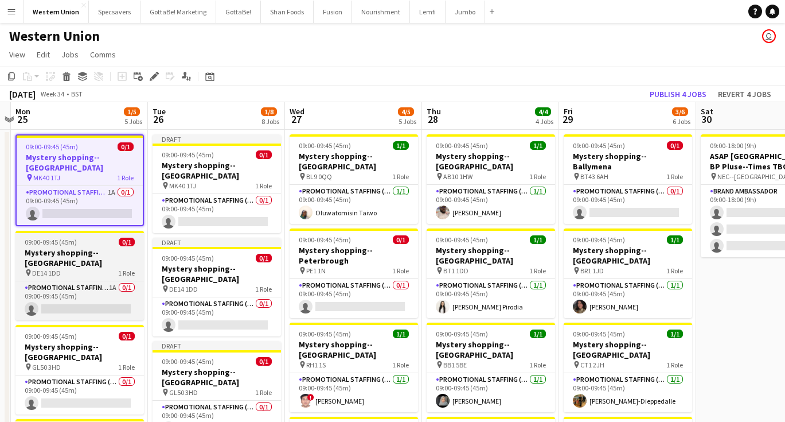
click at [84, 237] on div "09:00-09:45 (45m) 0/1" at bounding box center [79, 241] width 128 height 9
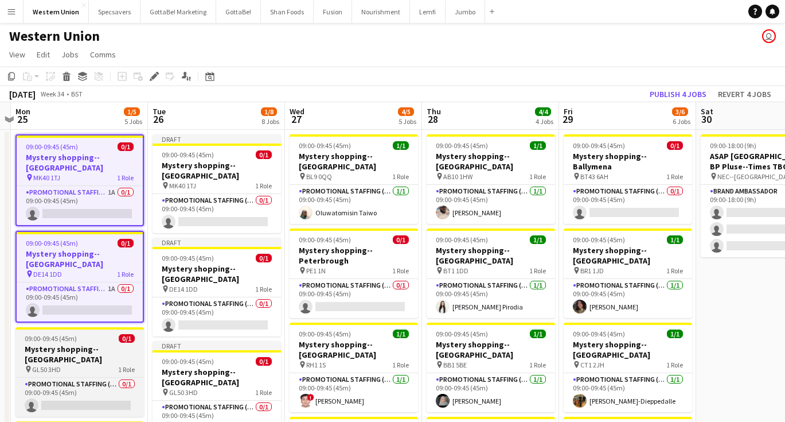
click at [75, 334] on span "09:00-09:45 (45m)" at bounding box center [51, 338] width 52 height 9
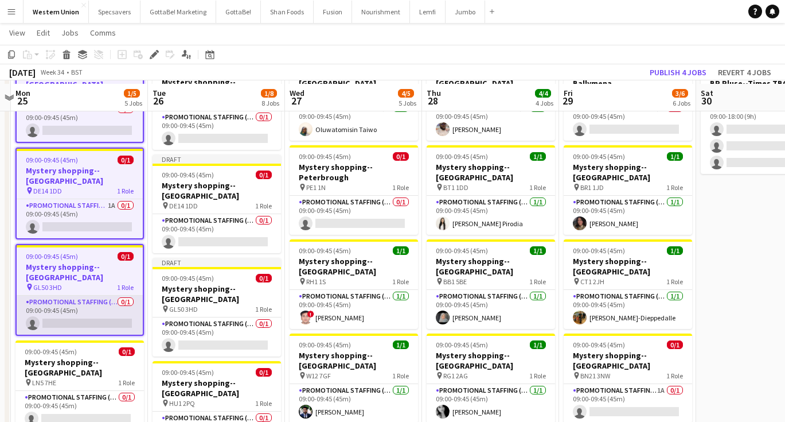
scroll to position [85, 0]
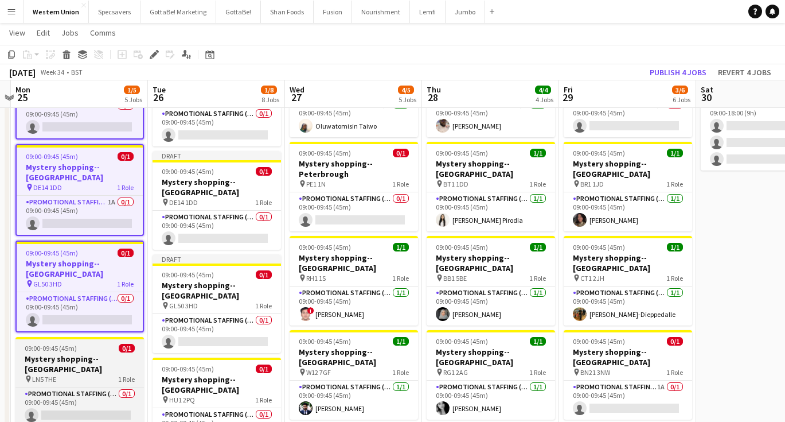
click at [77, 353] on h3 "Mystery shopping--[GEOGRAPHIC_DATA]" at bounding box center [79, 363] width 128 height 21
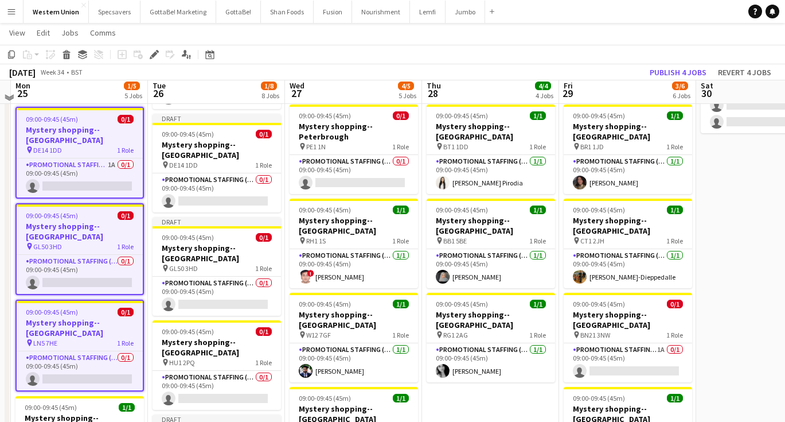
scroll to position [124, 0]
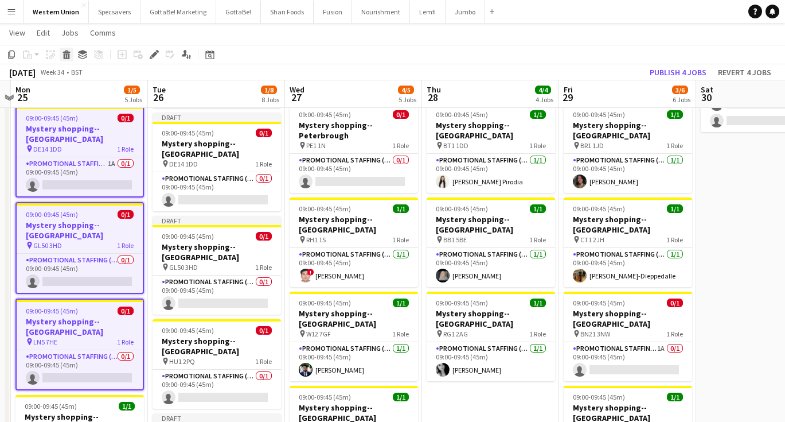
click at [67, 54] on icon at bounding box center [67, 56] width 6 height 6
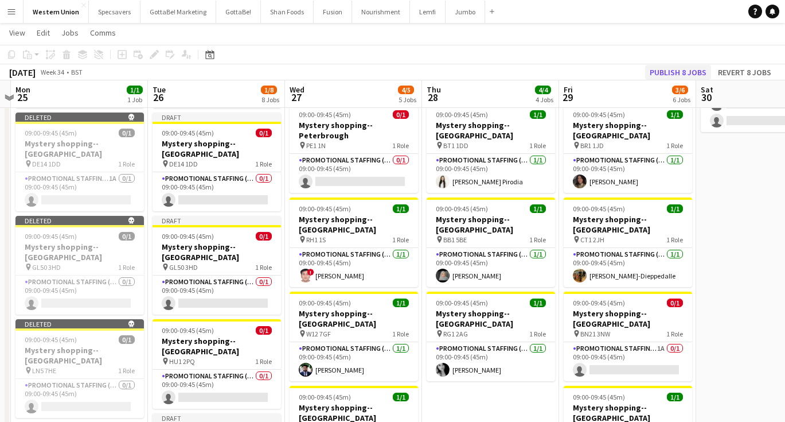
click at [690, 68] on button "Publish 8 jobs" at bounding box center [678, 72] width 66 height 15
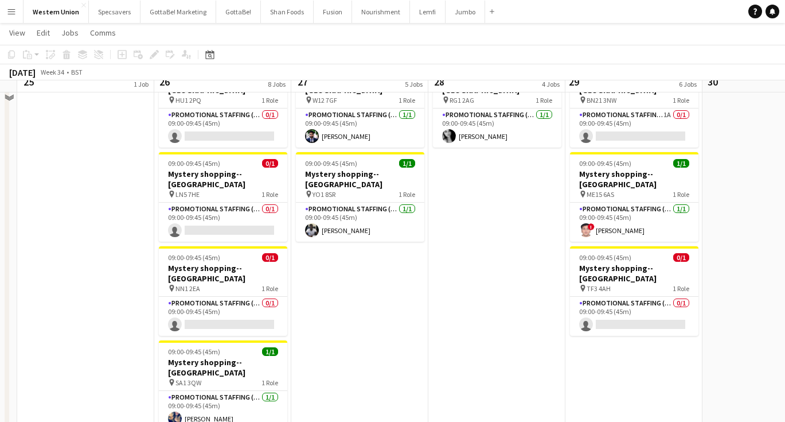
scroll to position [394, 0]
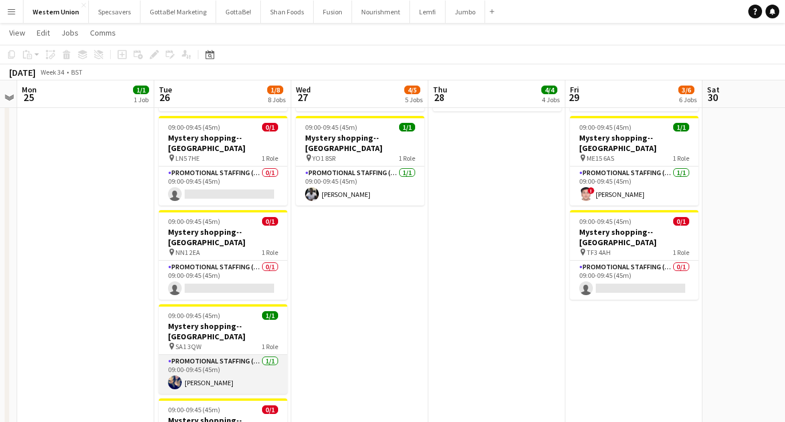
click at [233, 354] on app-card-role "Promotional Staffing (Mystery Shopper) [DATE] 09:00-09:45 (45m) [PERSON_NAME]" at bounding box center [223, 373] width 128 height 39
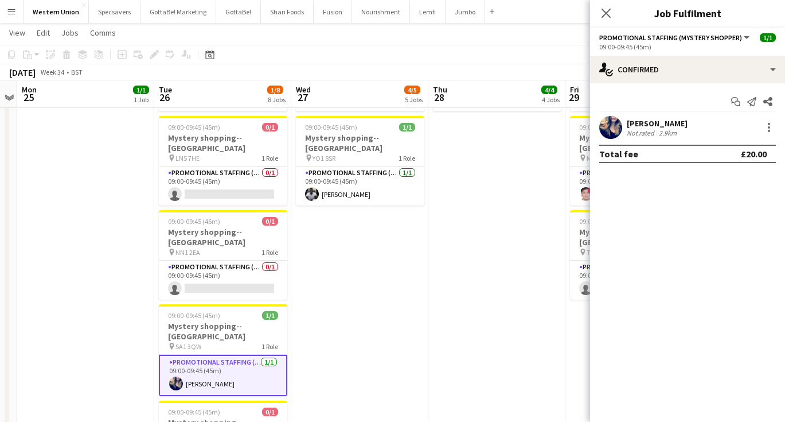
click at [648, 128] on div "Not rated" at bounding box center [642, 132] width 30 height 9
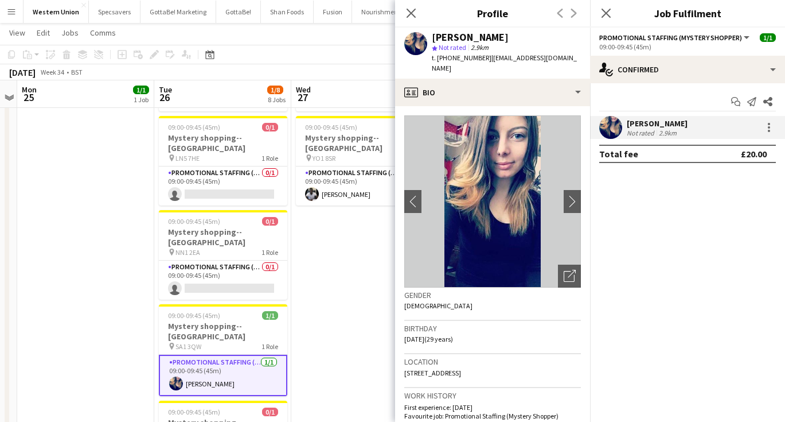
drag, startPoint x: 486, startPoint y: 56, endPoint x: 581, endPoint y: 56, distance: 94.6
click at [581, 56] on div "[PERSON_NAME] star Not rated 2.9km t. [PHONE_NUMBER] | [EMAIL_ADDRESS][DOMAIN_N…" at bounding box center [492, 53] width 195 height 51
copy span "[EMAIL_ADDRESS][DOMAIN_NAME]"
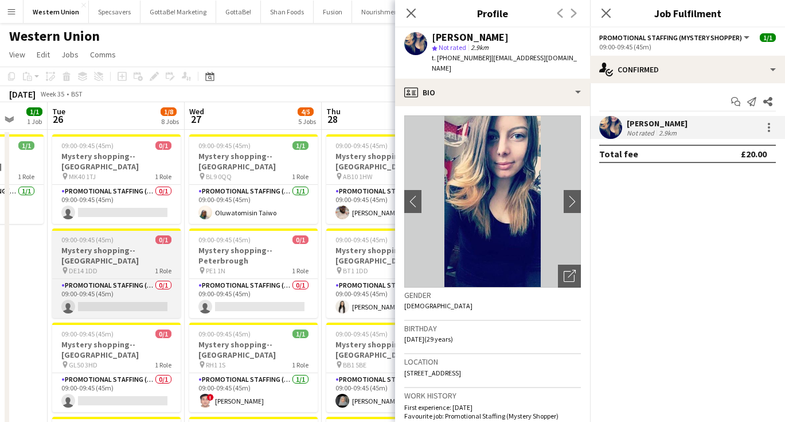
scroll to position [0, 375]
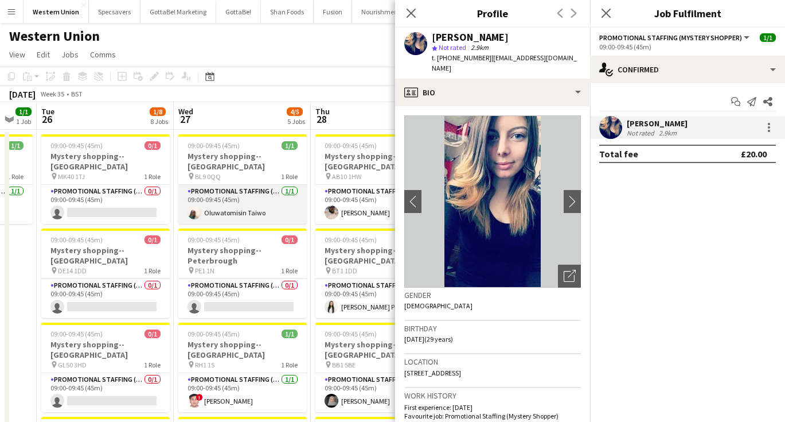
click at [226, 204] on app-card-role "Promotional Staffing (Mystery Shopper) [DATE] 09:00-09:45 (45m) Oluwatomisin Ta…" at bounding box center [242, 204] width 128 height 39
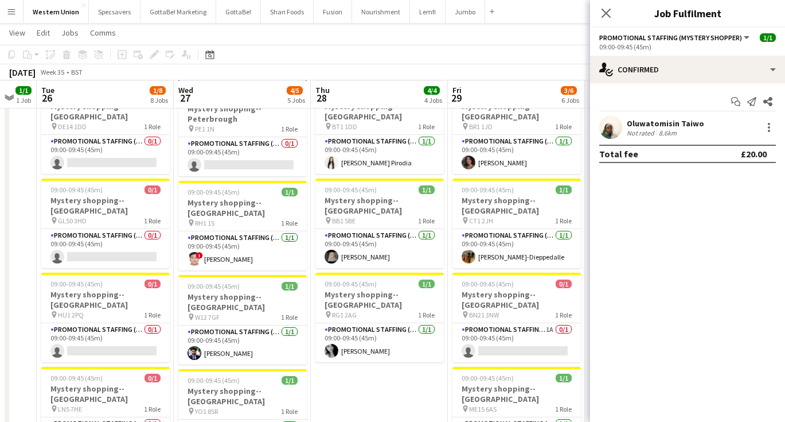
scroll to position [143, 0]
click at [258, 232] on app-card-role "Promotional Staffing (Mystery Shopper) [DATE] 09:00-09:45 (45m) ! [PERSON_NAME]" at bounding box center [242, 250] width 128 height 39
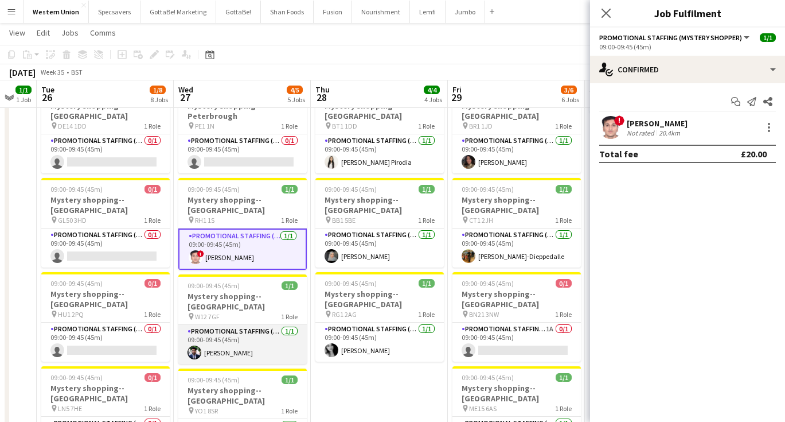
click at [224, 325] on app-card-role "Promotional Staffing (Mystery Shopper) [DATE] 09:00-09:45 (45m) [PERSON_NAME]" at bounding box center [242, 344] width 128 height 39
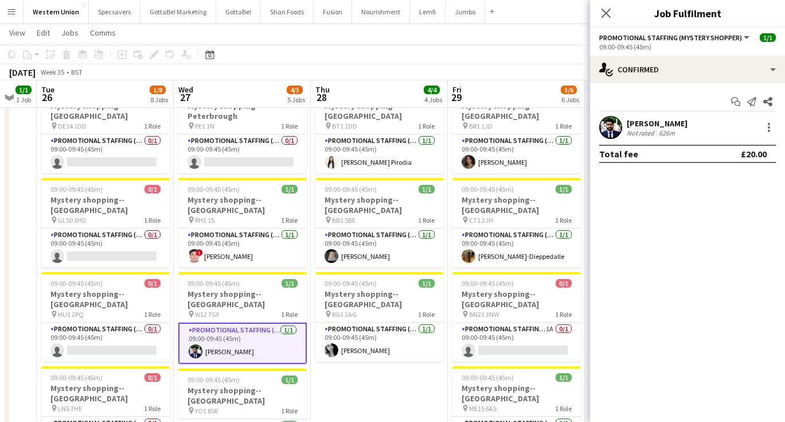
click at [621, 131] on app-user-avatar at bounding box center [610, 127] width 23 height 23
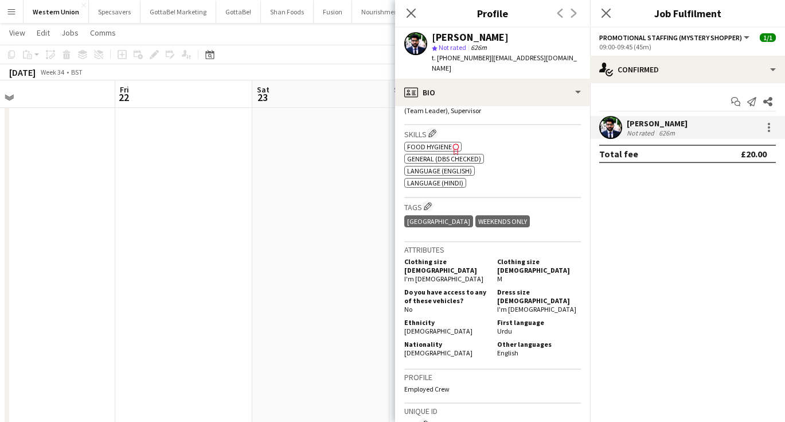
scroll to position [0, 281]
click at [259, 208] on app-date-cell at bounding box center [199, 365] width 137 height 782
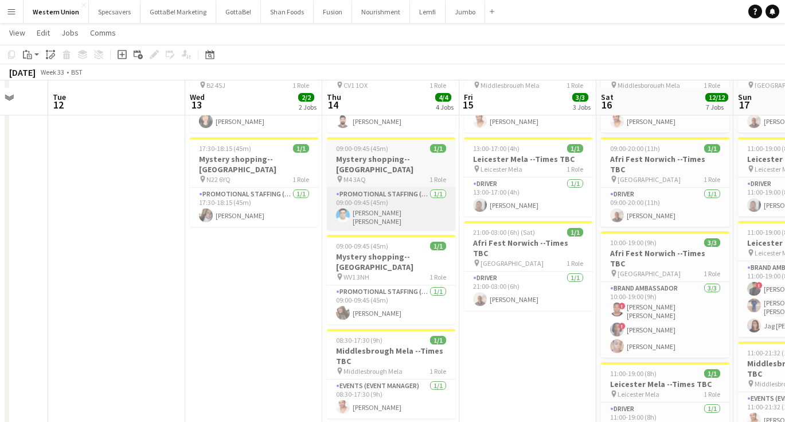
scroll to position [84, 0]
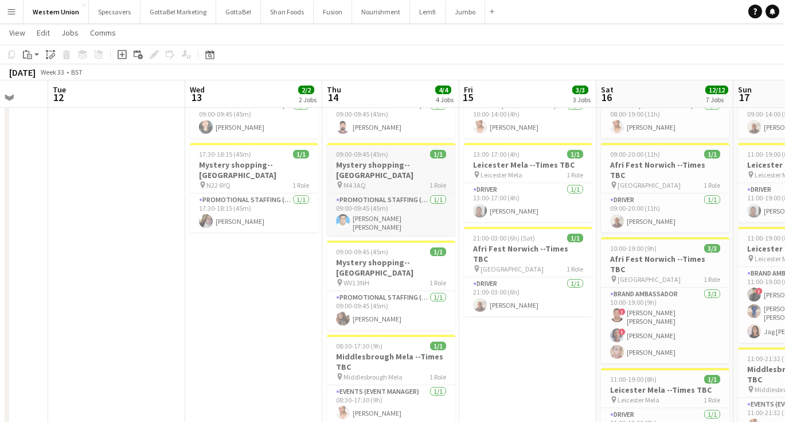
click at [376, 150] on span "09:00-09:45 (45m)" at bounding box center [362, 154] width 52 height 9
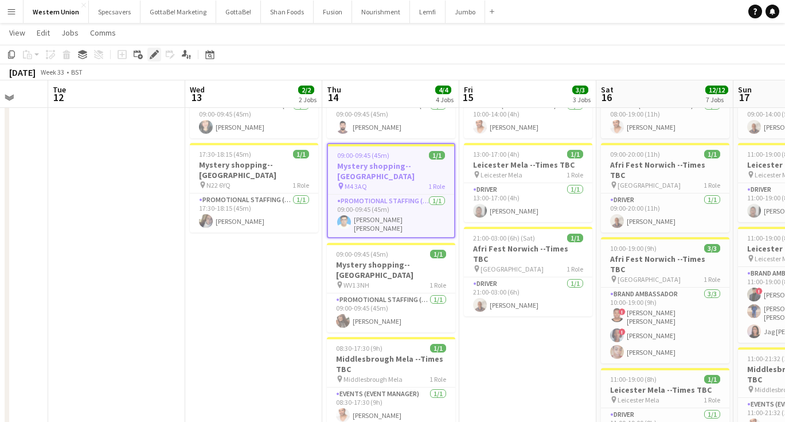
click at [153, 57] on icon at bounding box center [154, 55] width 6 height 6
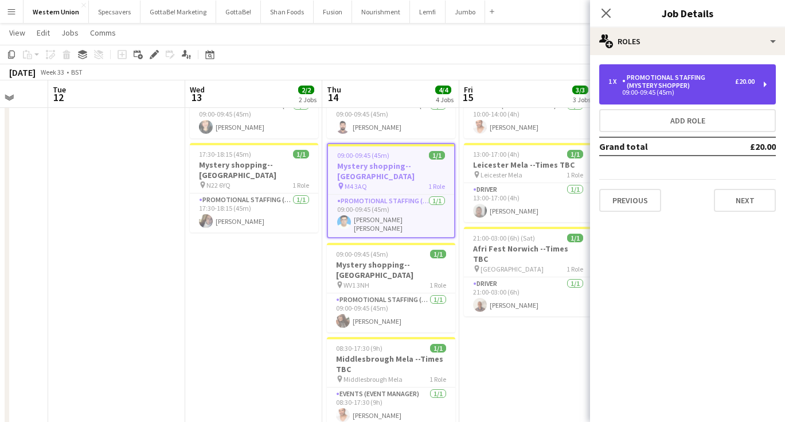
click at [645, 88] on div "Promotional Staffing (Mystery Shopper)" at bounding box center [678, 81] width 113 height 16
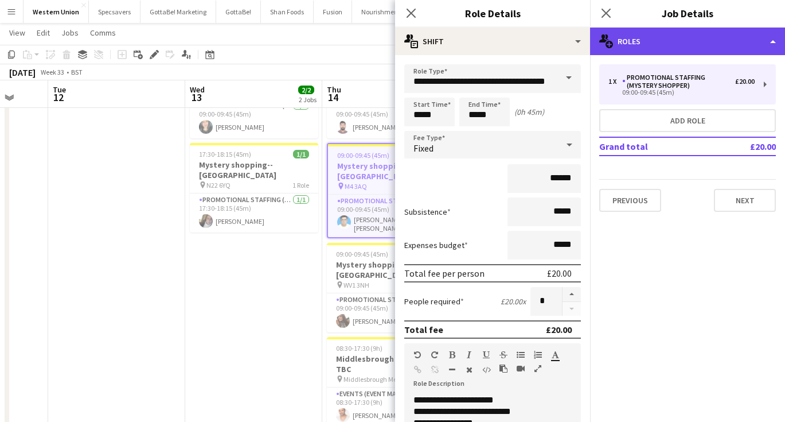
click at [664, 30] on div "multiple-users-add Roles" at bounding box center [687, 42] width 195 height 28
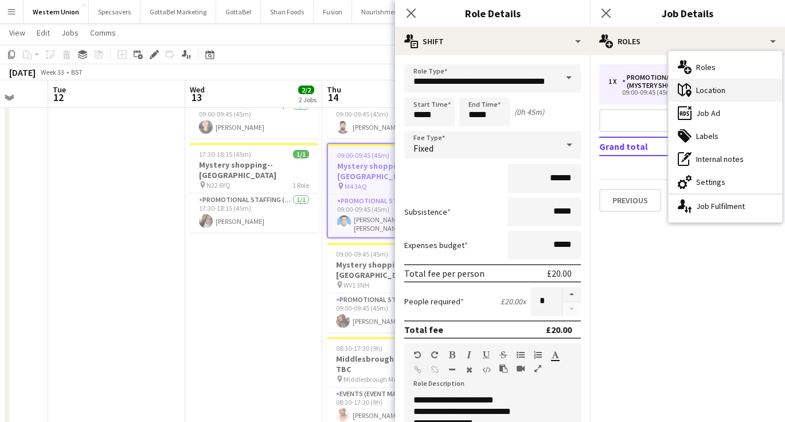
click at [694, 94] on div "maps-pin-1 Location" at bounding box center [726, 90] width 114 height 23
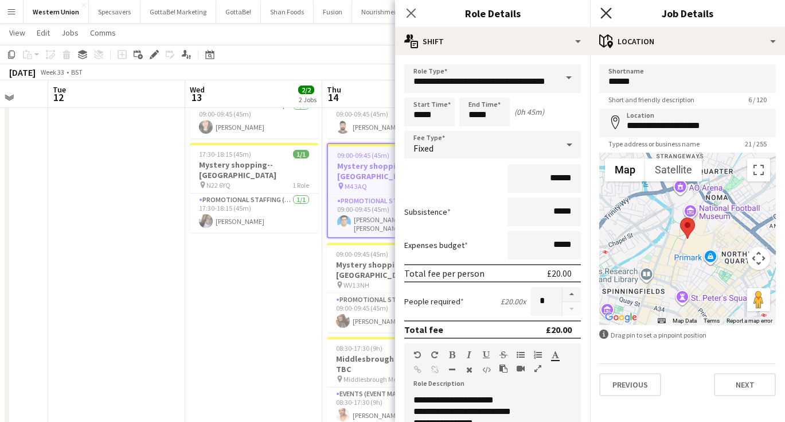
click at [609, 17] on icon "Close pop-in" at bounding box center [606, 12] width 11 height 11
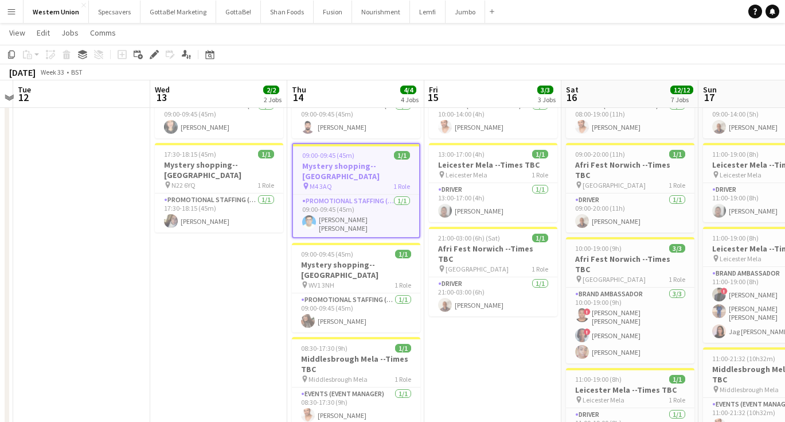
scroll to position [0, 403]
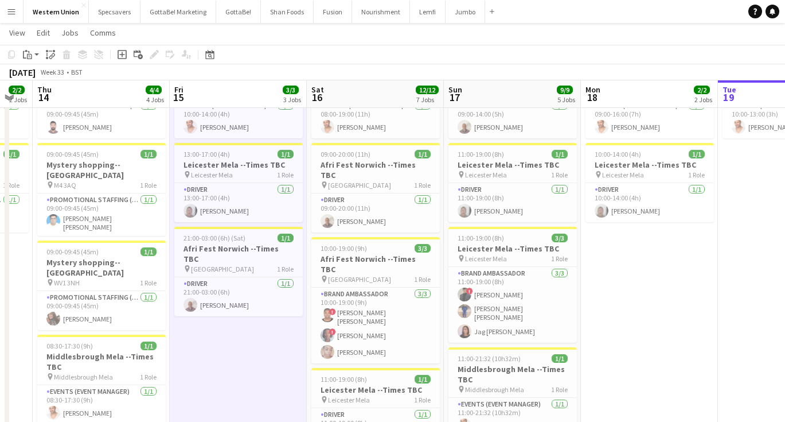
scroll to position [0, 437]
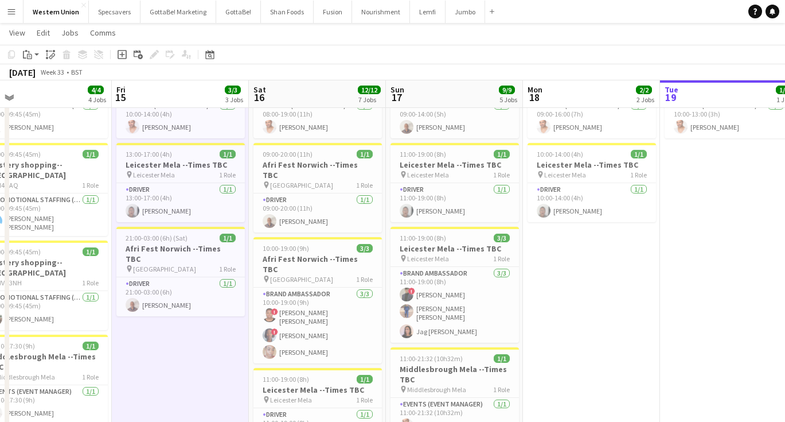
click at [10, 15] on app-icon "Menu" at bounding box center [11, 11] width 9 height 9
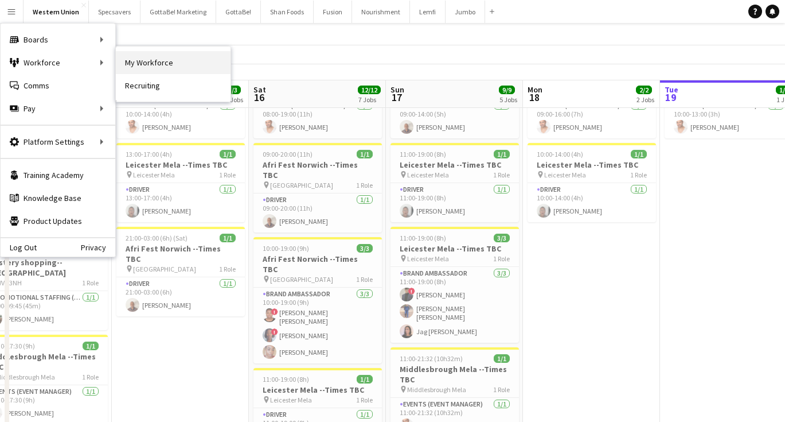
click at [161, 64] on link "My Workforce" at bounding box center [173, 62] width 115 height 23
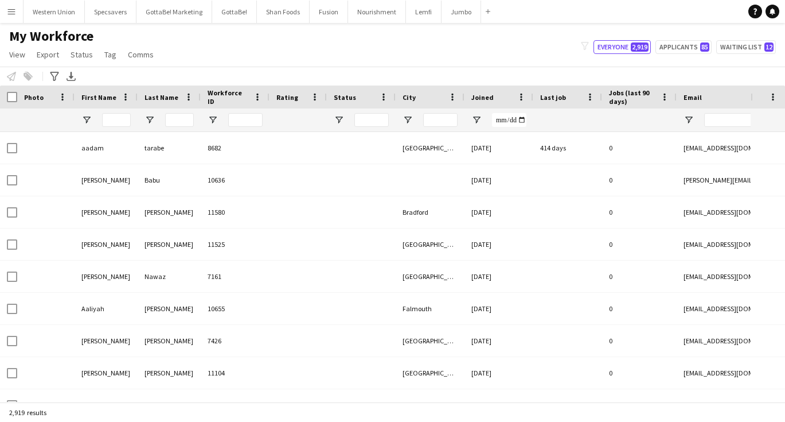
type input "*****"
type input "**********"
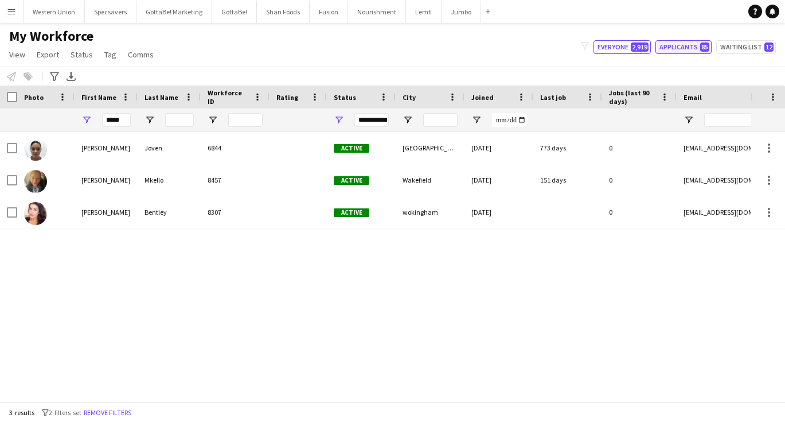
click at [682, 46] on button "Applicants 85" at bounding box center [684, 47] width 56 height 14
type input "**********"
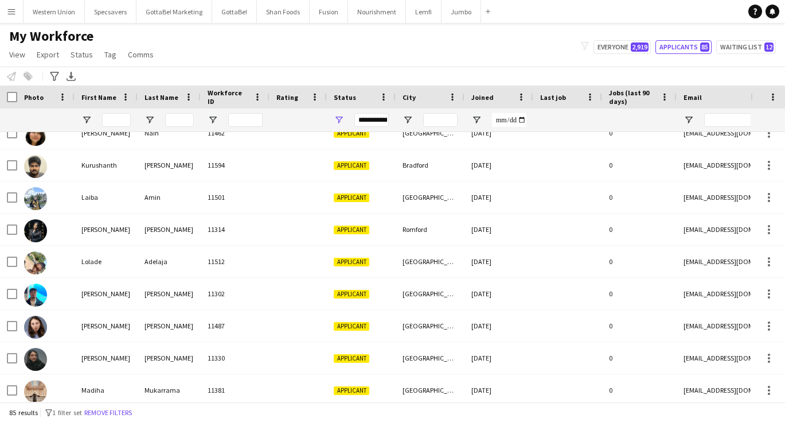
scroll to position [571, 0]
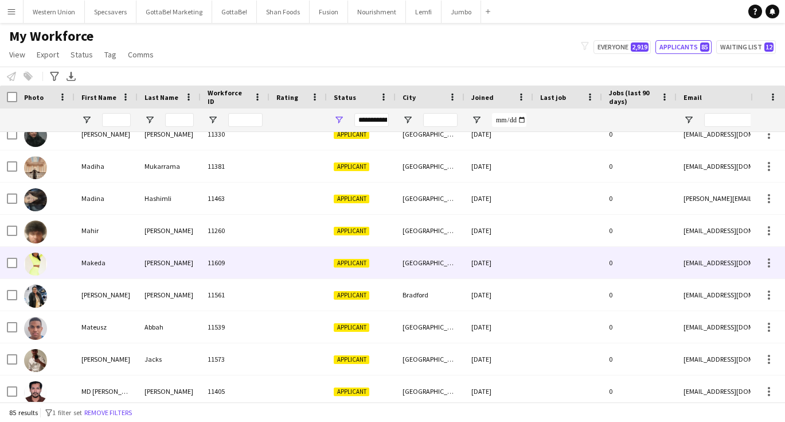
click at [170, 257] on div "[PERSON_NAME]" at bounding box center [169, 263] width 63 height 32
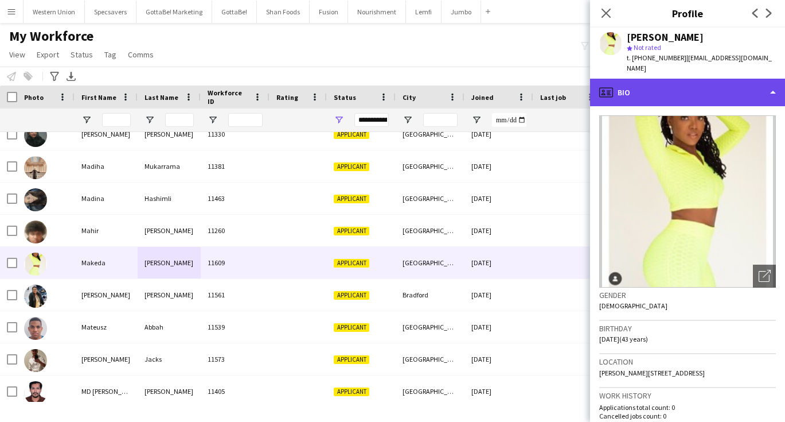
click at [707, 97] on div "profile Bio" at bounding box center [687, 93] width 195 height 28
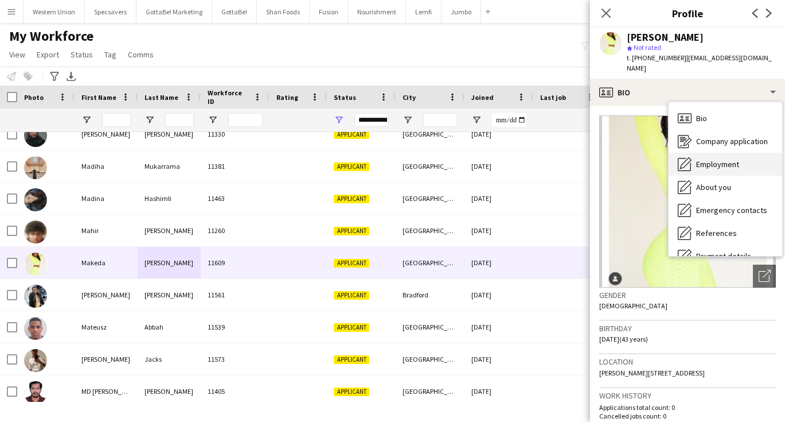
click at [715, 155] on div "Employment Employment" at bounding box center [726, 164] width 114 height 23
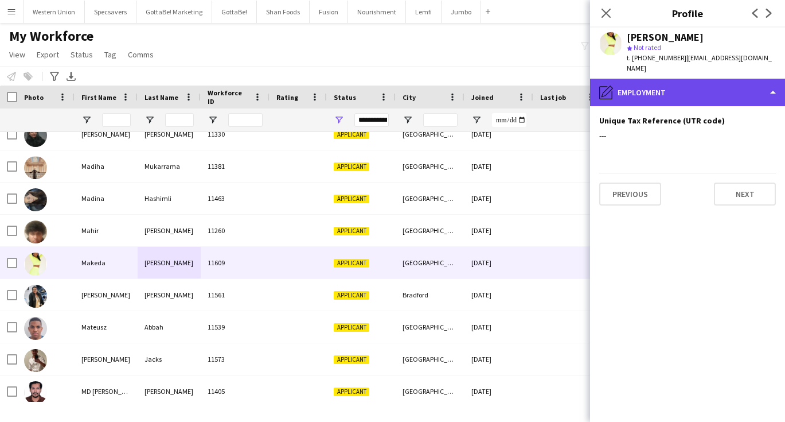
click at [687, 91] on div "pencil4 Employment" at bounding box center [687, 93] width 195 height 28
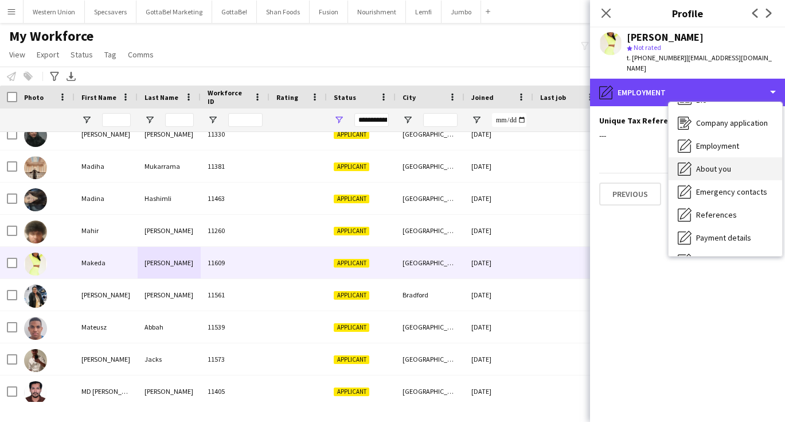
scroll to position [24, 0]
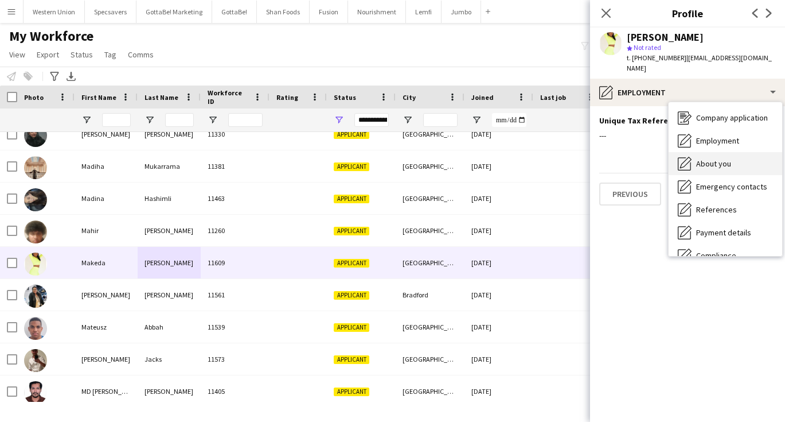
click at [723, 168] on div "About you About you" at bounding box center [726, 163] width 114 height 23
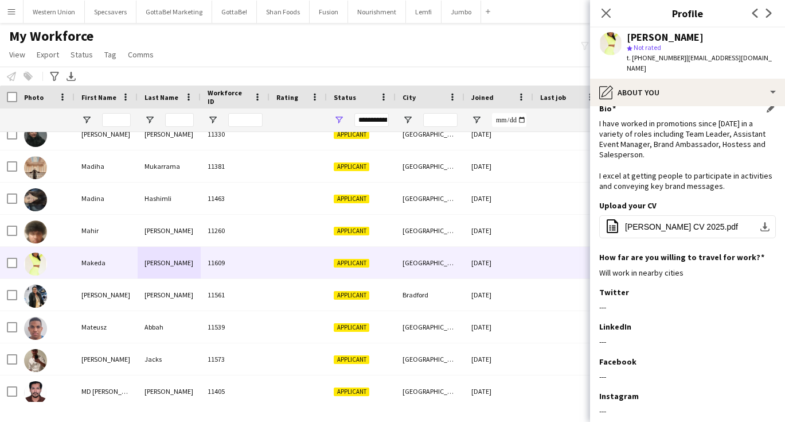
scroll to position [5, 0]
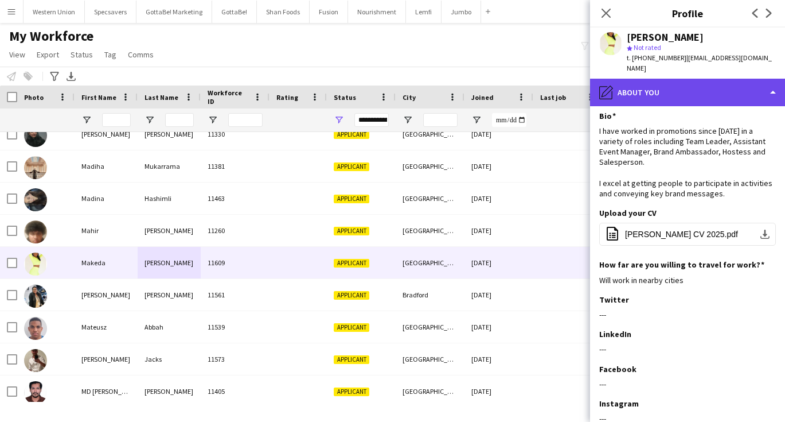
click at [707, 93] on div "pencil4 About you" at bounding box center [687, 93] width 195 height 28
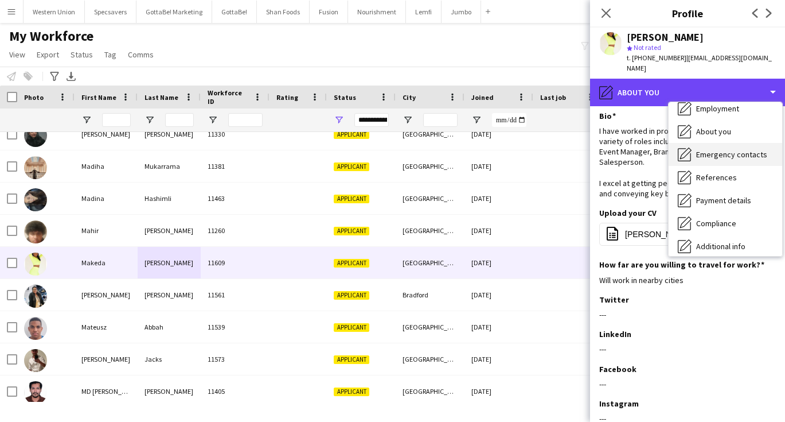
scroll to position [61, 0]
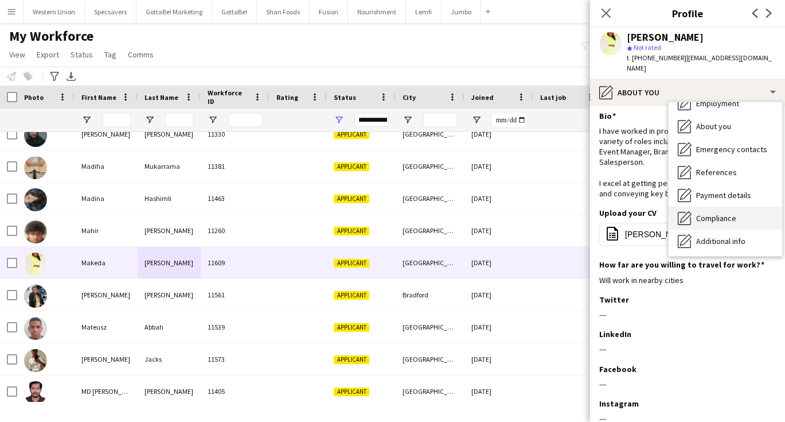
click at [738, 212] on div "Compliance Compliance" at bounding box center [726, 218] width 114 height 23
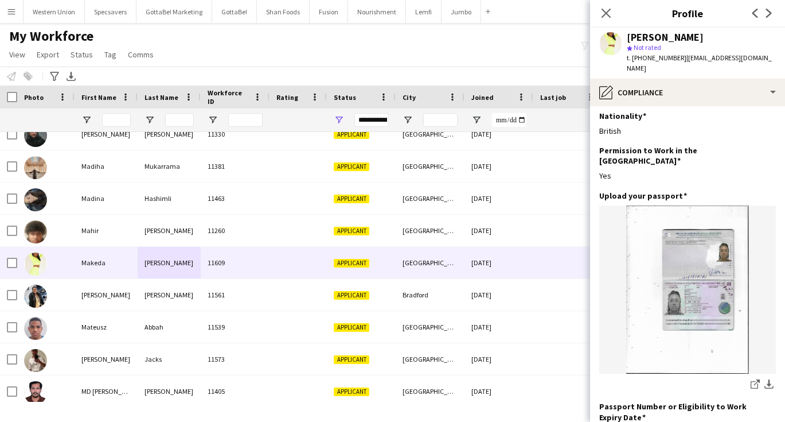
scroll to position [0, 0]
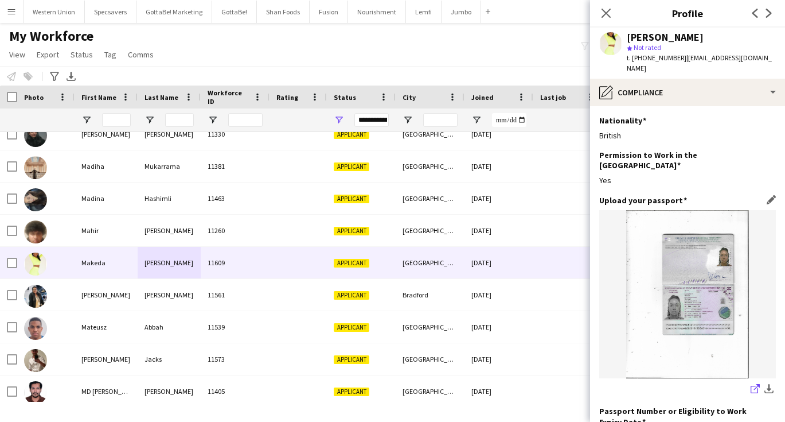
click at [754, 384] on icon "share-external-link-1" at bounding box center [755, 388] width 9 height 9
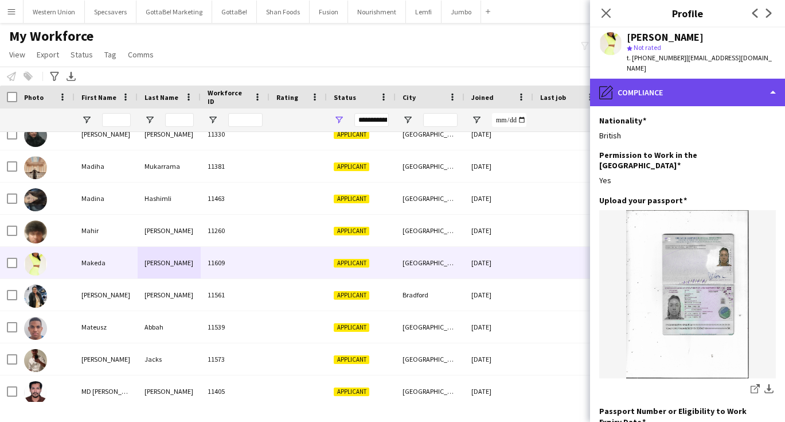
click at [683, 105] on div "pencil4 Compliance" at bounding box center [687, 93] width 195 height 28
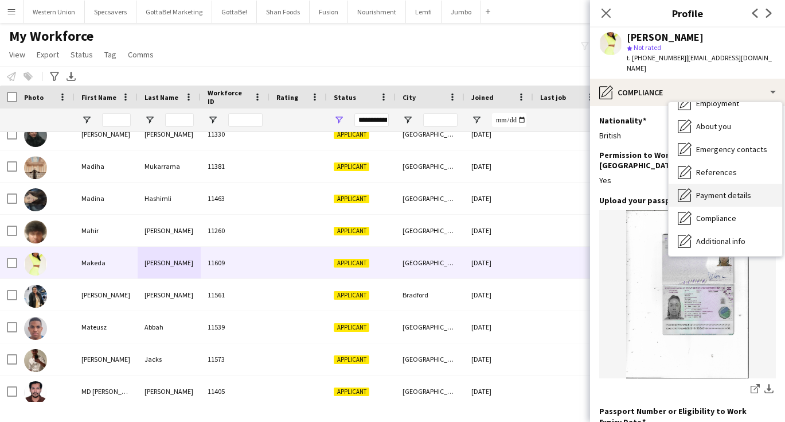
click at [711, 196] on span "Payment details" at bounding box center [723, 195] width 55 height 10
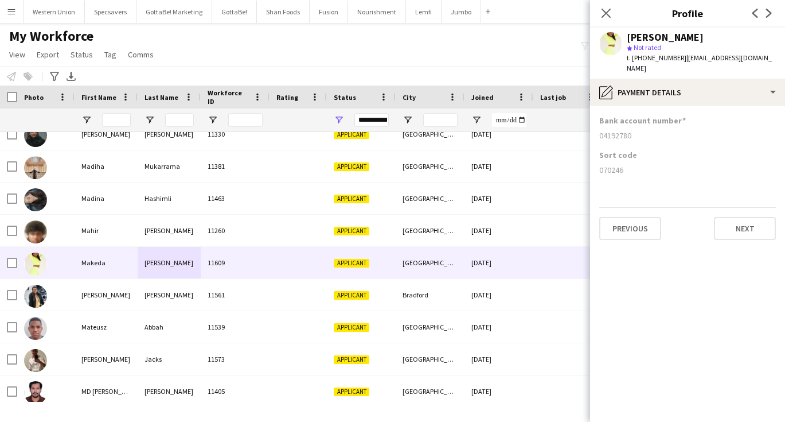
click at [221, 53] on div "My Workforce View Views Default view New view Update view Delete view Edit name…" at bounding box center [392, 47] width 785 height 39
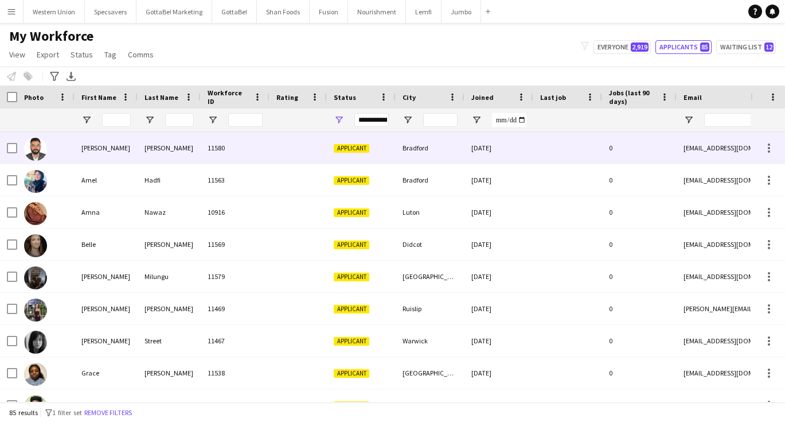
click at [162, 143] on div "[PERSON_NAME]" at bounding box center [169, 148] width 63 height 32
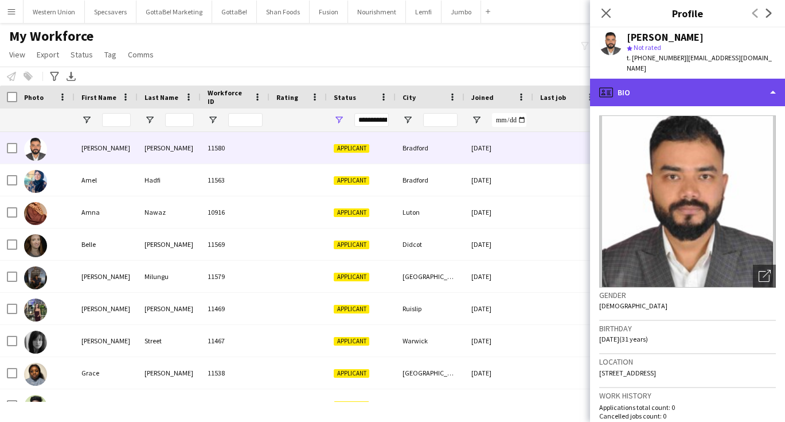
click at [636, 82] on div "profile Bio" at bounding box center [687, 93] width 195 height 28
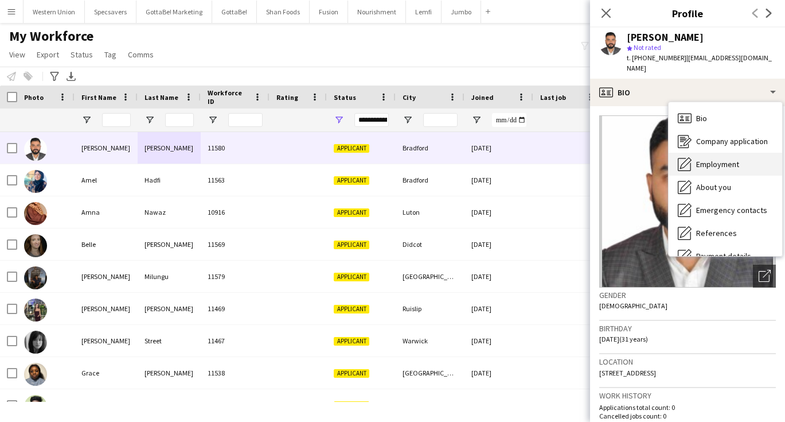
click at [689, 157] on icon "Employment" at bounding box center [685, 164] width 14 height 14
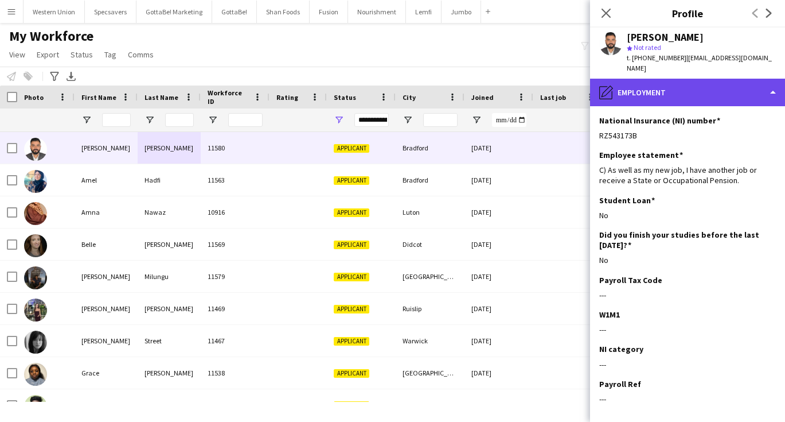
click at [669, 81] on div "pencil4 Employment" at bounding box center [687, 93] width 195 height 28
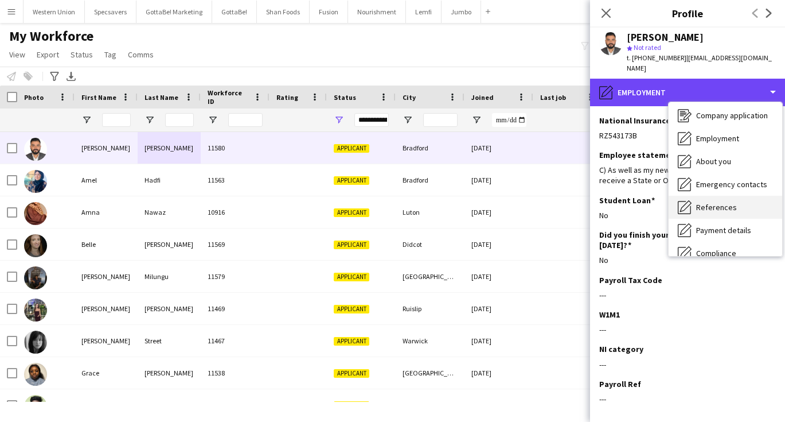
scroll to position [28, 0]
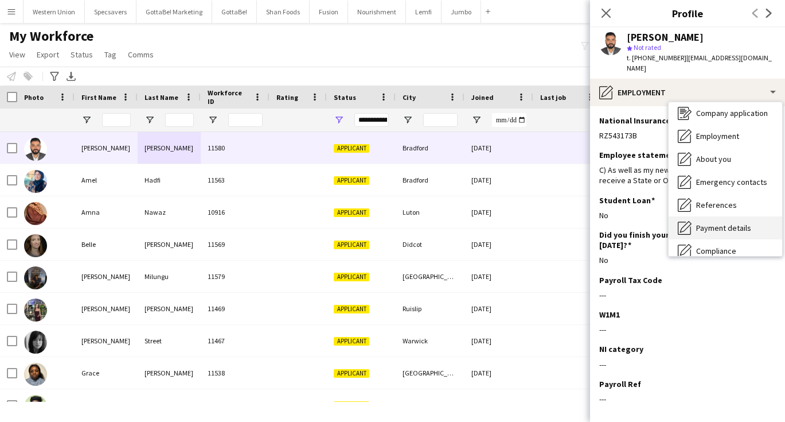
click at [722, 223] on span "Payment details" at bounding box center [723, 228] width 55 height 10
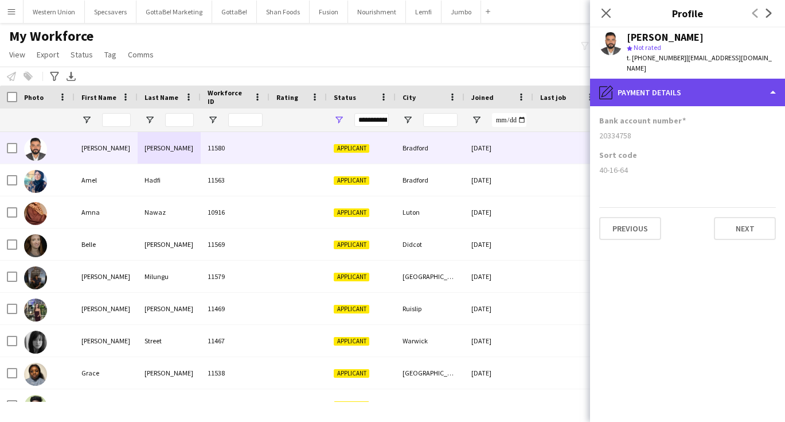
click at [634, 90] on div "pencil4 Payment details" at bounding box center [687, 93] width 195 height 28
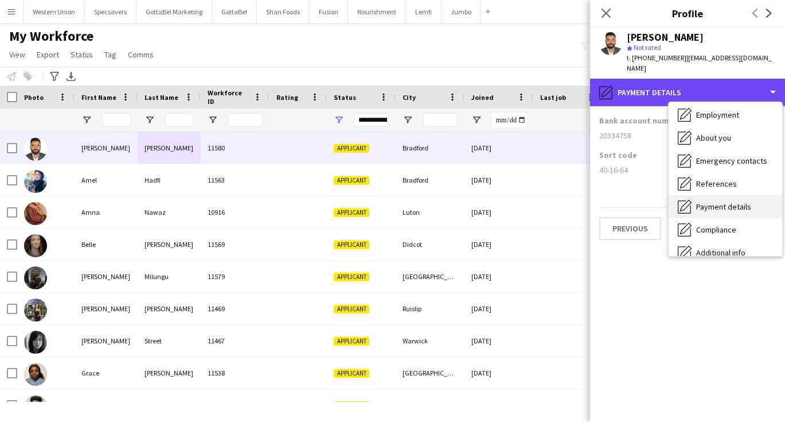
scroll to position [50, 0]
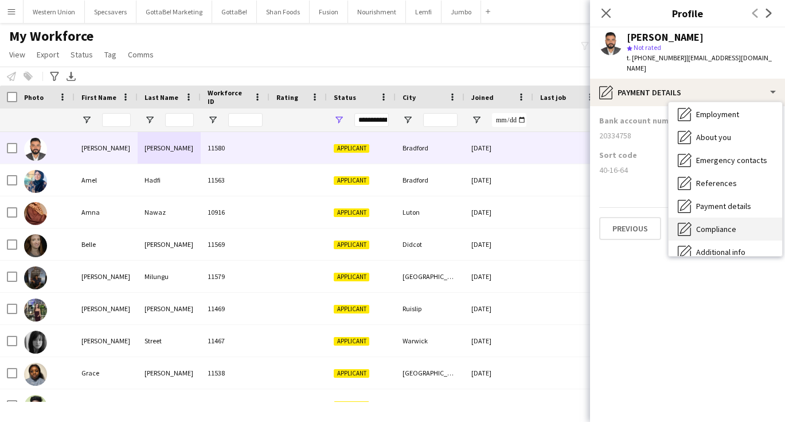
click at [724, 224] on span "Compliance" at bounding box center [716, 229] width 40 height 10
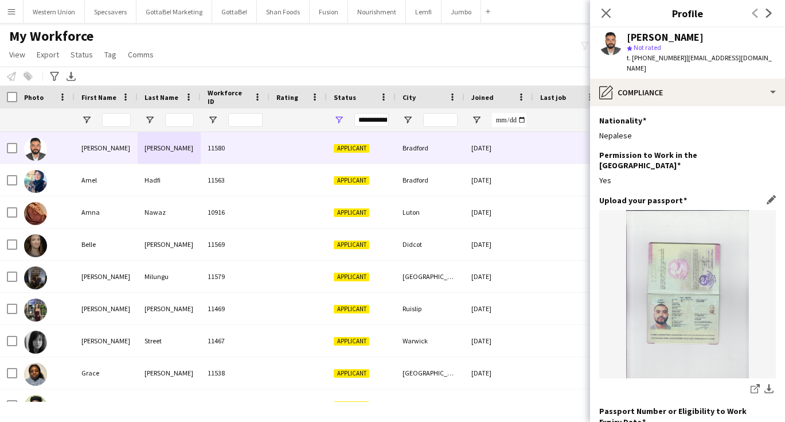
scroll to position [0, 0]
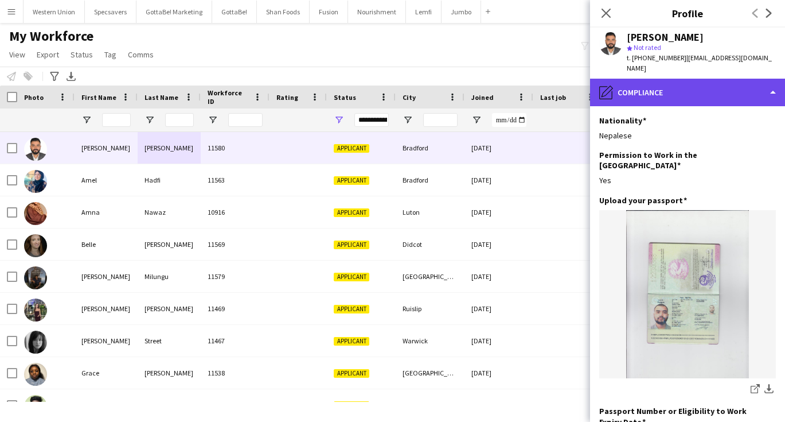
click at [682, 81] on div "pencil4 Compliance" at bounding box center [687, 93] width 195 height 28
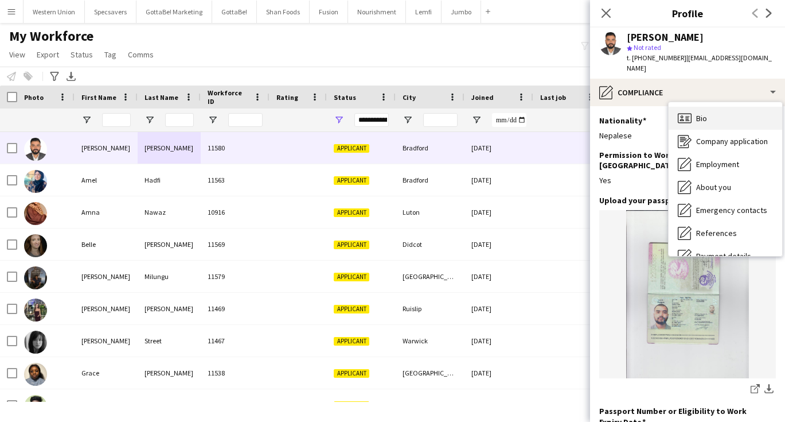
click at [700, 113] on span "Bio" at bounding box center [701, 118] width 11 height 10
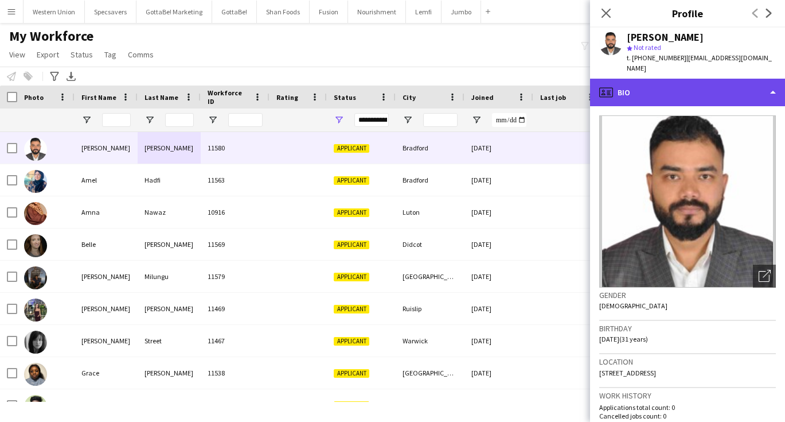
click at [684, 79] on div "profile Bio" at bounding box center [687, 93] width 195 height 28
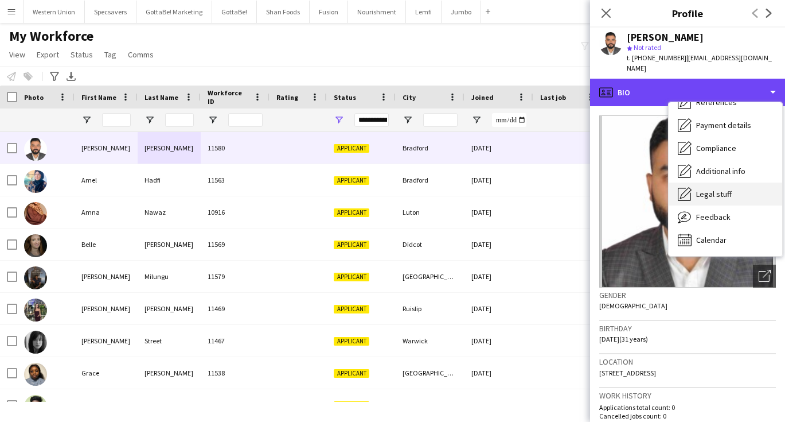
scroll to position [131, 0]
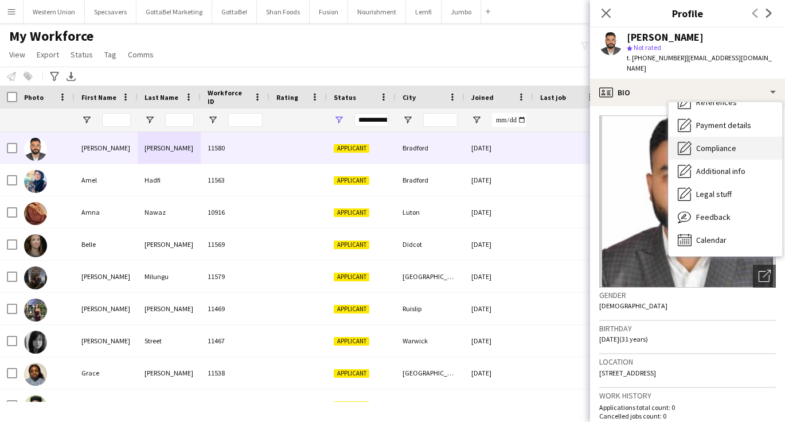
click at [710, 143] on span "Compliance" at bounding box center [716, 148] width 40 height 10
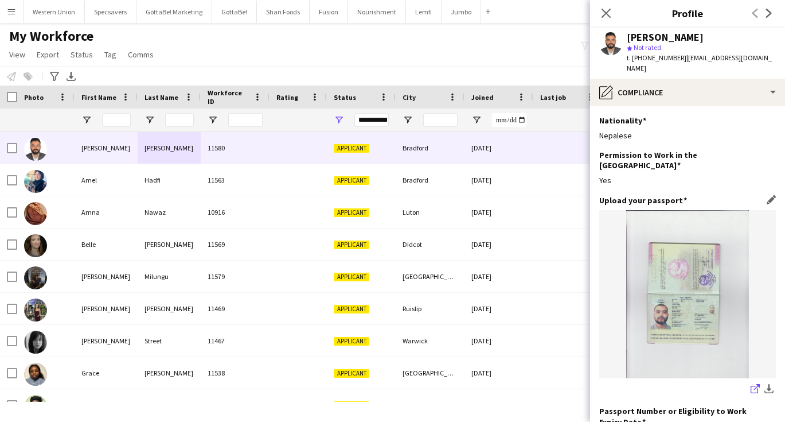
click at [754, 384] on icon at bounding box center [757, 387] width 6 height 6
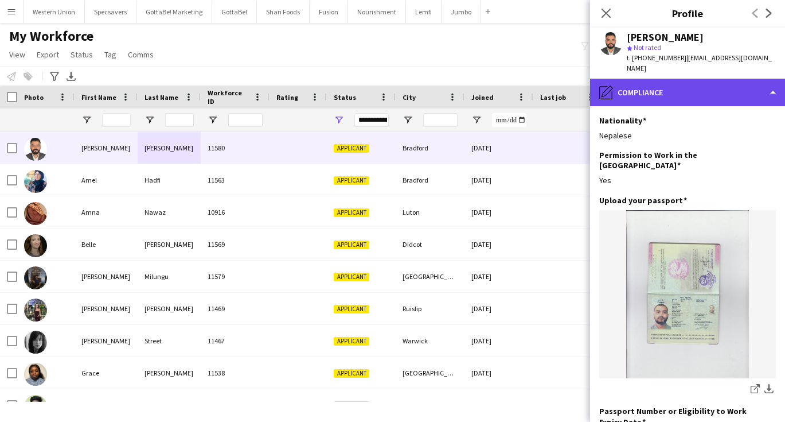
click at [662, 83] on div "pencil4 Compliance" at bounding box center [687, 93] width 195 height 28
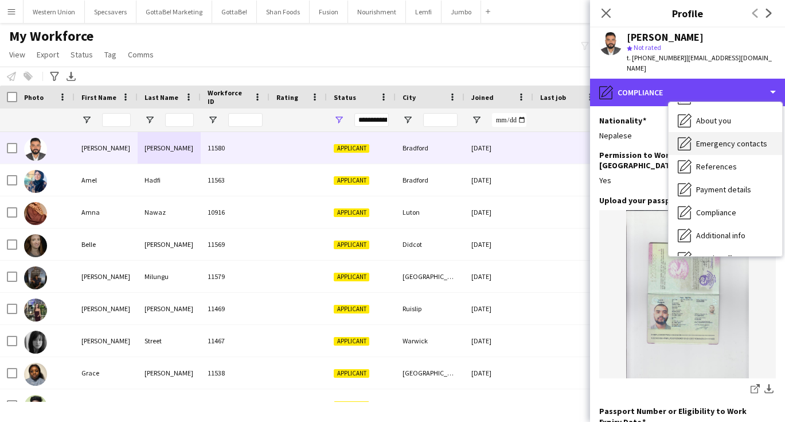
scroll to position [61, 0]
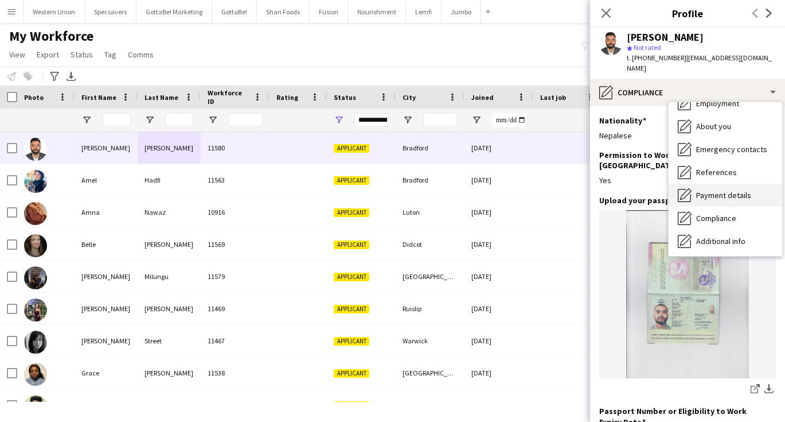
click at [711, 184] on div "Payment details Payment details" at bounding box center [726, 195] width 114 height 23
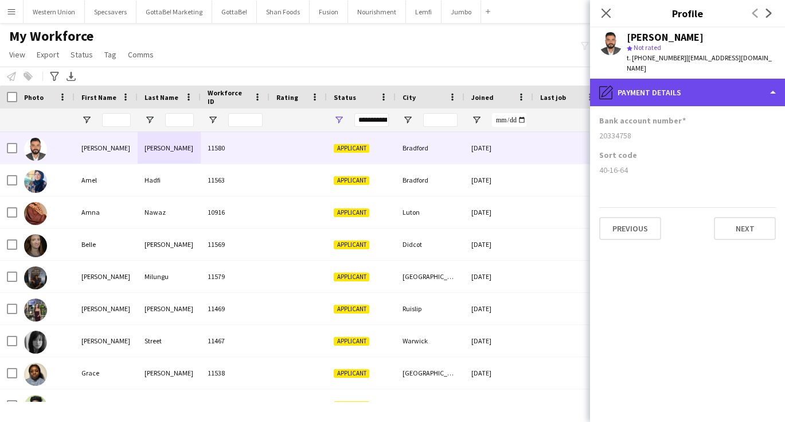
click at [685, 80] on div "pencil4 Payment details" at bounding box center [687, 93] width 195 height 28
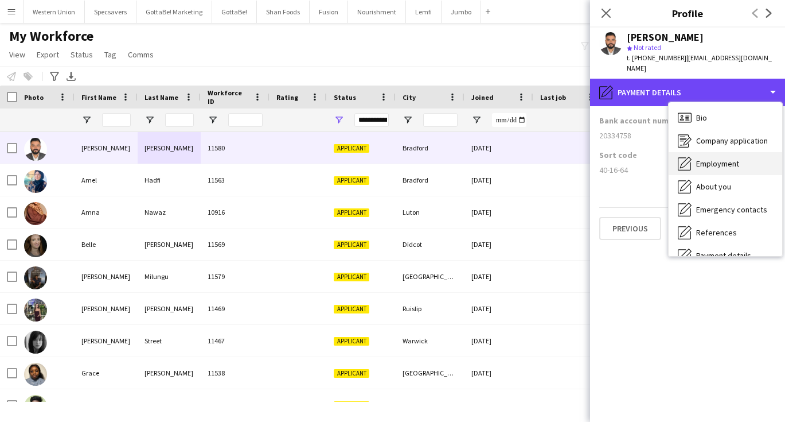
scroll to position [0, 0]
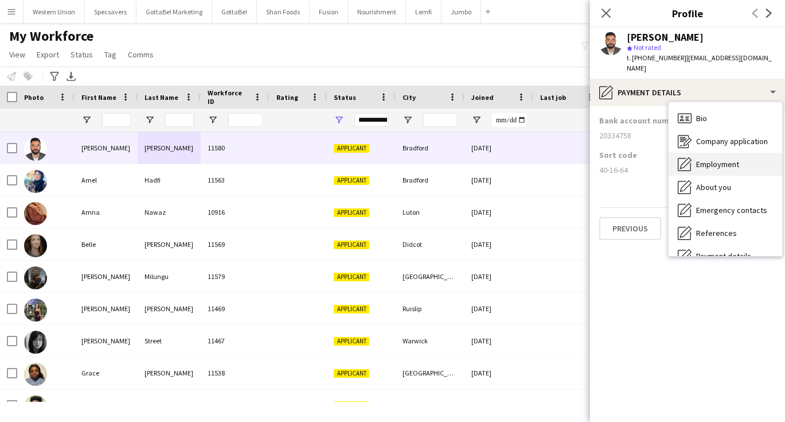
click at [720, 161] on div "Employment Employment" at bounding box center [726, 164] width 114 height 23
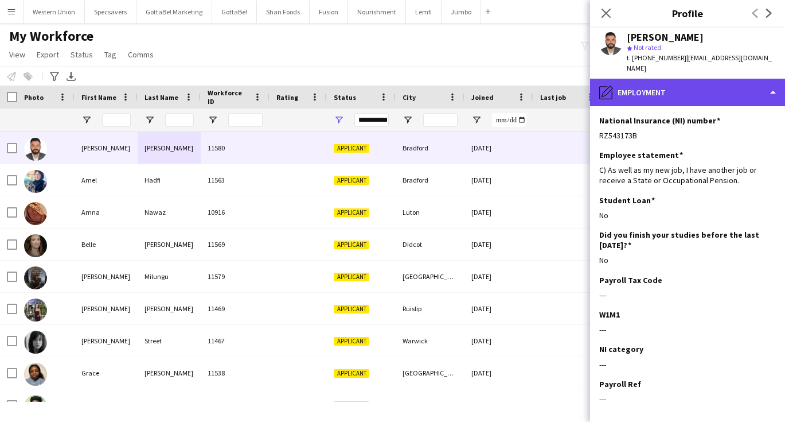
click at [648, 91] on div "pencil4 Employment" at bounding box center [687, 93] width 195 height 28
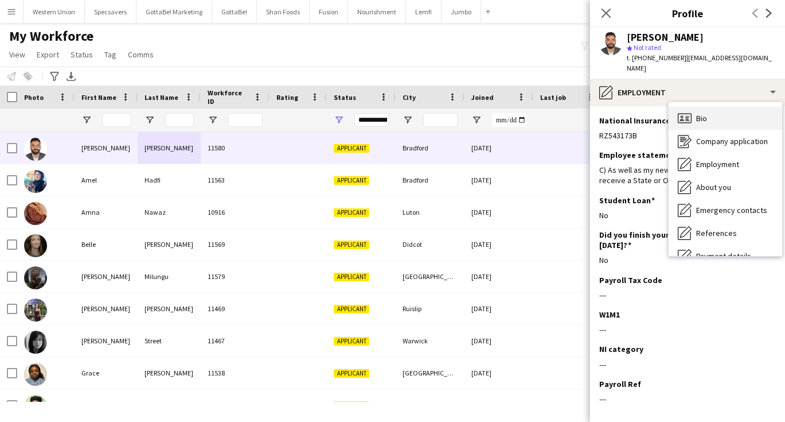
click at [702, 114] on div "Bio Bio" at bounding box center [726, 118] width 114 height 23
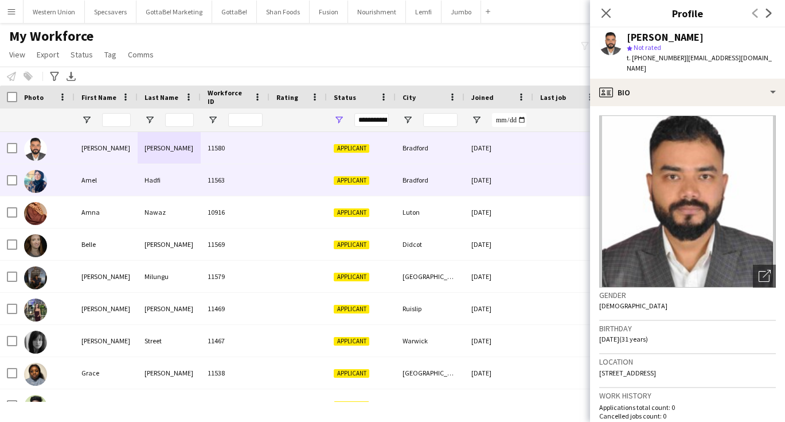
click at [169, 176] on div "Hadfi" at bounding box center [169, 180] width 63 height 32
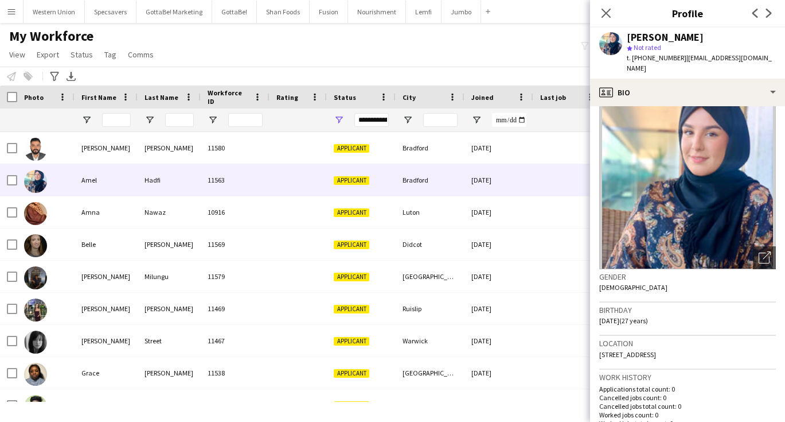
scroll to position [24, 0]
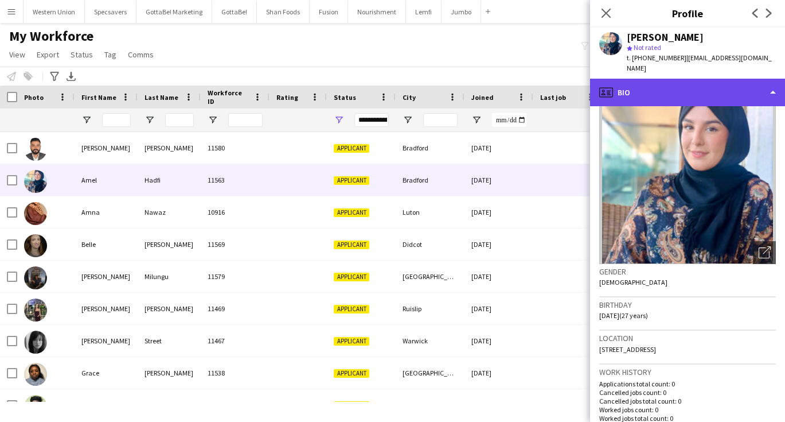
click at [692, 79] on div "profile Bio" at bounding box center [687, 93] width 195 height 28
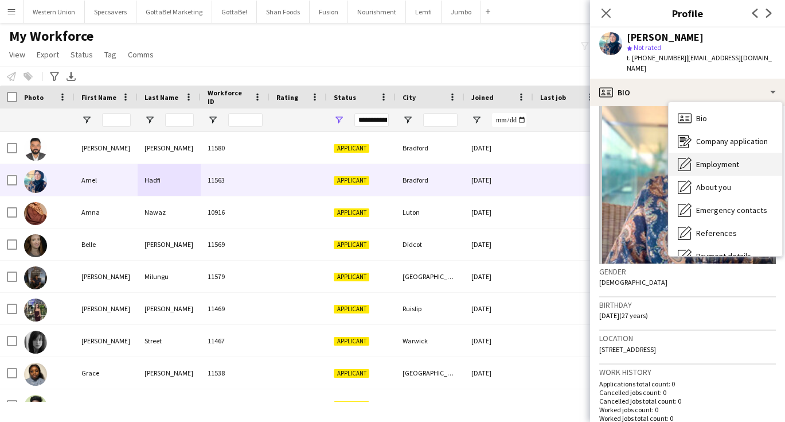
click at [715, 159] on span "Employment" at bounding box center [717, 164] width 43 height 10
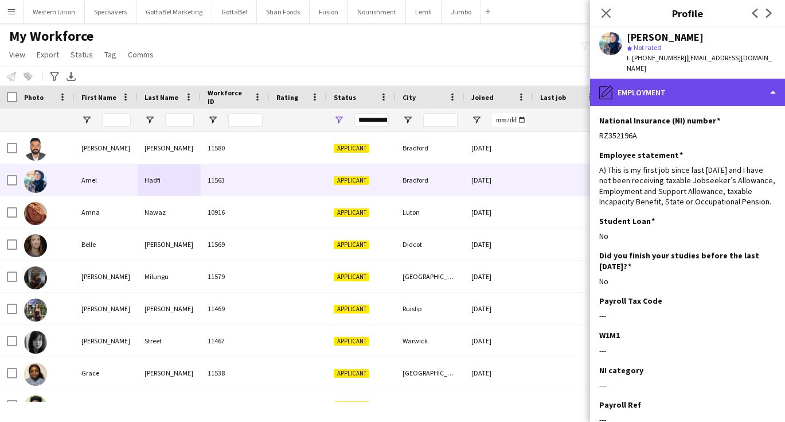
click at [698, 82] on div "pencil4 Employment" at bounding box center [687, 93] width 195 height 28
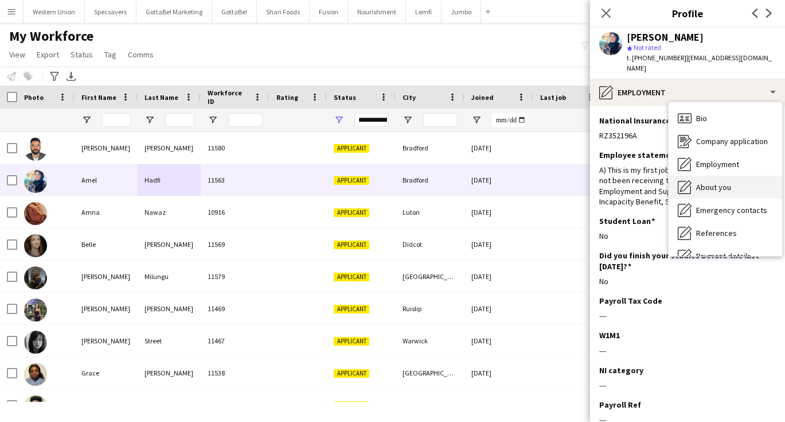
click at [707, 182] on span "About you" at bounding box center [713, 187] width 35 height 10
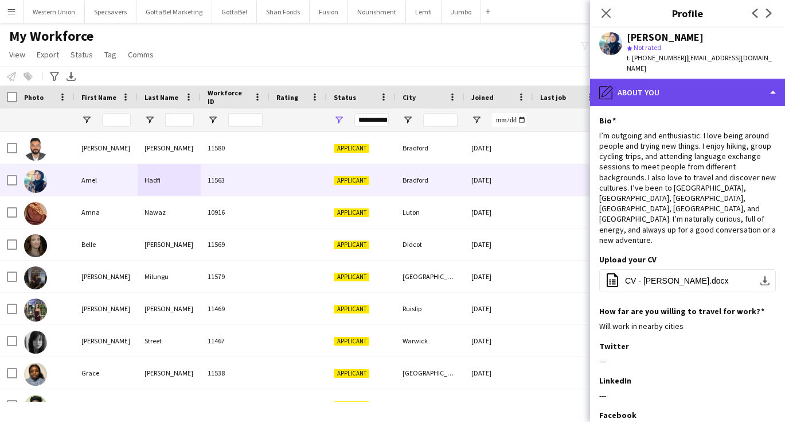
click at [698, 79] on div "pencil4 About you" at bounding box center [687, 93] width 195 height 28
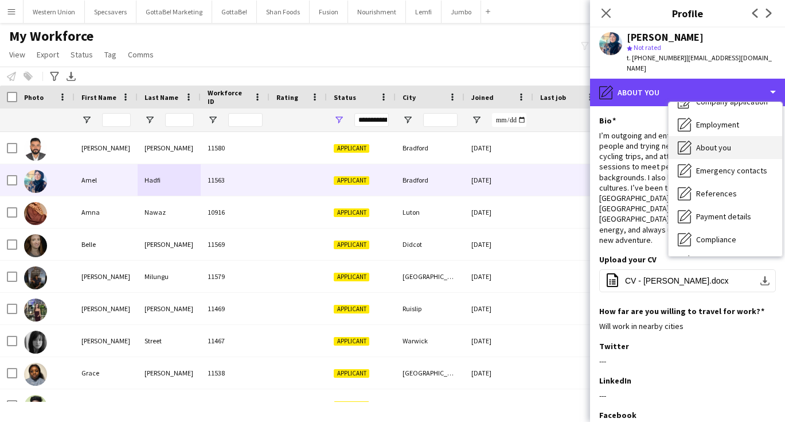
scroll to position [41, 0]
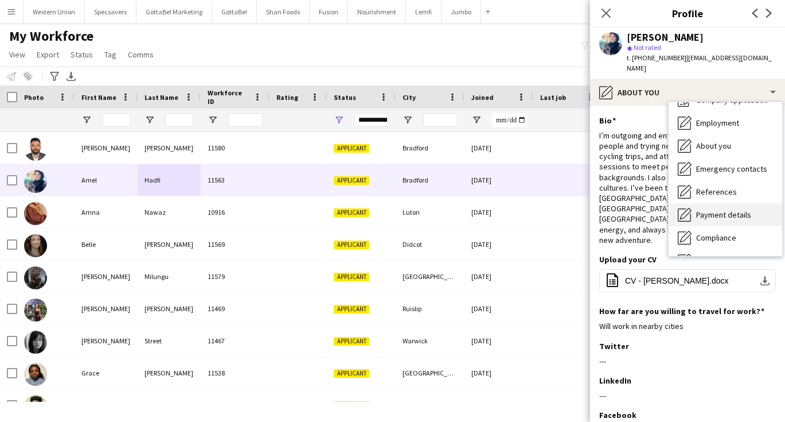
click at [726, 209] on span "Payment details" at bounding box center [723, 214] width 55 height 10
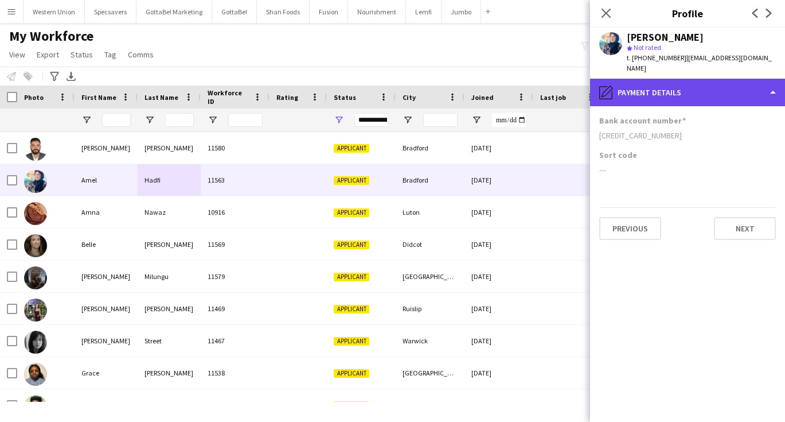
click at [698, 85] on div "pencil4 Payment details" at bounding box center [687, 93] width 195 height 28
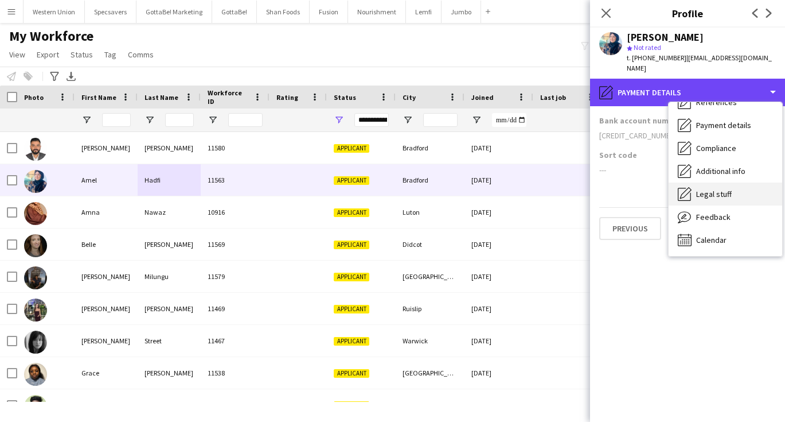
scroll to position [131, 0]
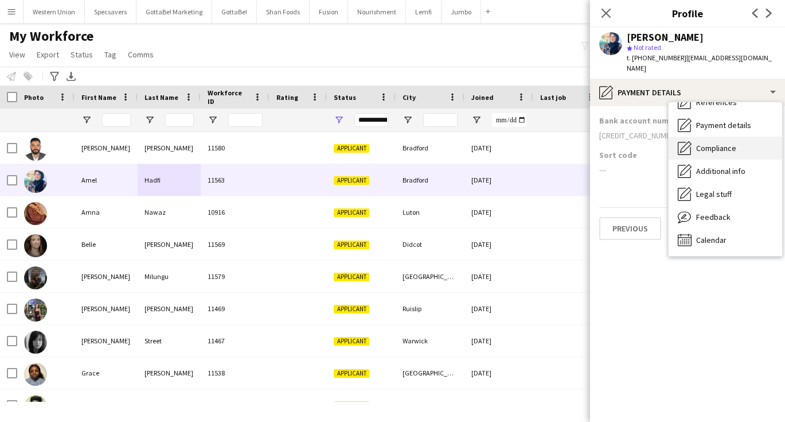
click at [711, 143] on span "Compliance" at bounding box center [716, 148] width 40 height 10
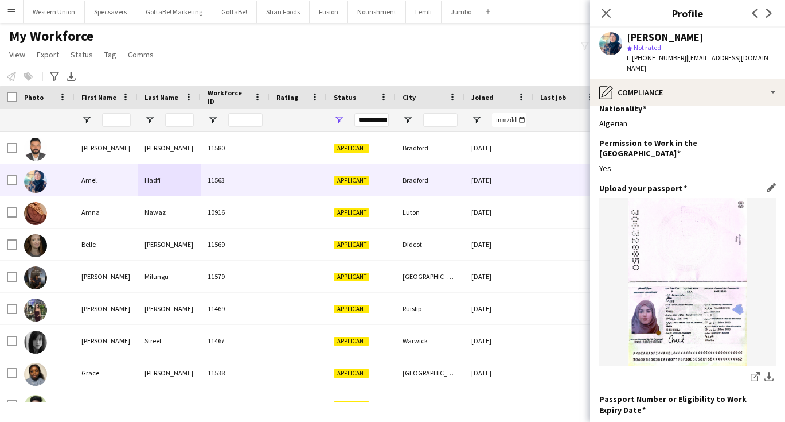
scroll to position [23, 0]
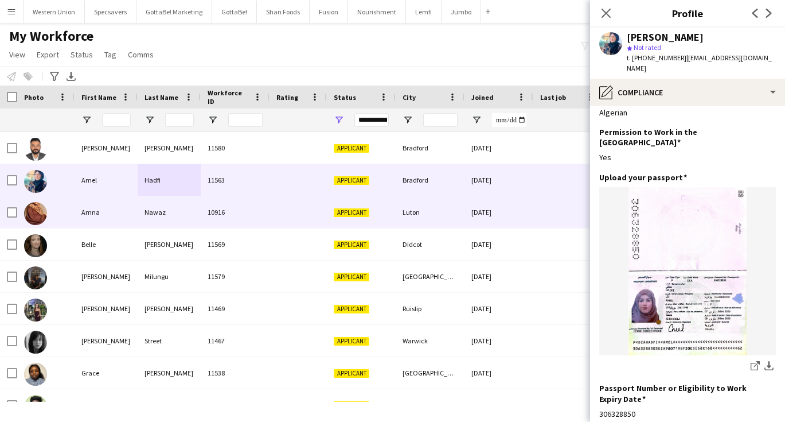
click at [122, 216] on div "Amna" at bounding box center [106, 212] width 63 height 32
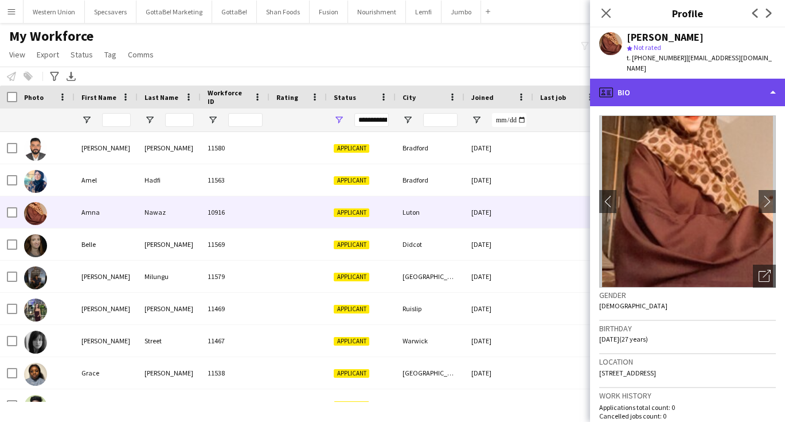
click at [672, 79] on div "profile Bio" at bounding box center [687, 93] width 195 height 28
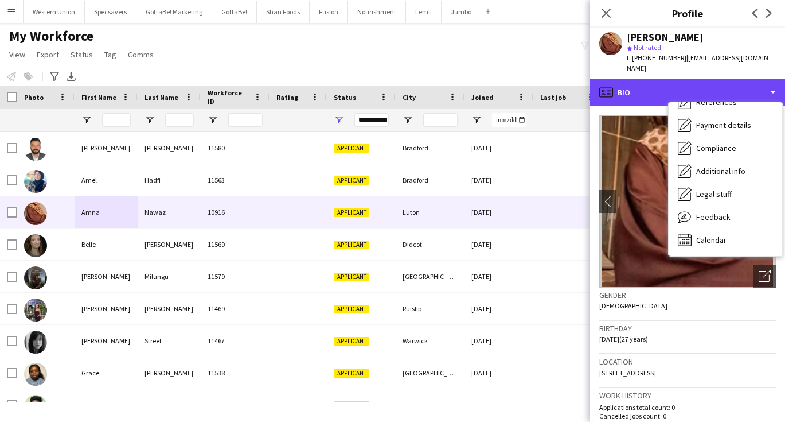
scroll to position [131, 0]
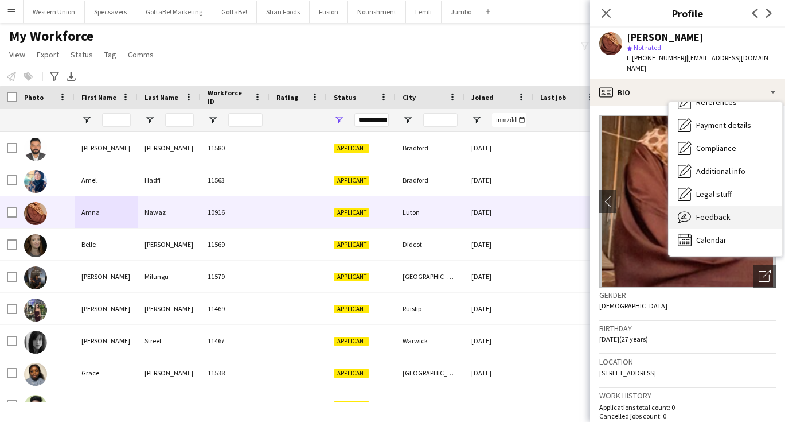
click at [703, 212] on span "Feedback" at bounding box center [713, 217] width 34 height 10
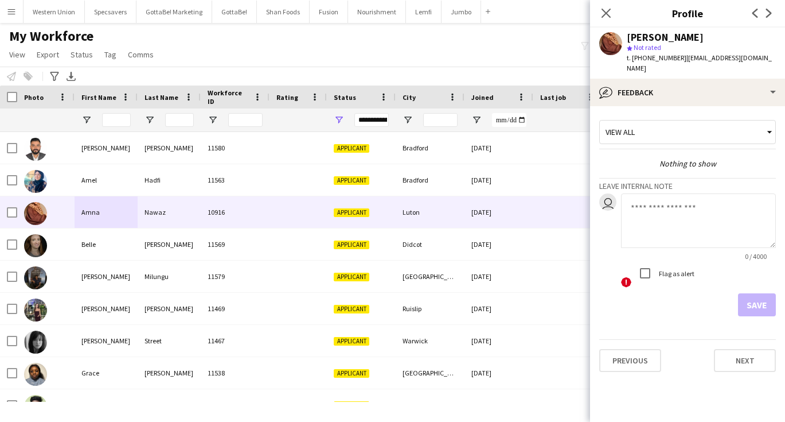
click at [659, 204] on textarea at bounding box center [698, 220] width 155 height 54
type textarea "**********"
click at [759, 297] on button "Save" at bounding box center [757, 304] width 38 height 23
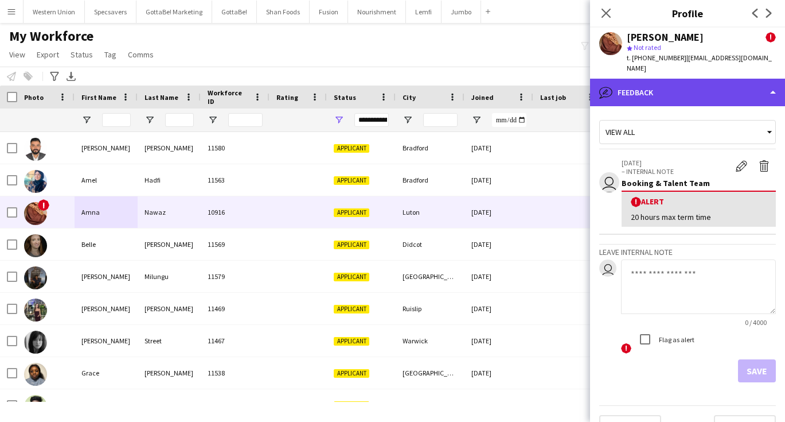
click at [655, 80] on div "bubble-pencil Feedback" at bounding box center [687, 93] width 195 height 28
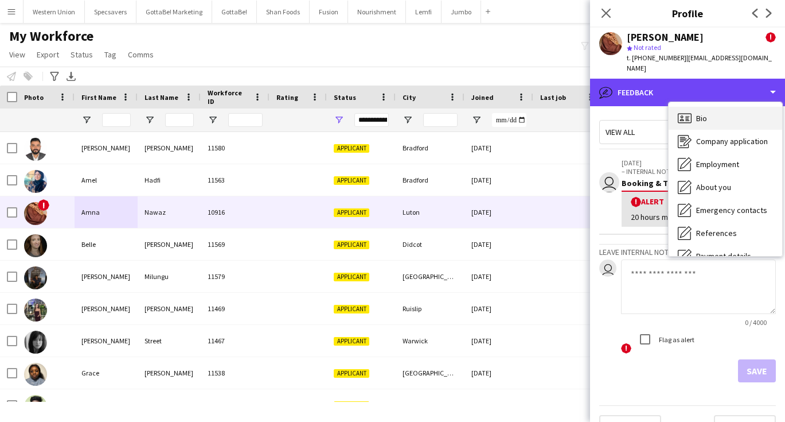
scroll to position [0, 0]
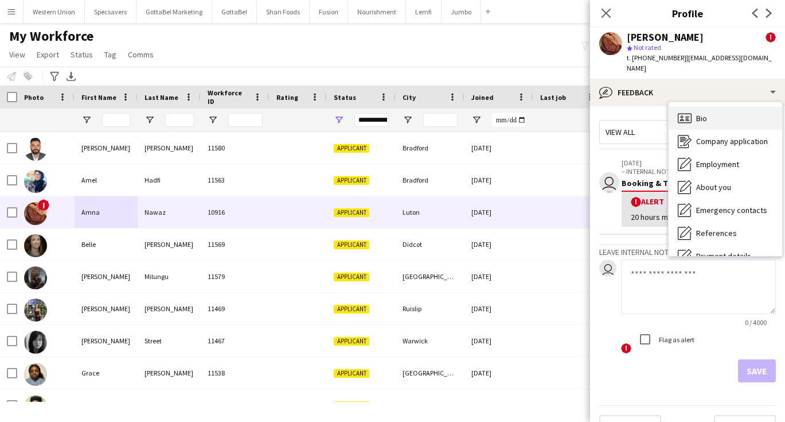
click at [710, 113] on div "Bio Bio" at bounding box center [726, 118] width 114 height 23
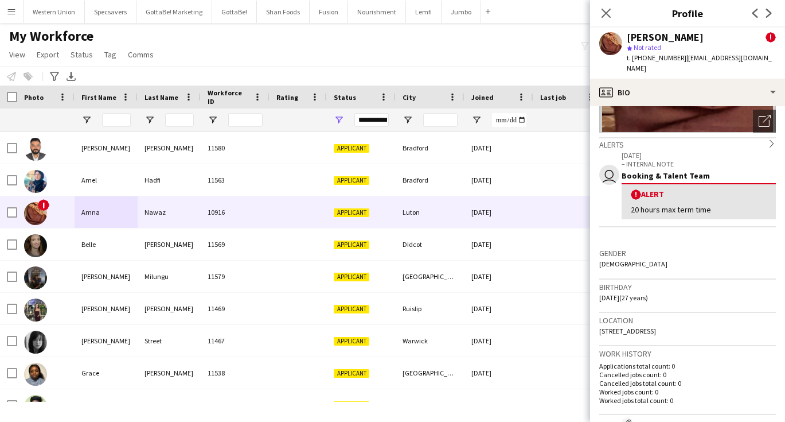
scroll to position [167, 0]
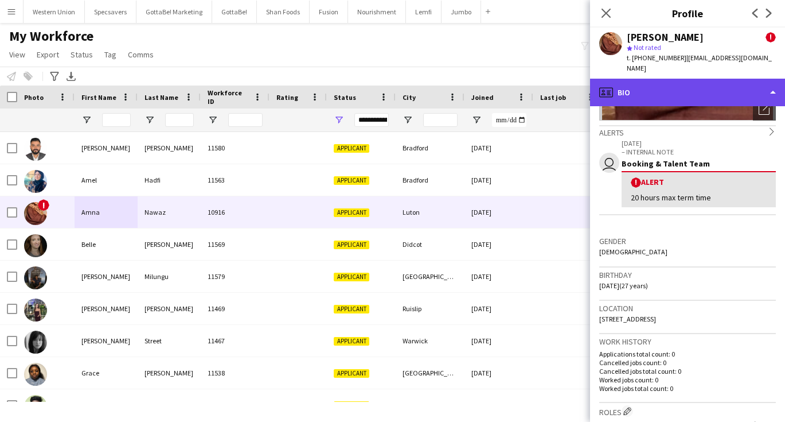
click at [667, 79] on div "profile Bio" at bounding box center [687, 93] width 195 height 28
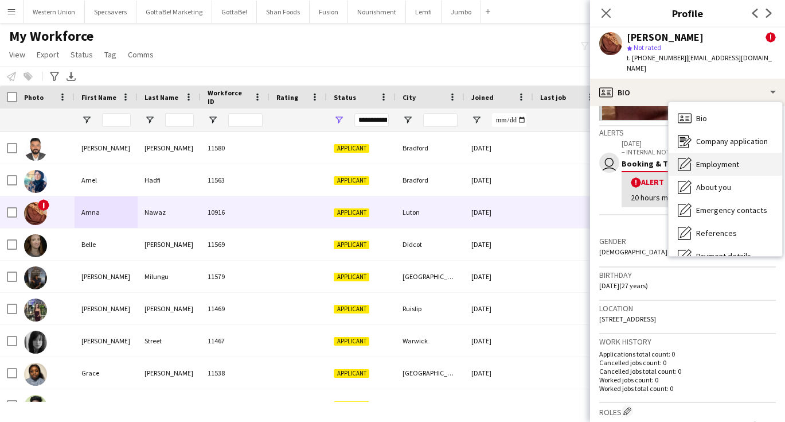
click at [705, 153] on div "Employment Employment" at bounding box center [726, 164] width 114 height 23
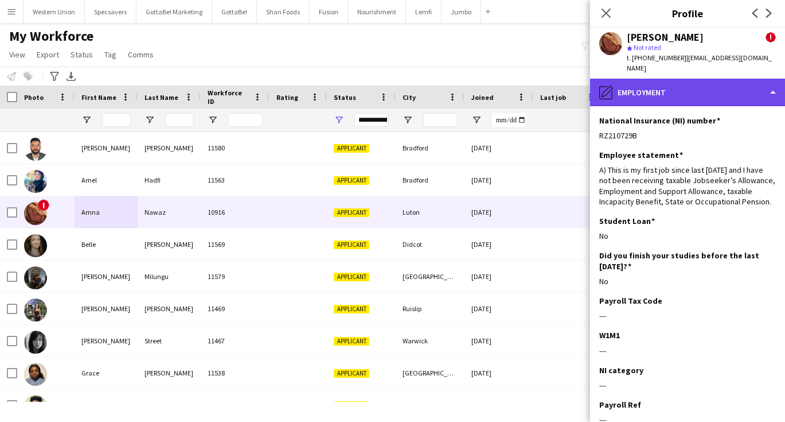
click at [681, 88] on div "pencil4 Employment" at bounding box center [687, 93] width 195 height 28
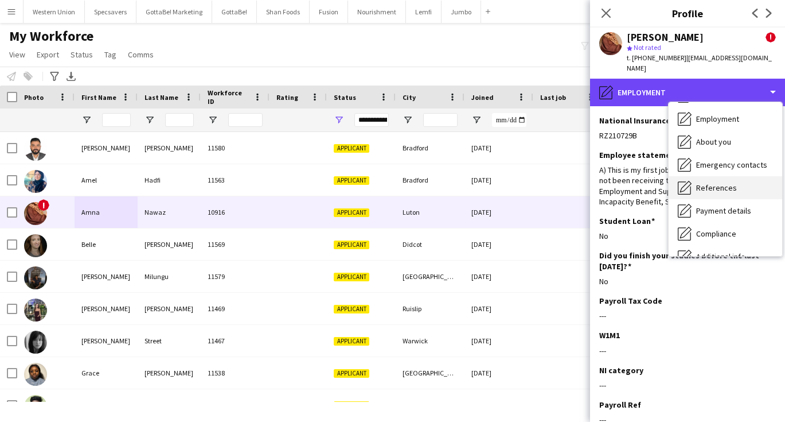
scroll to position [50, 0]
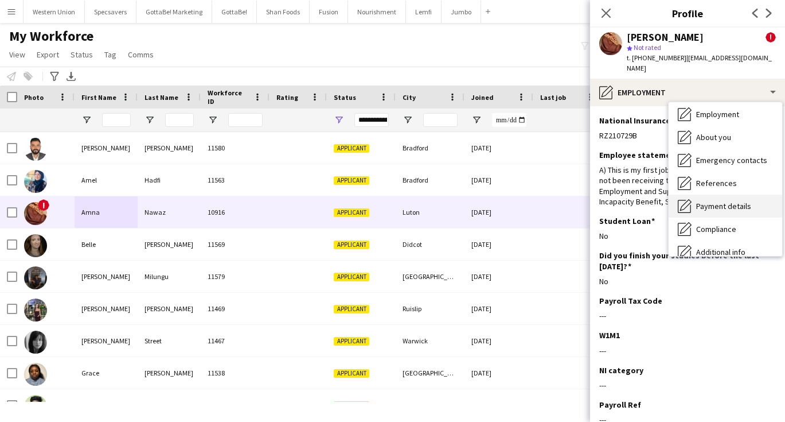
click at [723, 201] on span "Payment details" at bounding box center [723, 206] width 55 height 10
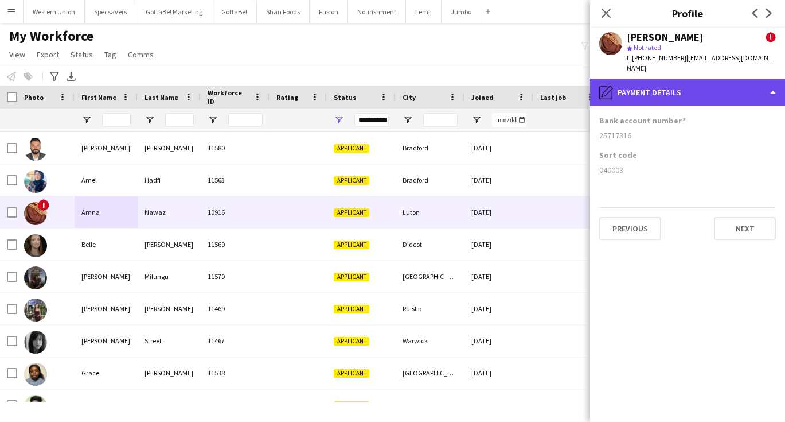
click at [656, 86] on div "pencil4 Payment details" at bounding box center [687, 93] width 195 height 28
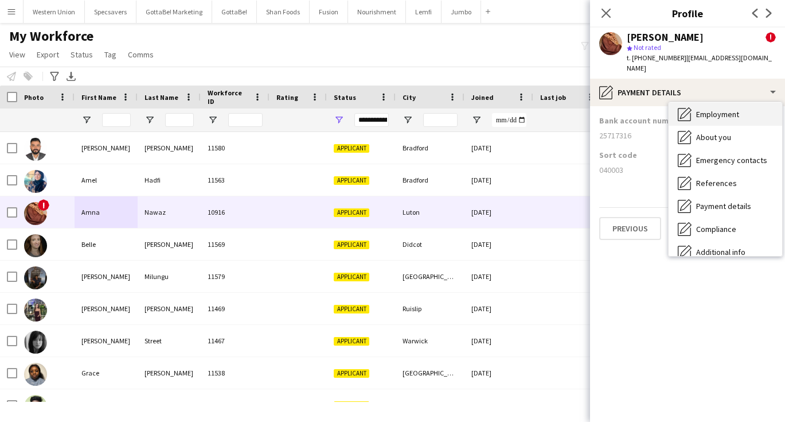
click at [706, 111] on div "Employment Employment" at bounding box center [726, 114] width 114 height 23
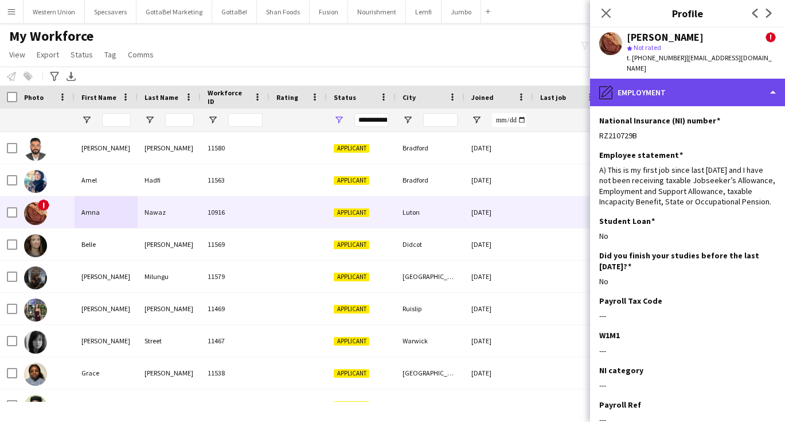
click at [696, 79] on div "pencil4 Employment" at bounding box center [687, 93] width 195 height 28
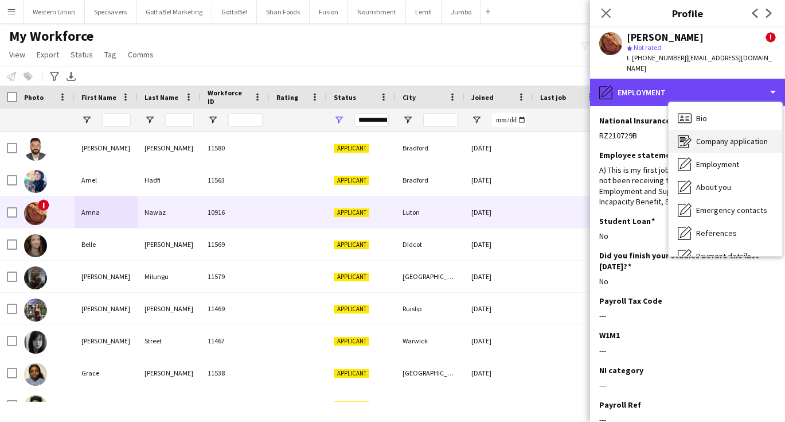
scroll to position [0, 0]
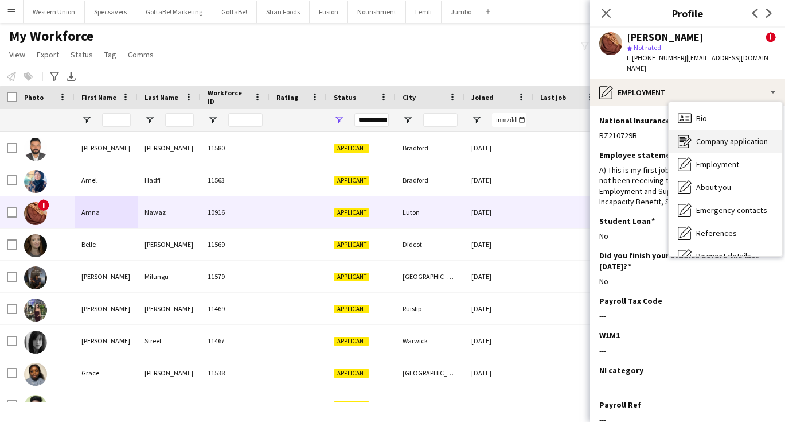
click at [709, 136] on div "Company application Company application" at bounding box center [726, 141] width 114 height 23
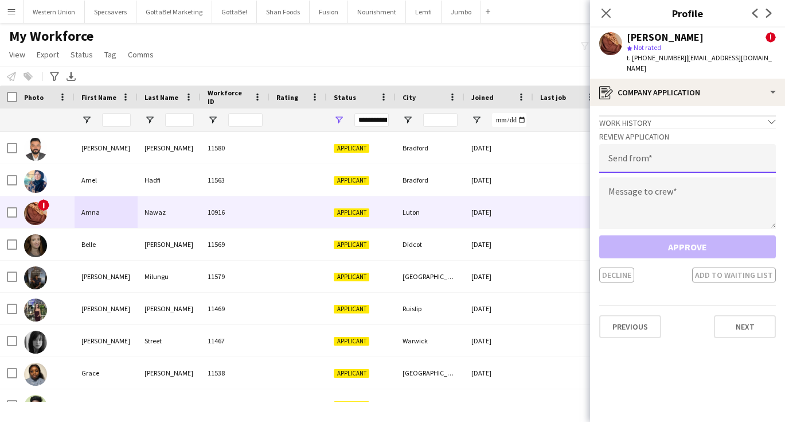
click at [630, 150] on input "email" at bounding box center [687, 158] width 177 height 29
type input "**********"
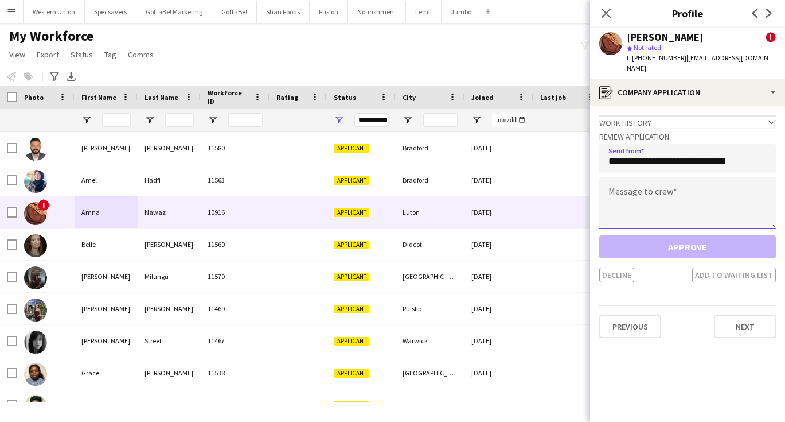
click at [635, 196] on textarea at bounding box center [687, 203] width 177 height 52
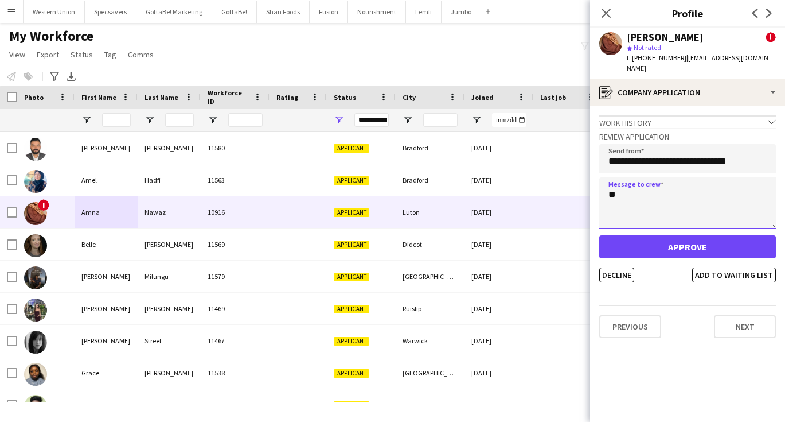
type textarea "*"
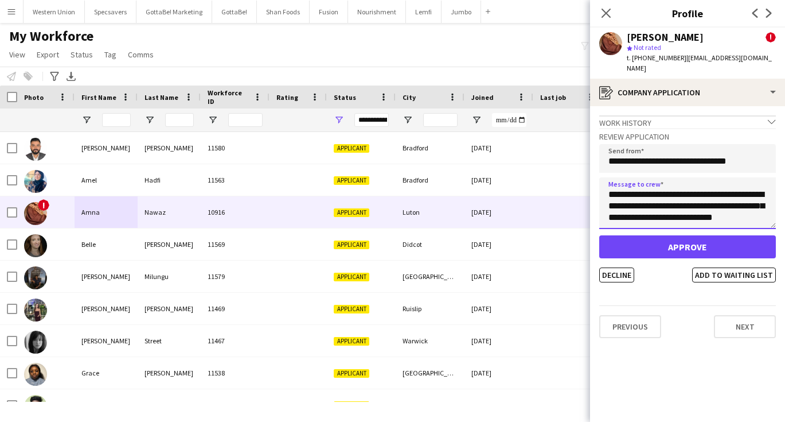
scroll to position [7, 0]
type textarea "**********"
click at [728, 267] on button "Add to waiting list" at bounding box center [734, 274] width 84 height 15
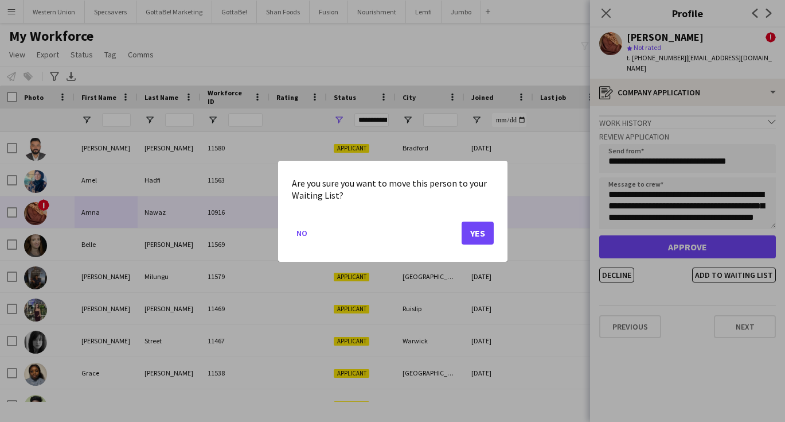
click at [473, 232] on button "Yes" at bounding box center [478, 232] width 32 height 23
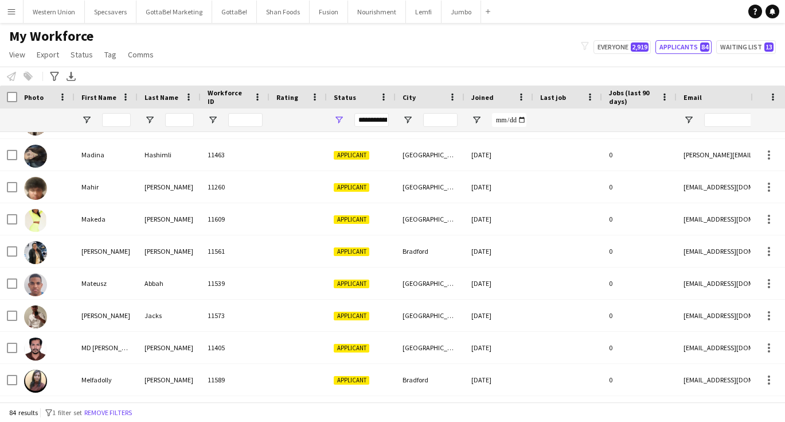
scroll to position [777, 0]
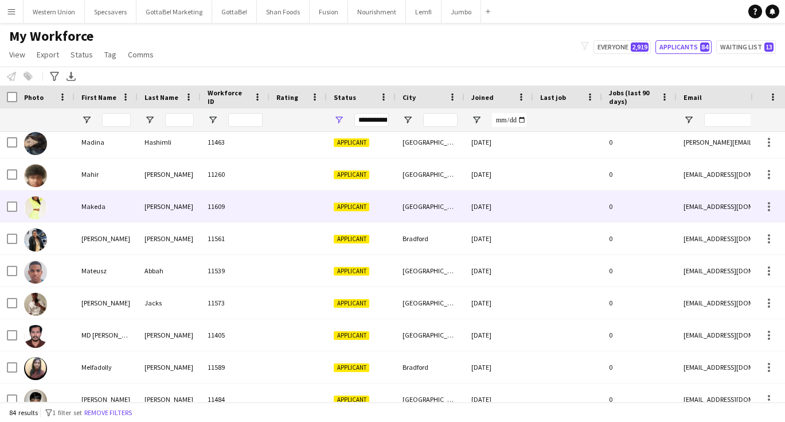
click at [154, 210] on div "[PERSON_NAME]" at bounding box center [169, 206] width 63 height 32
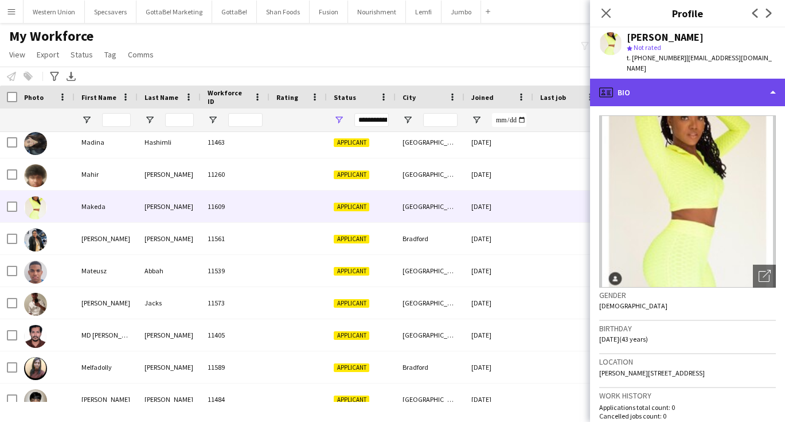
click at [644, 103] on div "profile Bio" at bounding box center [687, 93] width 195 height 28
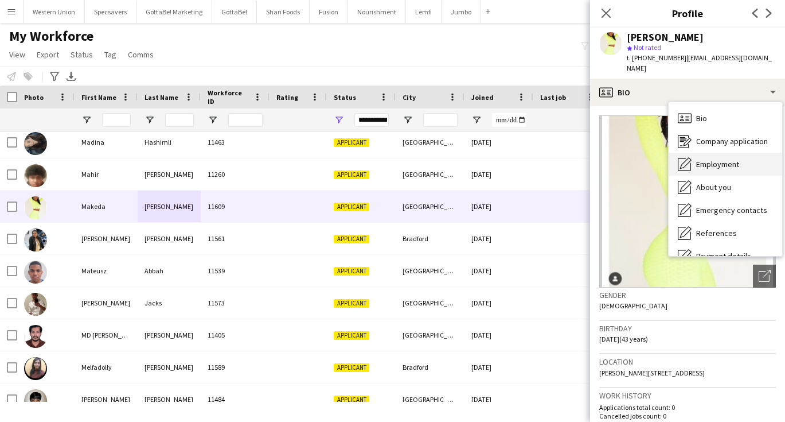
click at [718, 171] on div "Employment Employment" at bounding box center [726, 164] width 114 height 23
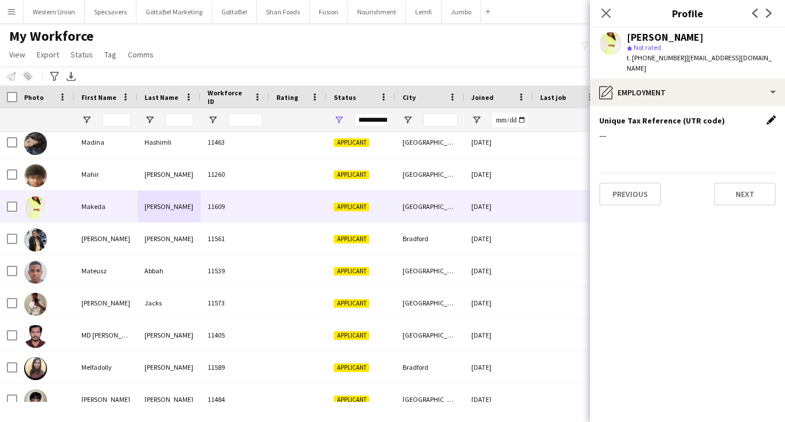
click at [770, 118] on app-icon "Edit this field" at bounding box center [771, 119] width 9 height 9
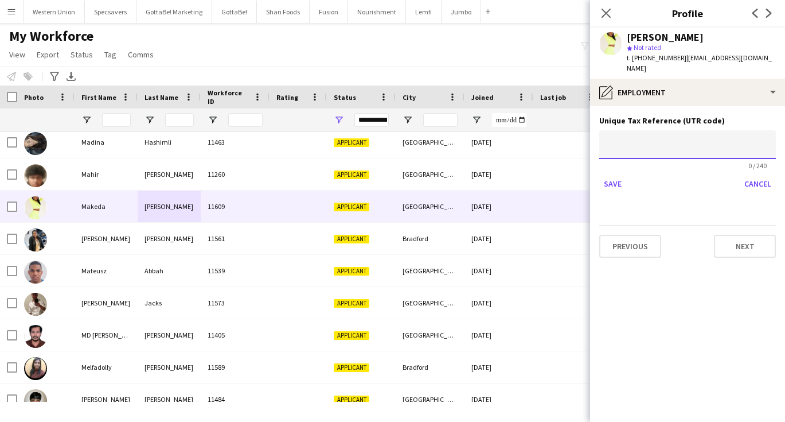
click at [611, 151] on input at bounding box center [687, 144] width 177 height 29
paste input "**********"
type input "**********"
click at [615, 182] on button "Save" at bounding box center [612, 183] width 27 height 18
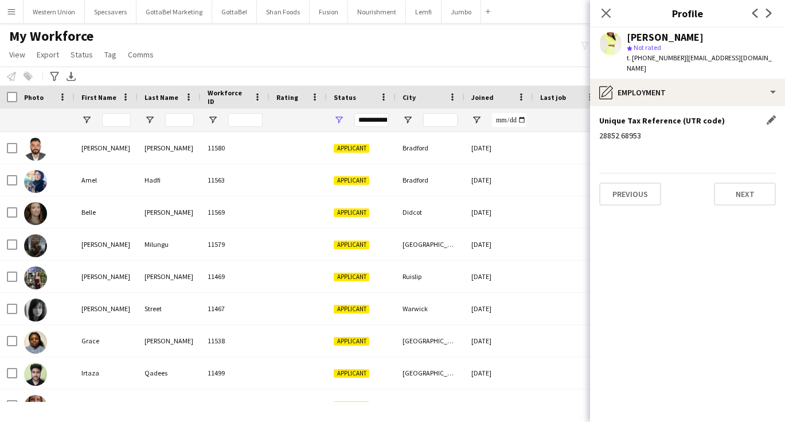
scroll to position [-1, 0]
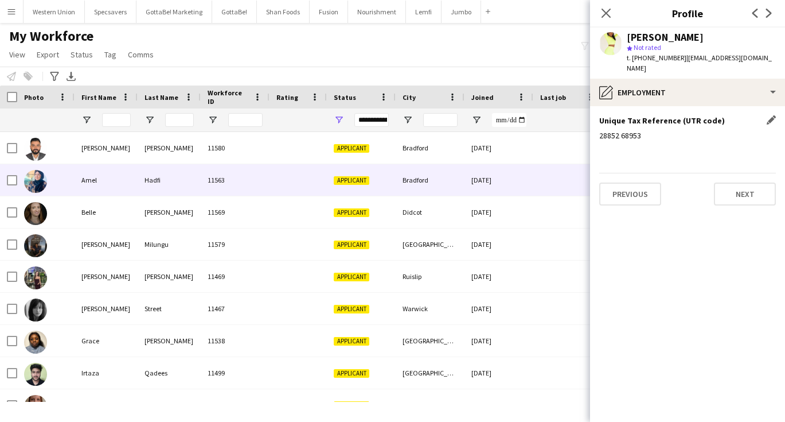
click at [102, 176] on div "Amel" at bounding box center [106, 180] width 63 height 32
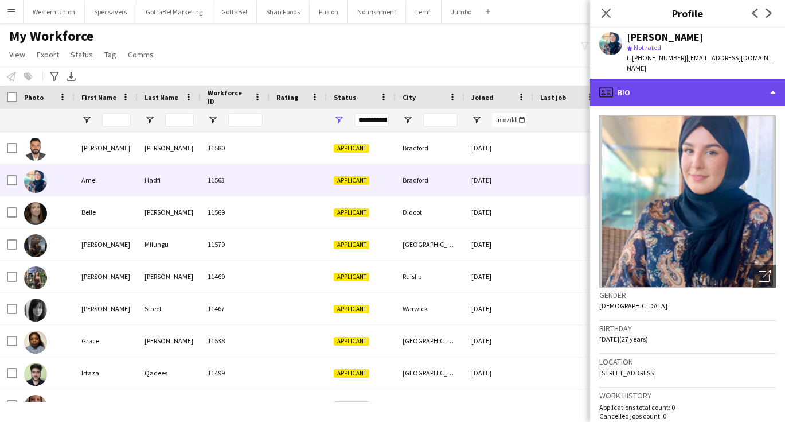
click at [671, 80] on div "profile Bio" at bounding box center [687, 93] width 195 height 28
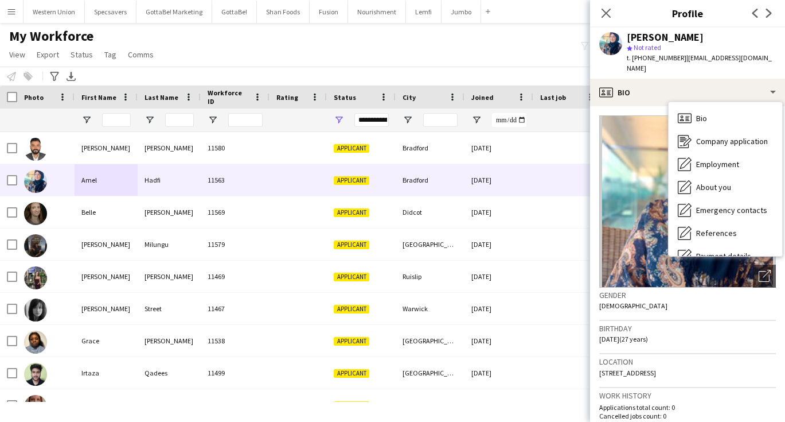
click at [678, 321] on div "Birthday [DEMOGRAPHIC_DATA] (27 years)" at bounding box center [687, 337] width 177 height 33
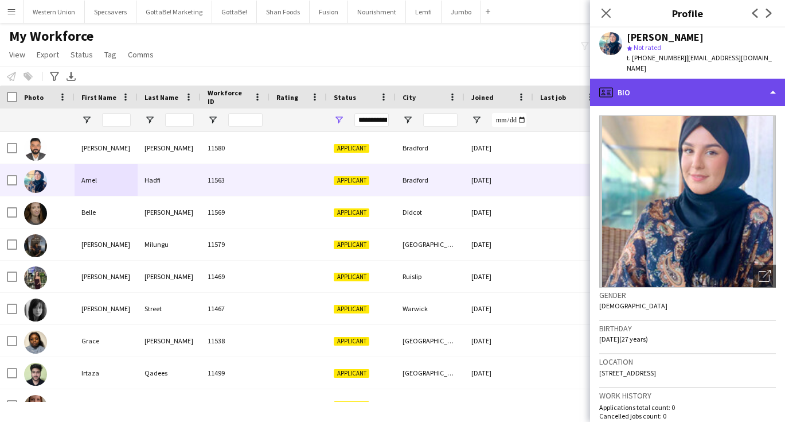
click at [702, 80] on div "profile Bio" at bounding box center [687, 93] width 195 height 28
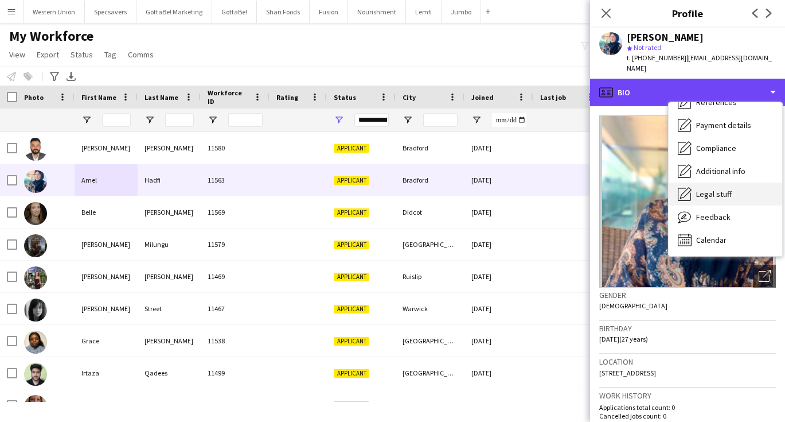
scroll to position [131, 0]
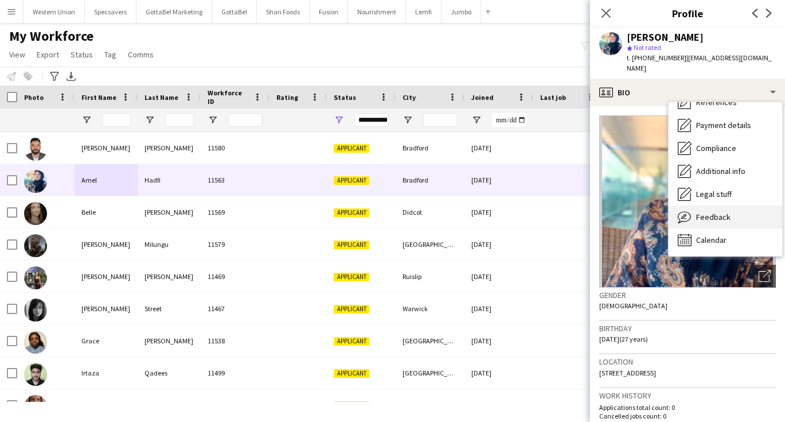
click at [707, 212] on span "Feedback" at bounding box center [713, 217] width 34 height 10
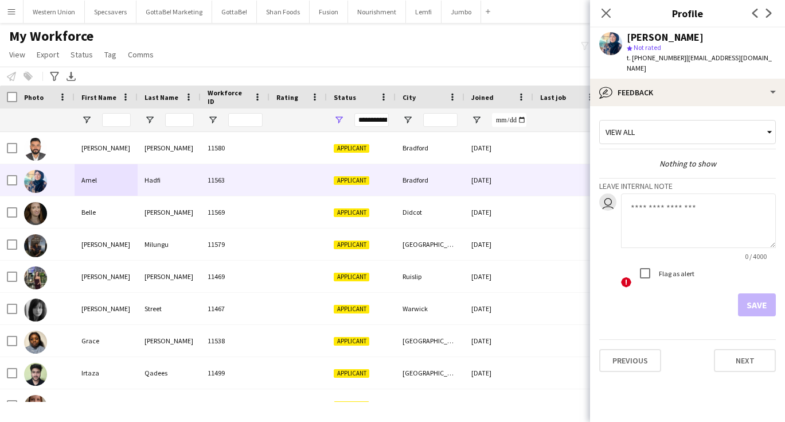
click at [665, 219] on textarea at bounding box center [698, 220] width 155 height 54
type textarea "**********"
click at [746, 293] on button "Save" at bounding box center [757, 304] width 38 height 23
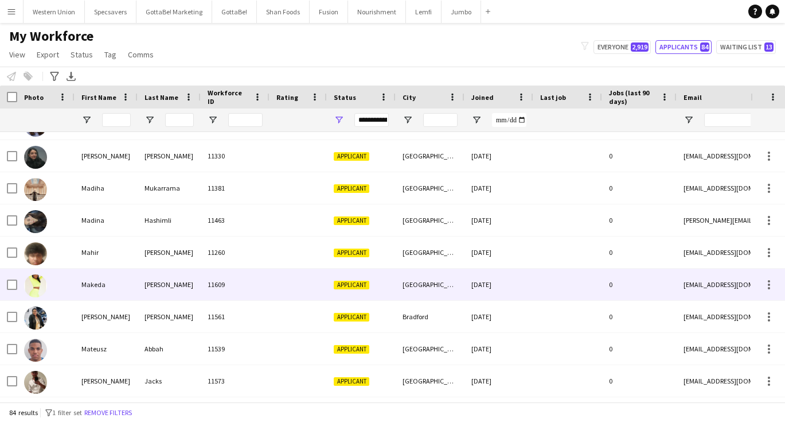
click at [319, 286] on div at bounding box center [298, 284] width 57 height 32
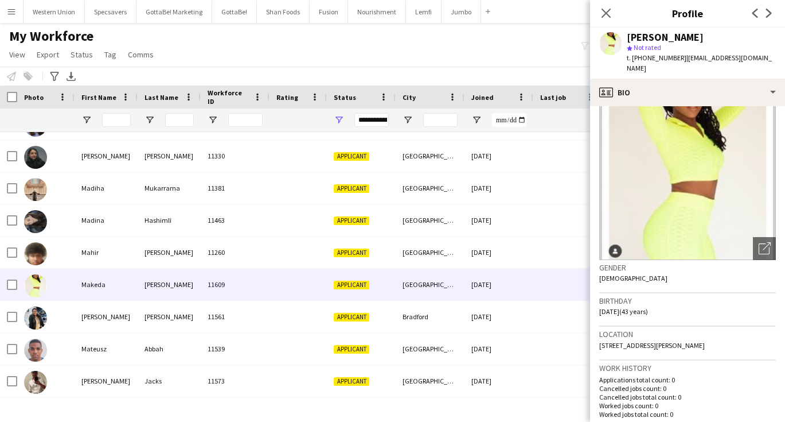
scroll to position [60, 0]
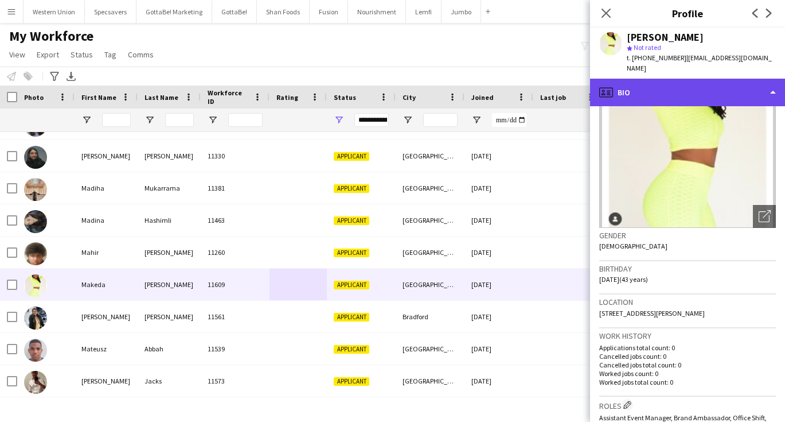
click at [684, 85] on div "profile Bio" at bounding box center [687, 93] width 195 height 28
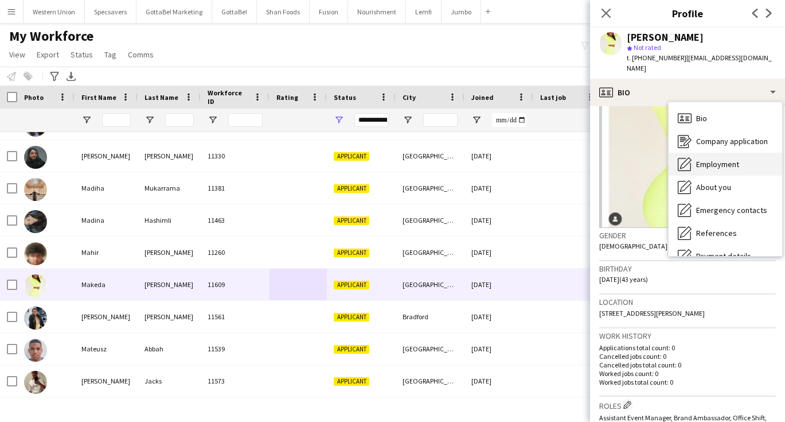
click at [729, 166] on span "Employment" at bounding box center [717, 164] width 43 height 10
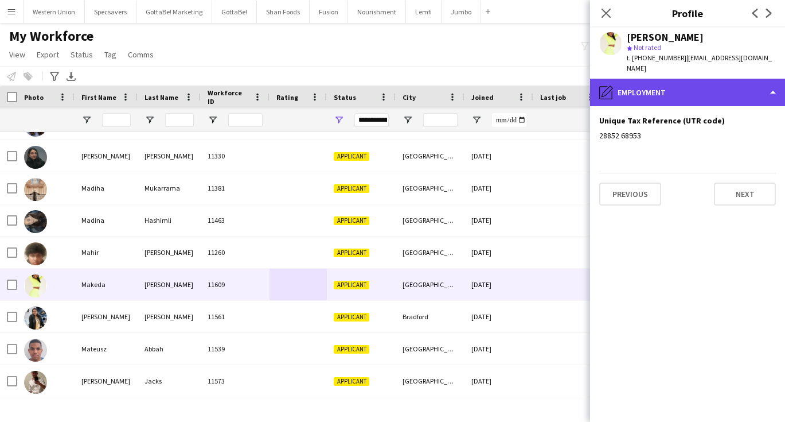
click at [643, 80] on div "pencil4 Employment" at bounding box center [687, 93] width 195 height 28
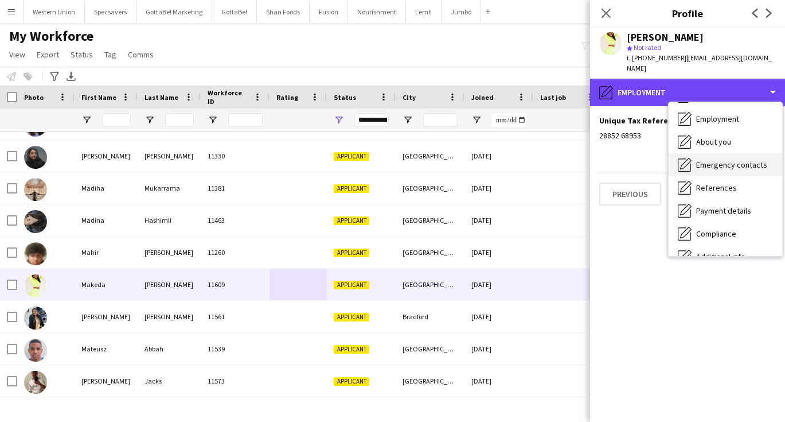
scroll to position [53, 0]
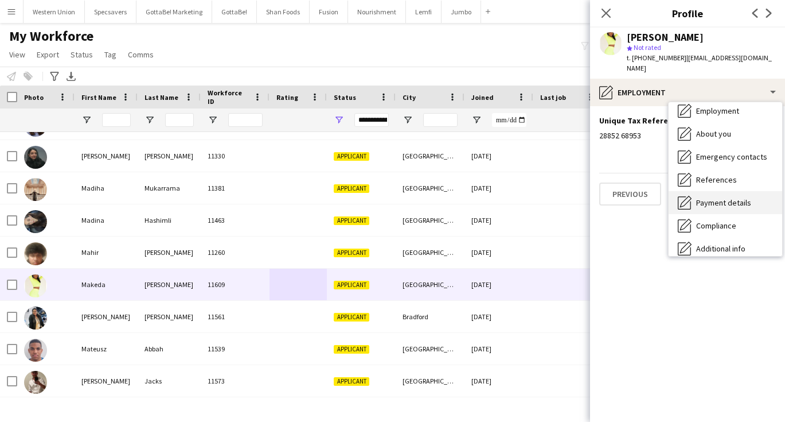
click at [703, 200] on span "Payment details" at bounding box center [723, 202] width 55 height 10
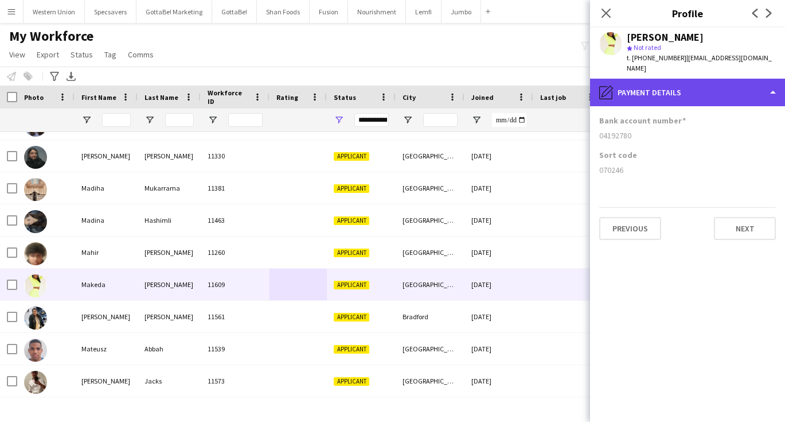
click at [660, 81] on div "pencil4 Payment details" at bounding box center [687, 93] width 195 height 28
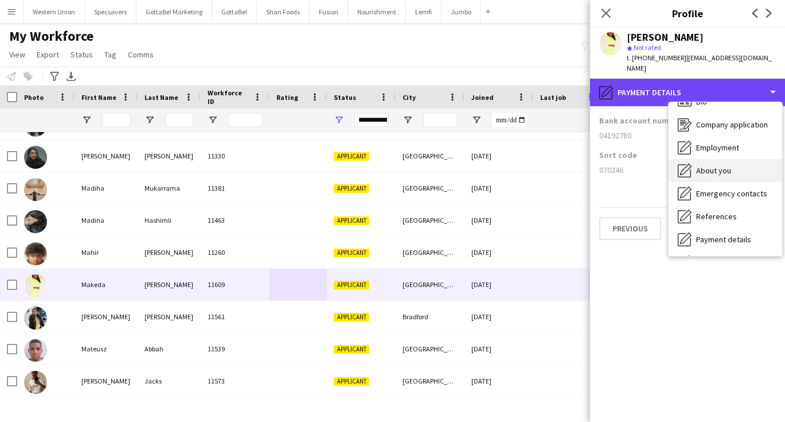
scroll to position [0, 0]
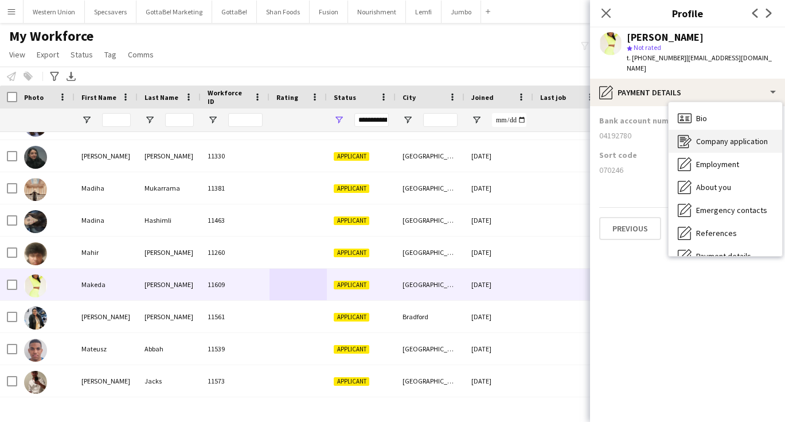
click at [720, 146] on div "Company application Company application" at bounding box center [726, 141] width 114 height 23
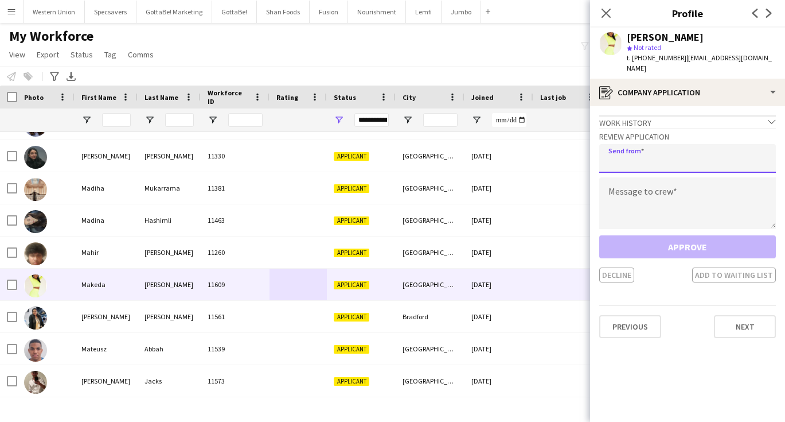
click at [671, 156] on input "email" at bounding box center [687, 158] width 177 height 29
type input "**********"
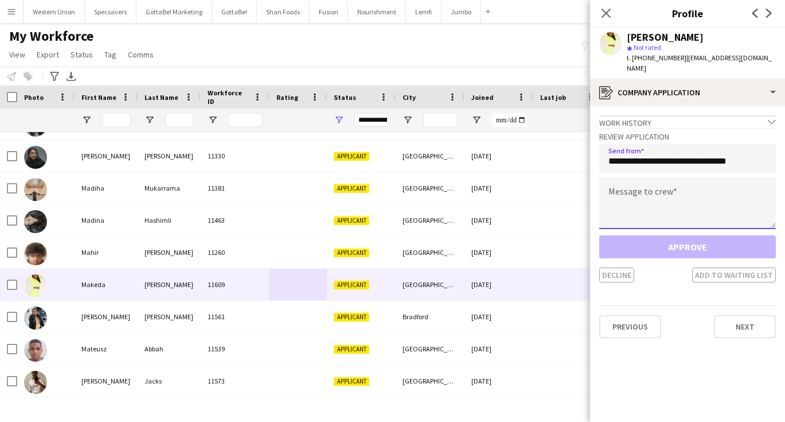
click at [661, 203] on textarea at bounding box center [687, 203] width 177 height 52
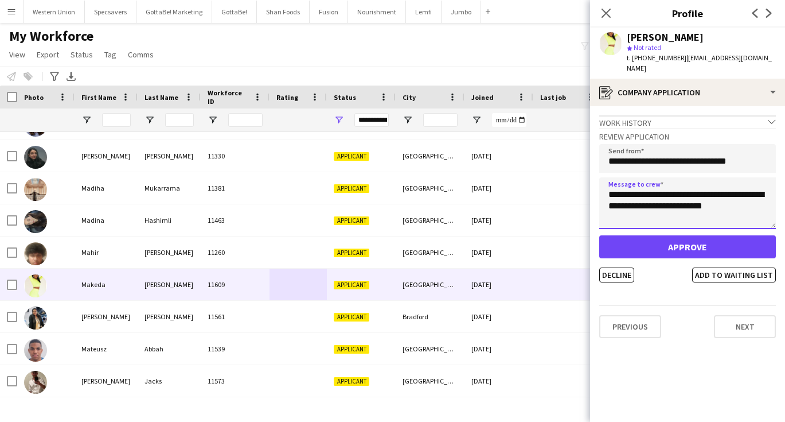
type textarea "**********"
drag, startPoint x: 682, startPoint y: 58, endPoint x: 698, endPoint y: 67, distance: 17.7
click at [698, 67] on div "t. +447877043201 | makedabowen21@myyahoo.com" at bounding box center [701, 63] width 149 height 21
copy span "[EMAIL_ADDRESS][DOMAIN_NAME]"
click at [687, 251] on button "Approve" at bounding box center [687, 246] width 177 height 23
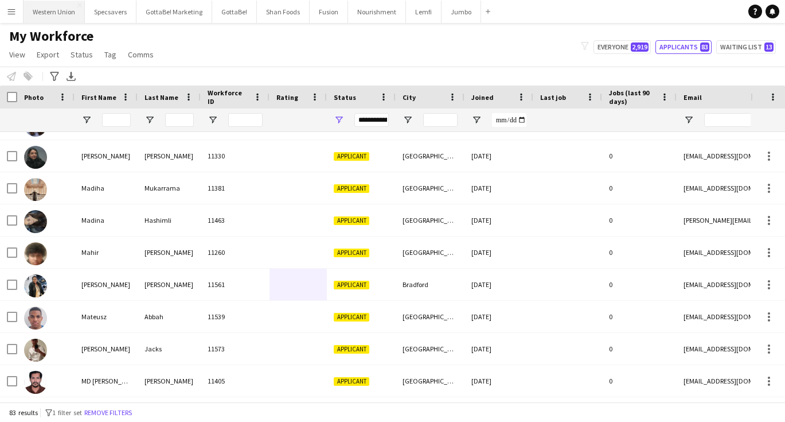
click at [63, 14] on button "Western Union Close" at bounding box center [54, 12] width 61 height 22
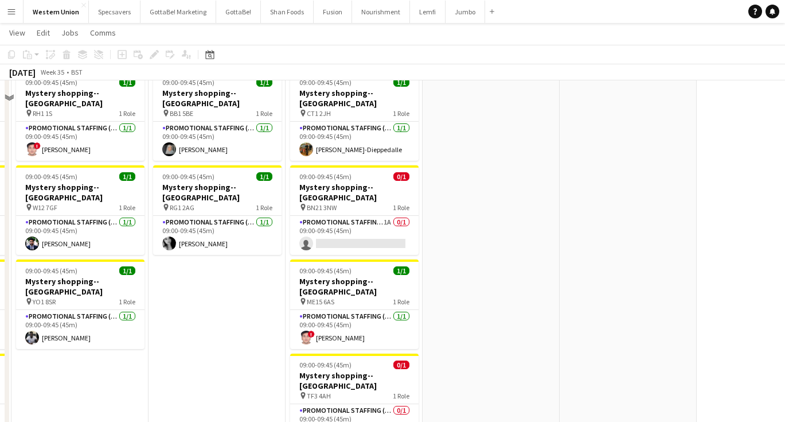
scroll to position [263, 0]
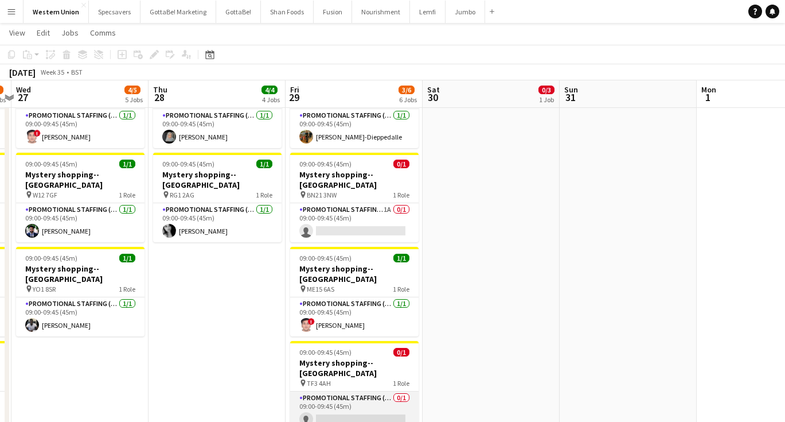
click at [344, 391] on app-card-role "Promotional Staffing (Mystery Shopper) 0/1 09:00-09:45 (45m) single-neutral-act…" at bounding box center [354, 410] width 128 height 39
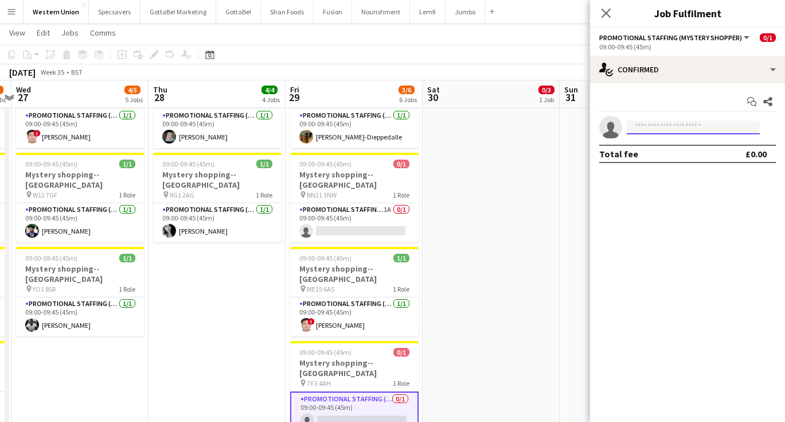
click at [655, 127] on input at bounding box center [693, 127] width 133 height 14
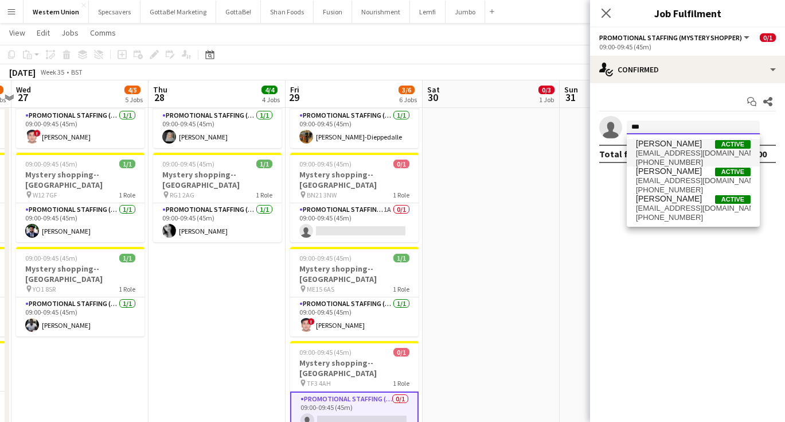
type input "***"
click at [660, 159] on span "+447877043201" at bounding box center [693, 162] width 115 height 9
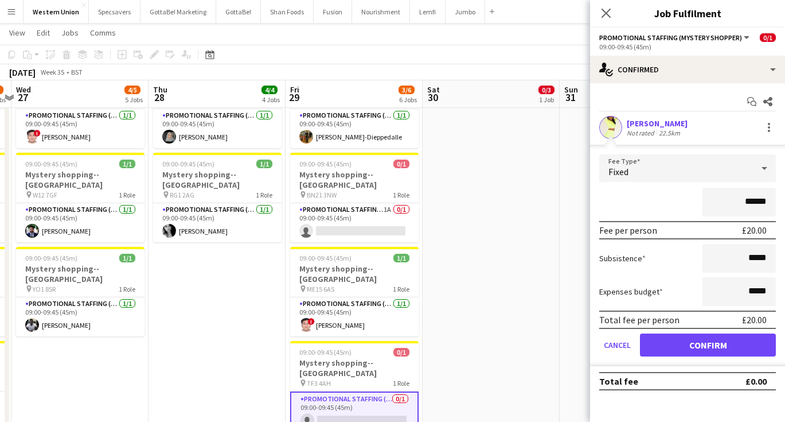
click at [708, 344] on button "Confirm" at bounding box center [708, 344] width 136 height 23
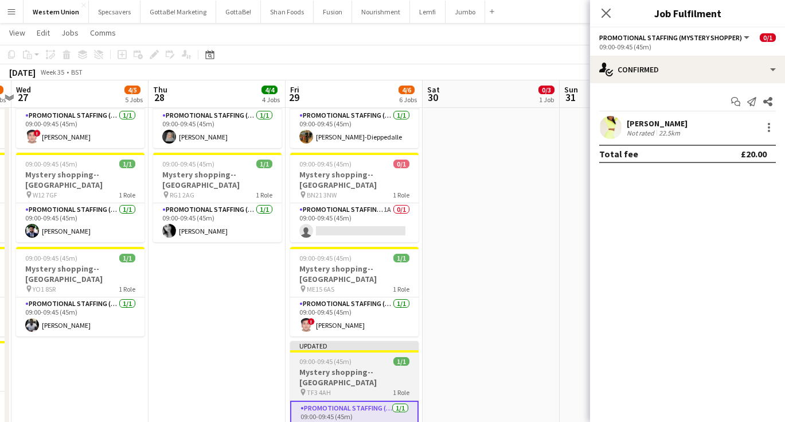
click at [334, 357] on span "09:00-09:45 (45m)" at bounding box center [325, 361] width 52 height 9
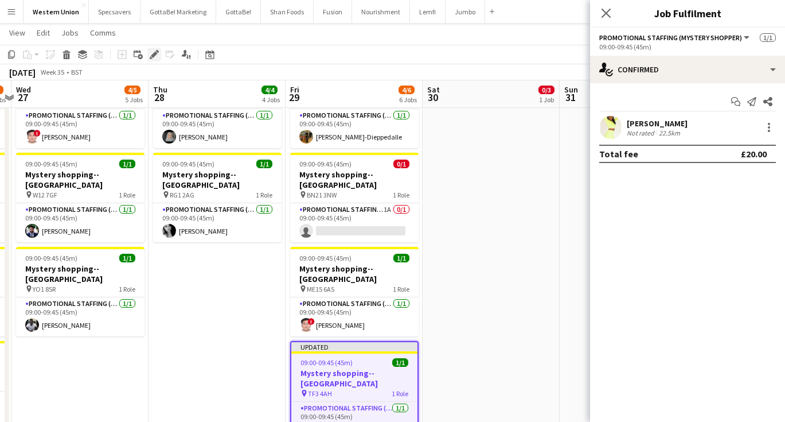
click at [152, 50] on icon "Edit" at bounding box center [154, 54] width 9 height 9
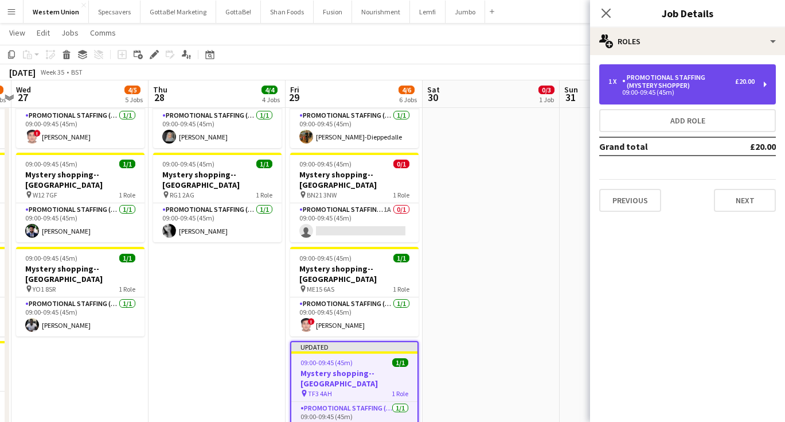
click at [645, 72] on div "1 x Promotional Staffing (Mystery Shopper) £20.00 09:00-09:45 (45m)" at bounding box center [687, 84] width 177 height 40
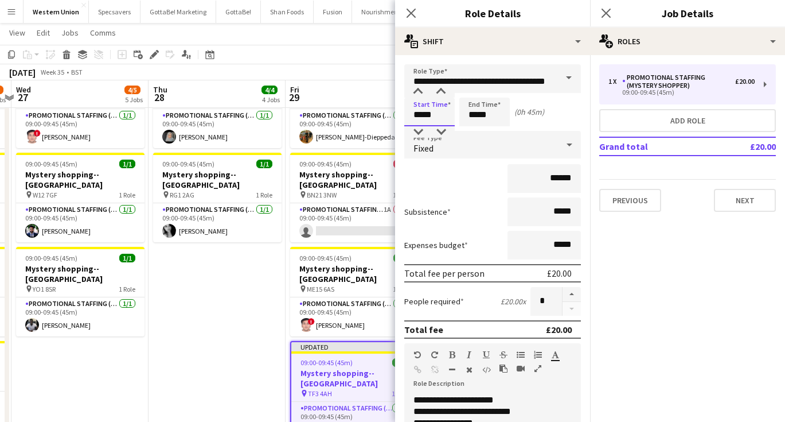
drag, startPoint x: 436, startPoint y: 118, endPoint x: 415, endPoint y: 115, distance: 21.3
click at [415, 115] on input "*****" at bounding box center [429, 112] width 50 height 29
type input "*****"
click at [605, 11] on icon at bounding box center [606, 12] width 11 height 11
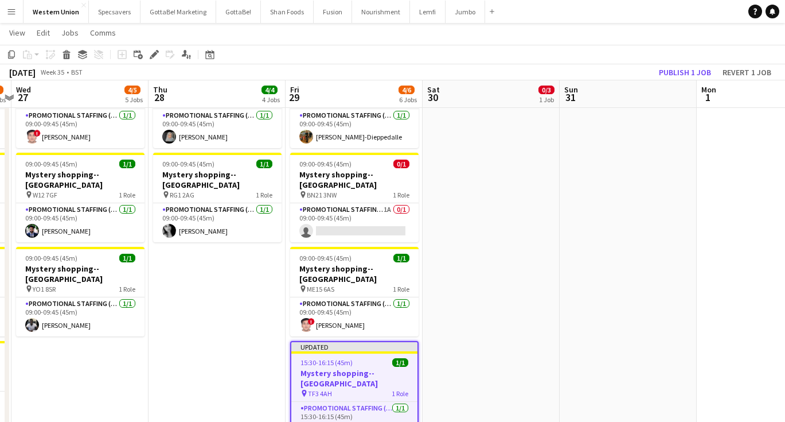
click at [462, 286] on app-date-cell "09:00-18:00 (9h) 0/3 ASAP England @ BP Pluse--Times TBC pin NEC--Birmingham 1 R…" at bounding box center [491, 257] width 137 height 782
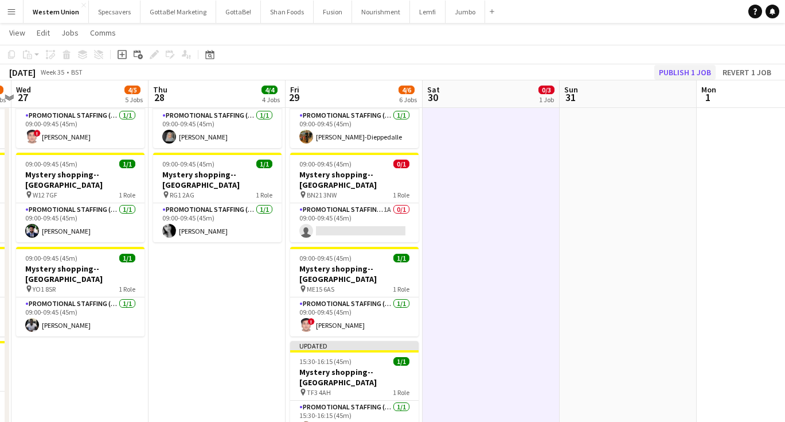
click at [689, 67] on button "Publish 1 job" at bounding box center [685, 72] width 61 height 15
